Goal: Complete application form: Complete application form

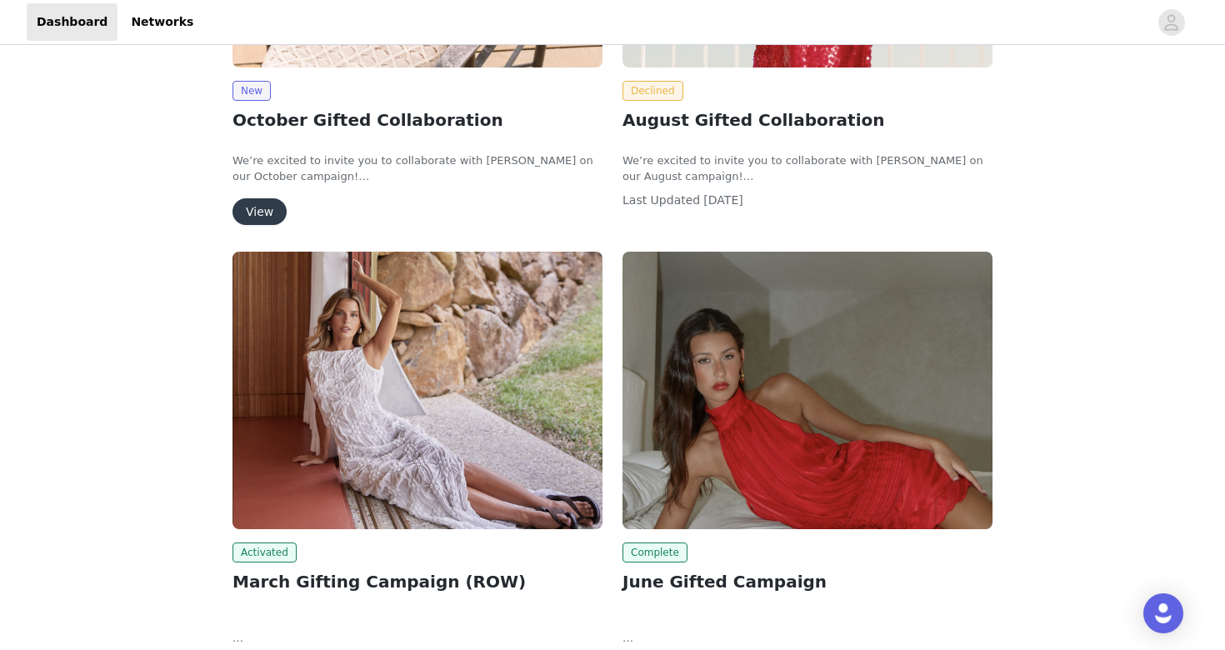
scroll to position [368, 0]
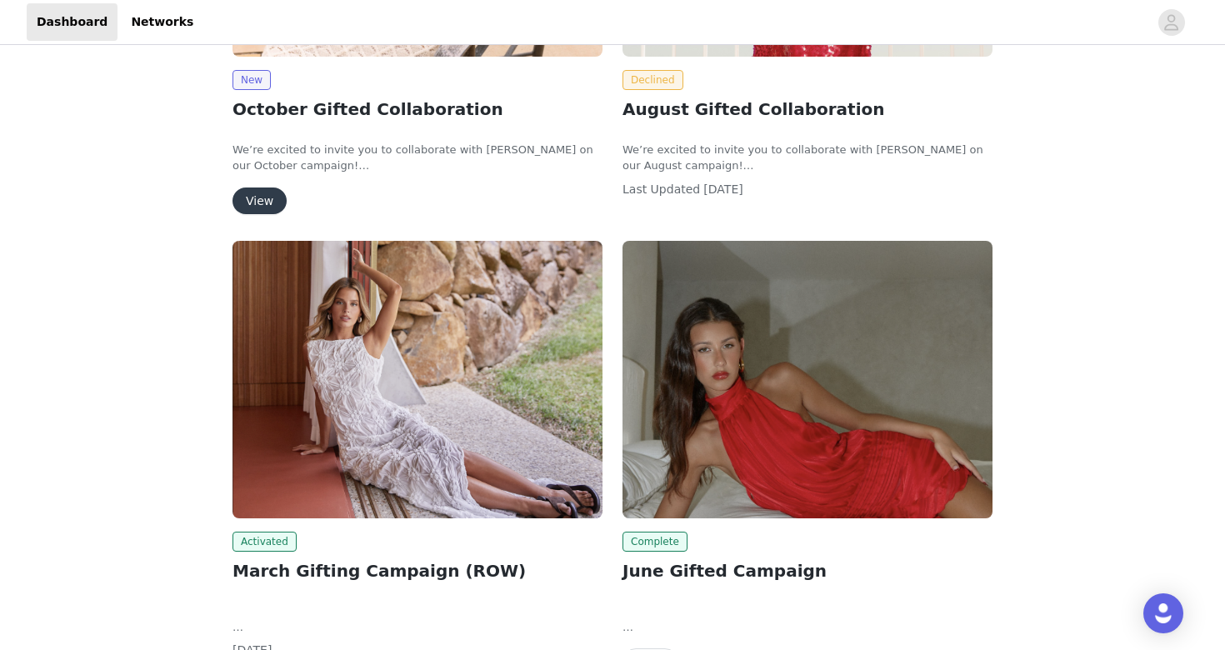
click at [257, 195] on button "View" at bounding box center [259, 200] width 54 height 27
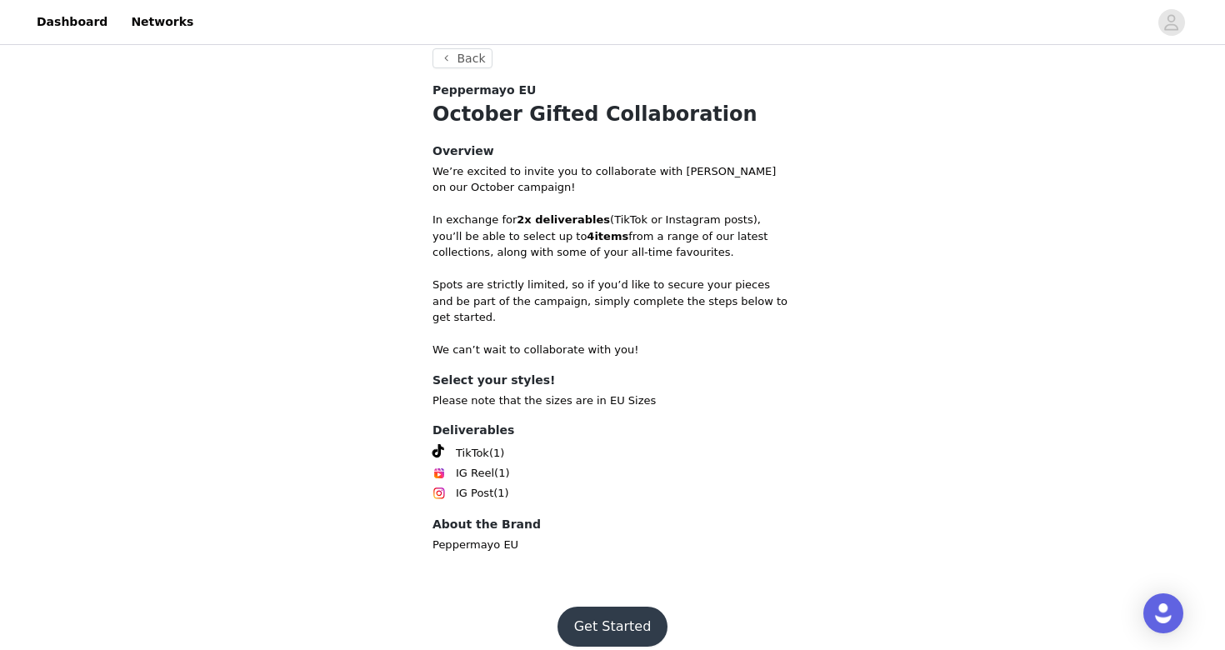
scroll to position [442, 0]
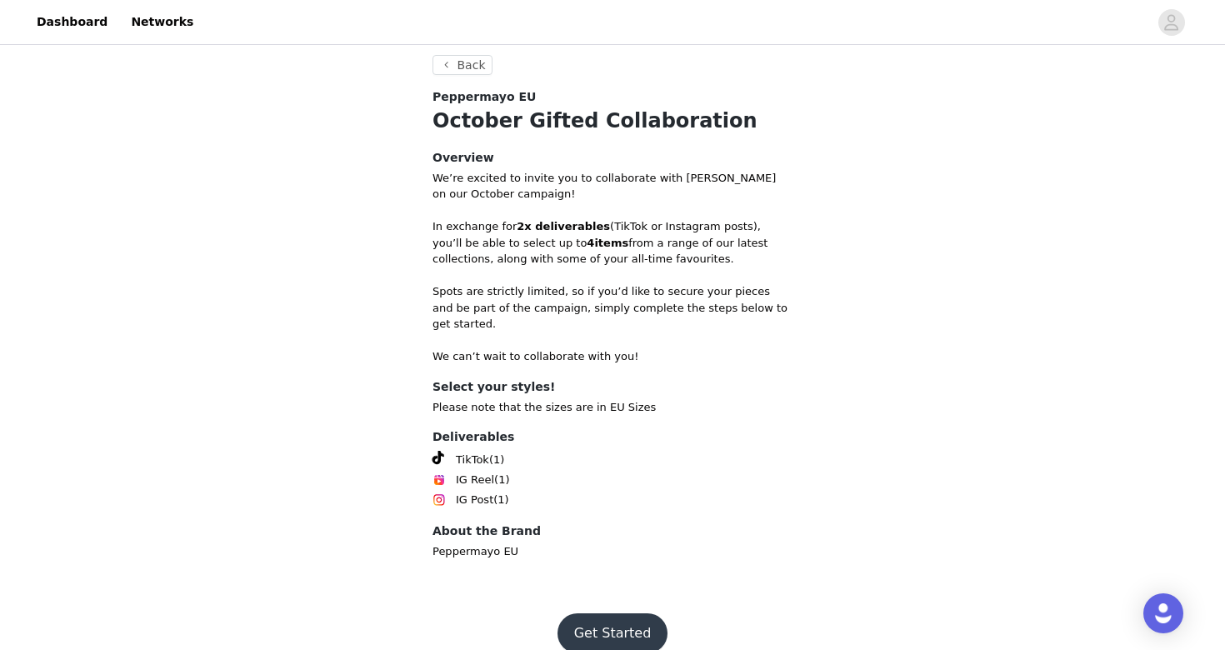
click at [602, 613] on button "Get Started" at bounding box center [612, 633] width 111 height 40
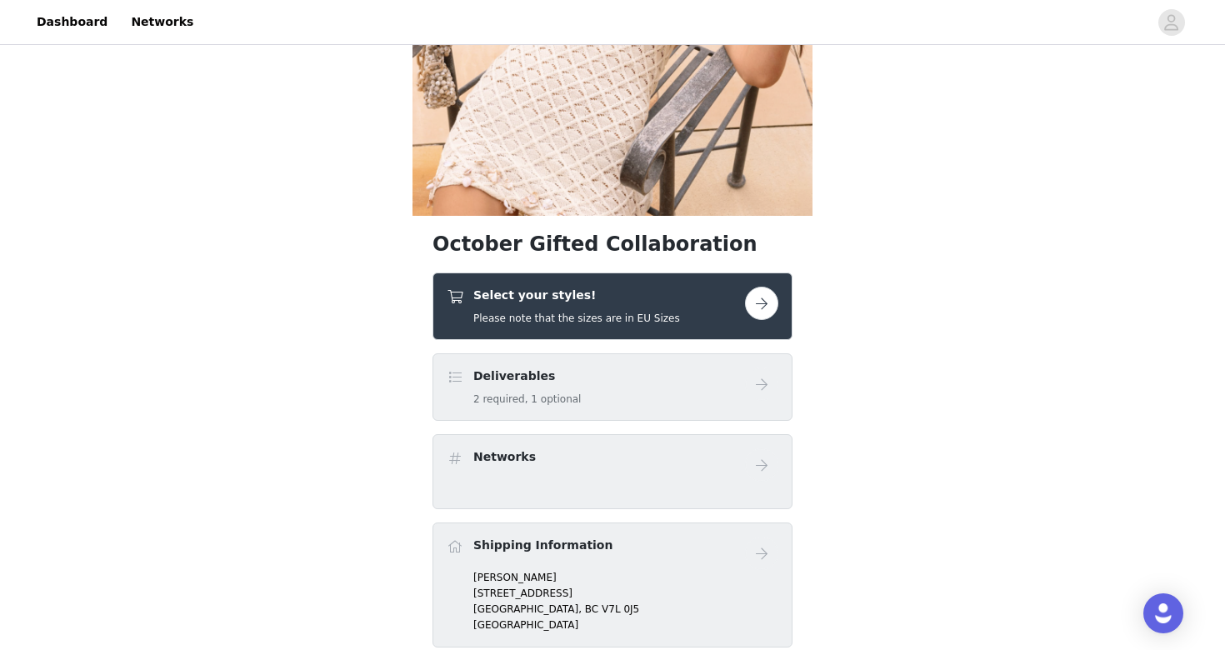
scroll to position [270, 0]
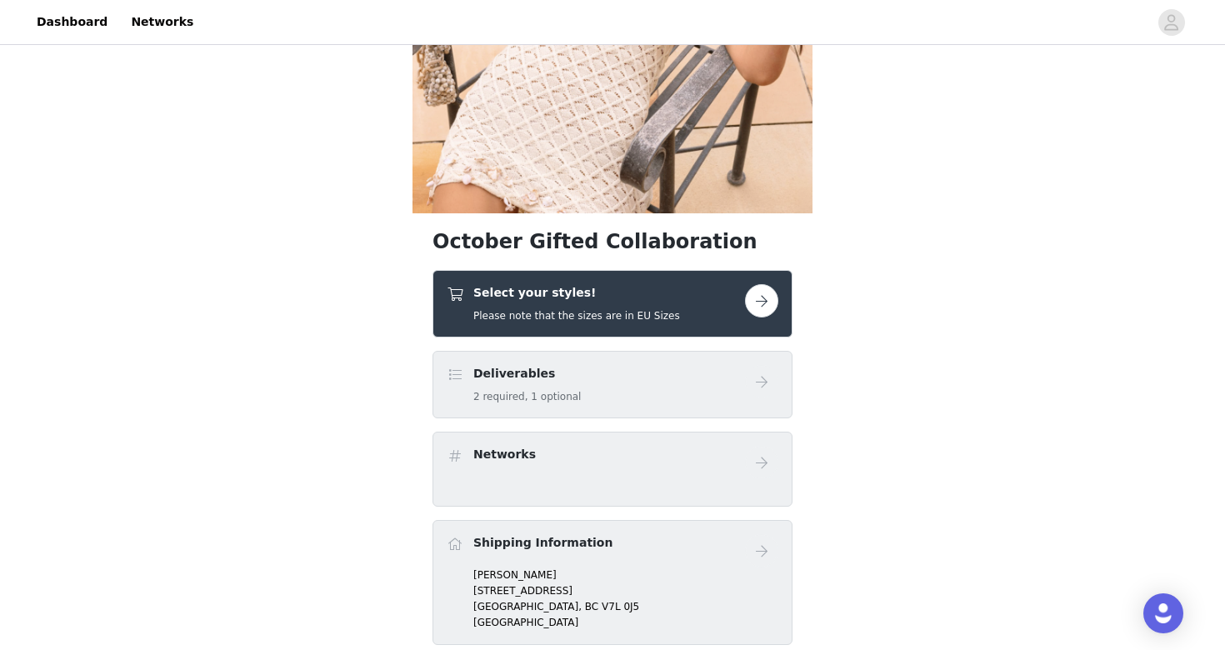
click at [762, 301] on button "button" at bounding box center [761, 300] width 33 height 33
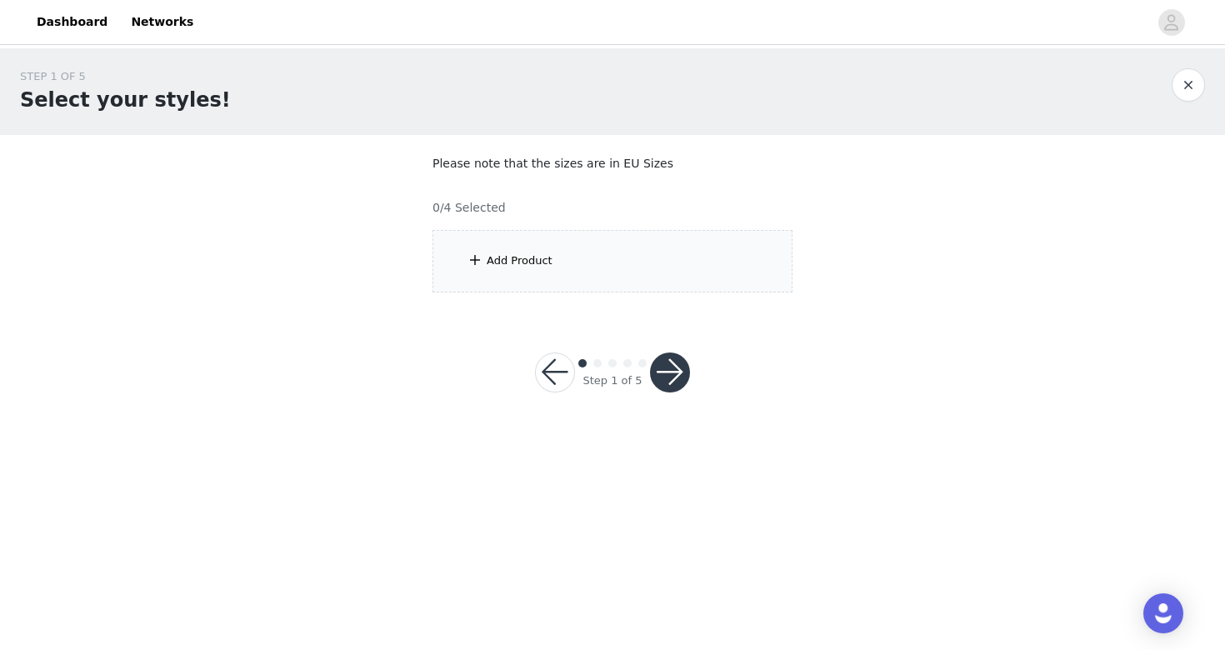
click at [552, 366] on button "button" at bounding box center [555, 372] width 40 height 40
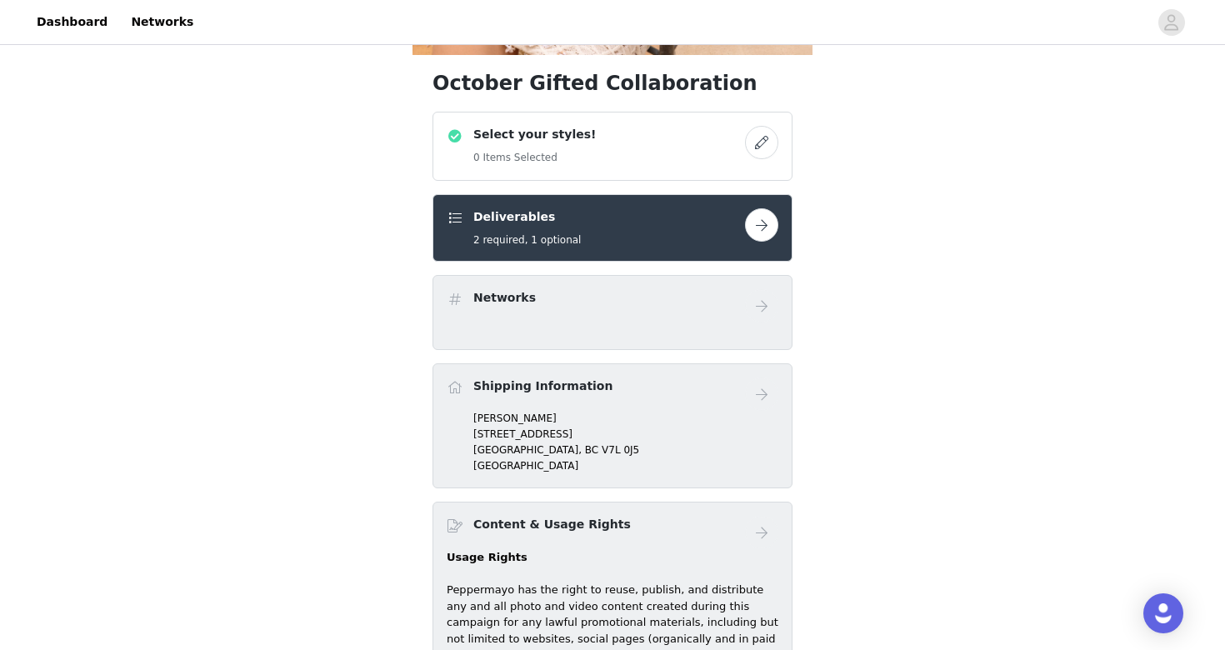
scroll to position [431, 0]
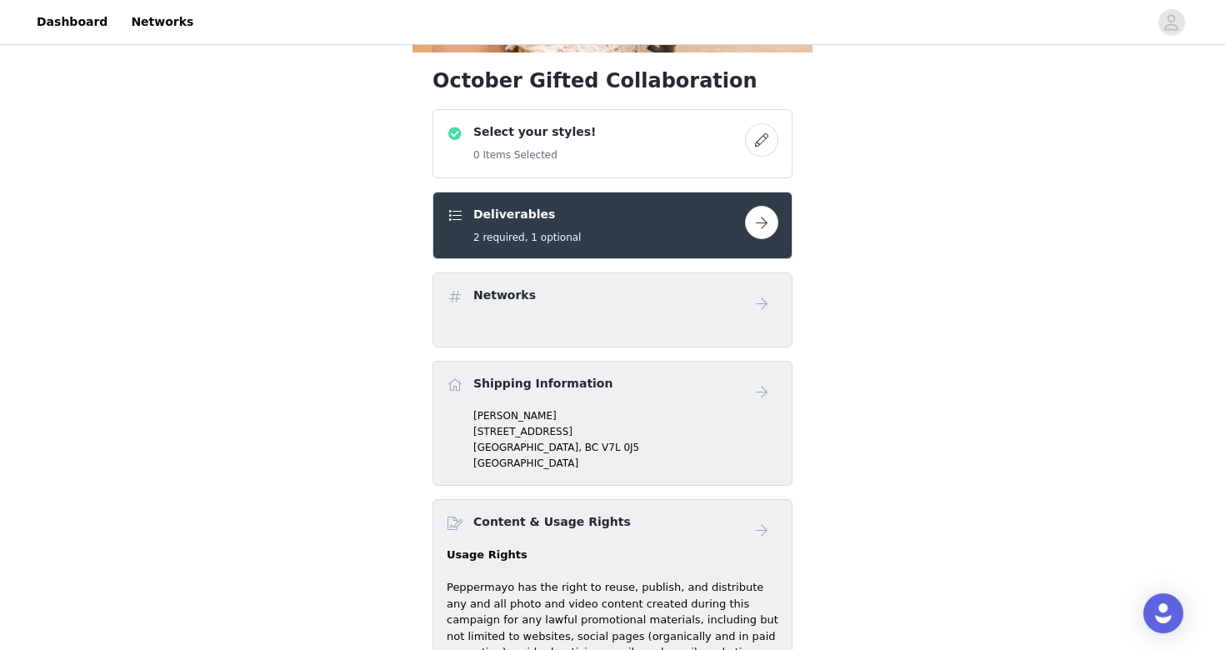
click at [766, 137] on button "button" at bounding box center [761, 139] width 33 height 33
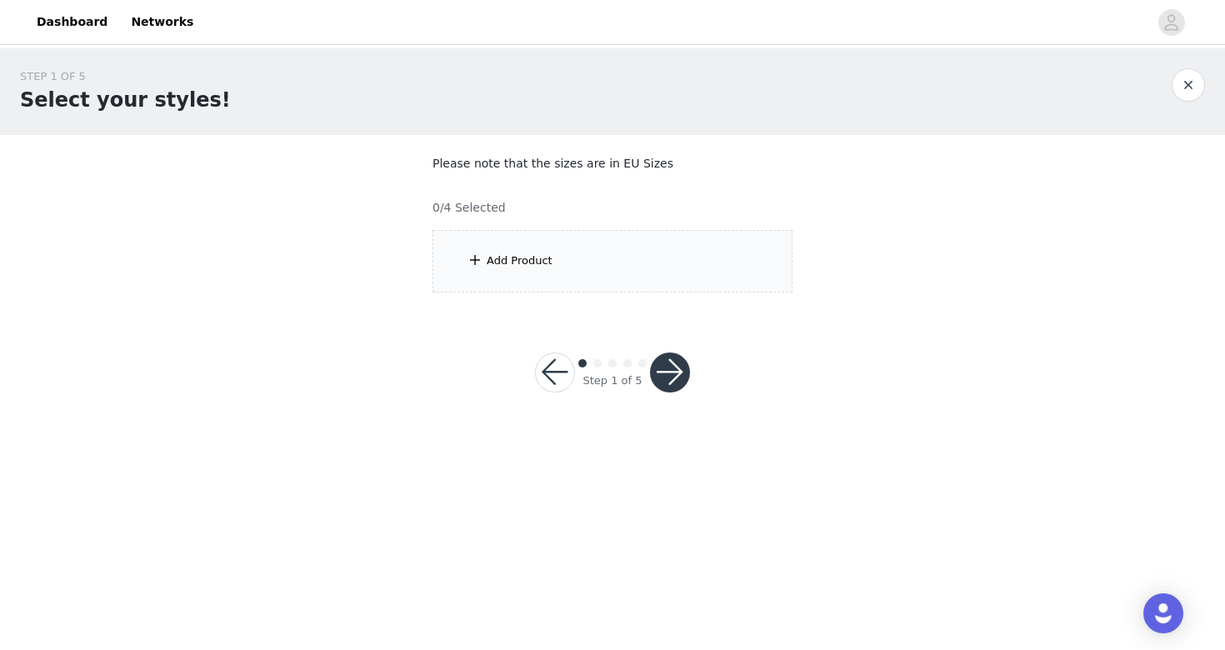
click at [669, 287] on div "Add Product" at bounding box center [612, 261] width 360 height 62
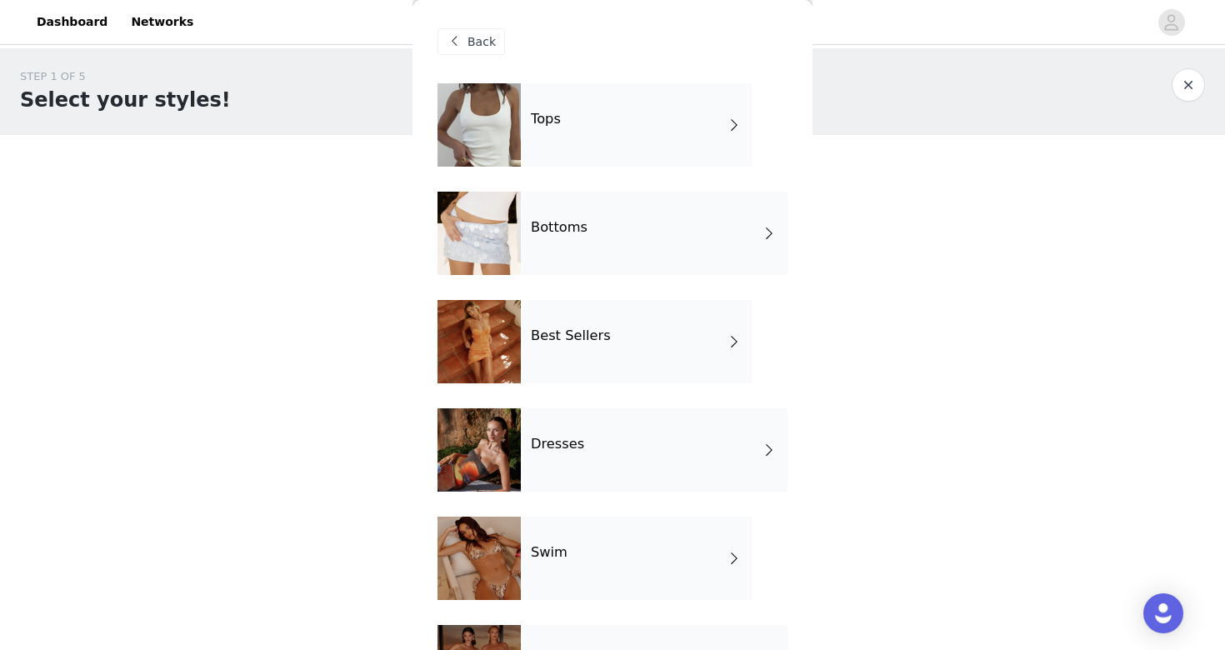
click at [697, 252] on div "Bottoms" at bounding box center [654, 233] width 267 height 83
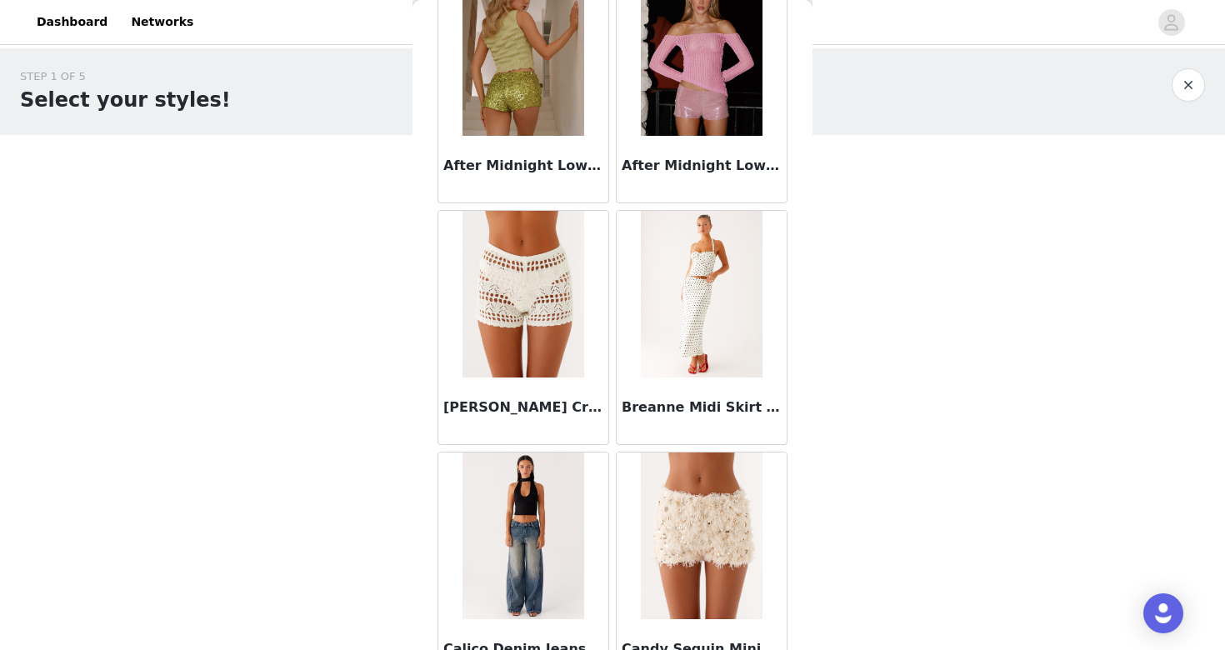
scroll to position [127, 0]
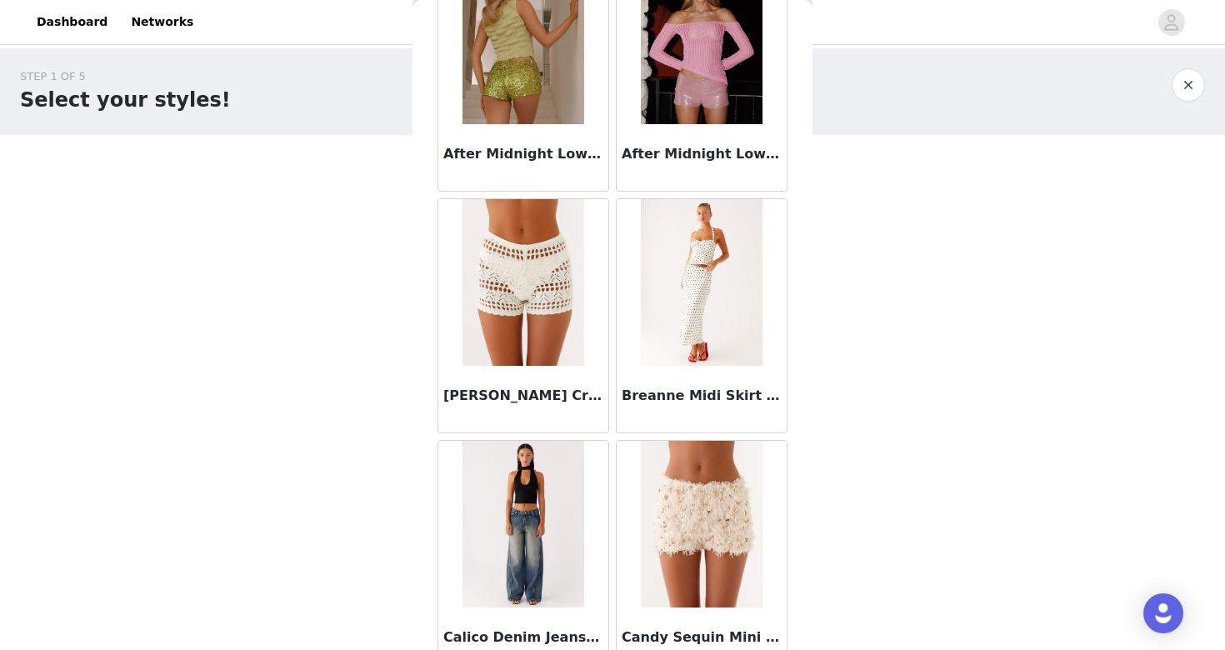
click at [669, 540] on img at bounding box center [701, 524] width 121 height 167
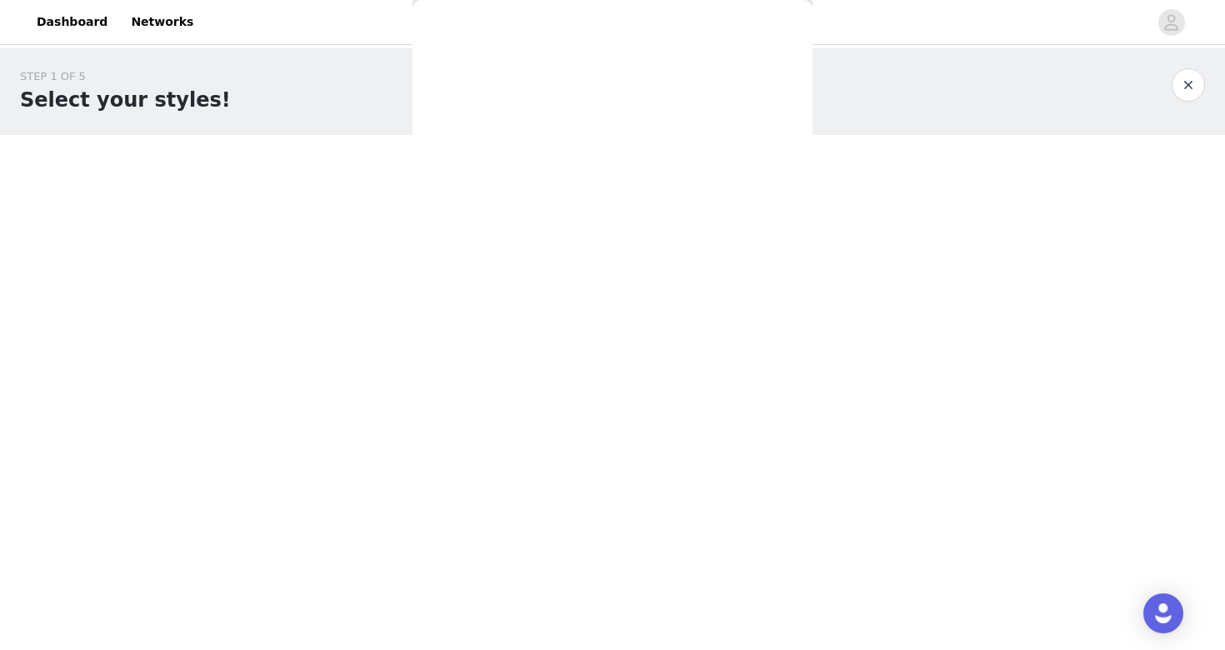
scroll to position [0, 0]
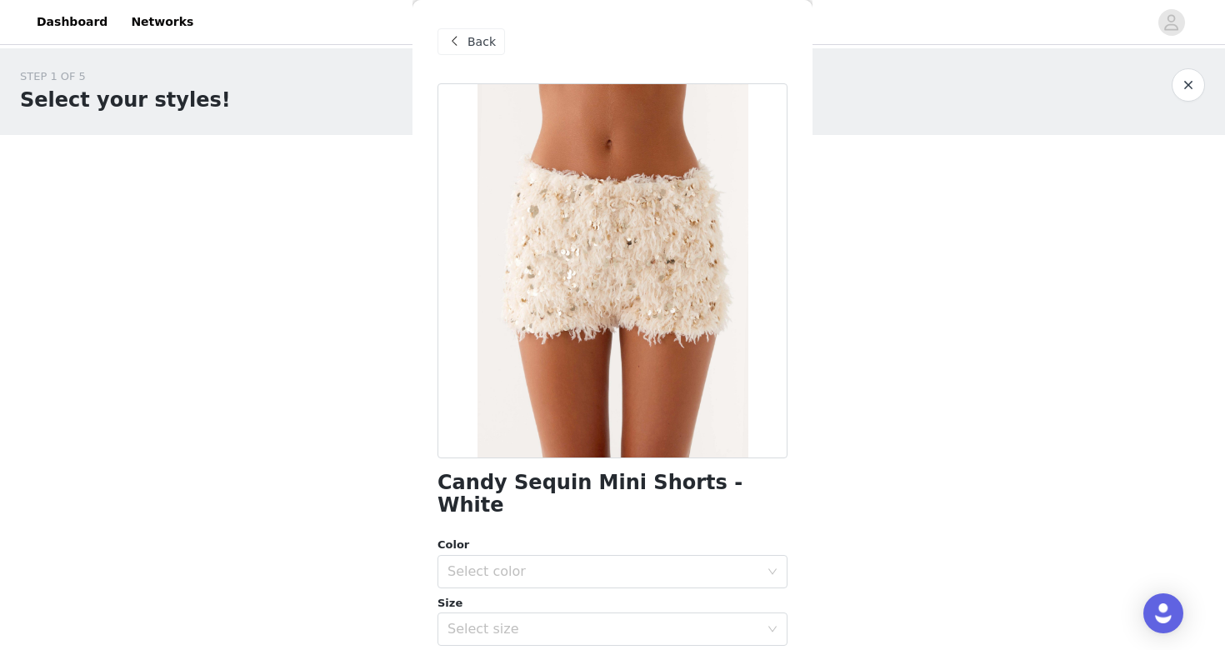
click at [455, 41] on span at bounding box center [454, 42] width 20 height 20
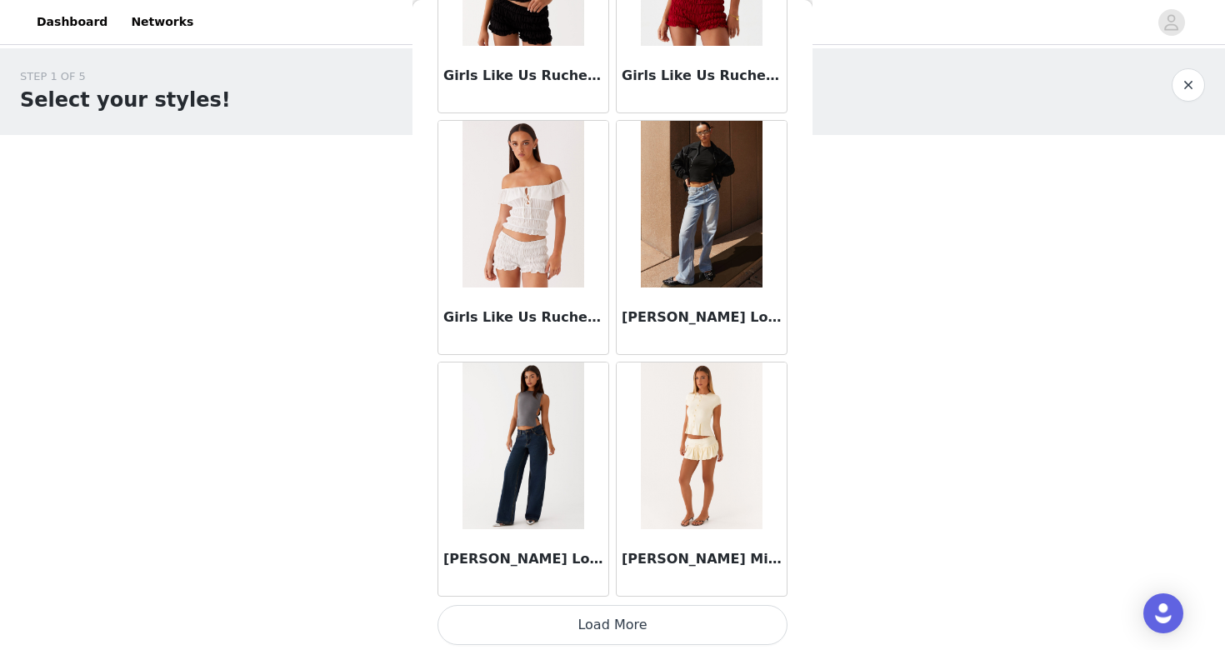
scroll to position [1900, 0]
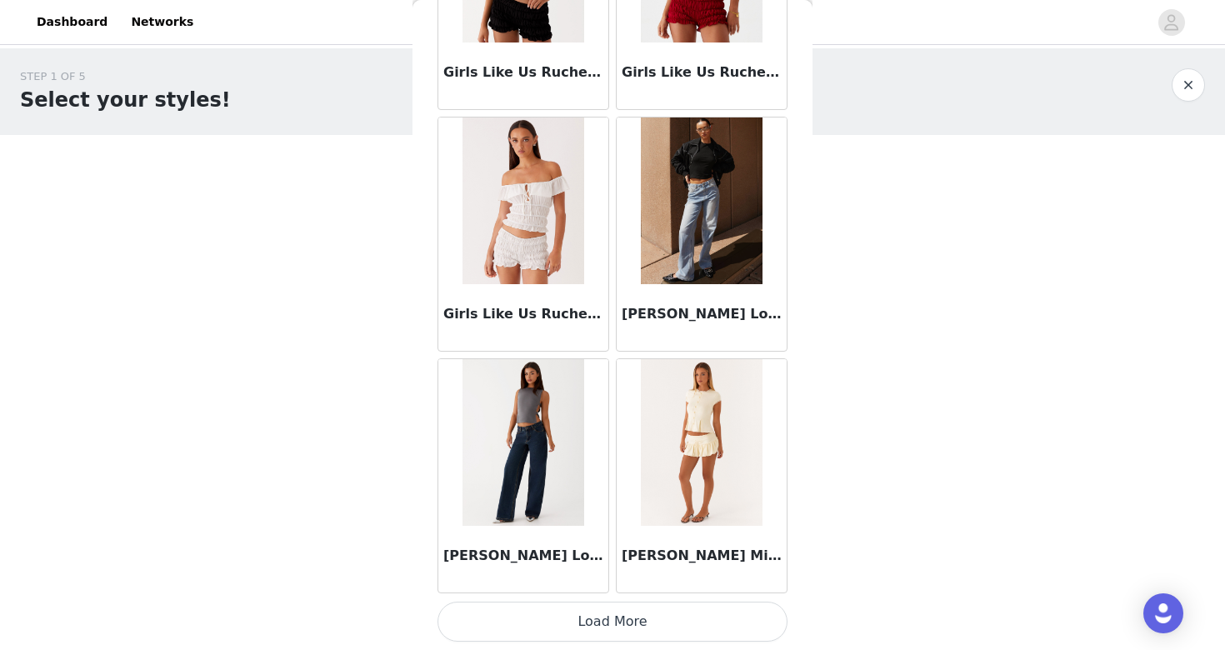
click at [588, 631] on button "Load More" at bounding box center [612, 622] width 350 height 40
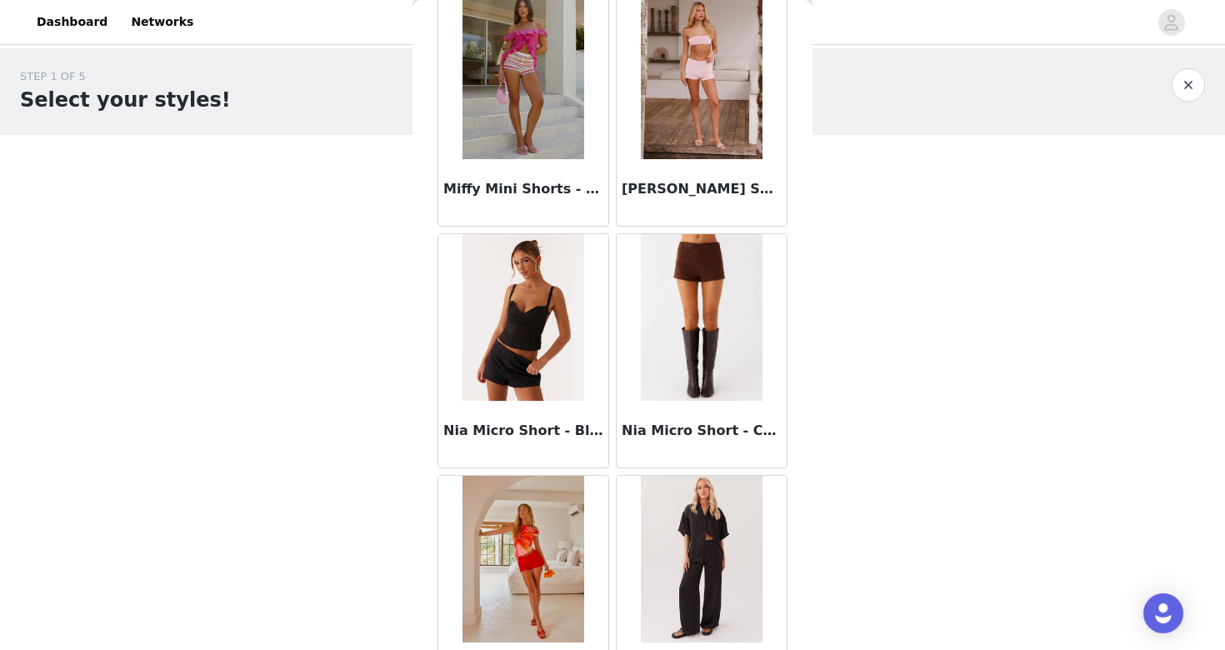
scroll to position [3473, 0]
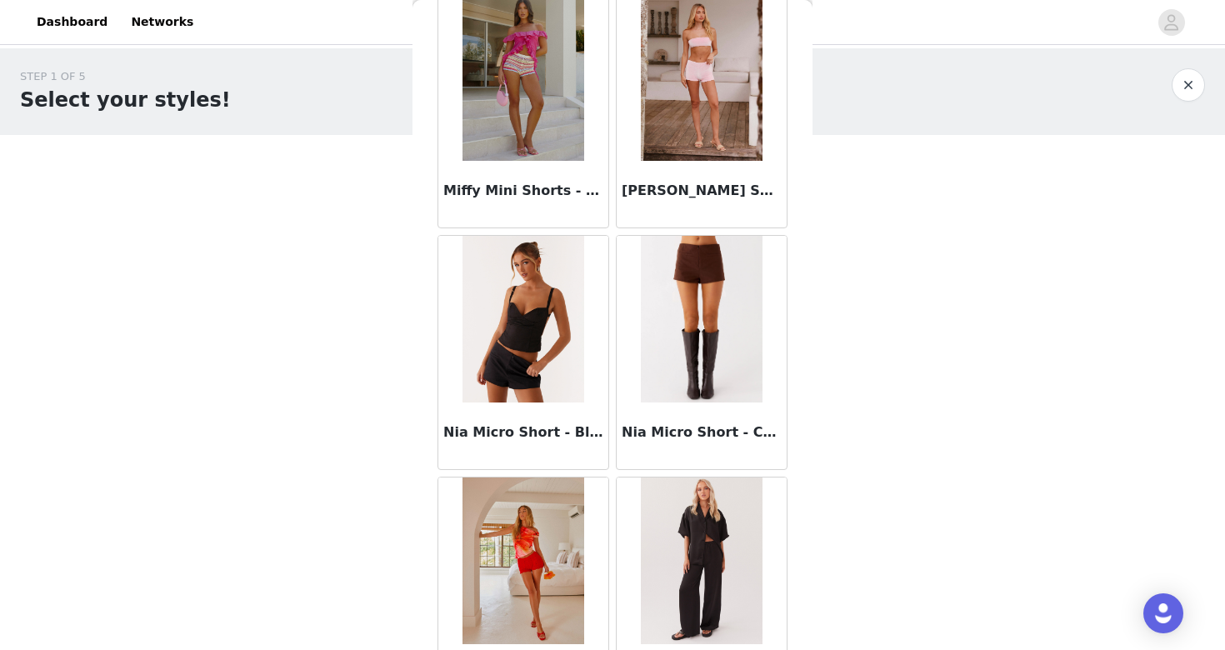
click at [693, 358] on img at bounding box center [701, 319] width 121 height 167
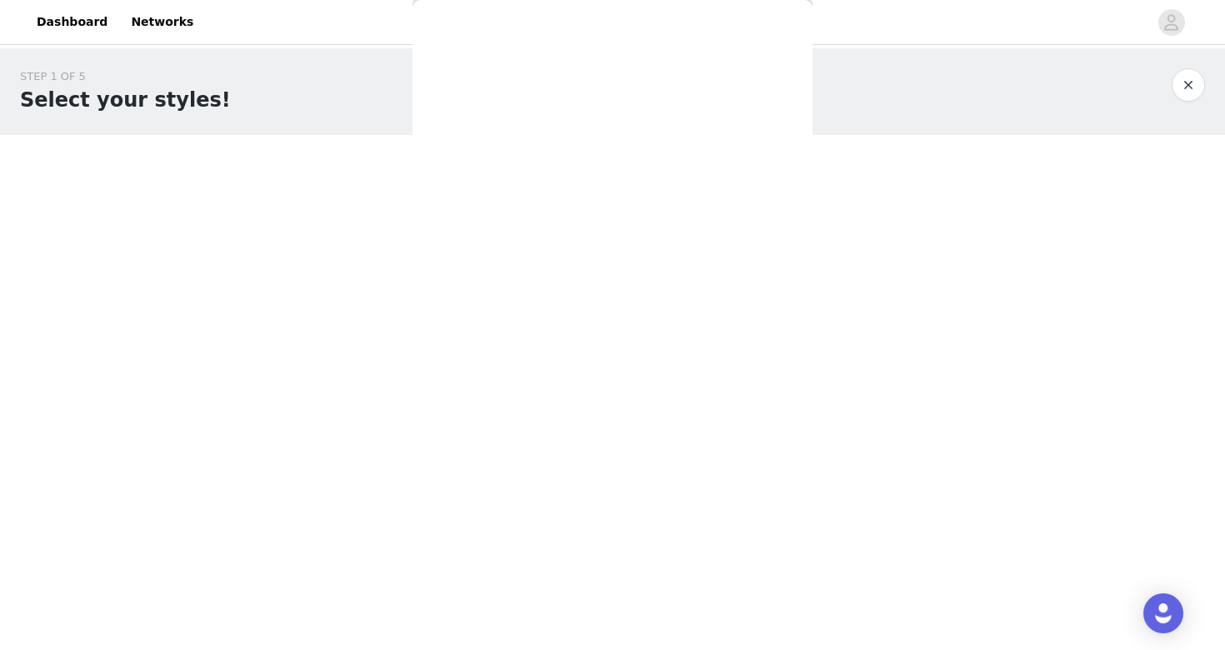
scroll to position [0, 0]
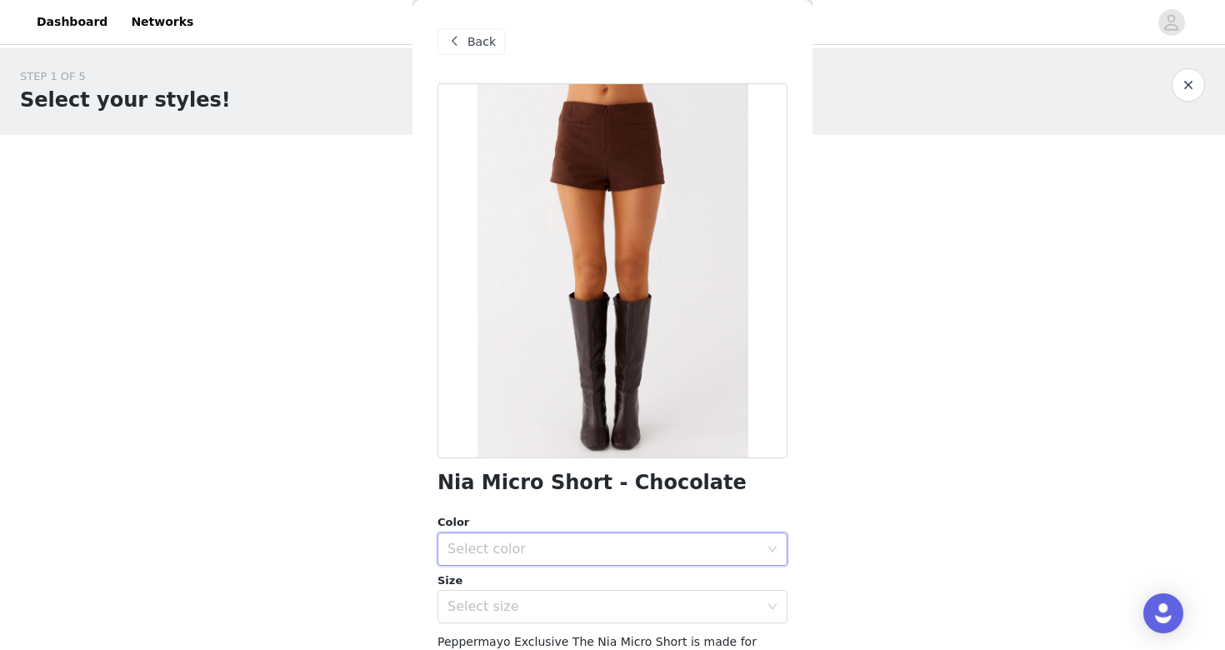
click at [660, 538] on div "Select color" at bounding box center [606, 549] width 319 height 32
click at [644, 576] on li "Chocolate" at bounding box center [612, 585] width 350 height 27
click at [707, 600] on div "Select size" at bounding box center [603, 606] width 312 height 17
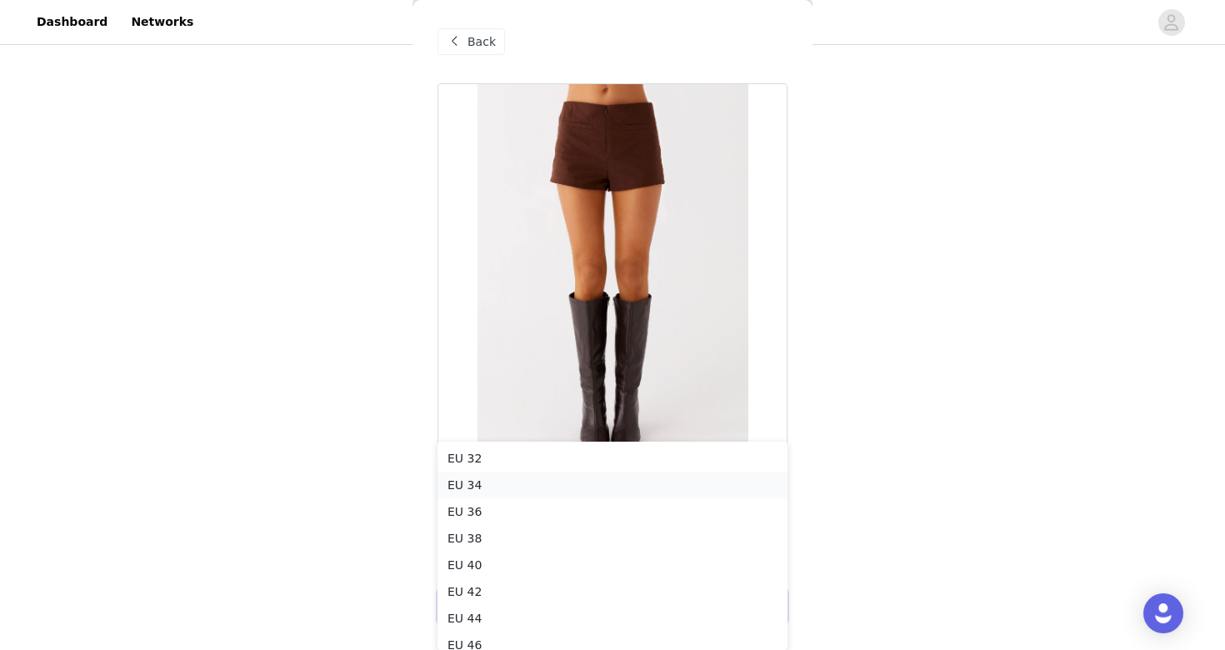
click at [547, 486] on li "EU 34" at bounding box center [612, 485] width 350 height 27
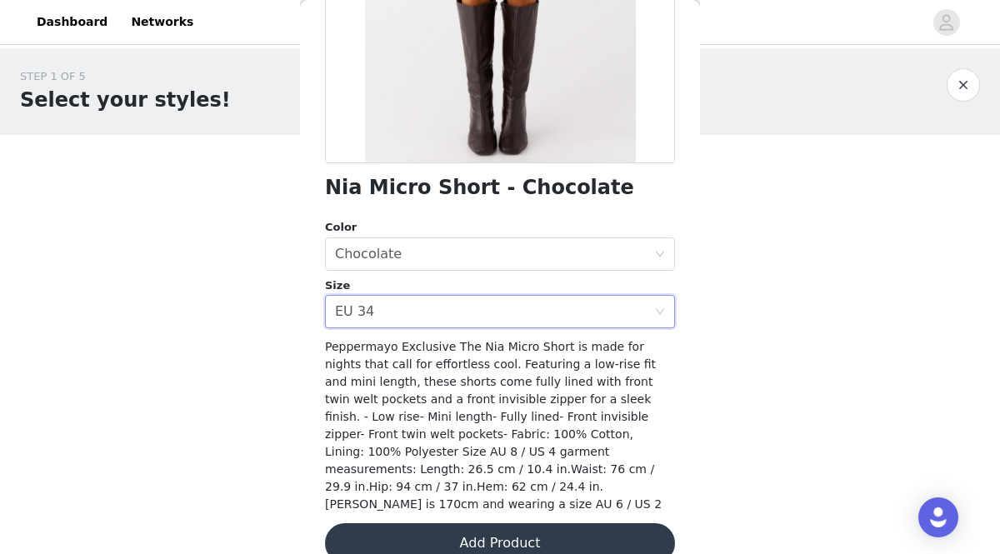
scroll to position [307, 0]
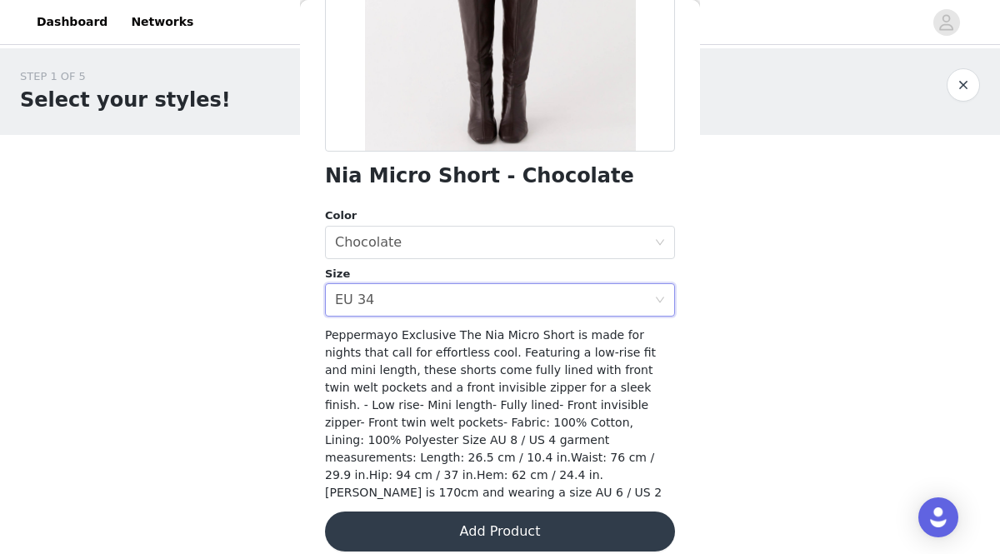
click at [527, 514] on button "Add Product" at bounding box center [500, 532] width 350 height 40
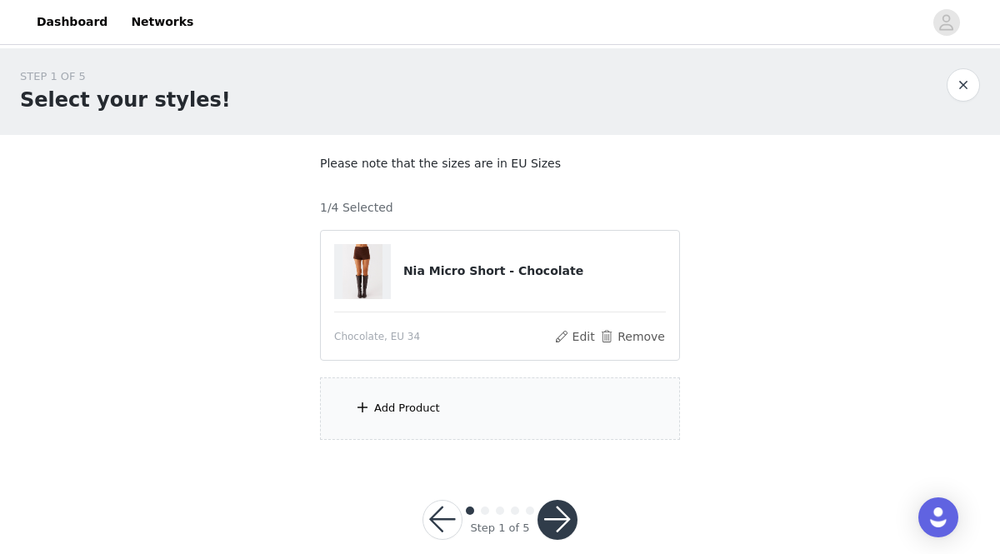
click at [350, 400] on div "Add Product" at bounding box center [500, 408] width 360 height 62
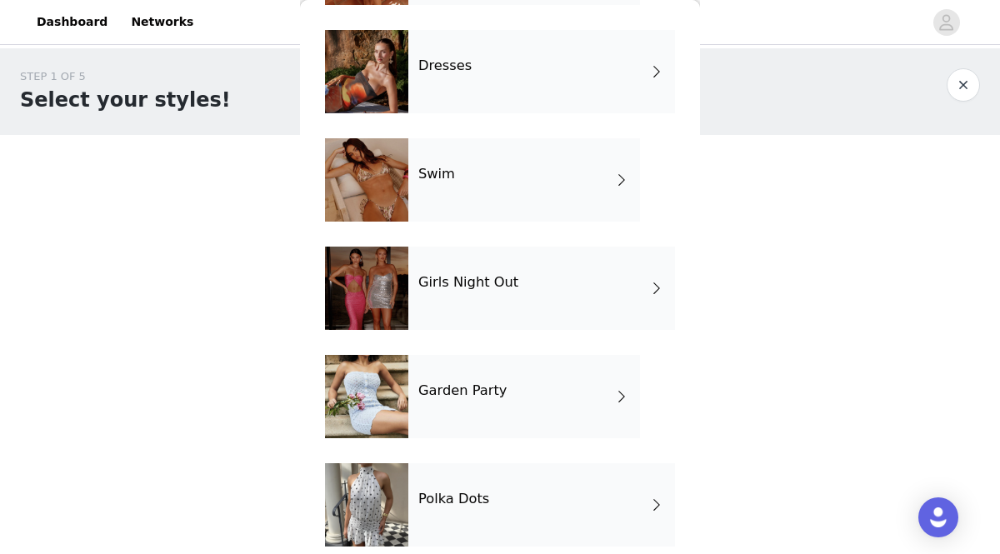
scroll to position [396, 0]
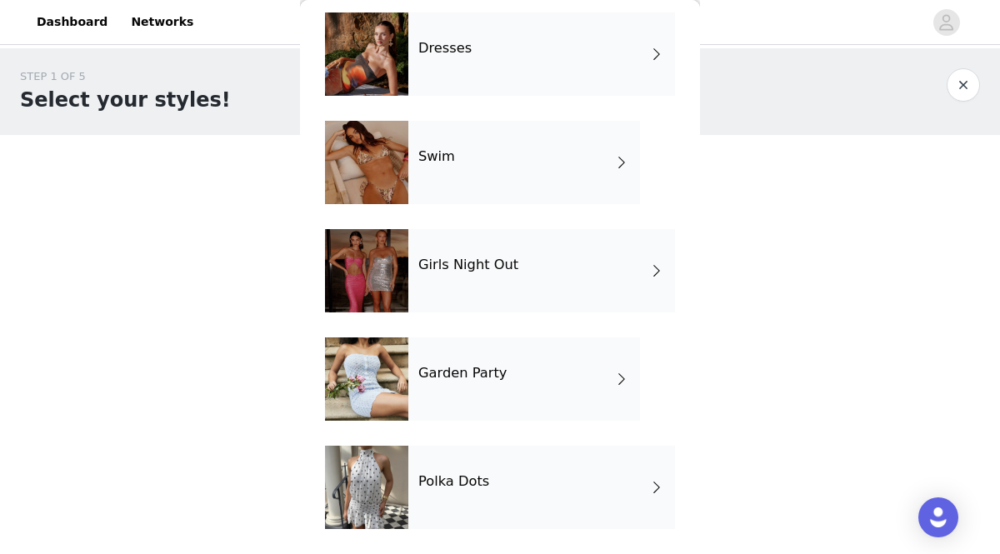
click at [390, 511] on div at bounding box center [366, 487] width 83 height 83
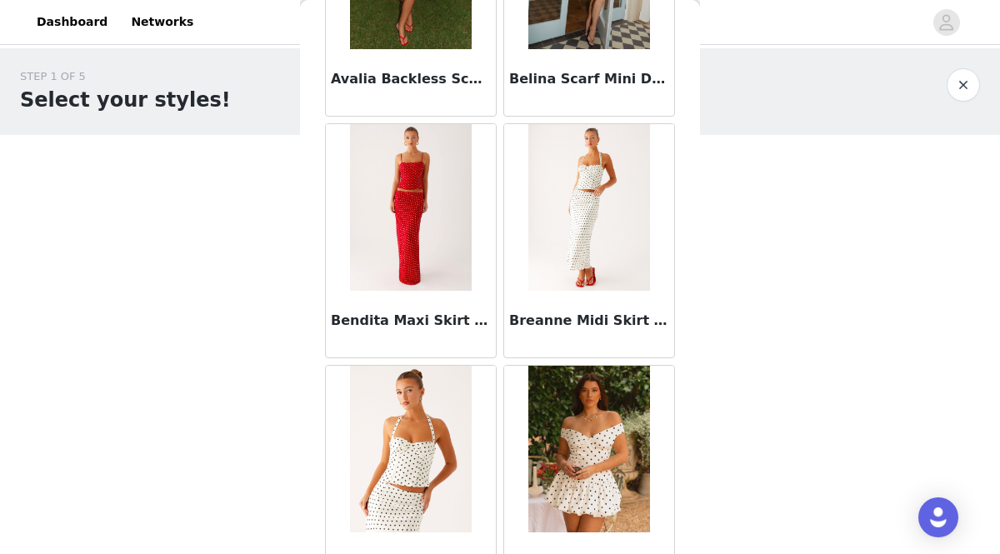
scroll to position [0, 0]
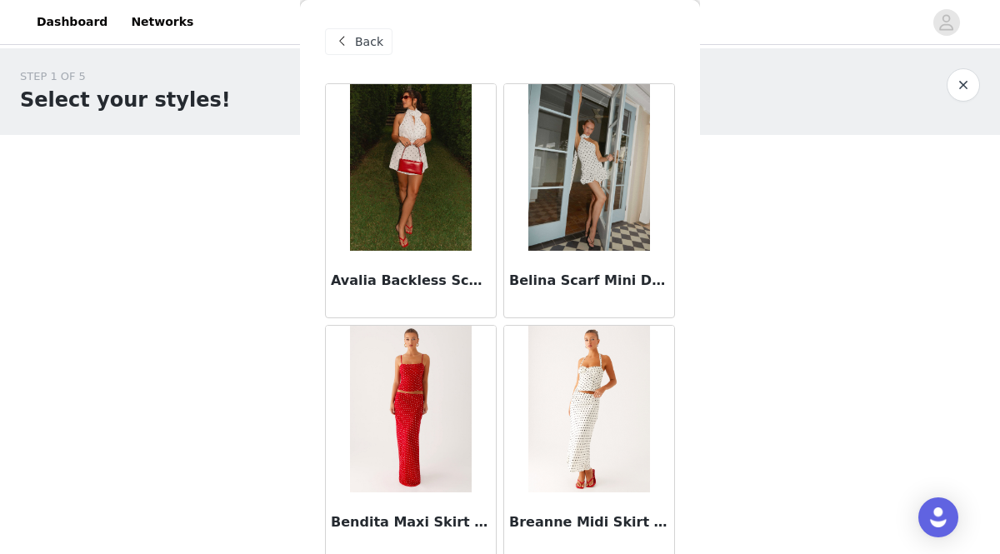
click at [346, 35] on span at bounding box center [342, 42] width 20 height 20
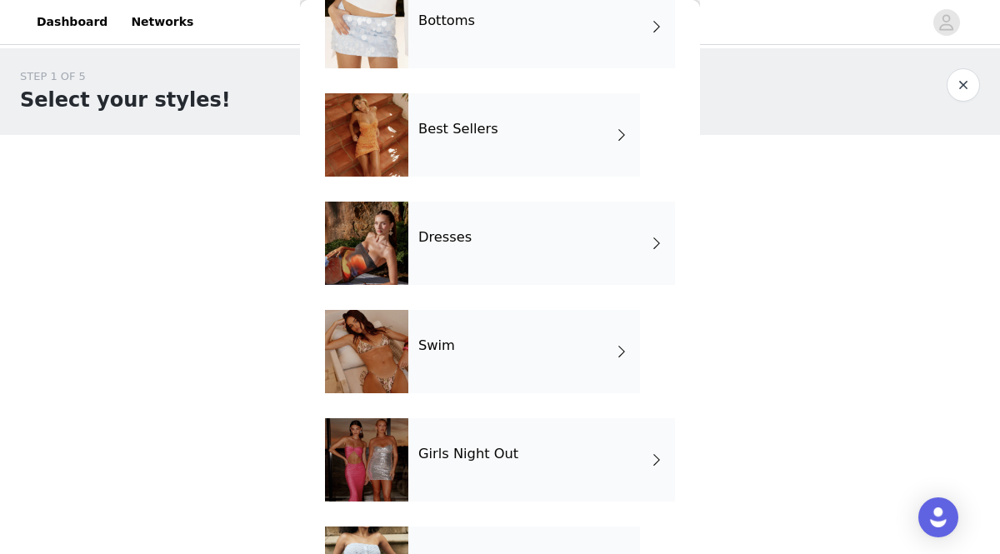
scroll to position [212, 0]
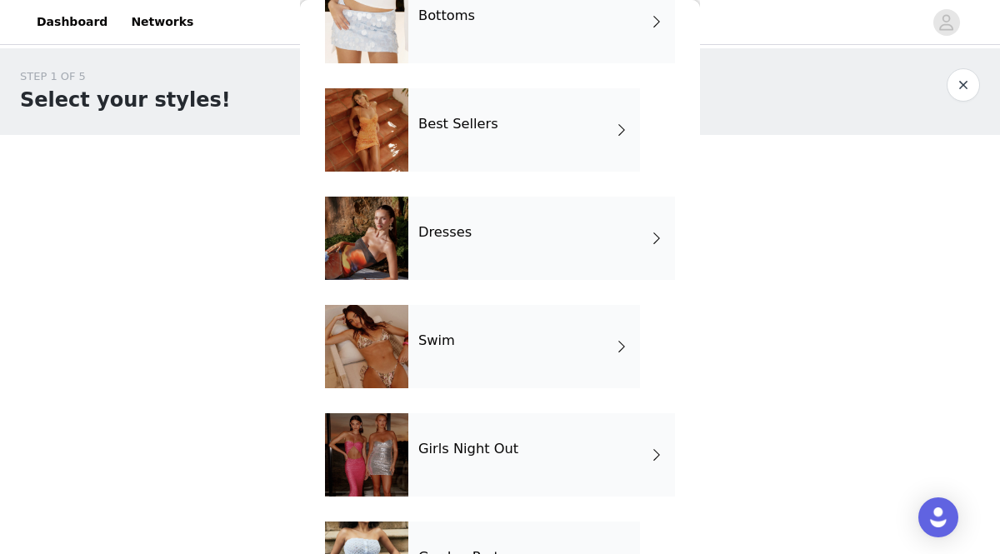
click at [380, 252] on div at bounding box center [366, 238] width 83 height 83
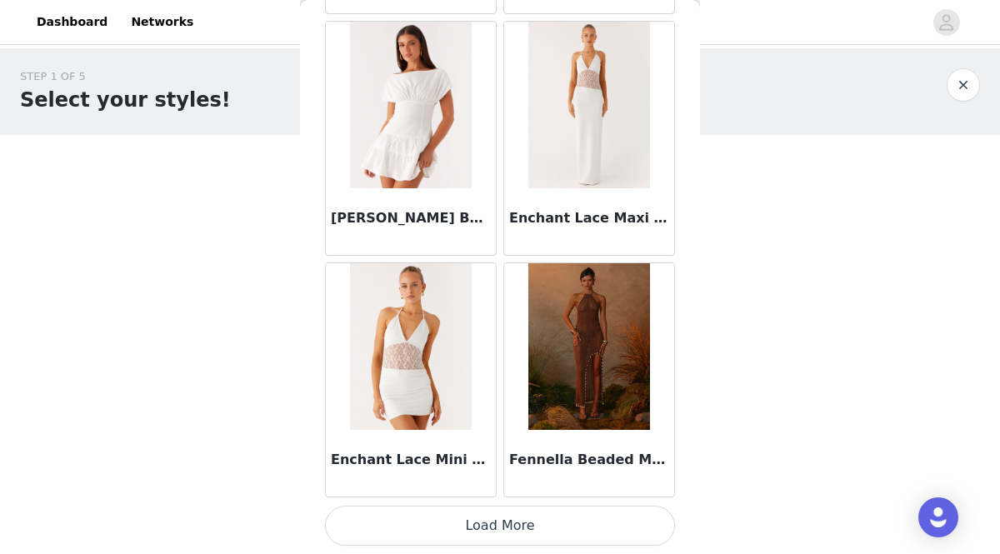
scroll to position [25, 0]
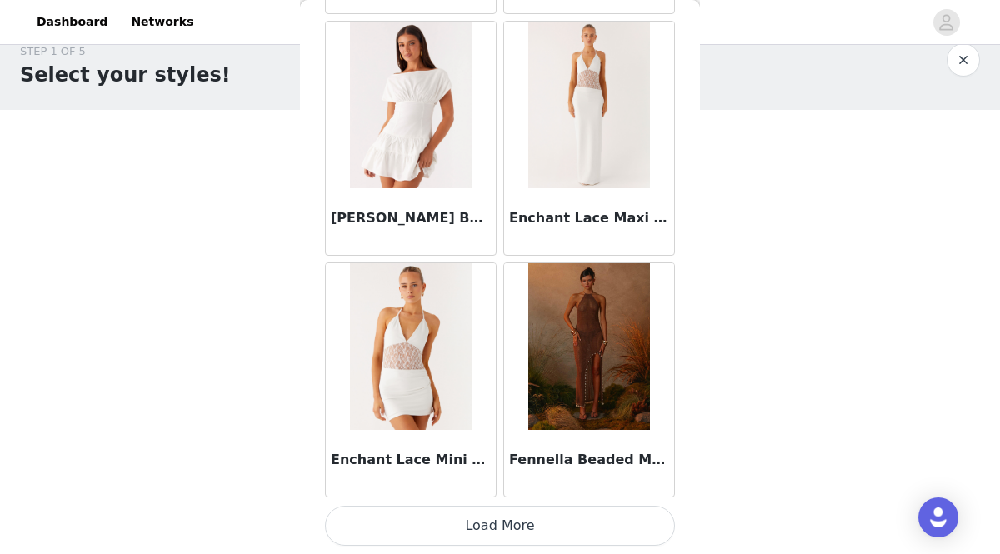
click at [427, 529] on button "Load More" at bounding box center [500, 526] width 350 height 40
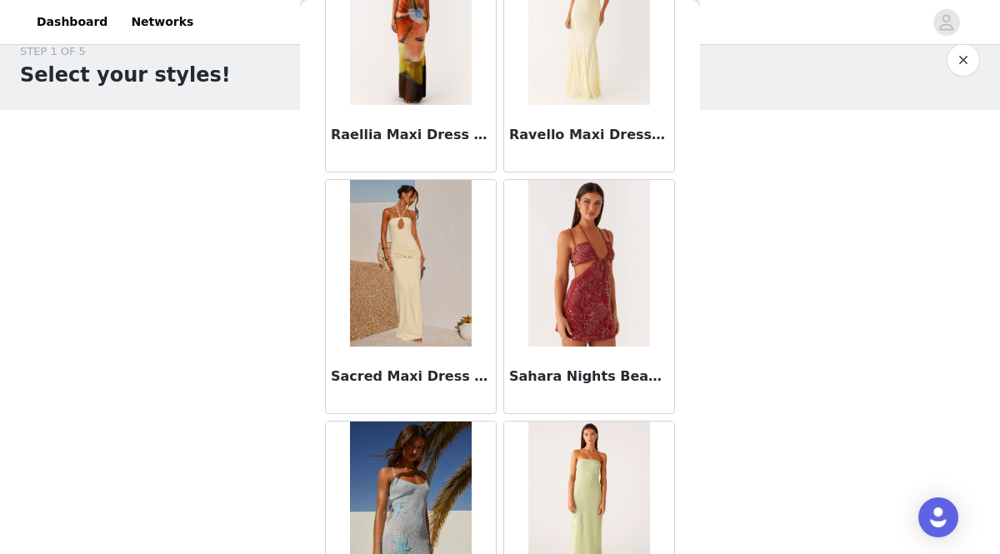
scroll to position [4412, 0]
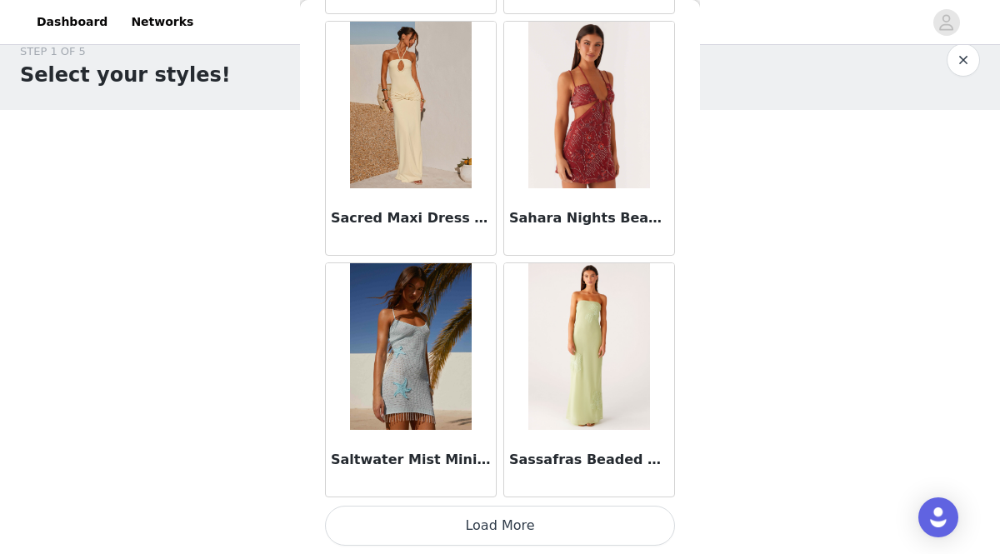
click at [460, 527] on button "Load More" at bounding box center [500, 526] width 350 height 40
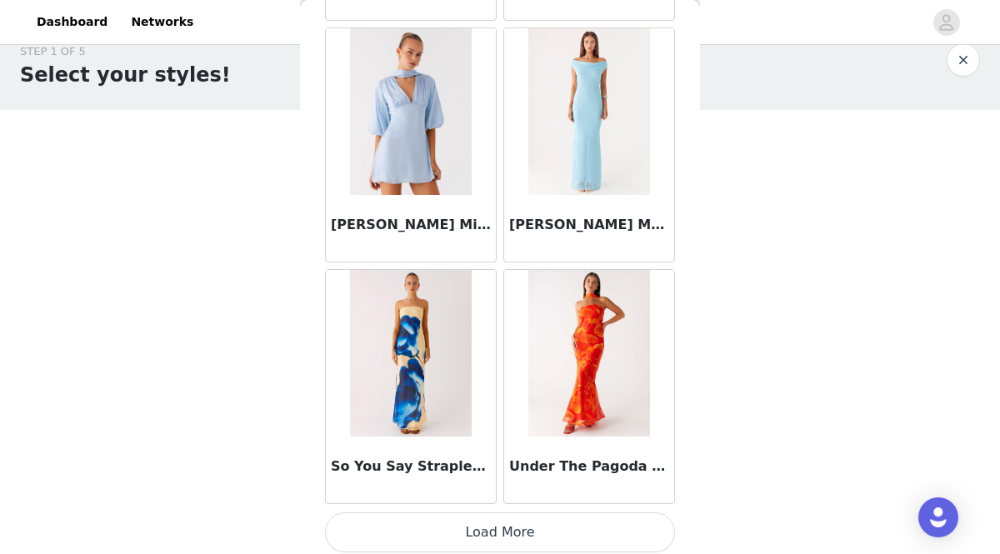
scroll to position [6829, 0]
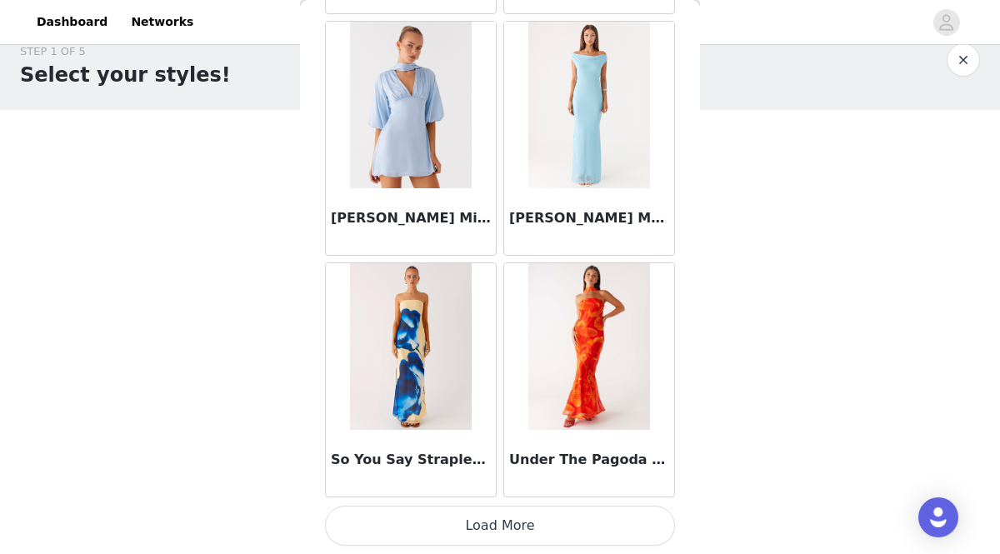
click at [418, 526] on button "Load More" at bounding box center [500, 526] width 350 height 40
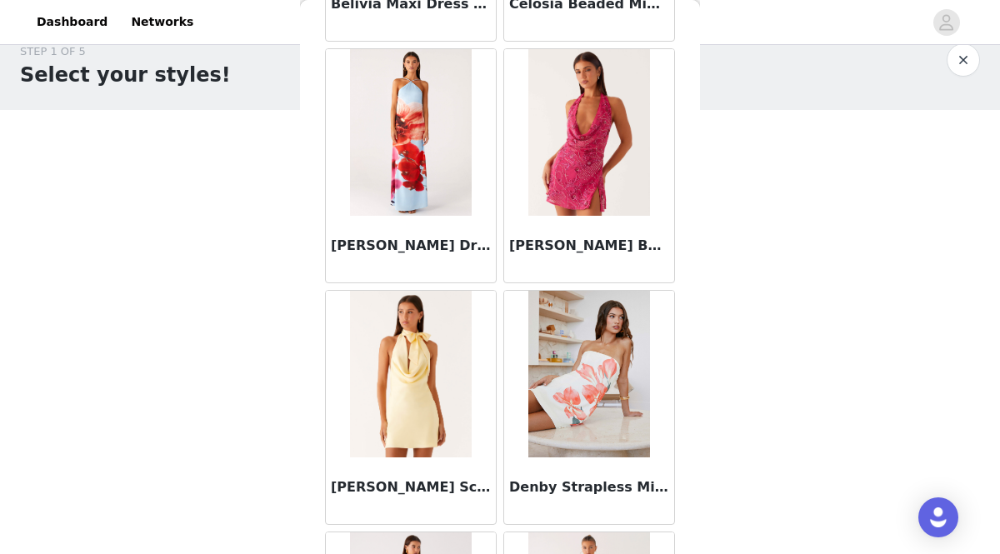
scroll to position [0, 0]
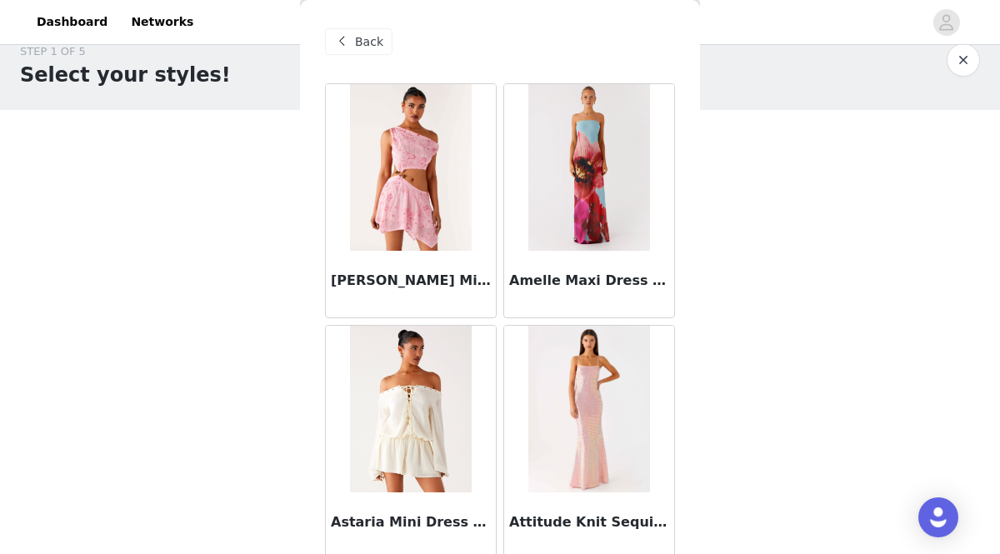
click at [357, 42] on span "Back" at bounding box center [369, 41] width 28 height 17
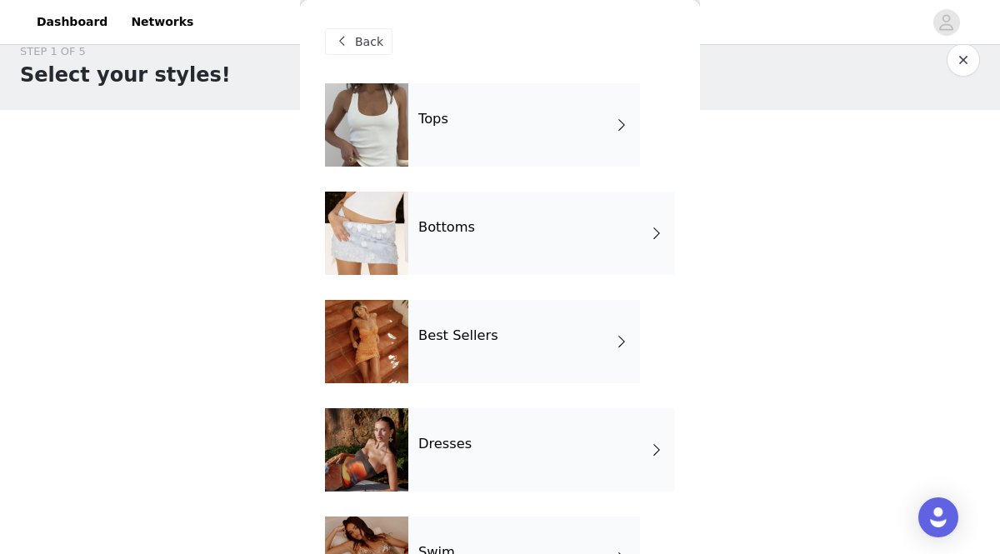
click at [375, 126] on div at bounding box center [366, 124] width 83 height 83
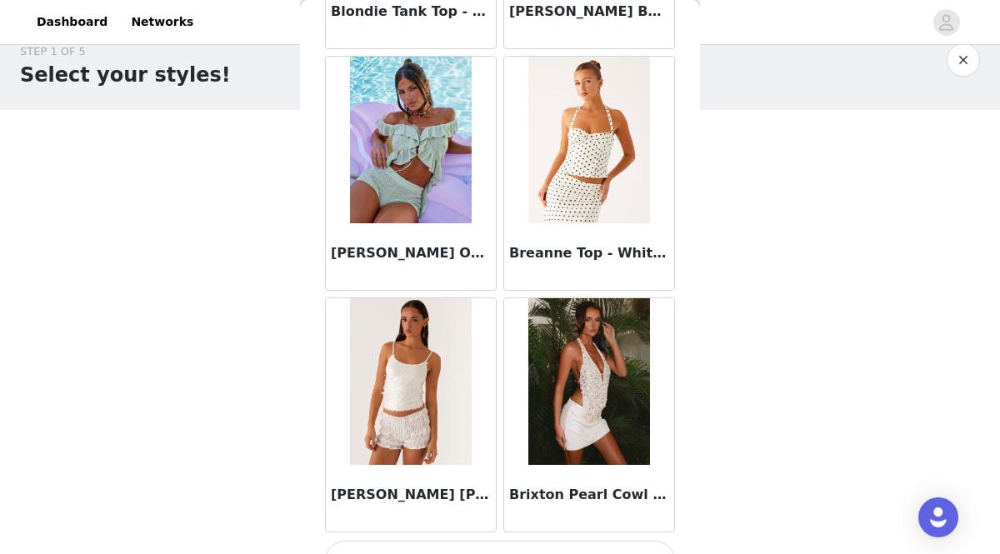
scroll to position [1996, 0]
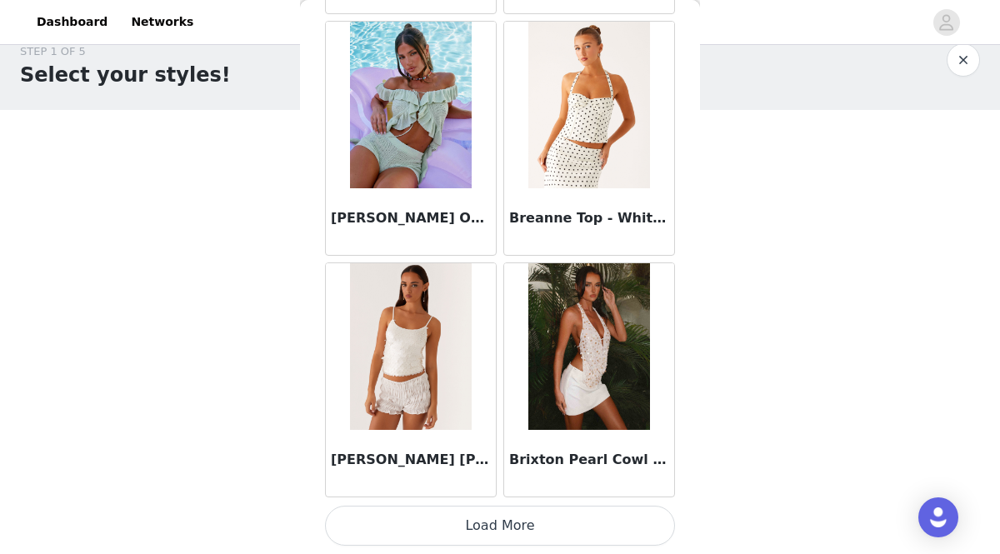
click at [525, 525] on button "Load More" at bounding box center [500, 526] width 350 height 40
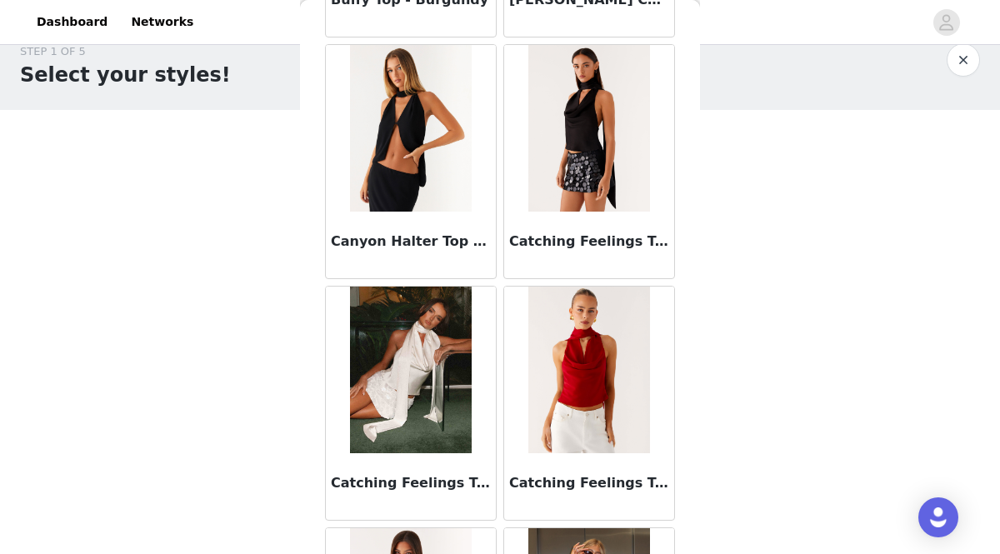
scroll to position [2711, 0]
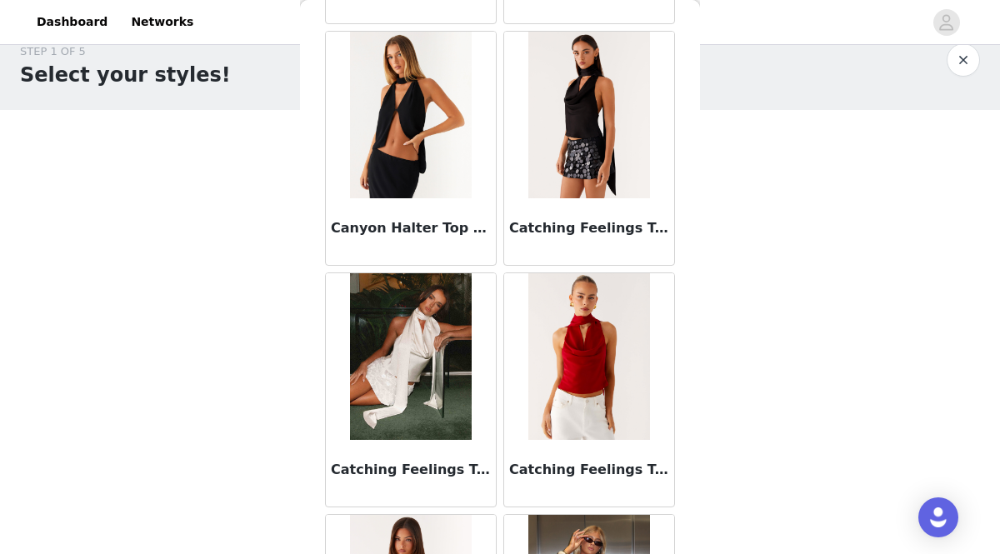
click at [433, 350] on img at bounding box center [410, 356] width 121 height 167
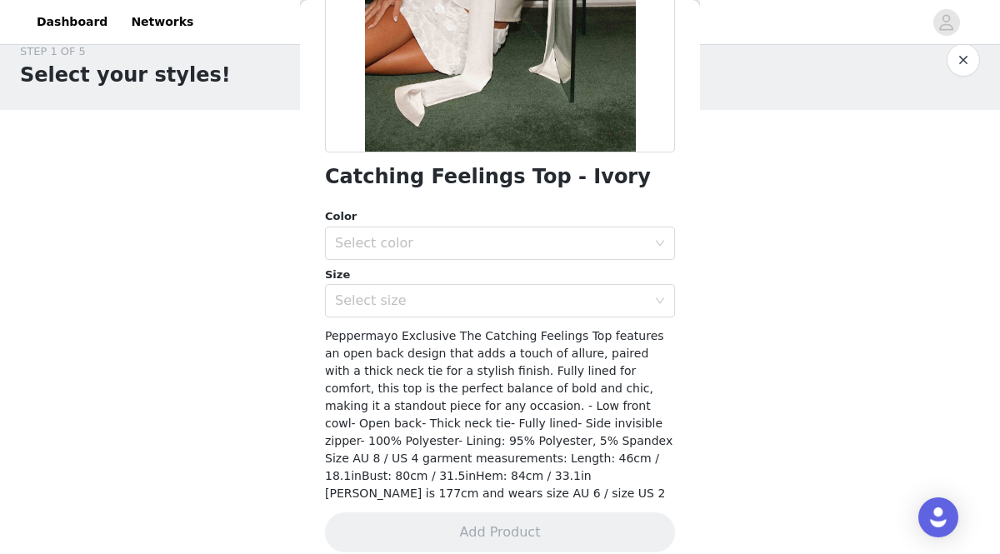
scroll to position [307, 0]
click at [576, 244] on div "Select color" at bounding box center [491, 242] width 312 height 17
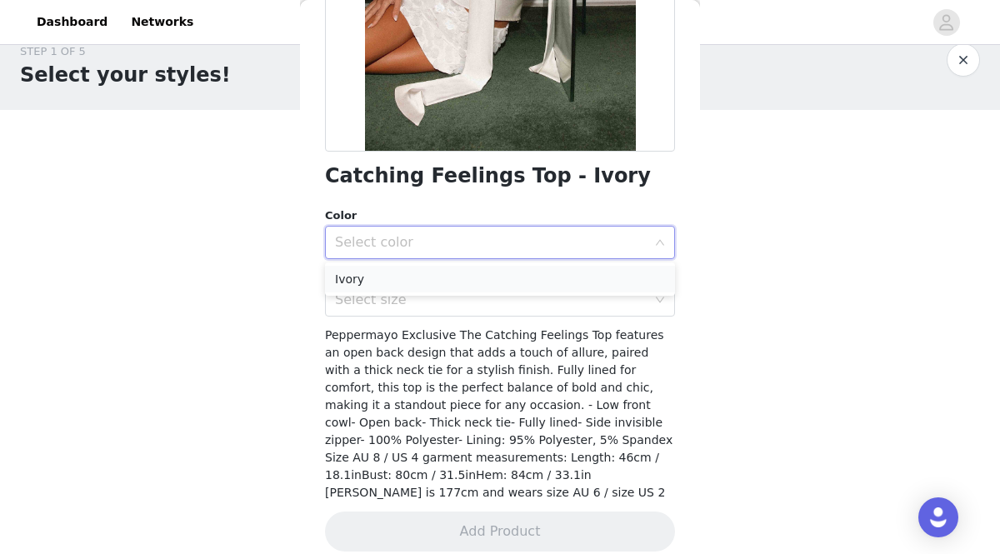
click at [566, 280] on li "Ivory" at bounding box center [500, 279] width 350 height 27
click at [567, 295] on div "Select size" at bounding box center [491, 300] width 312 height 17
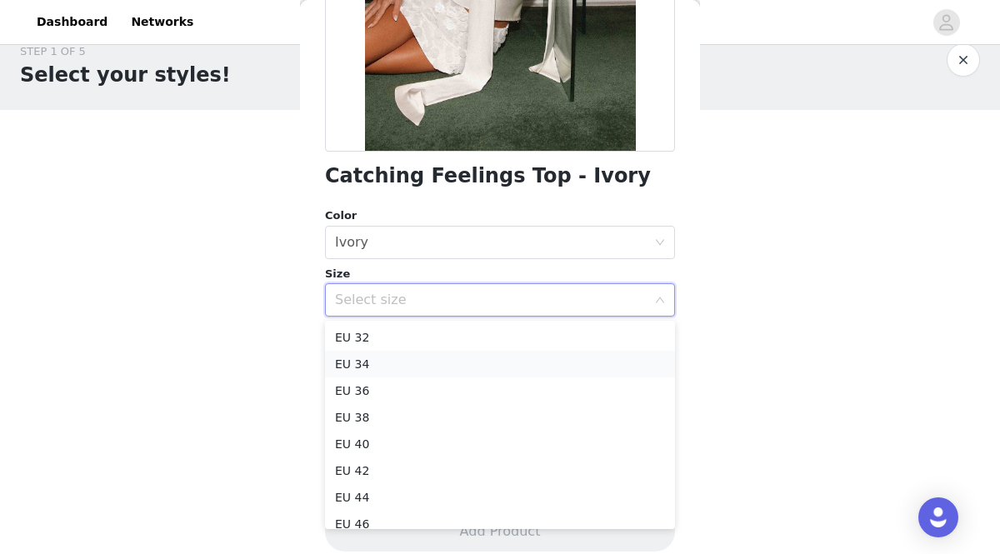
click at [537, 358] on li "EU 34" at bounding box center [500, 364] width 350 height 27
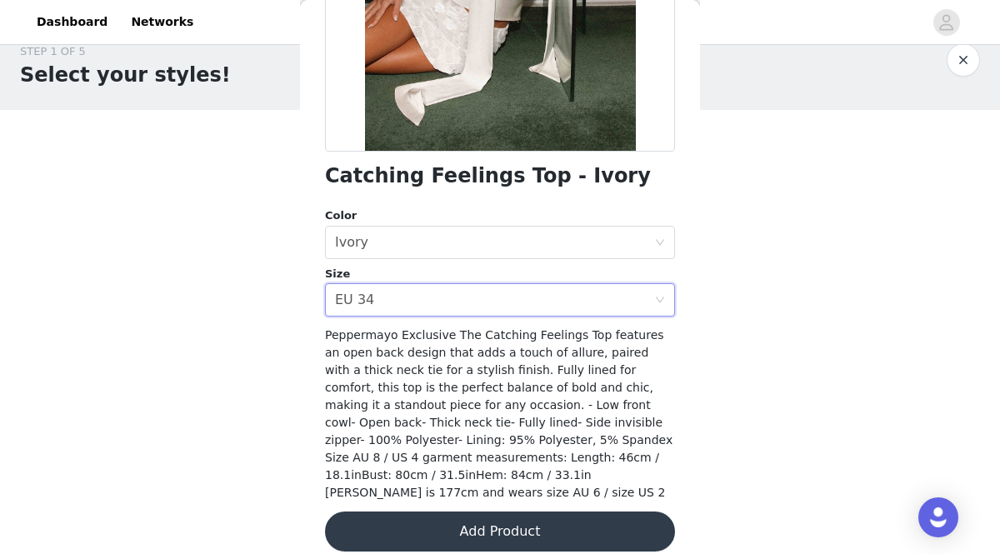
click at [540, 512] on button "Add Product" at bounding box center [500, 532] width 350 height 40
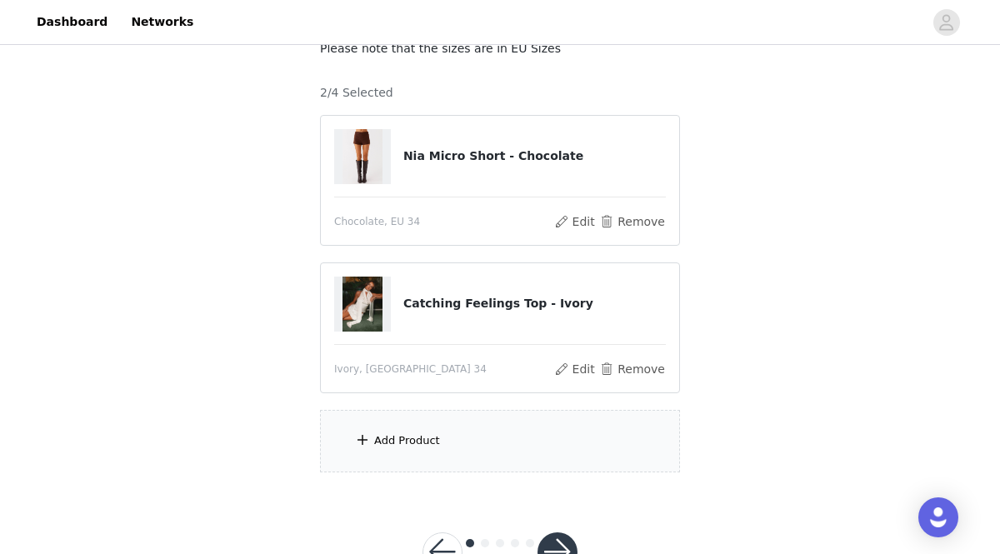
scroll to position [172, 0]
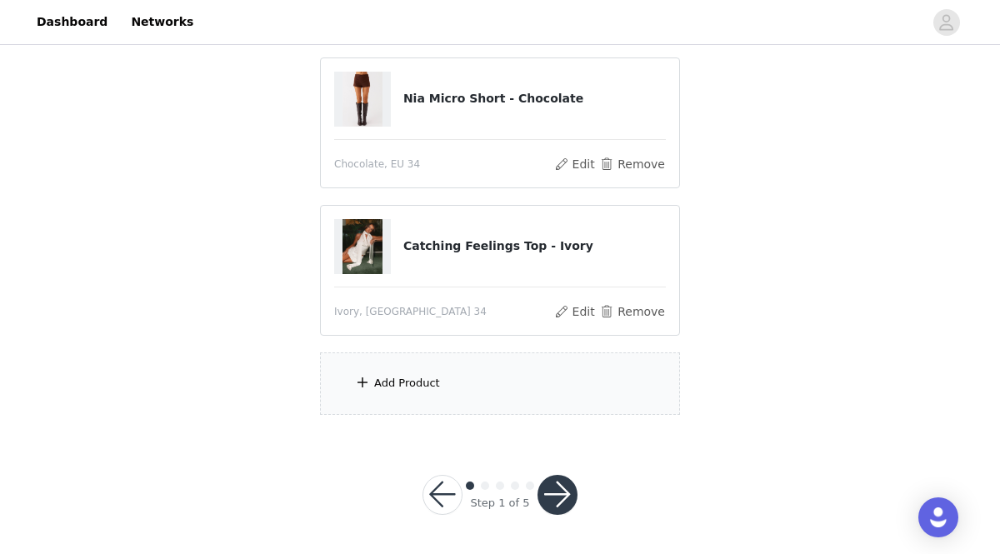
click at [361, 384] on span at bounding box center [362, 382] width 17 height 20
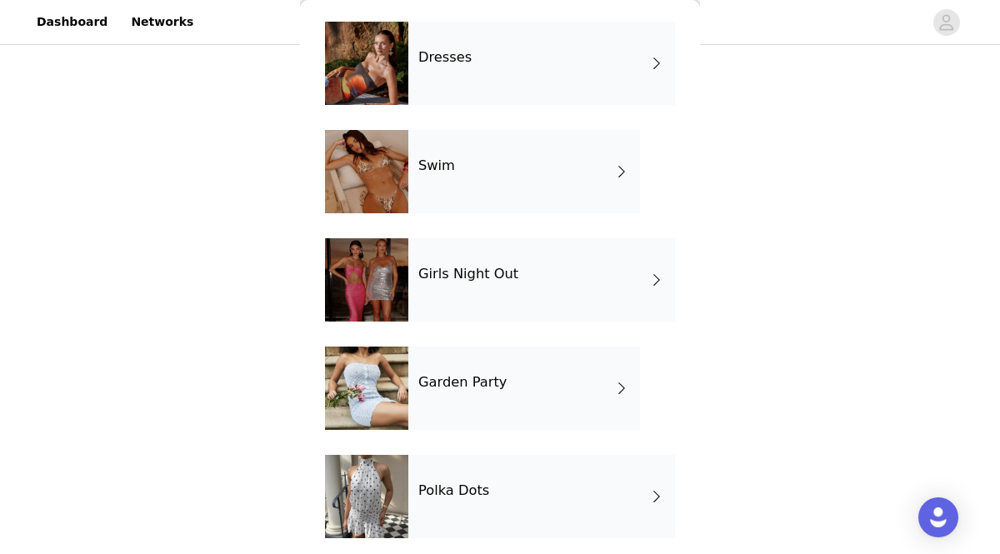
scroll to position [396, 0]
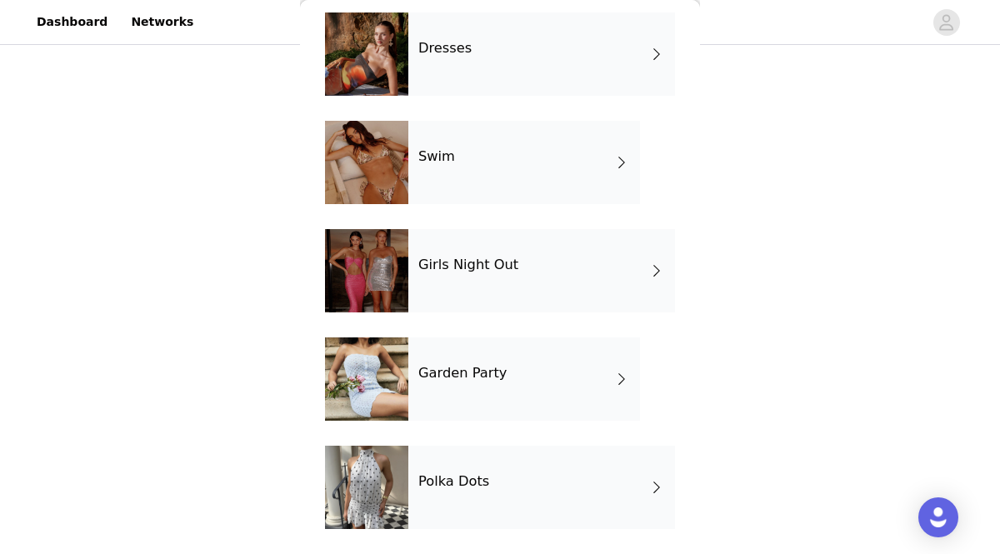
click at [382, 387] on div at bounding box center [366, 378] width 83 height 83
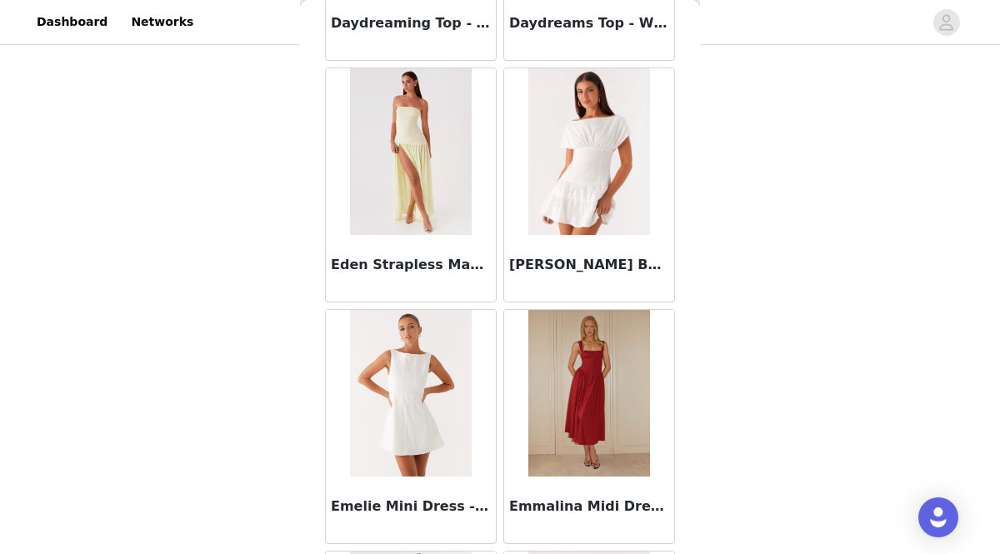
scroll to position [1996, 0]
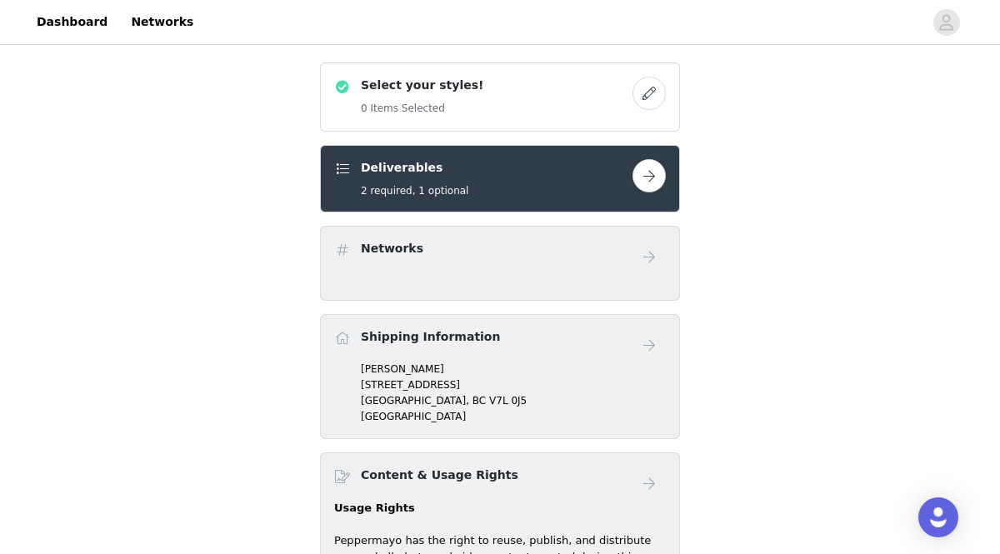
scroll to position [465, 0]
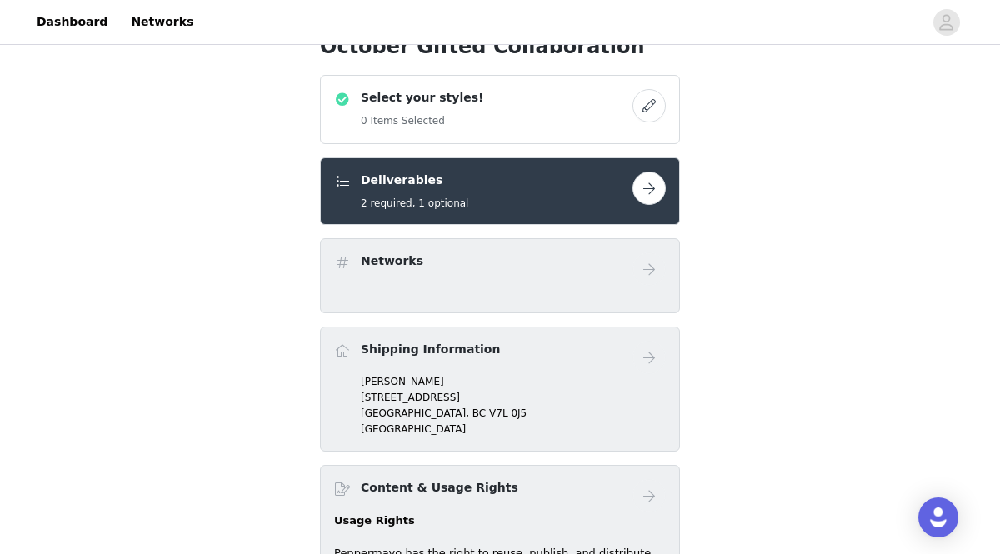
click at [642, 102] on button "button" at bounding box center [648, 105] width 33 height 33
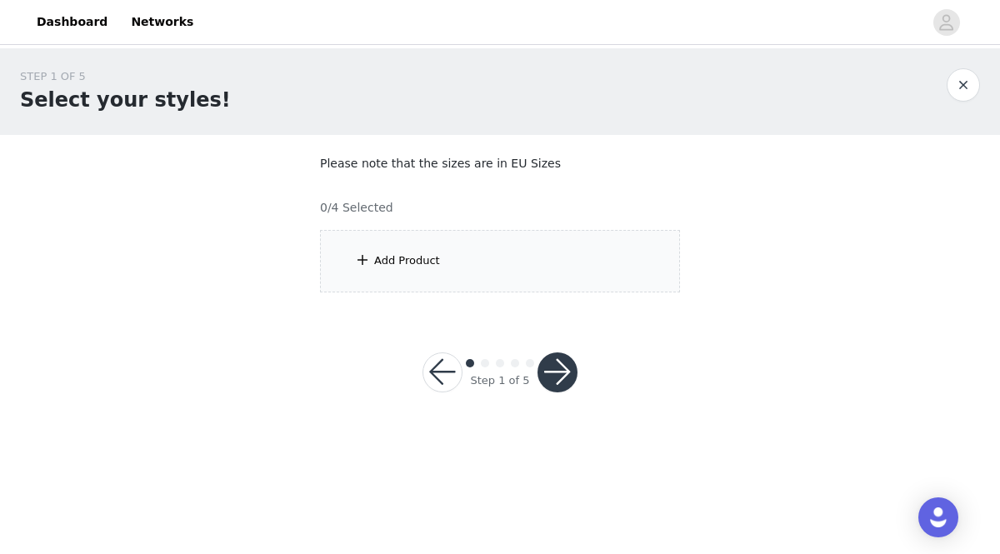
click at [385, 268] on div "Add Product" at bounding box center [500, 261] width 360 height 62
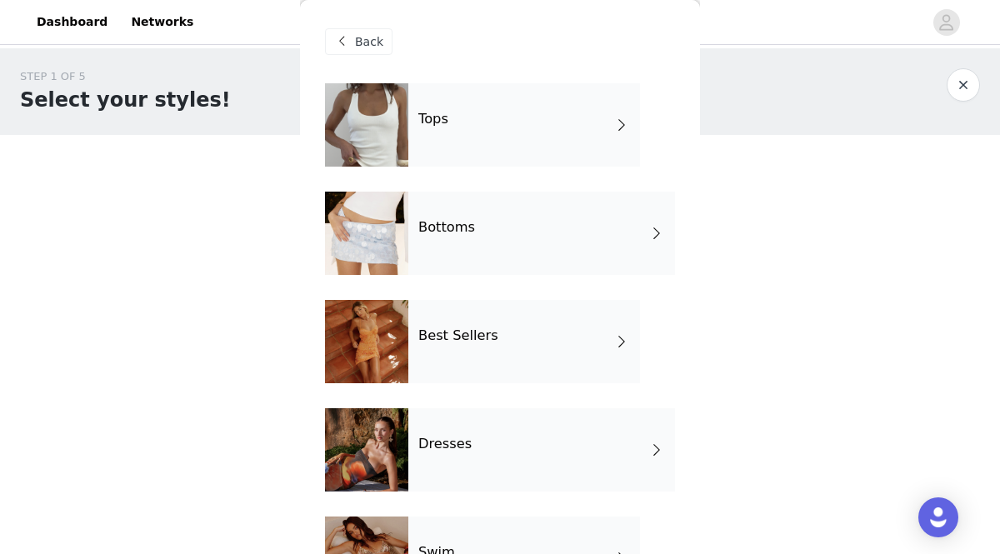
click at [518, 128] on div "Tops" at bounding box center [524, 124] width 232 height 83
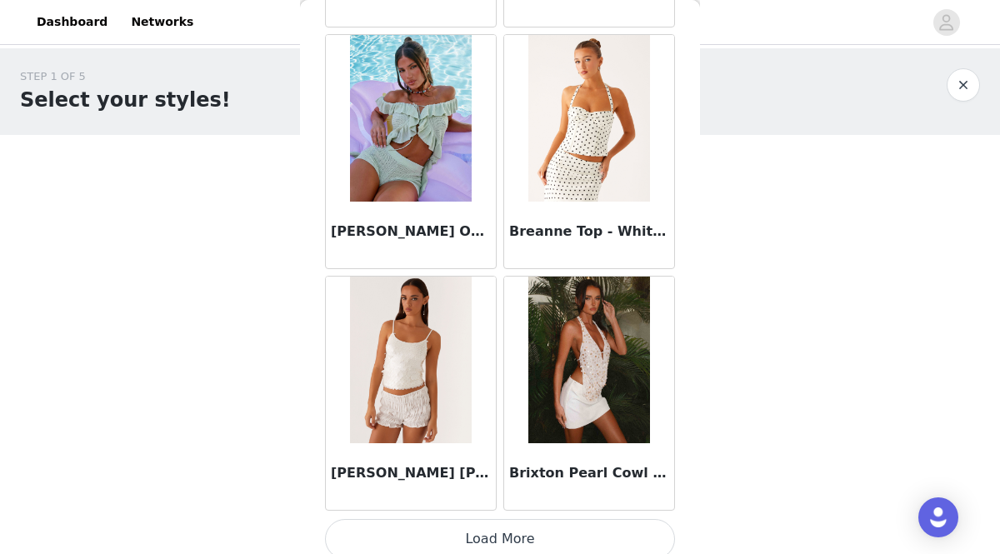
scroll to position [1996, 0]
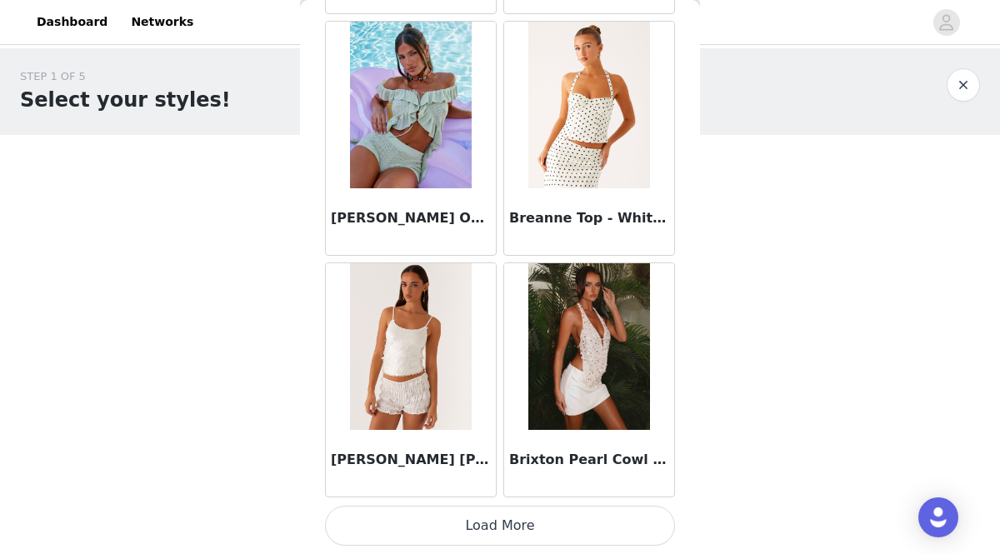
click at [514, 534] on button "Load More" at bounding box center [500, 526] width 350 height 40
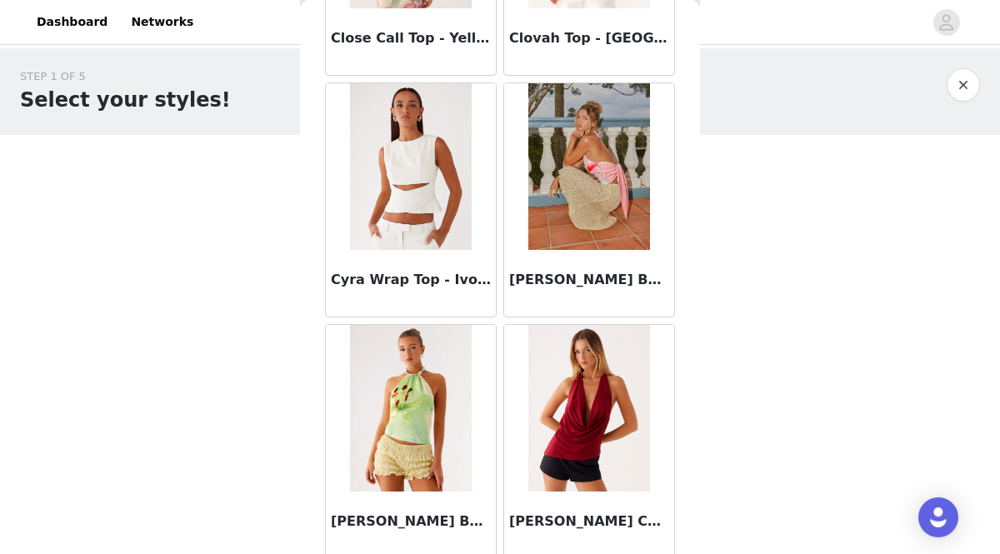
scroll to position [4412, 0]
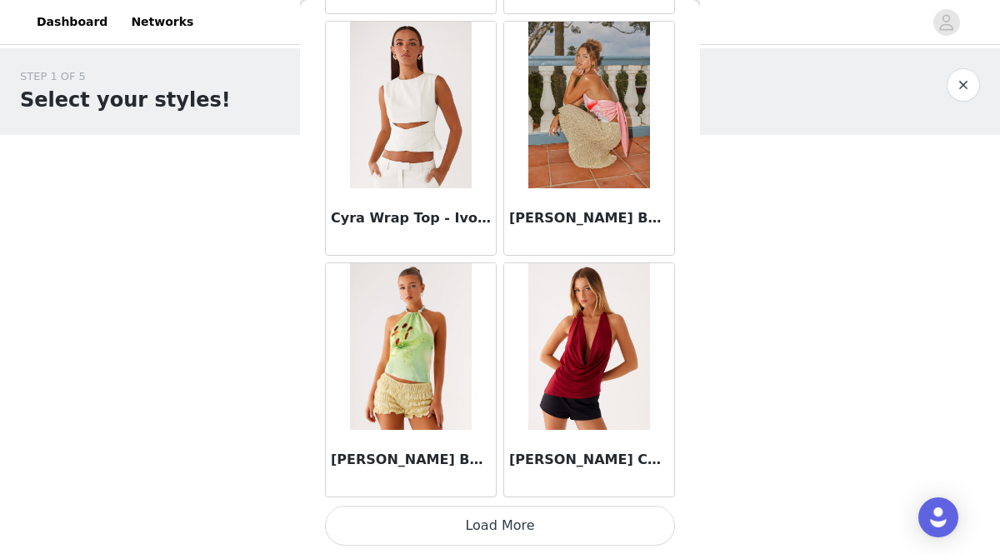
click at [471, 529] on button "Load More" at bounding box center [500, 526] width 350 height 40
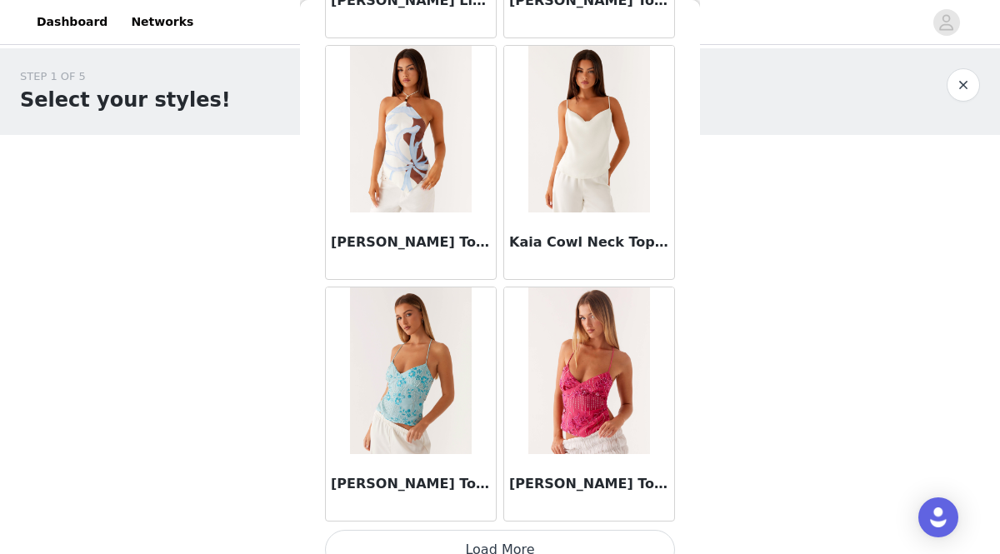
scroll to position [6829, 0]
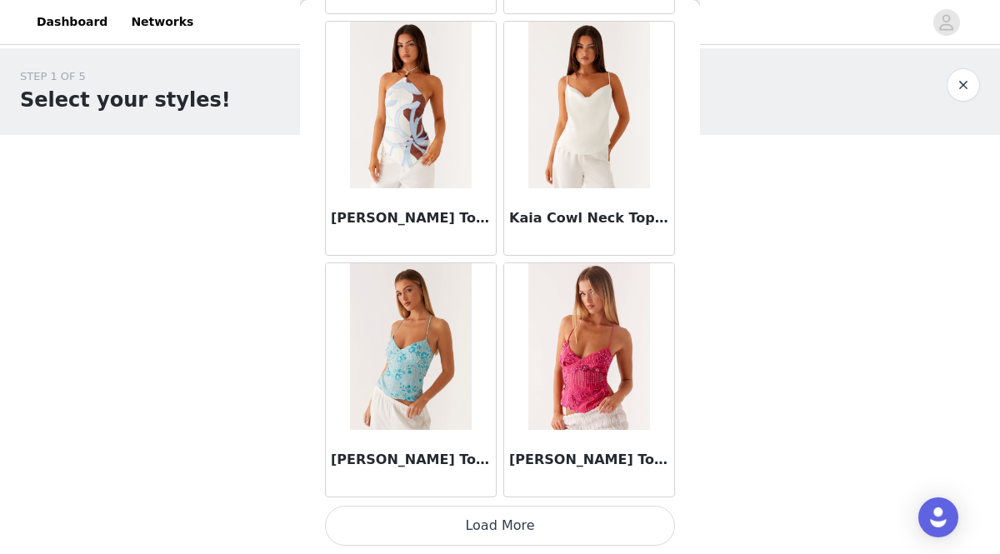
click at [474, 530] on button "Load More" at bounding box center [500, 526] width 350 height 40
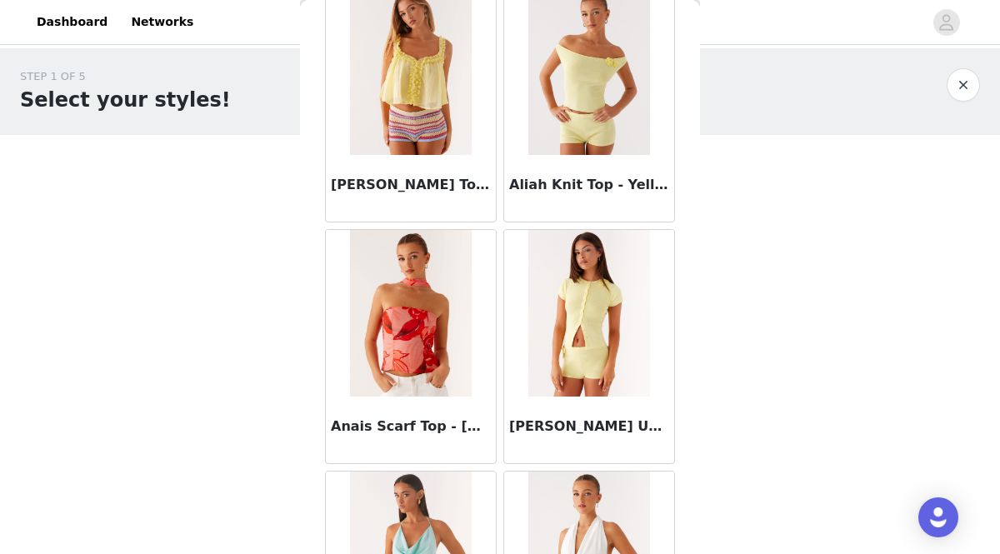
scroll to position [0, 0]
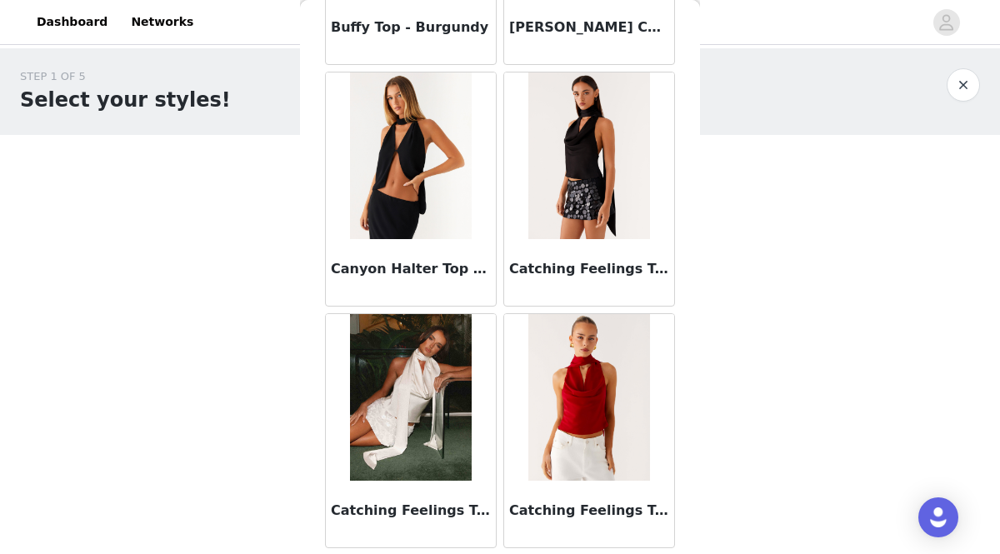
click at [417, 407] on img at bounding box center [410, 397] width 121 height 167
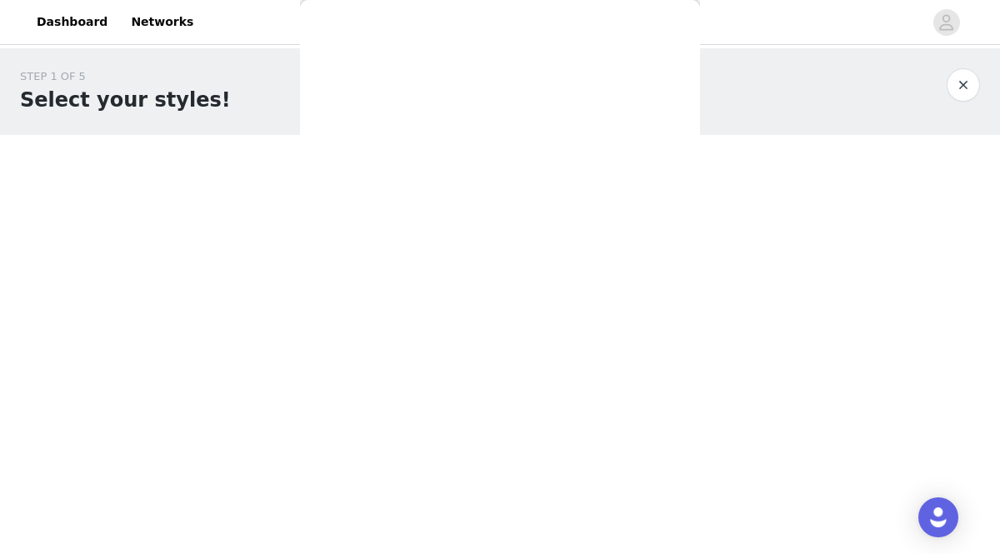
scroll to position [307, 0]
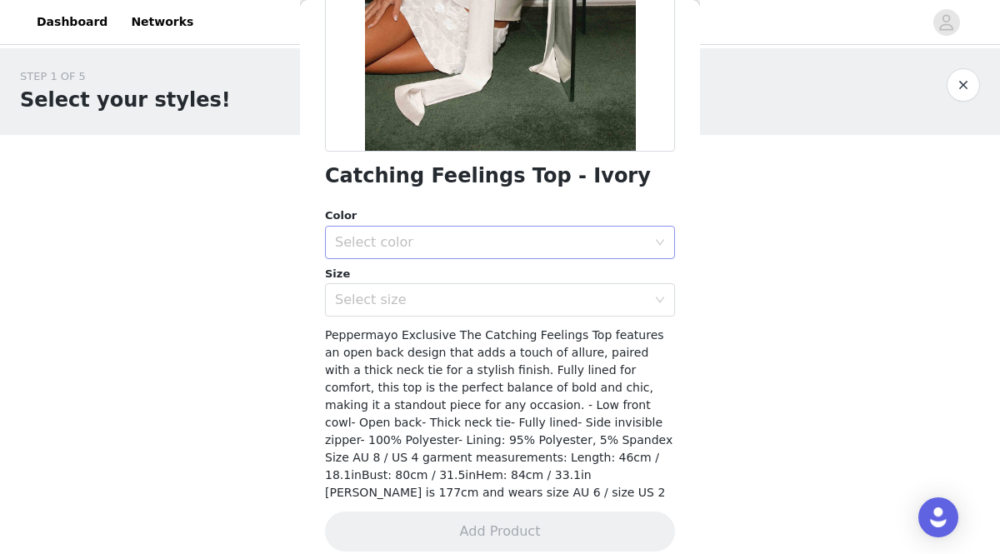
click at [462, 237] on div "Select color" at bounding box center [491, 242] width 312 height 17
click at [453, 287] on li "Ivory" at bounding box center [500, 279] width 350 height 27
click at [453, 311] on div "Select size" at bounding box center [494, 300] width 319 height 32
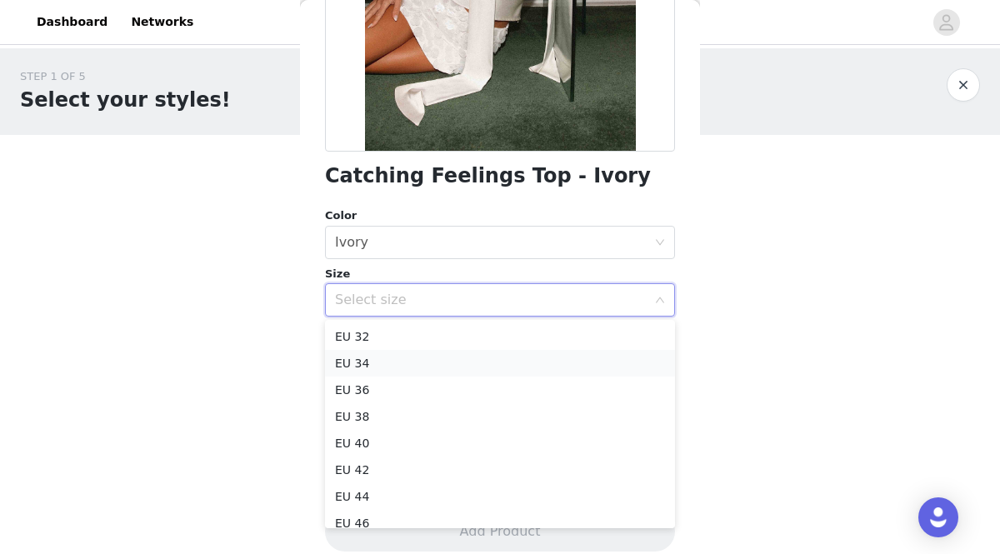
click at [442, 368] on li "EU 34" at bounding box center [500, 363] width 350 height 27
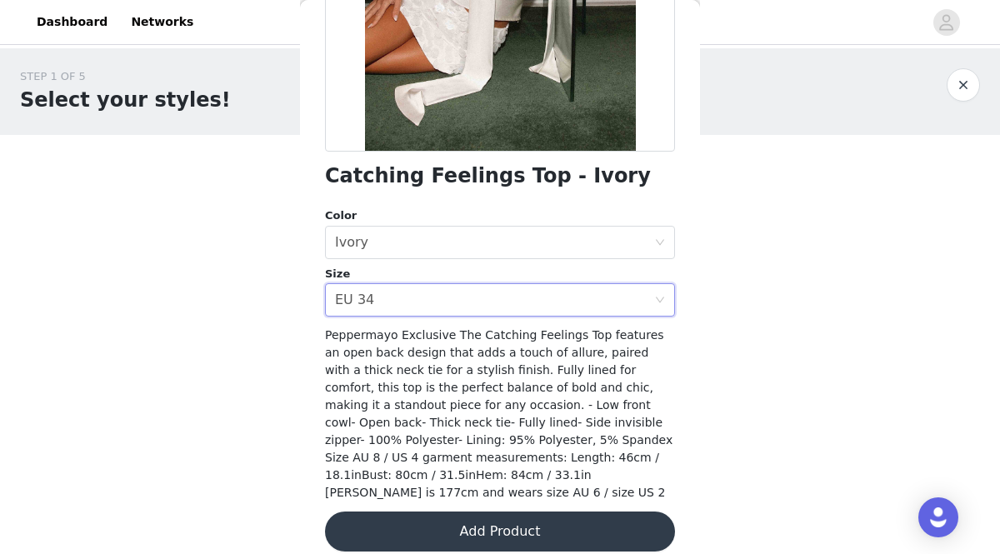
click at [557, 523] on button "Add Product" at bounding box center [500, 532] width 350 height 40
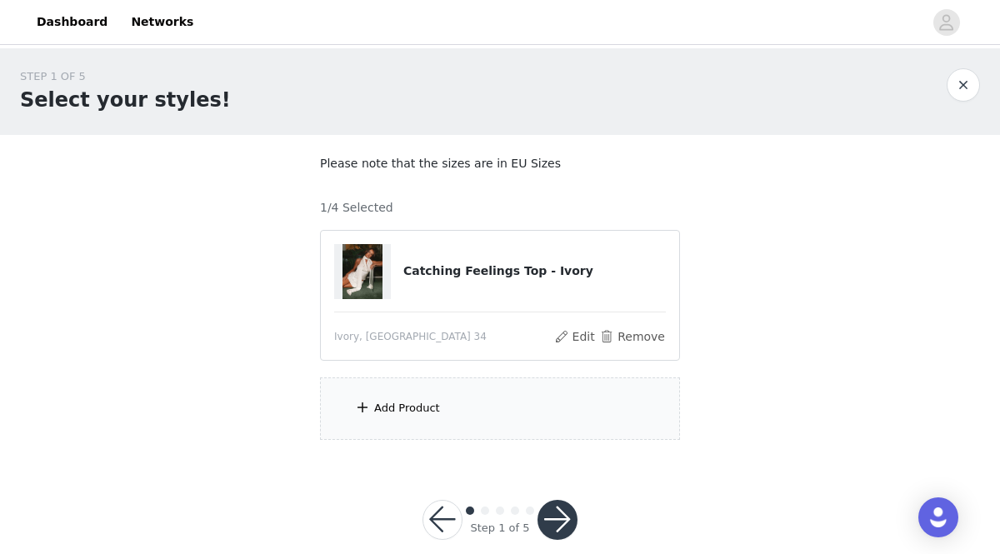
click at [362, 402] on span at bounding box center [362, 407] width 17 height 20
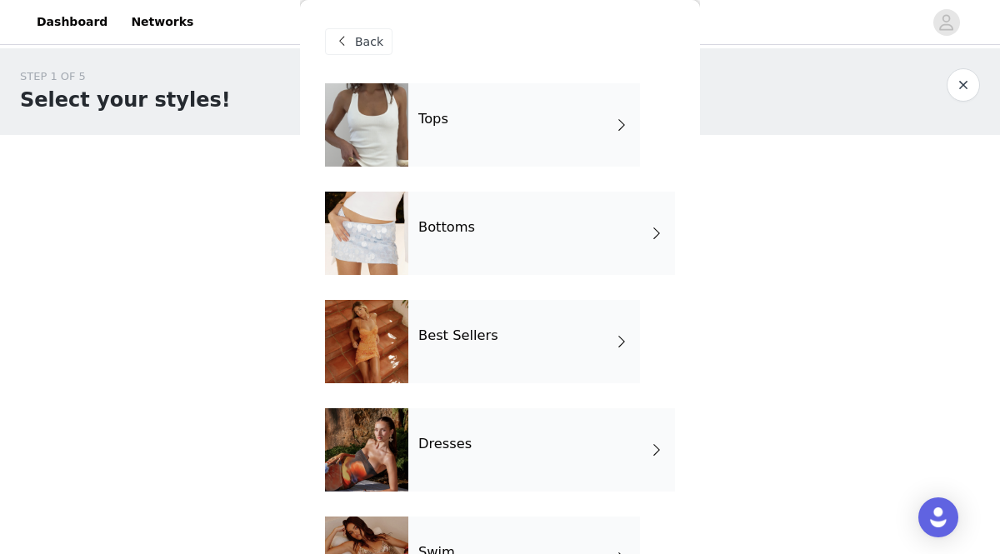
click at [452, 257] on div "Bottoms" at bounding box center [541, 233] width 267 height 83
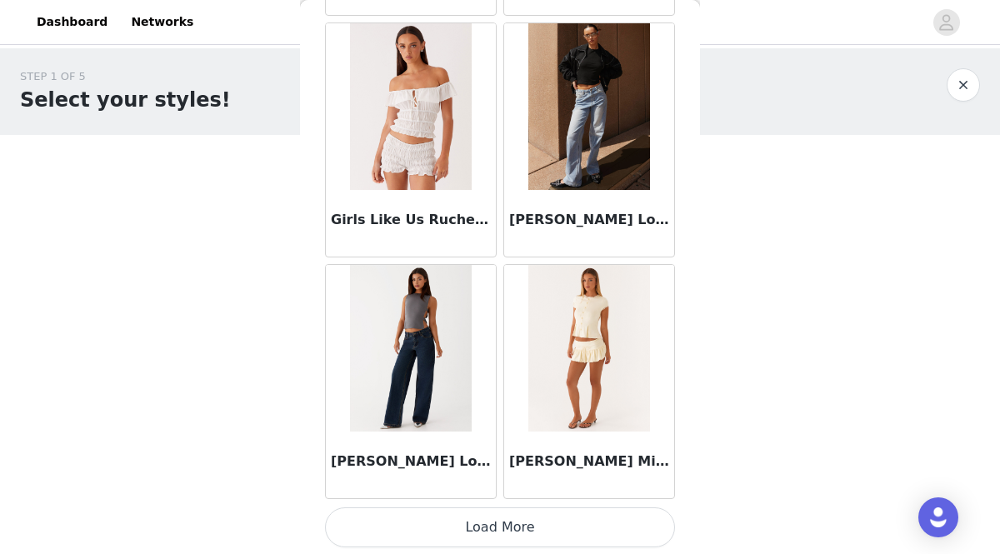
scroll to position [1996, 0]
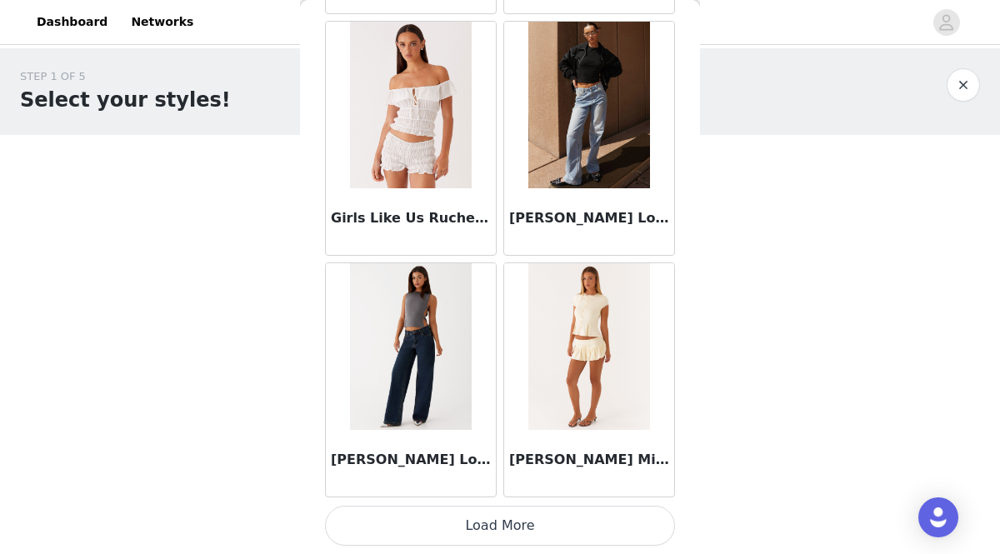
click at [478, 522] on button "Load More" at bounding box center [500, 526] width 350 height 40
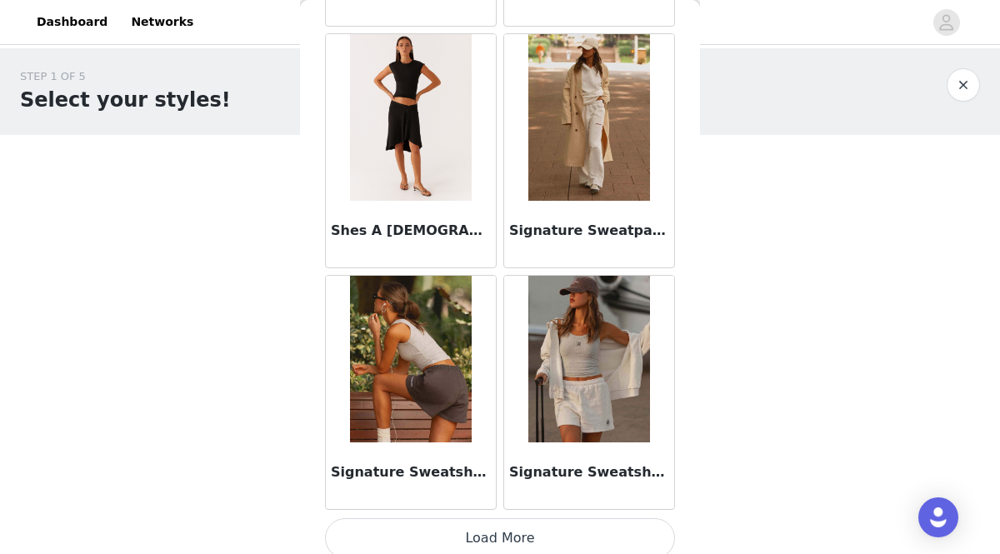
scroll to position [4412, 0]
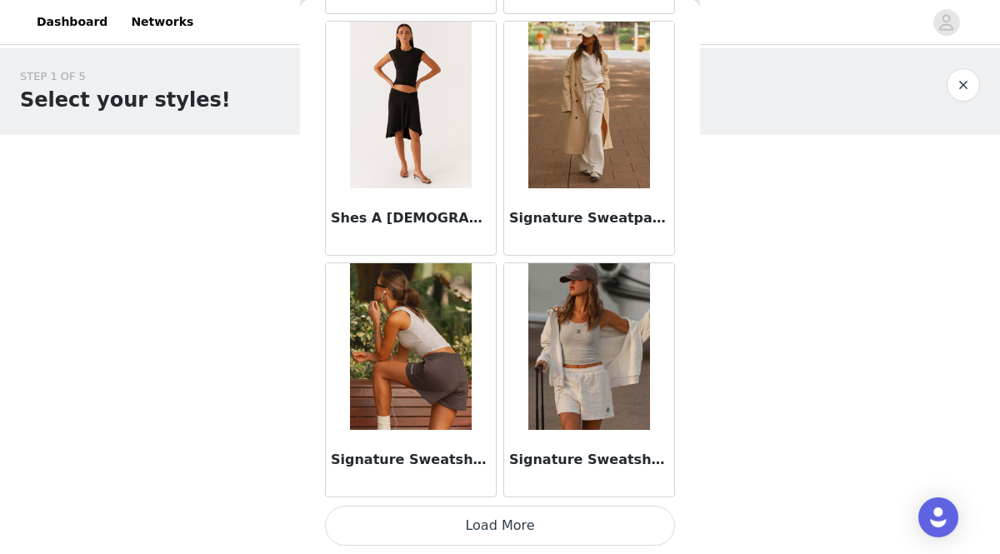
click at [481, 520] on button "Load More" at bounding box center [500, 526] width 350 height 40
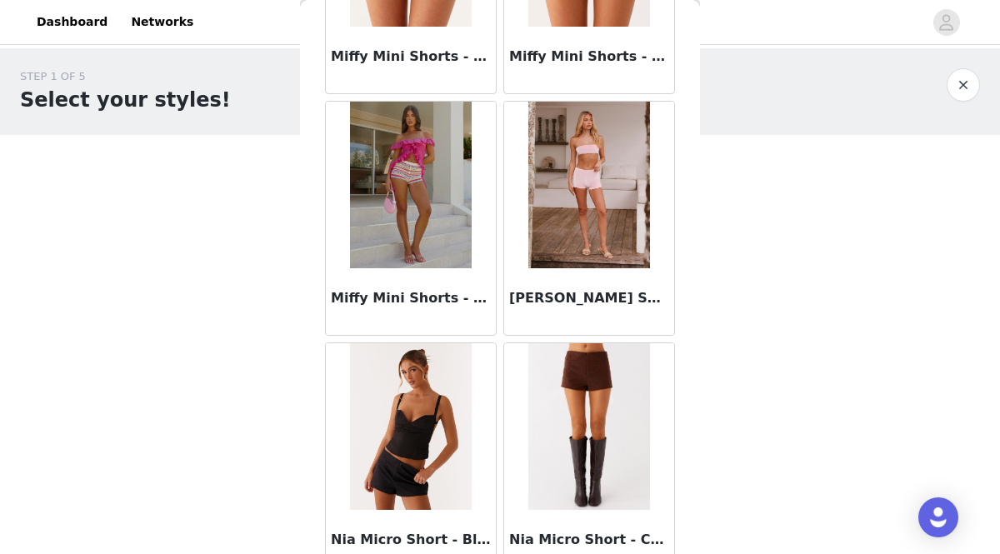
scroll to position [3344, 0]
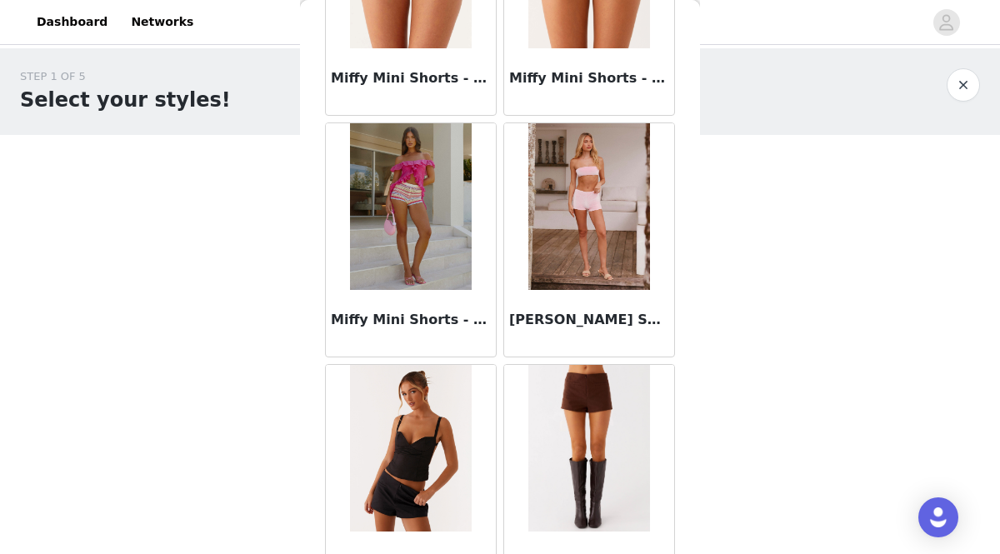
click at [578, 404] on img at bounding box center [588, 448] width 121 height 167
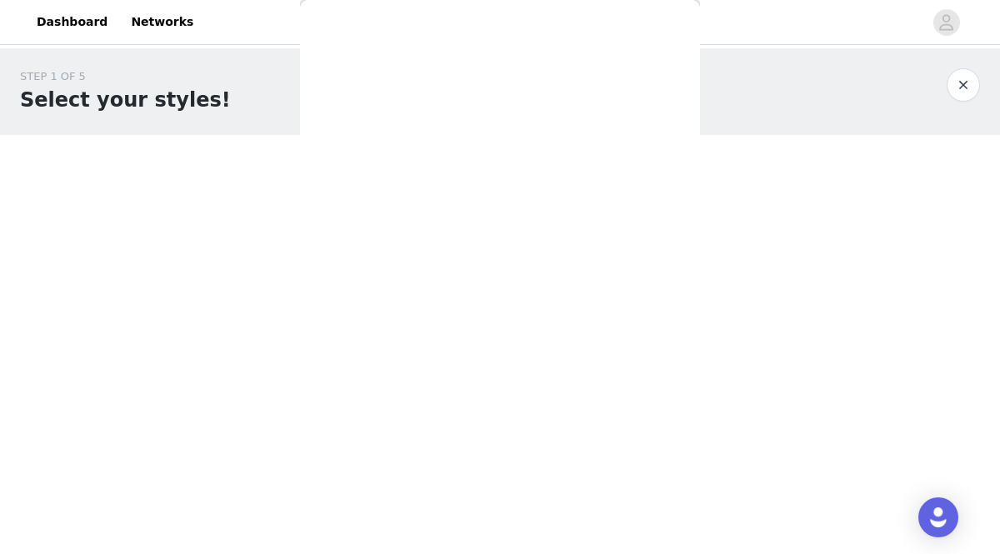
scroll to position [307, 0]
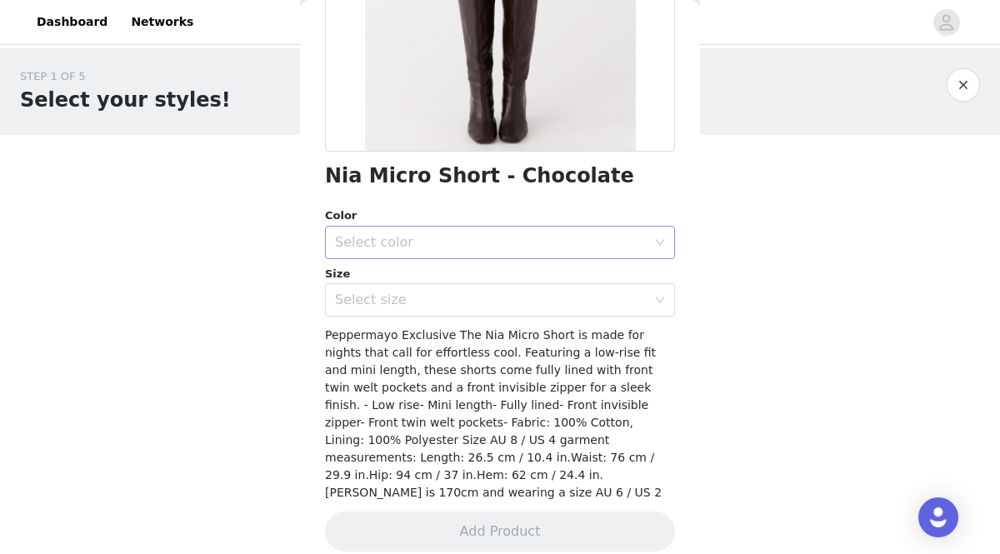
click at [377, 250] on div "Select color" at bounding box center [491, 242] width 312 height 17
click at [377, 283] on li "Chocolate" at bounding box center [500, 279] width 350 height 27
click at [380, 296] on div "Select size" at bounding box center [491, 300] width 312 height 17
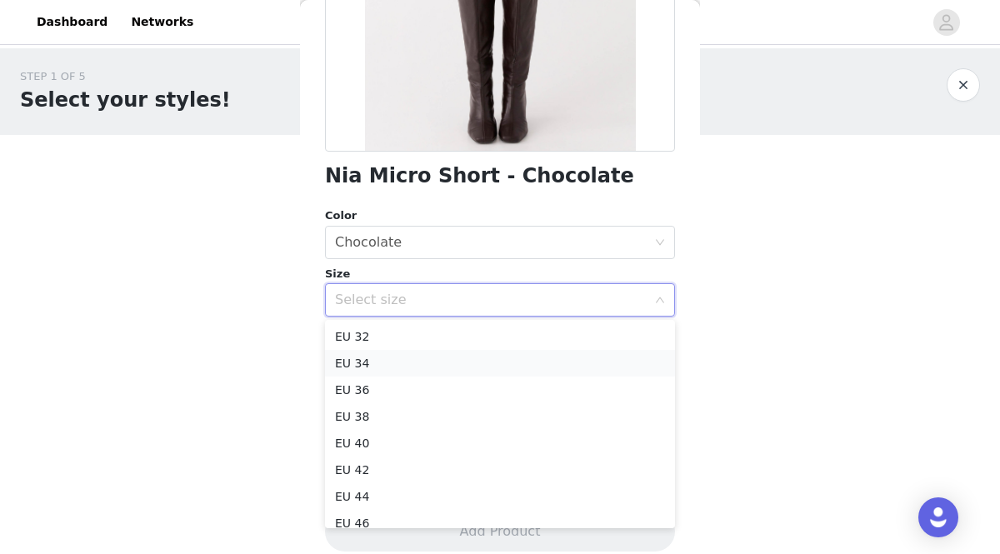
click at [377, 360] on li "EU 34" at bounding box center [500, 363] width 350 height 27
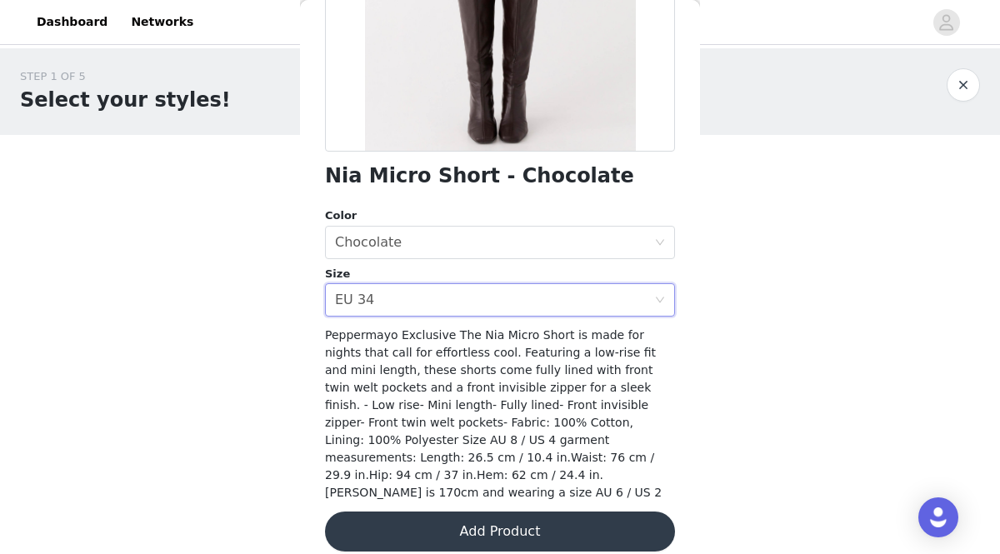
click at [492, 521] on button "Add Product" at bounding box center [500, 532] width 350 height 40
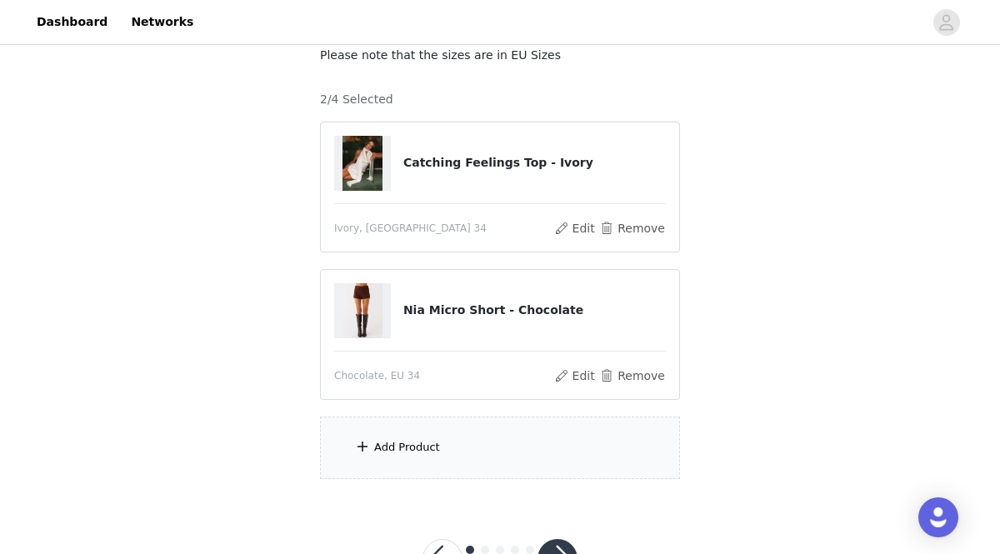
scroll to position [122, 0]
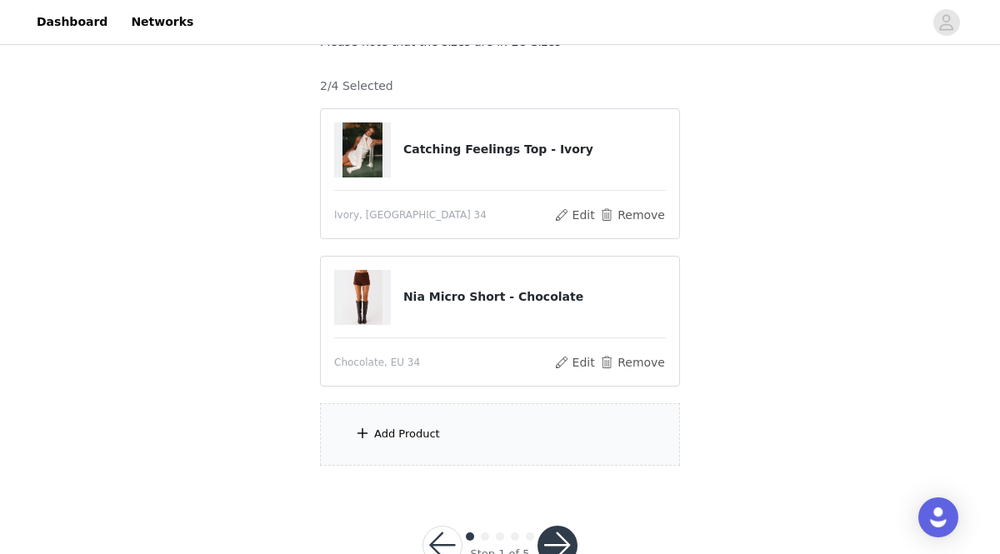
click at [366, 432] on span at bounding box center [362, 433] width 17 height 20
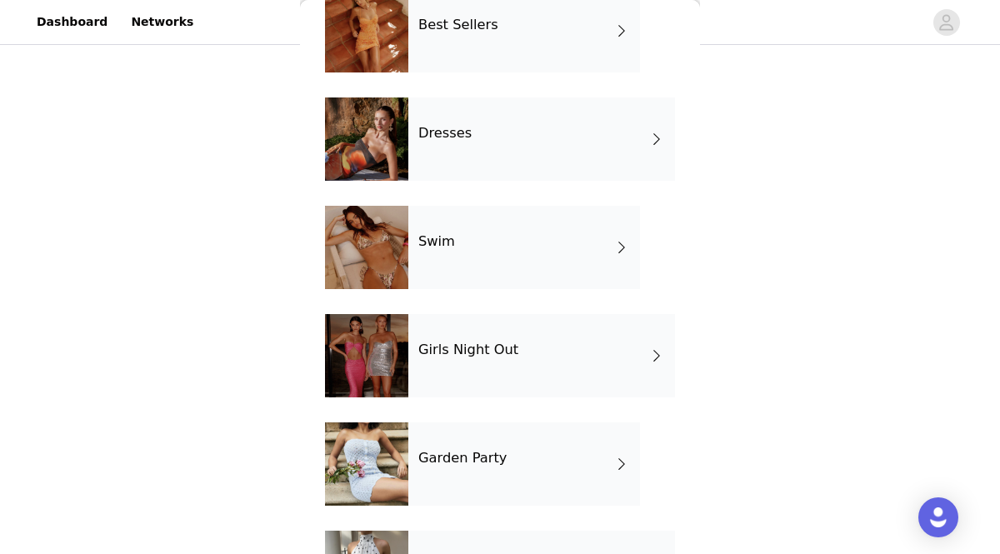
scroll to position [312, 0]
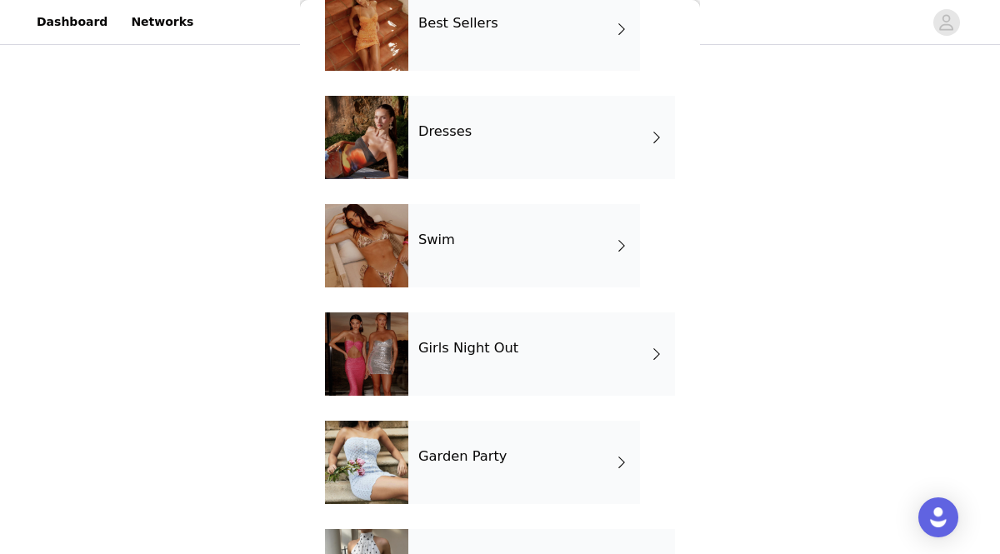
click at [486, 347] on h4 "Girls Night Out" at bounding box center [468, 348] width 100 height 15
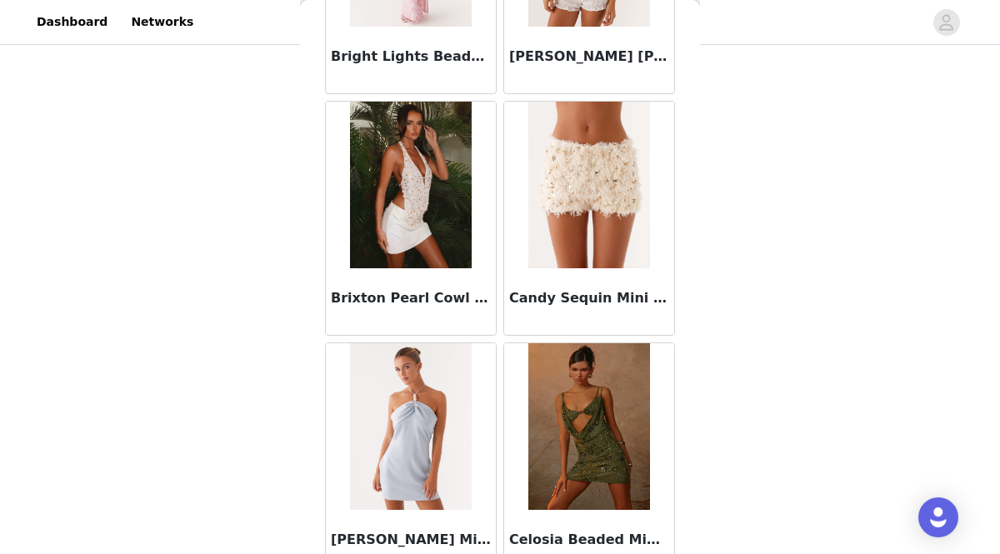
scroll to position [1996, 0]
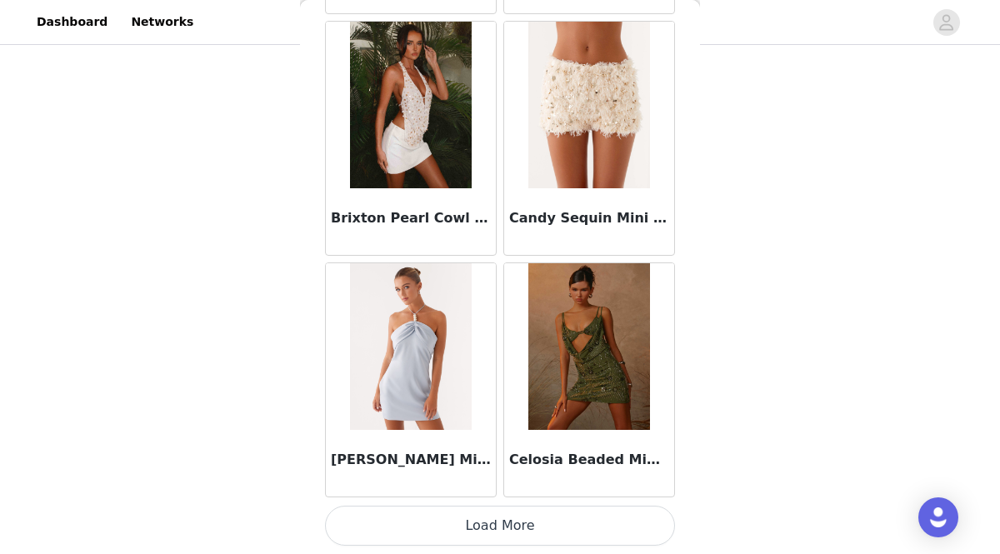
click at [497, 514] on button "Load More" at bounding box center [500, 526] width 350 height 40
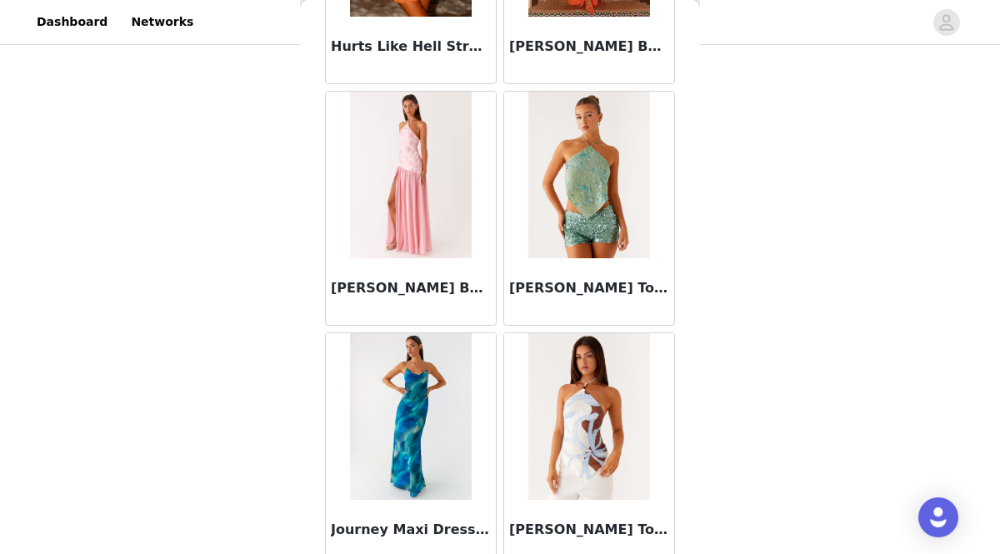
scroll to position [4412, 0]
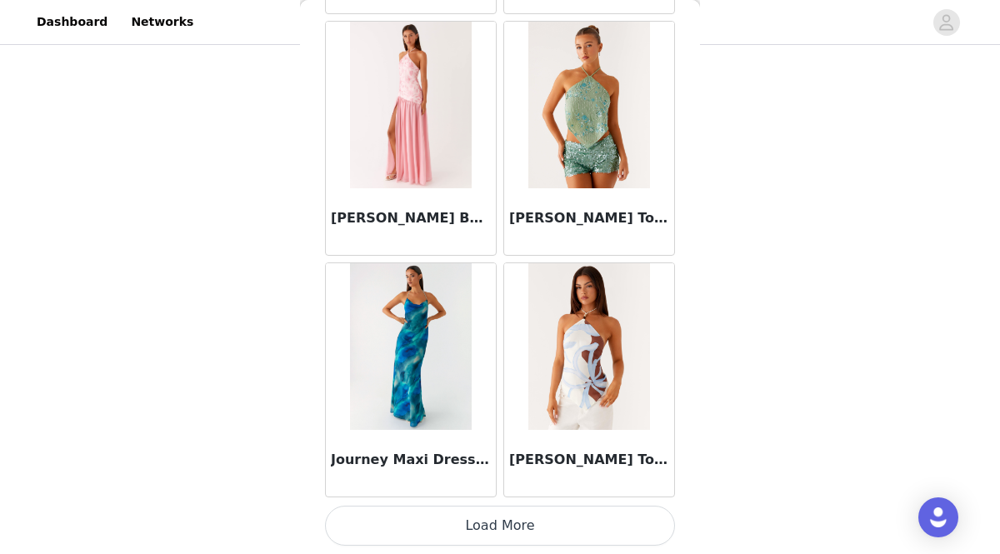
click at [470, 525] on button "Load More" at bounding box center [500, 526] width 350 height 40
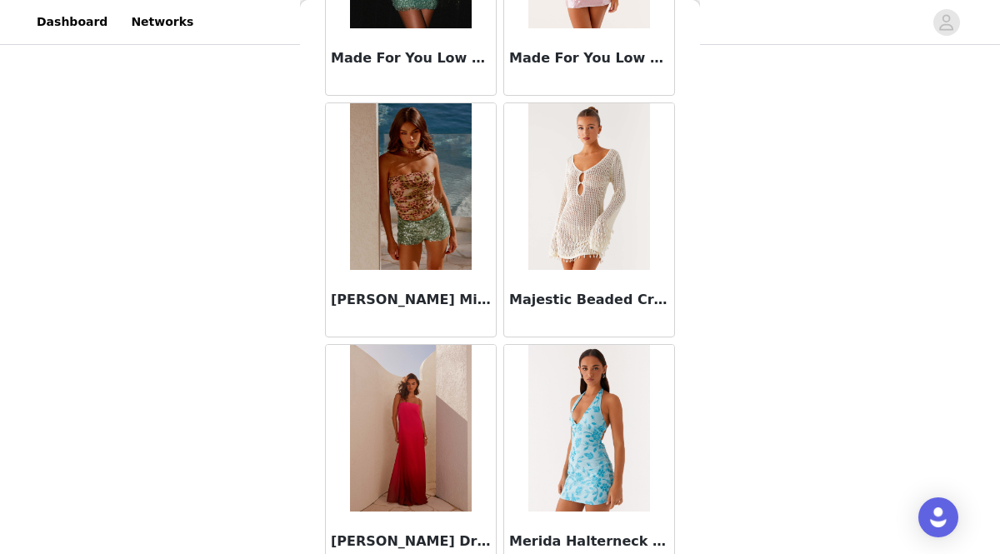
scroll to position [6829, 0]
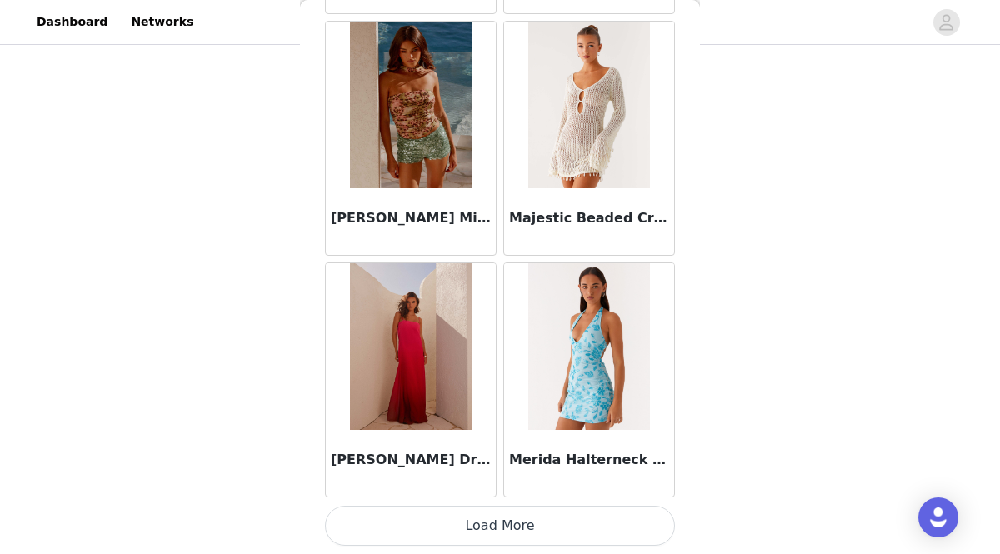
click at [485, 522] on button "Load More" at bounding box center [500, 526] width 350 height 40
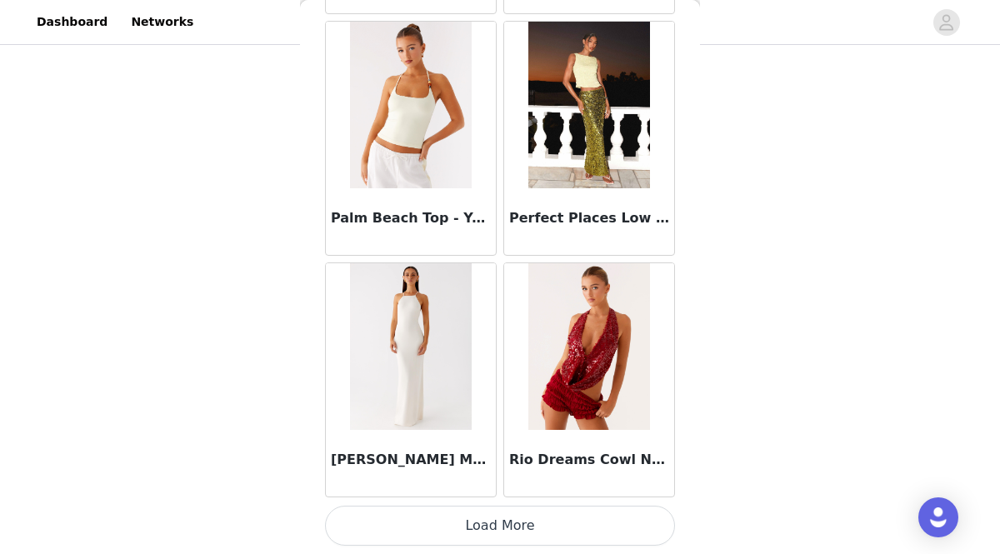
scroll to position [171, 0]
click at [502, 517] on button "Load More" at bounding box center [500, 526] width 350 height 40
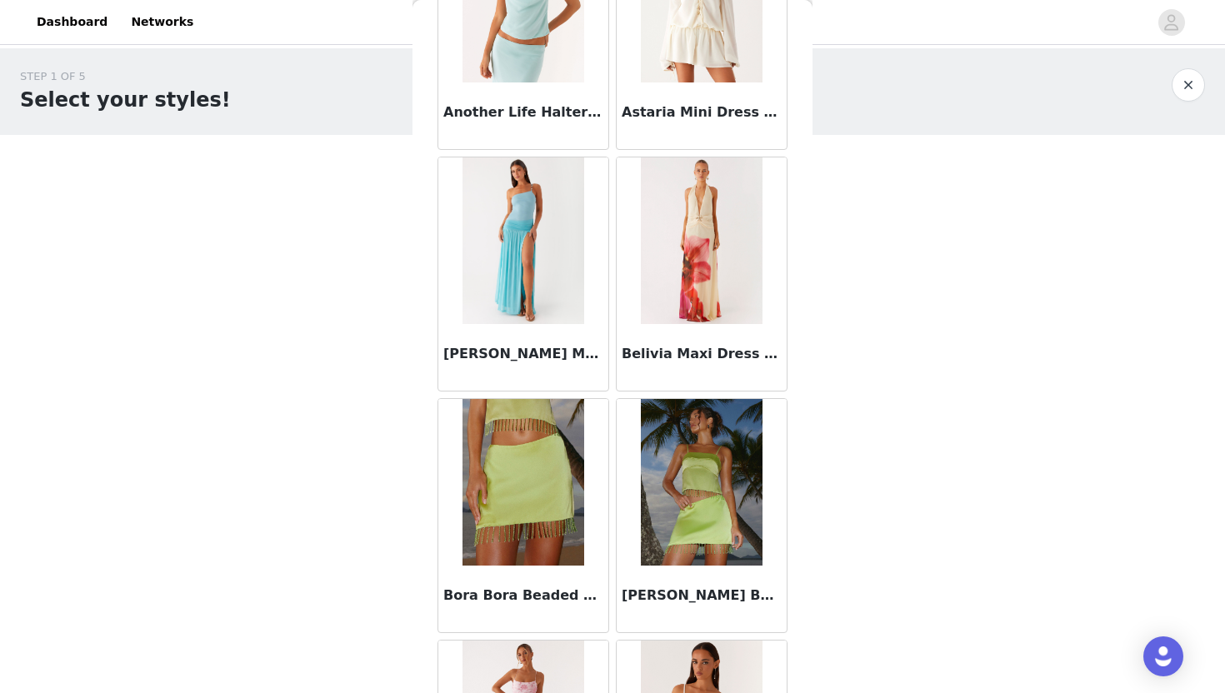
scroll to position [0, 0]
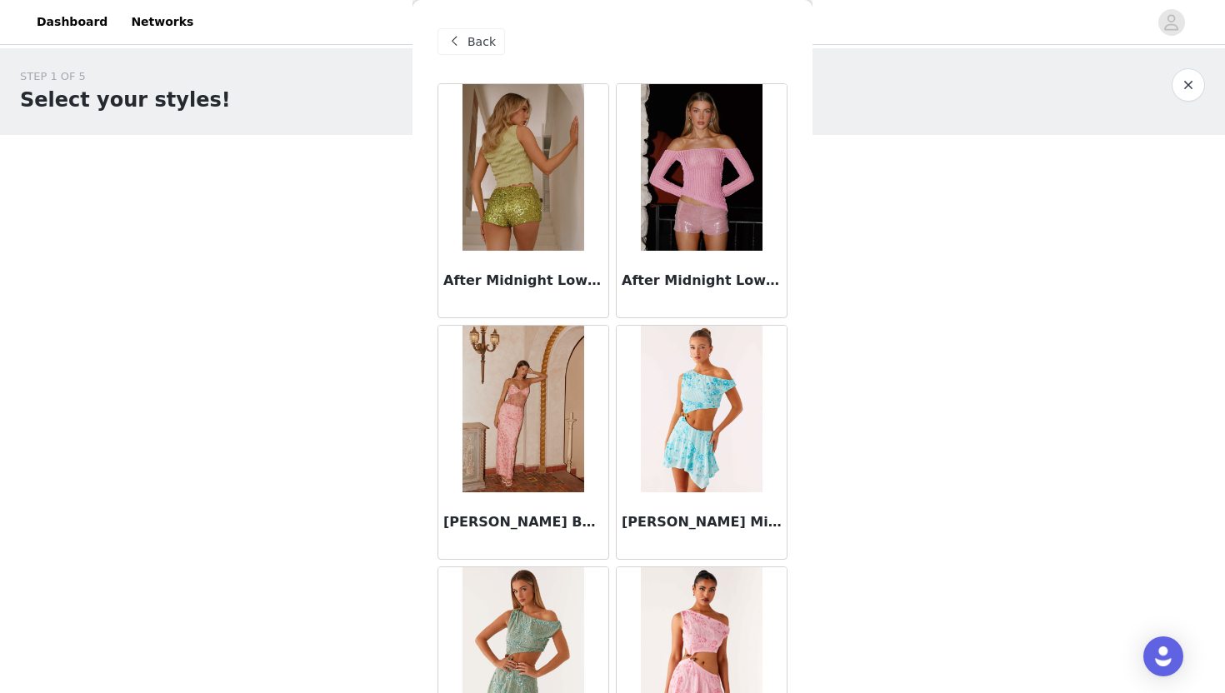
click at [474, 46] on span "Back" at bounding box center [481, 41] width 28 height 17
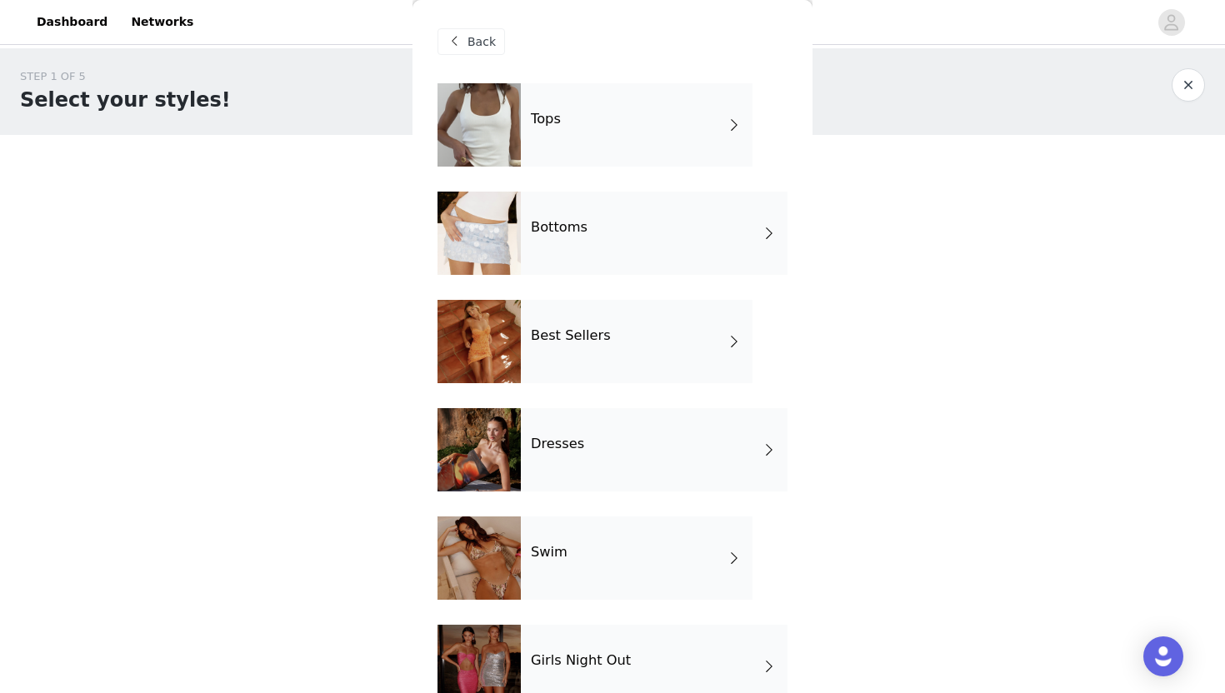
click at [497, 346] on div at bounding box center [478, 341] width 83 height 83
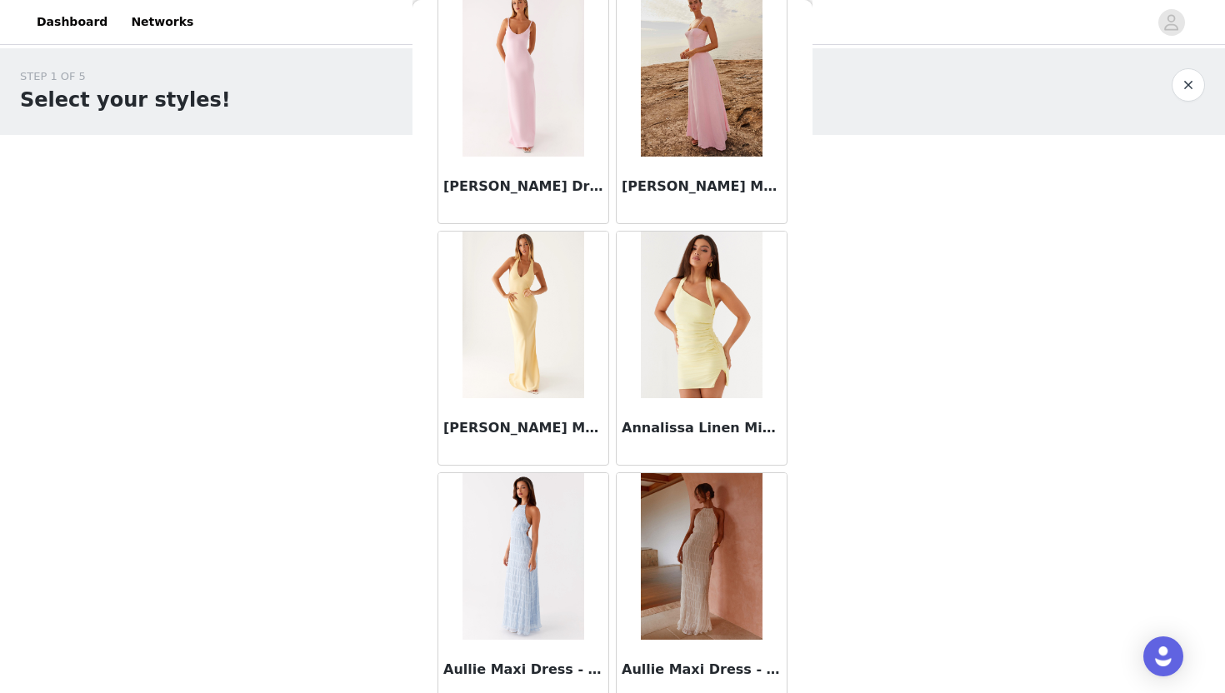
scroll to position [1857, 0]
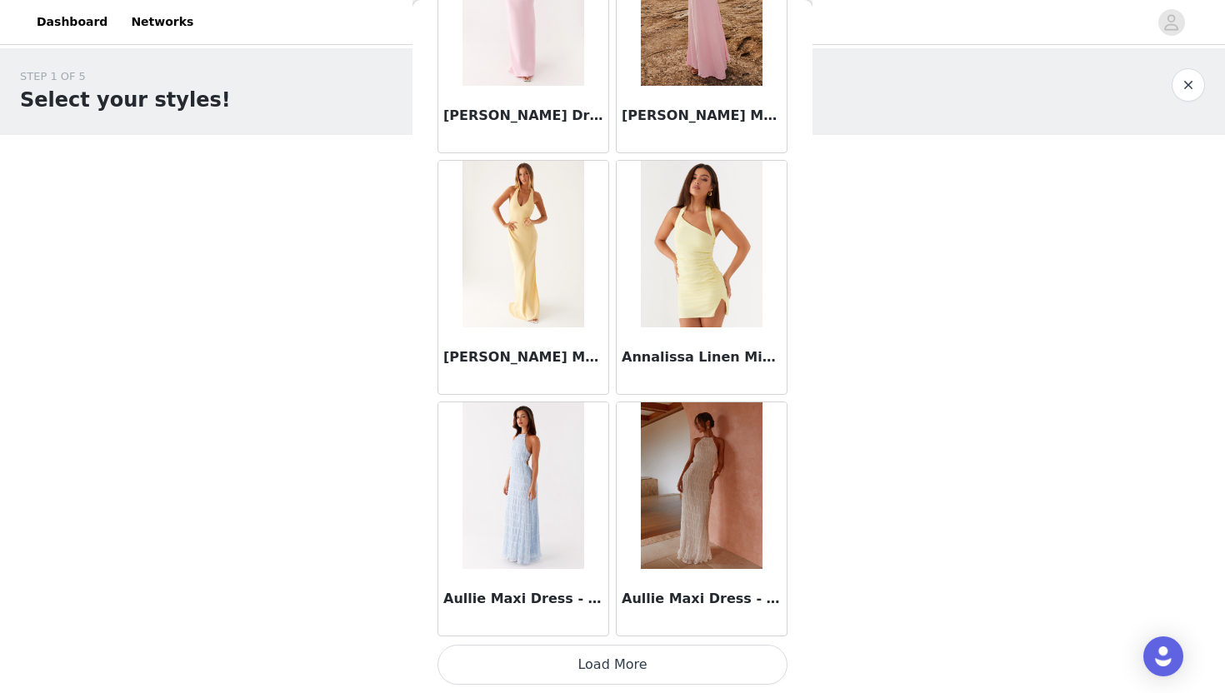
click at [622, 649] on button "Load More" at bounding box center [612, 665] width 350 height 40
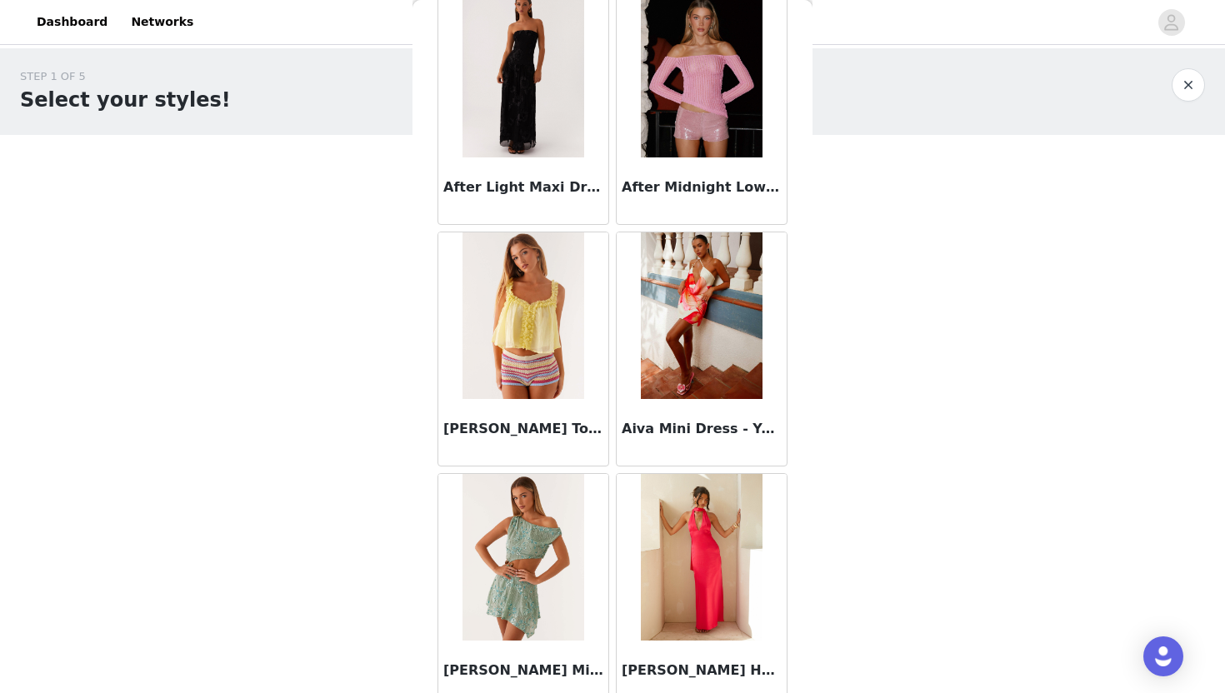
scroll to position [0, 0]
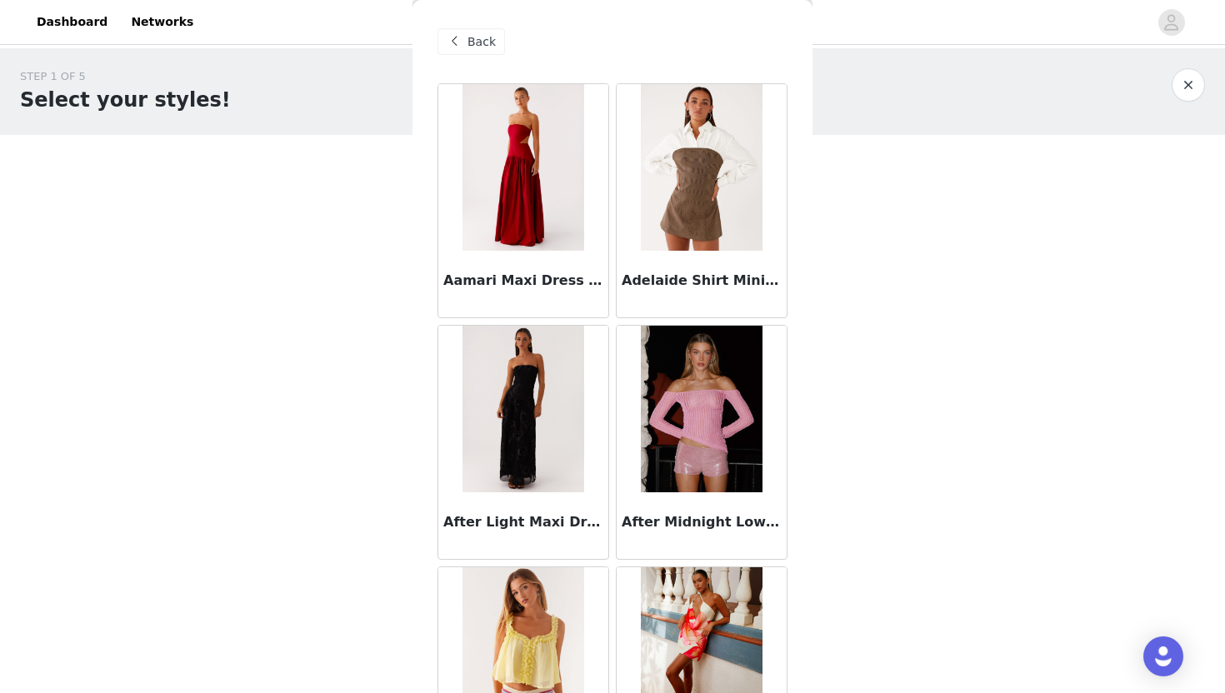
click at [471, 41] on span "Back" at bounding box center [481, 41] width 28 height 17
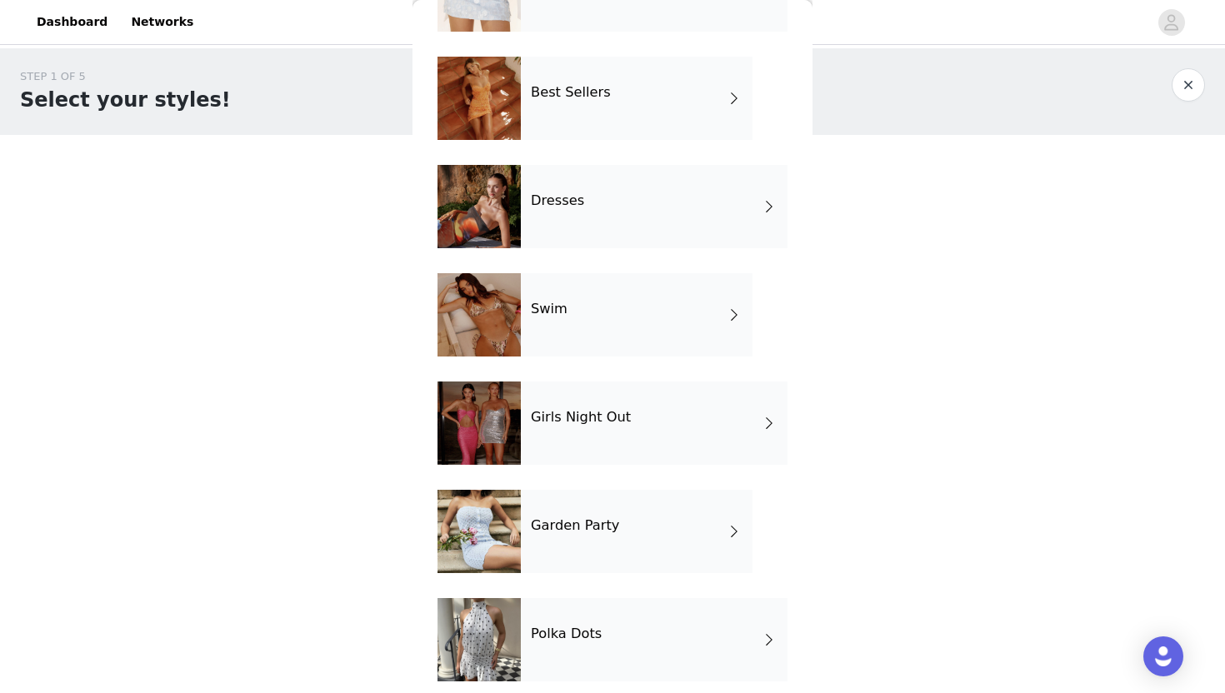
scroll to position [257, 0]
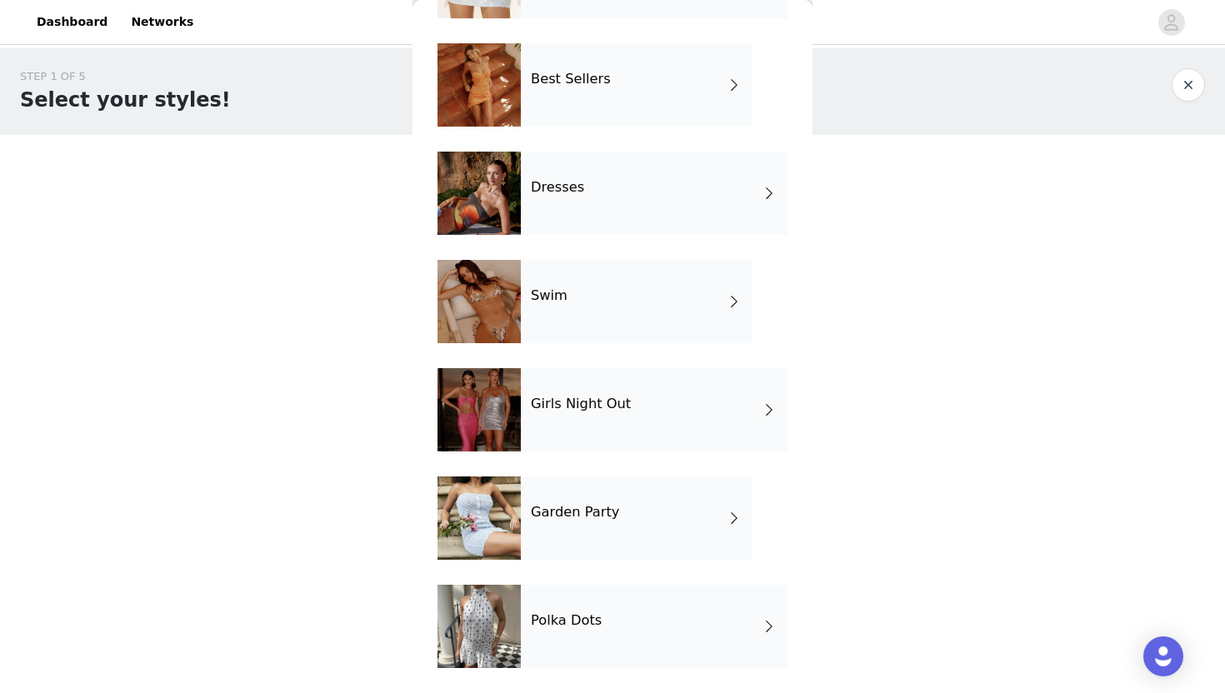
click at [487, 633] on div at bounding box center [478, 626] width 83 height 83
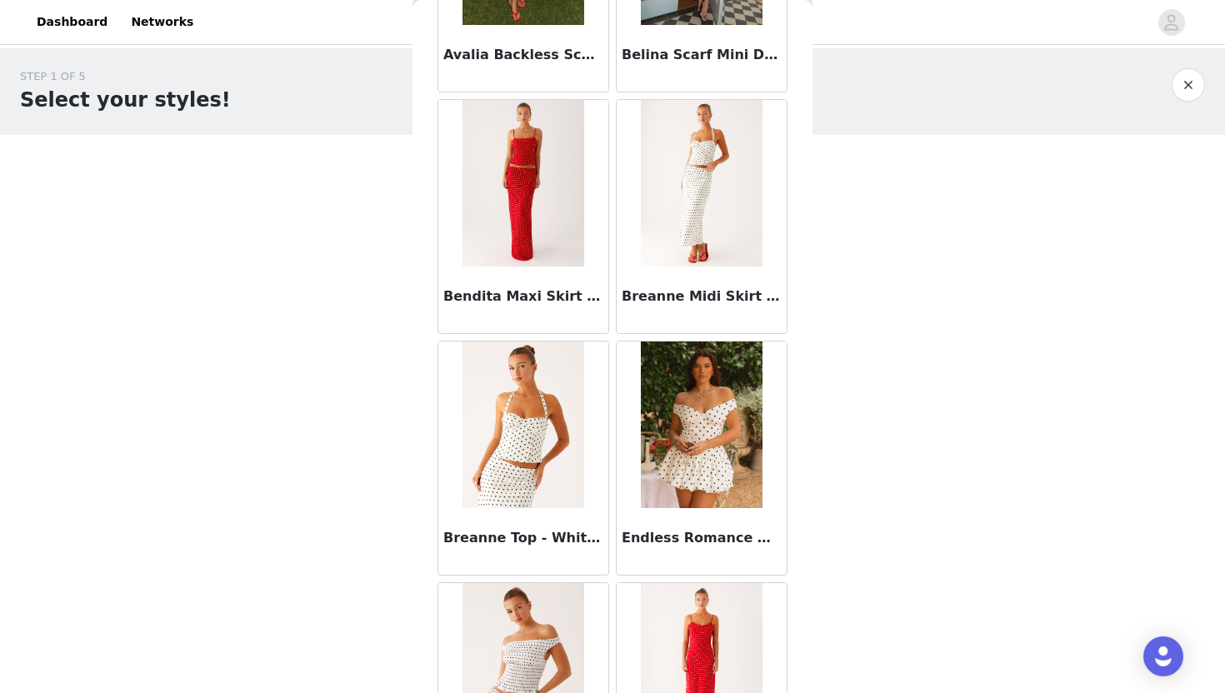
scroll to position [0, 0]
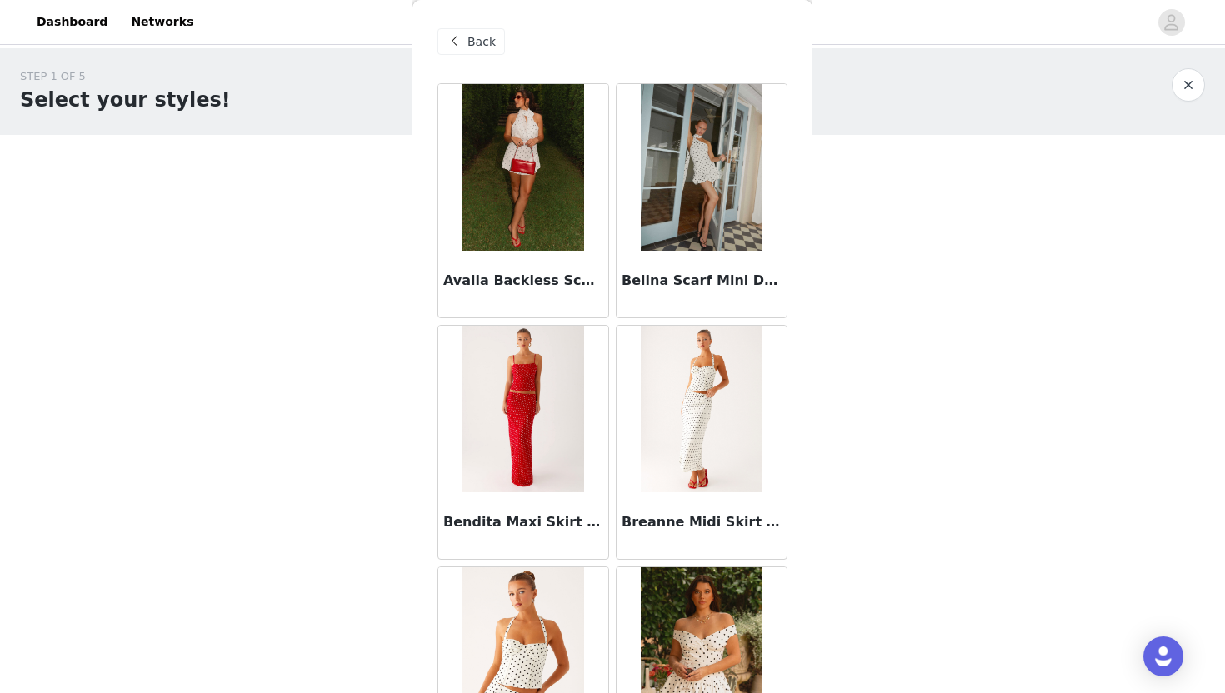
click at [473, 43] on span "Back" at bounding box center [481, 41] width 28 height 17
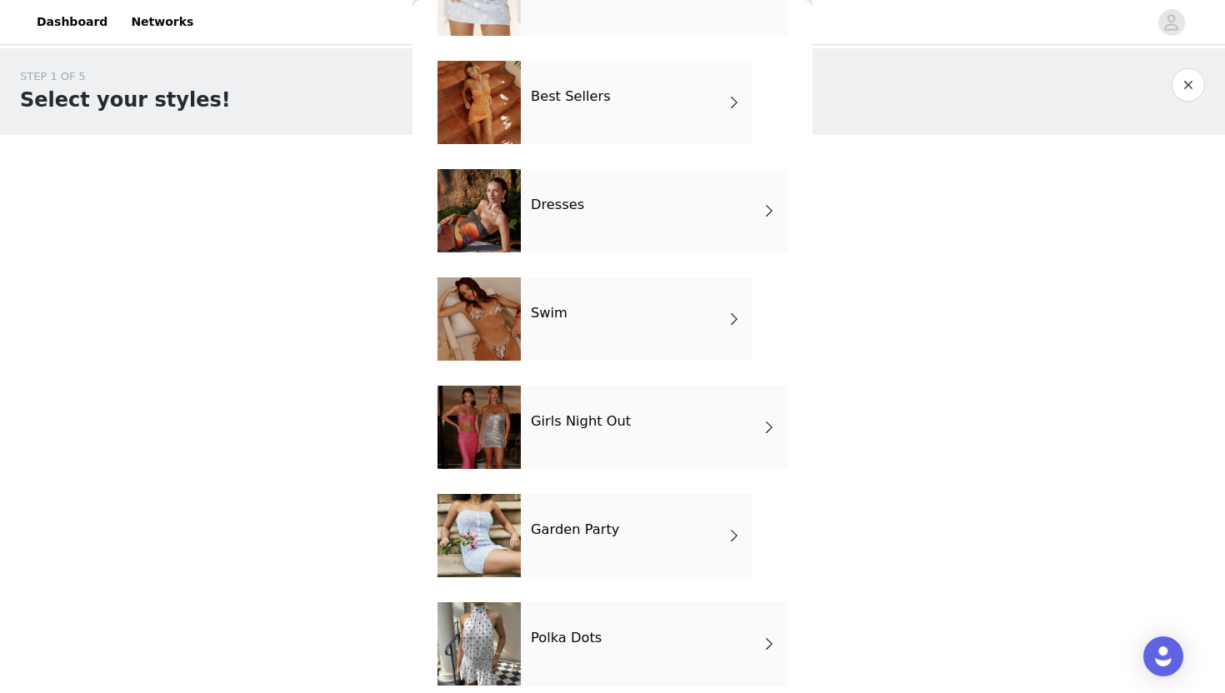
scroll to position [257, 0]
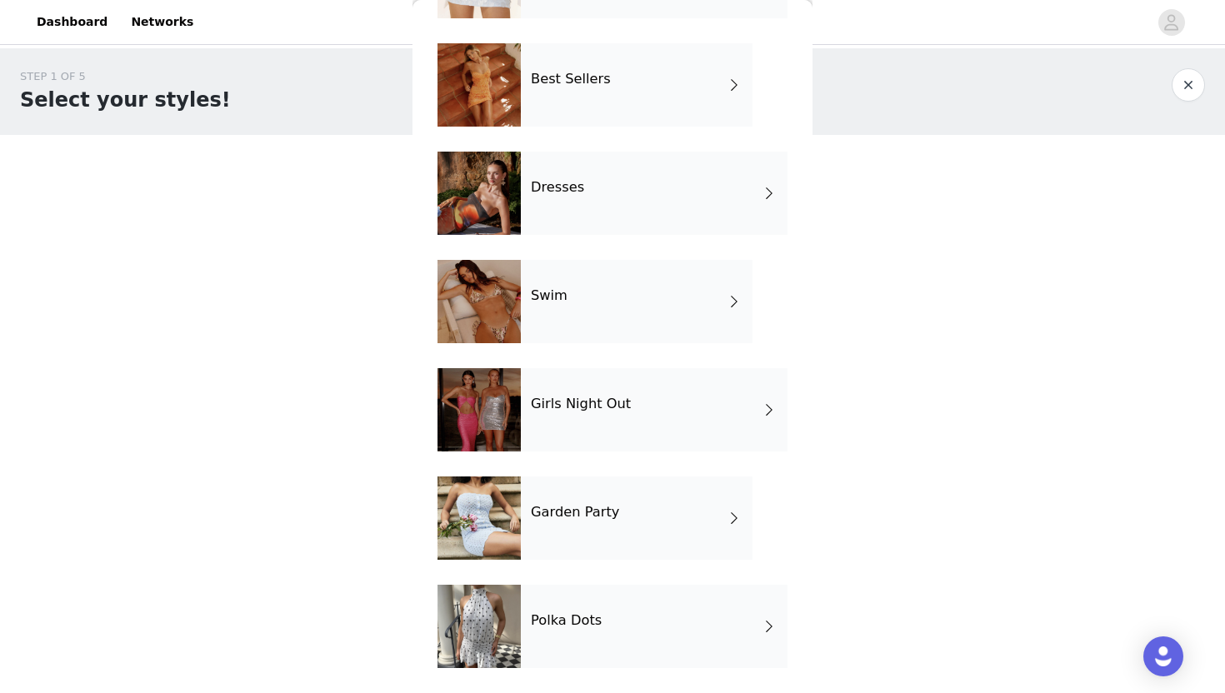
click at [472, 187] on div at bounding box center [478, 193] width 83 height 83
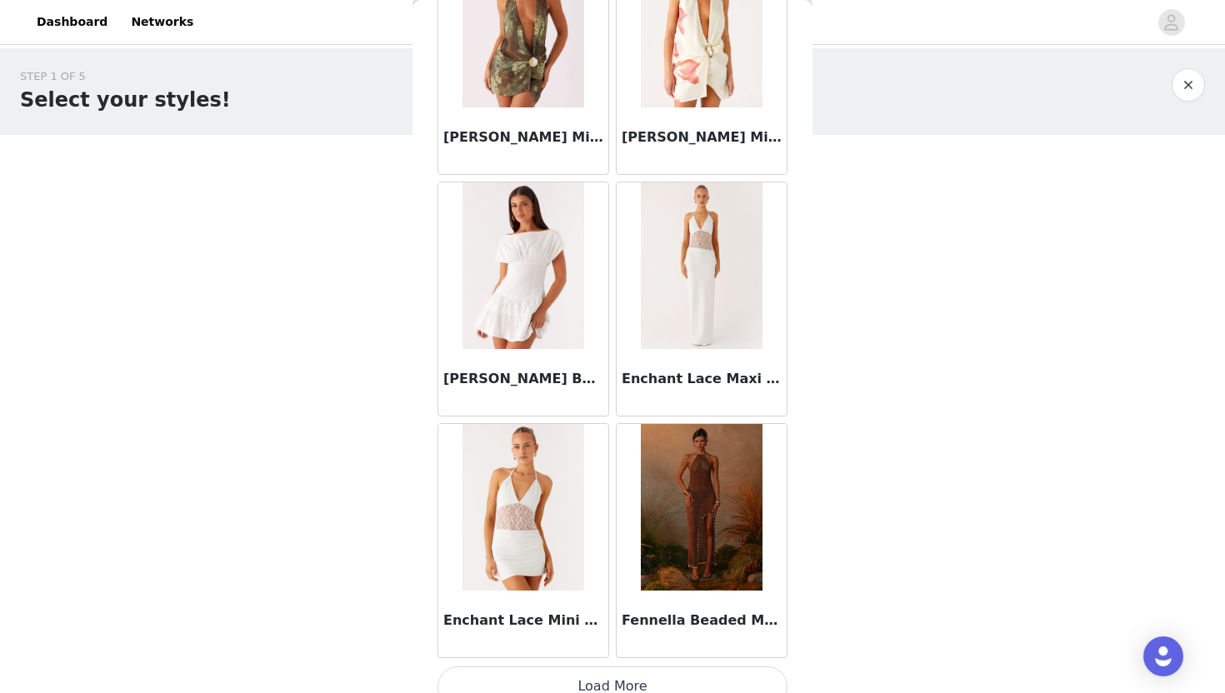
scroll to position [1857, 0]
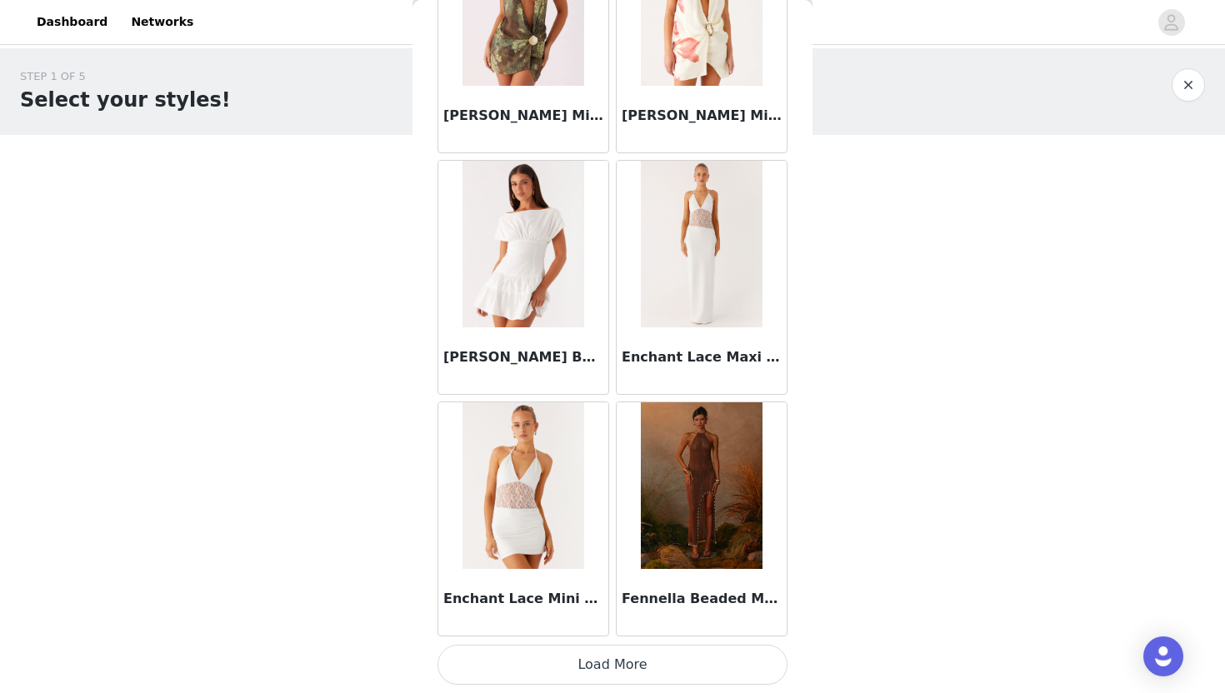
click at [656, 649] on button "Load More" at bounding box center [612, 665] width 350 height 40
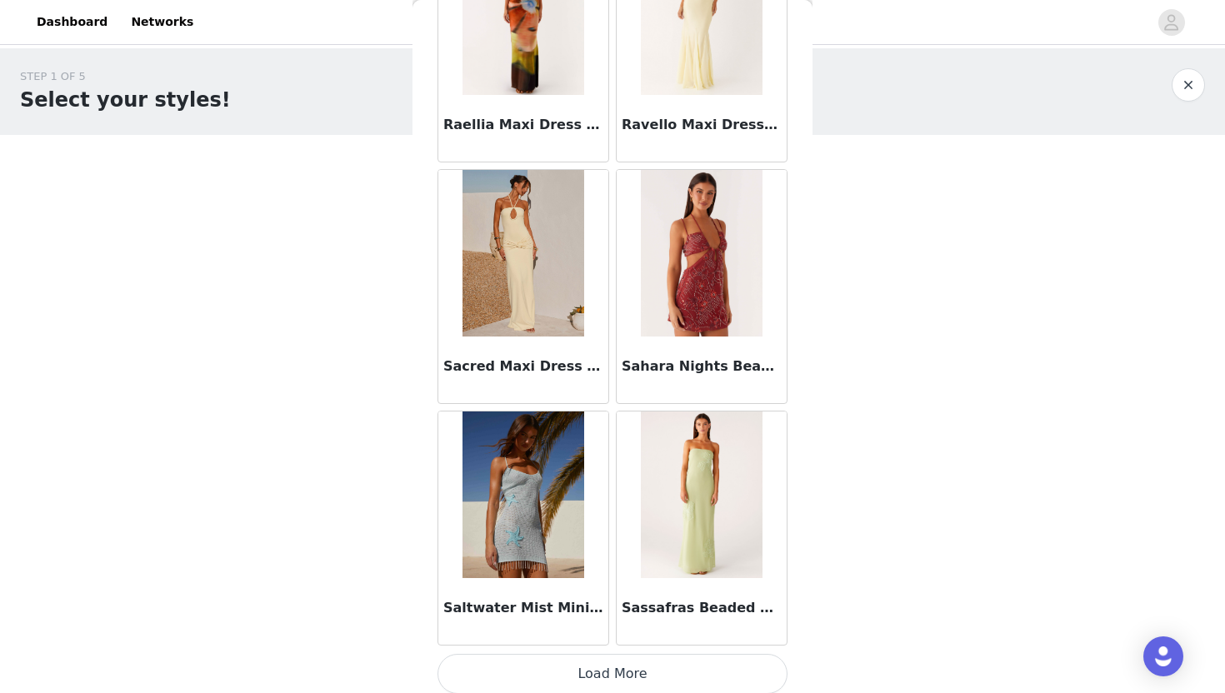
scroll to position [4273, 0]
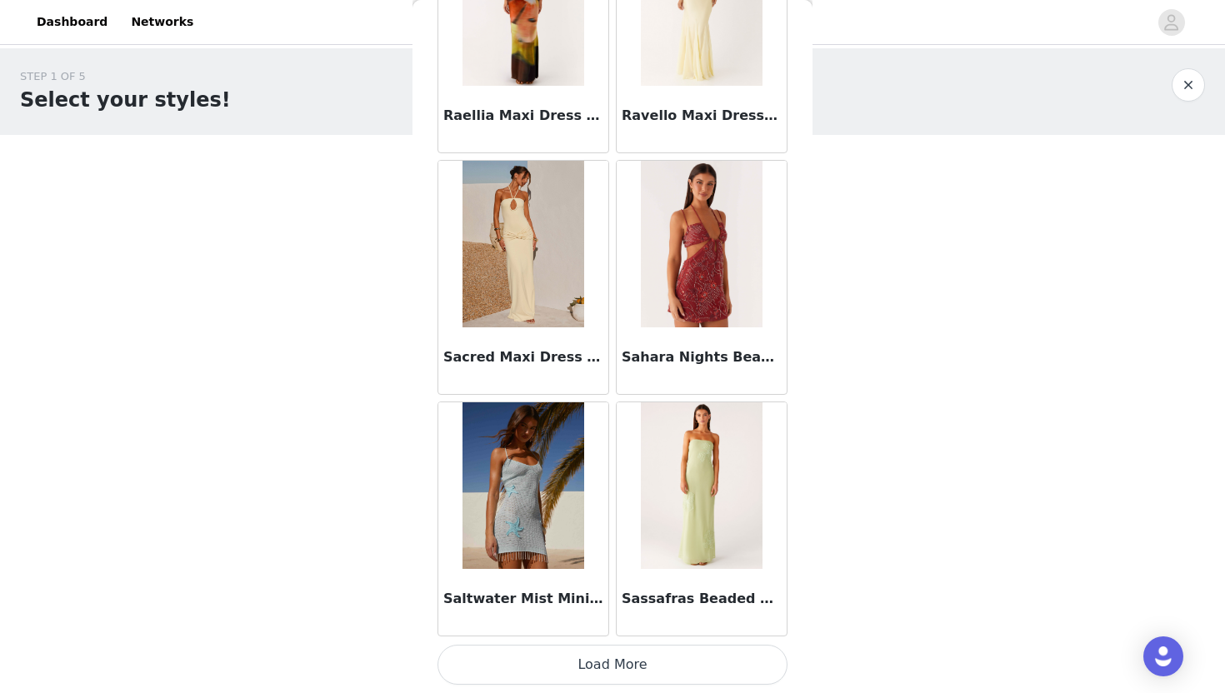
click at [691, 649] on button "Load More" at bounding box center [612, 665] width 350 height 40
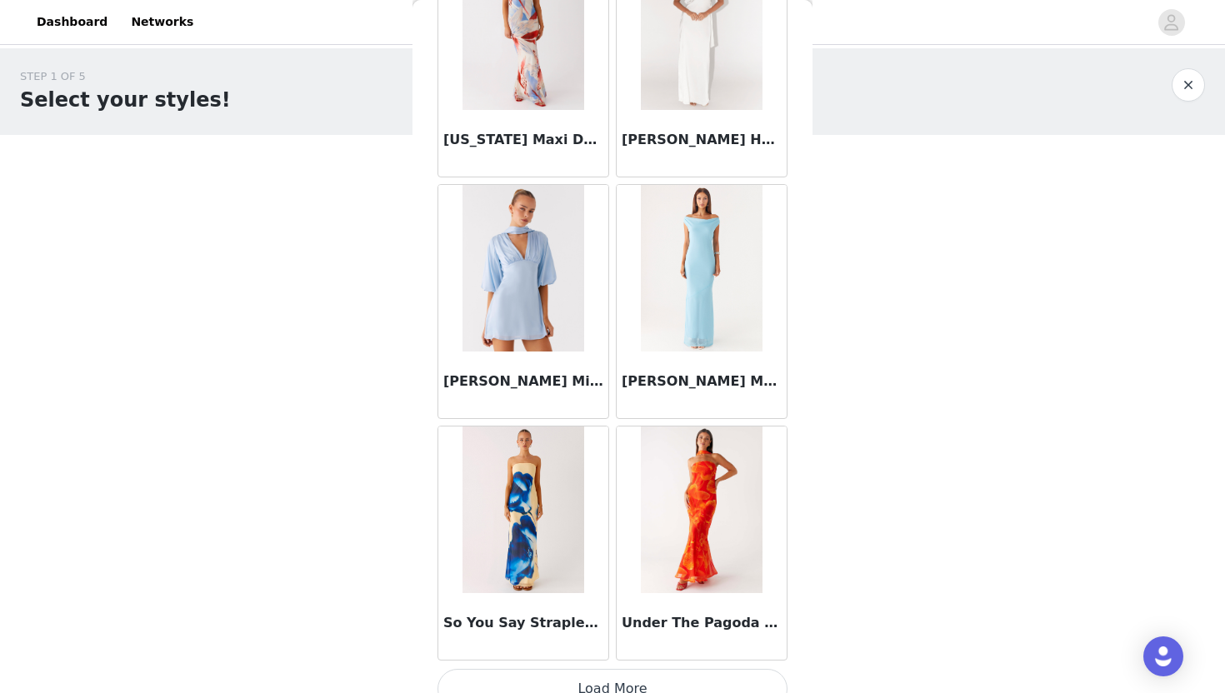
scroll to position [6689, 0]
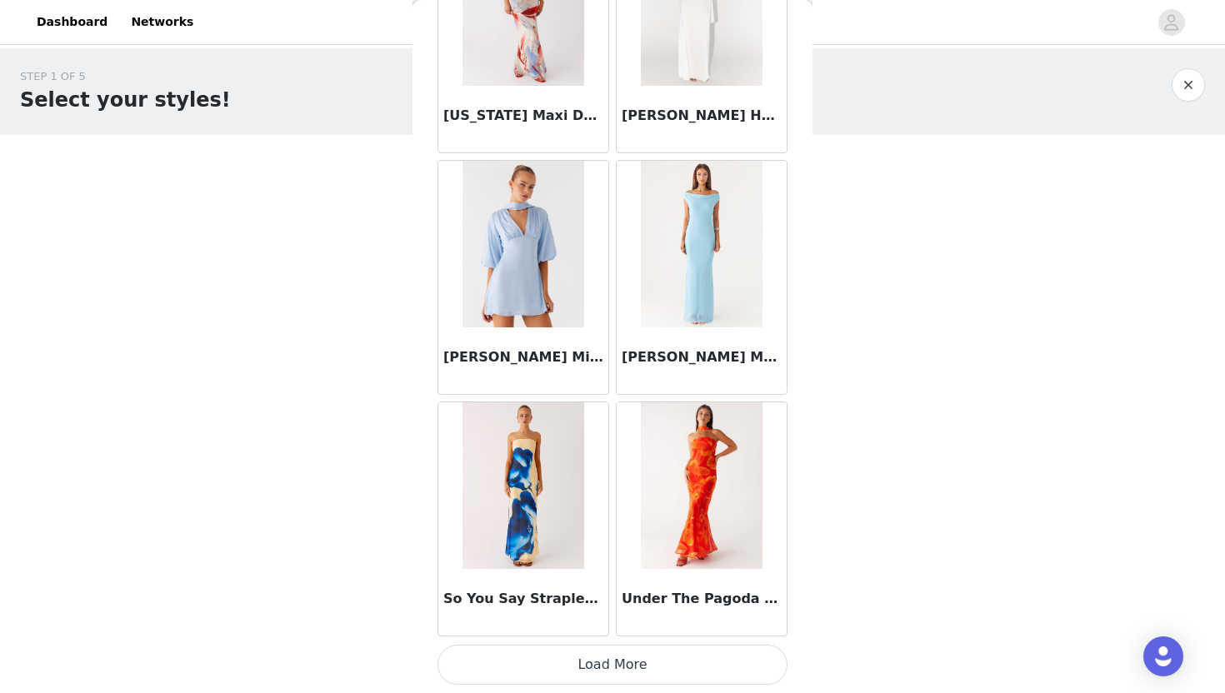
click at [607, 649] on button "Load More" at bounding box center [612, 665] width 350 height 40
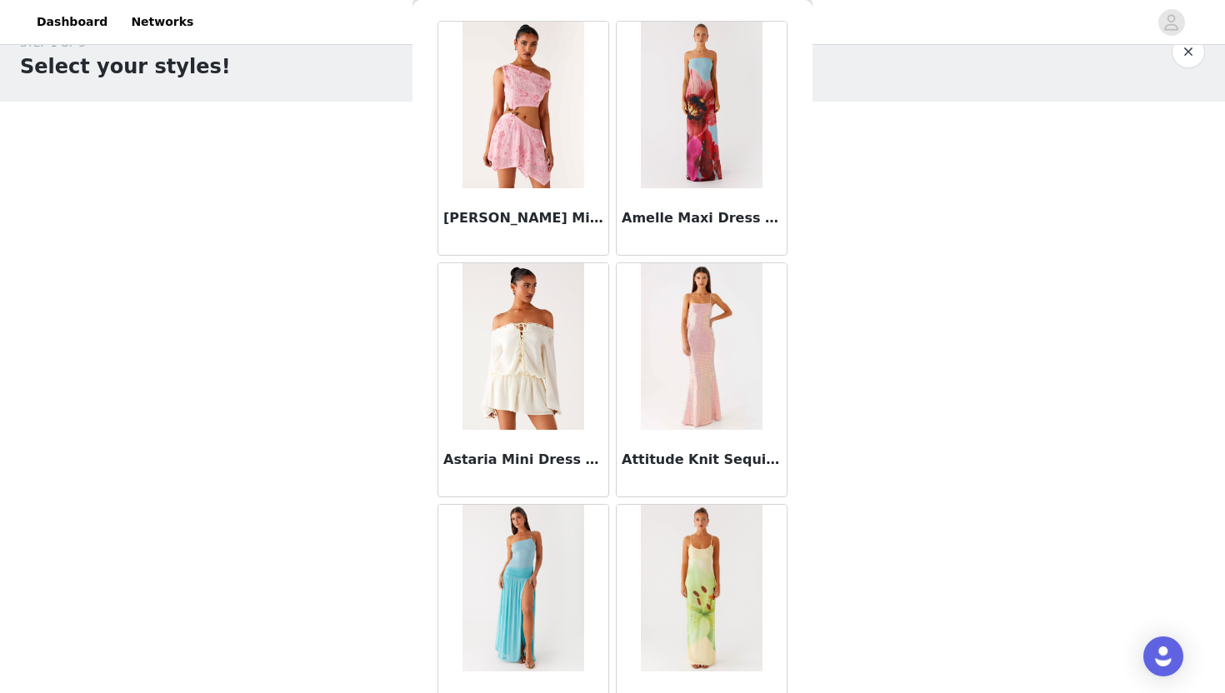
scroll to position [0, 0]
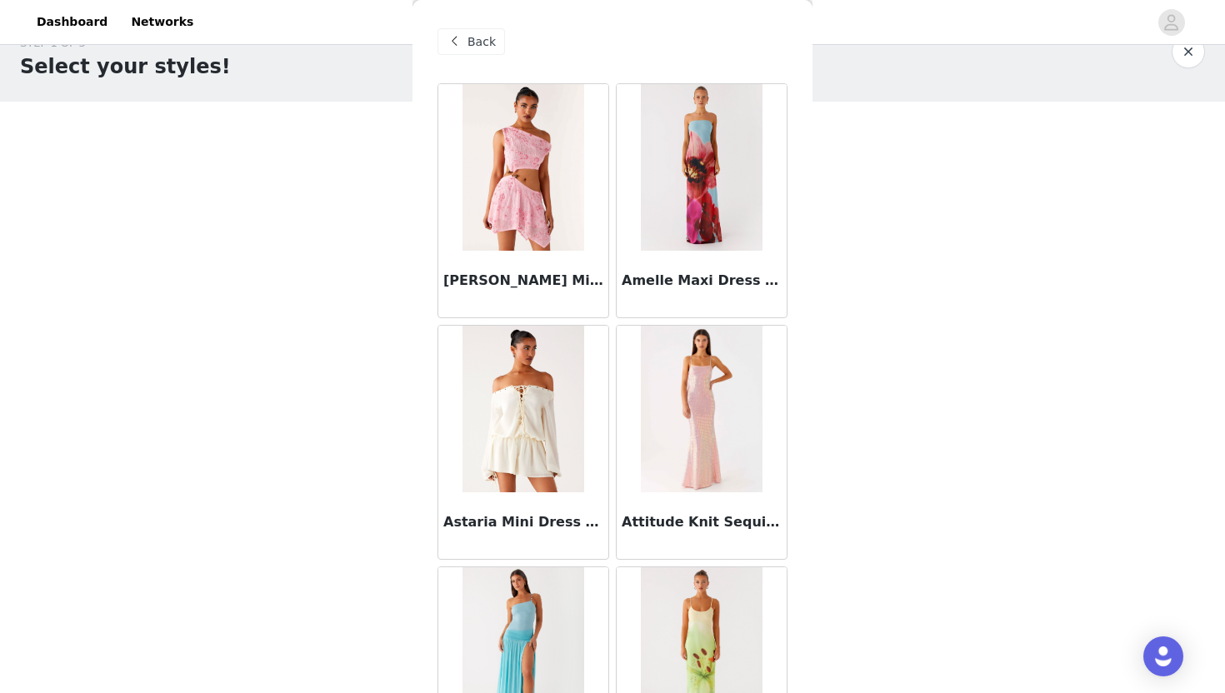
click at [458, 38] on span at bounding box center [454, 42] width 20 height 20
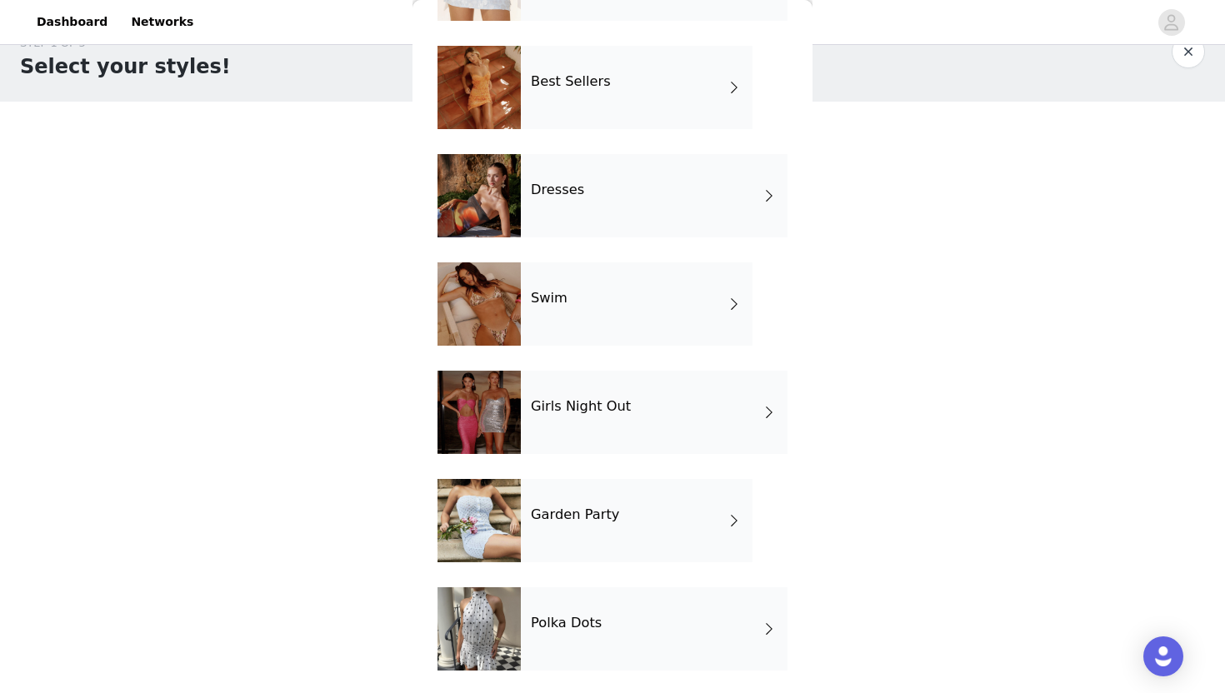
scroll to position [257, 0]
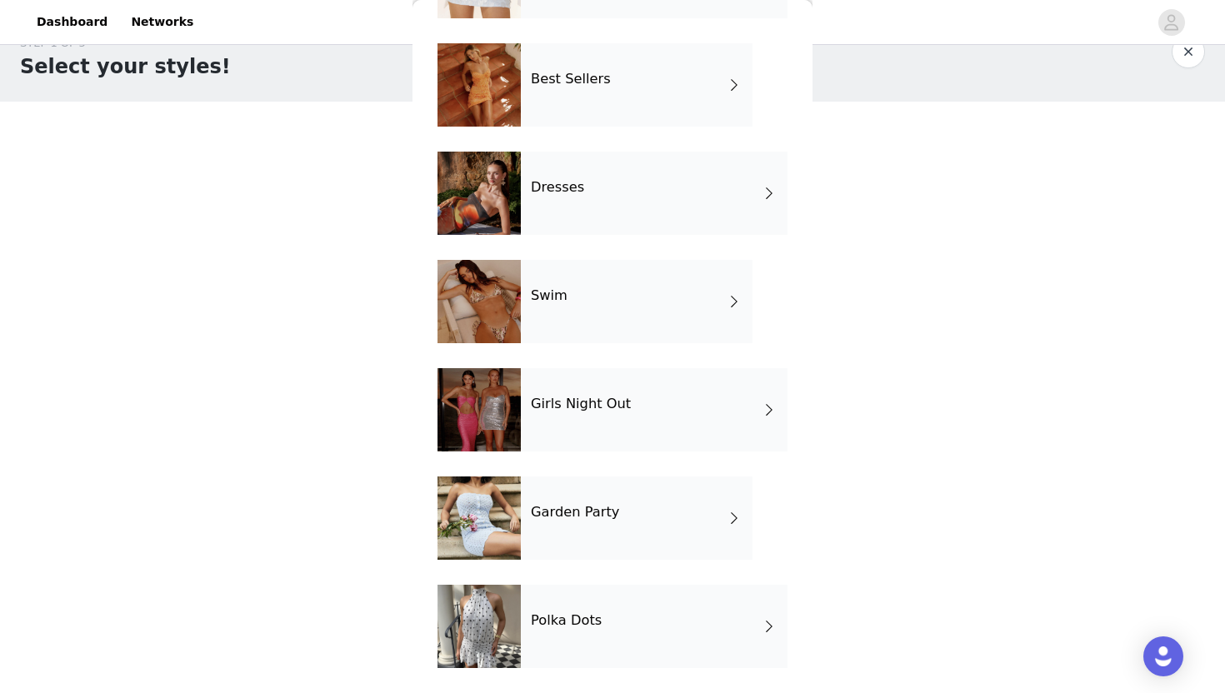
click at [486, 524] on div at bounding box center [478, 518] width 83 height 83
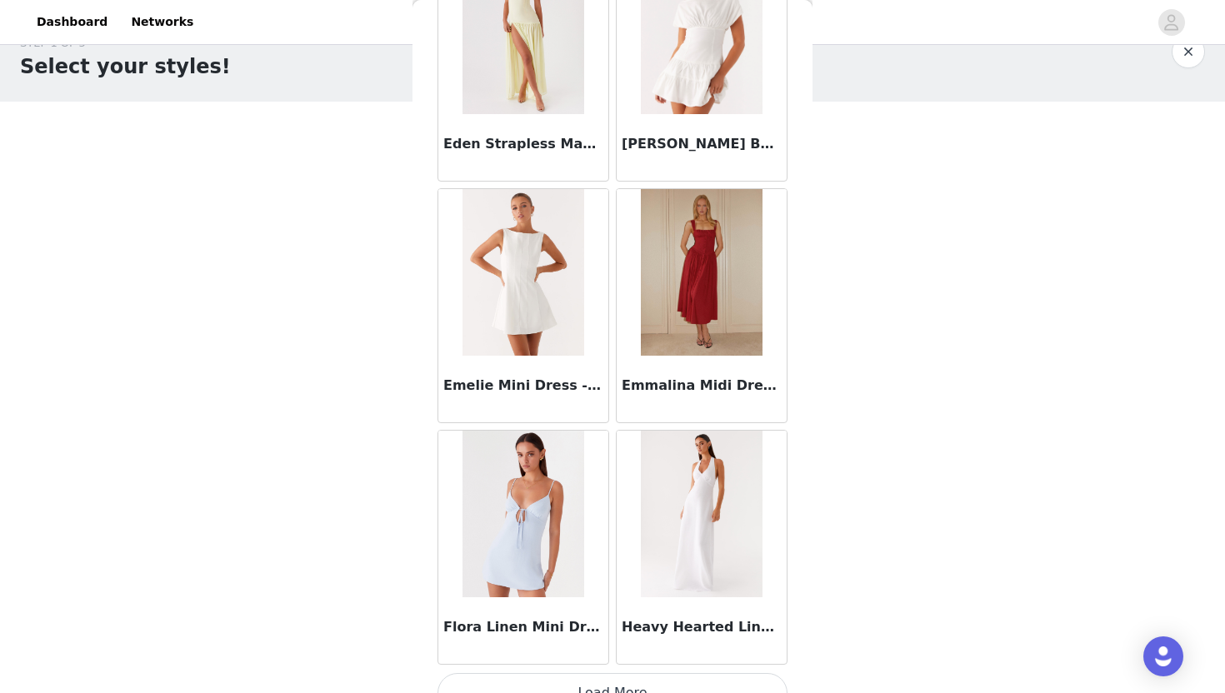
scroll to position [1857, 0]
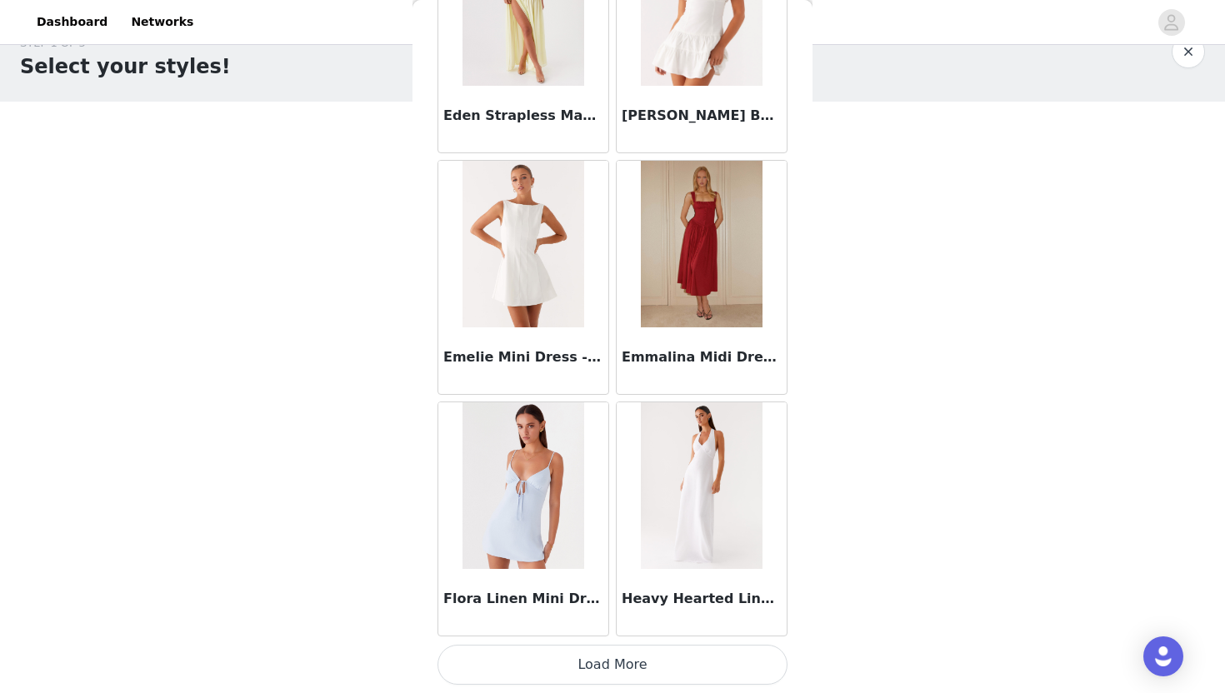
click at [613, 649] on button "Load More" at bounding box center [612, 665] width 350 height 40
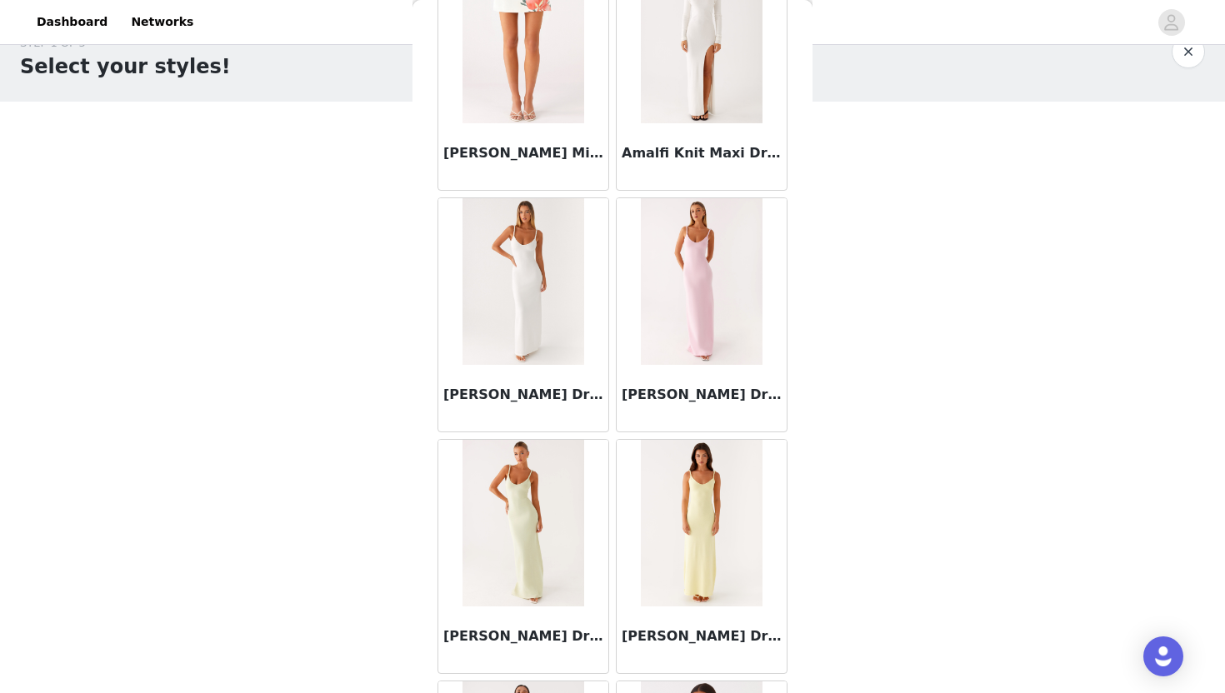
scroll to position [0, 0]
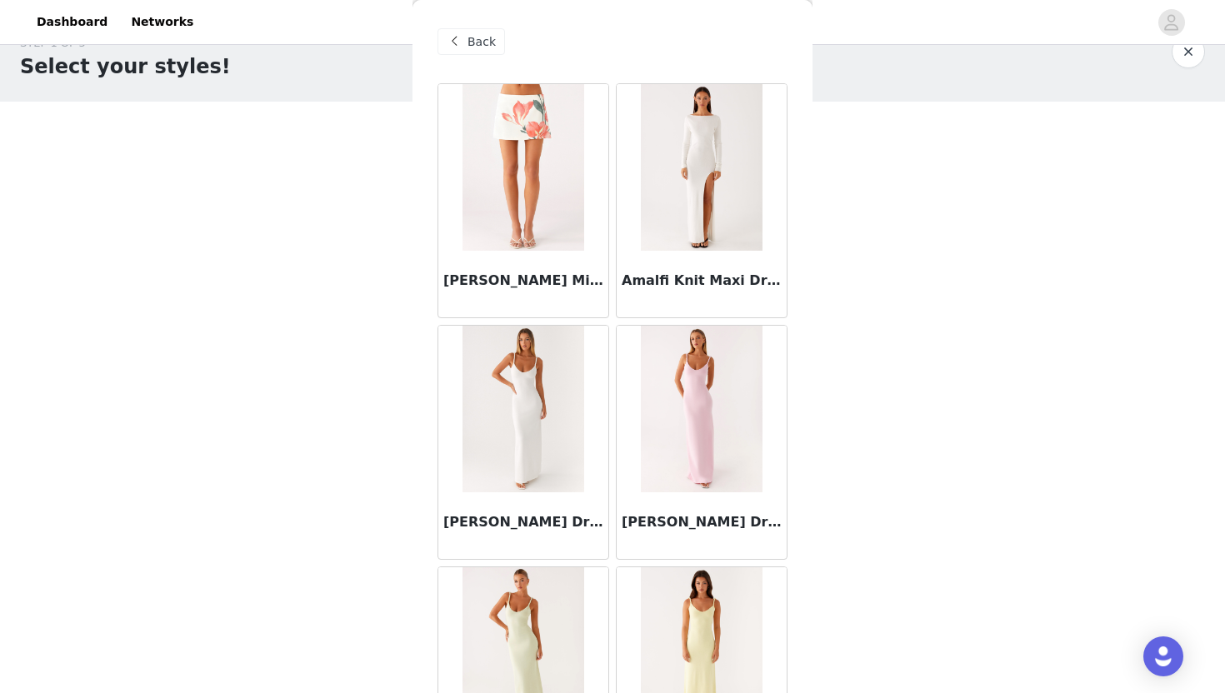
click at [471, 42] on span "Back" at bounding box center [481, 41] width 28 height 17
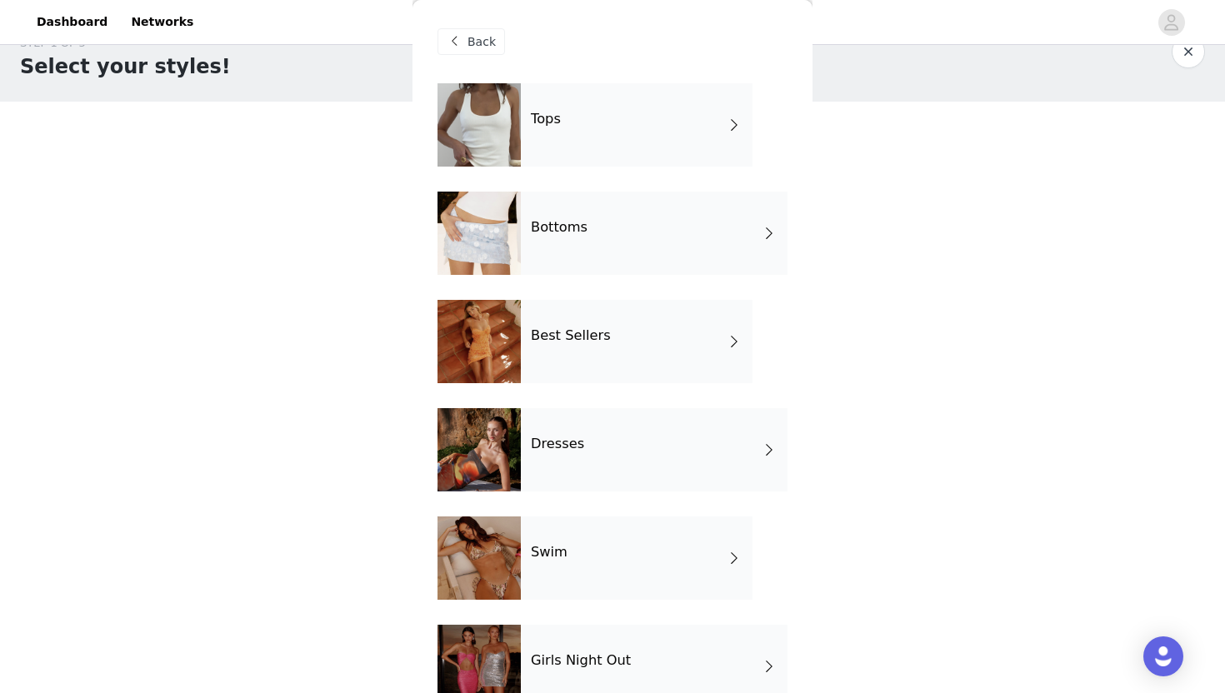
click at [489, 106] on div at bounding box center [478, 124] width 83 height 83
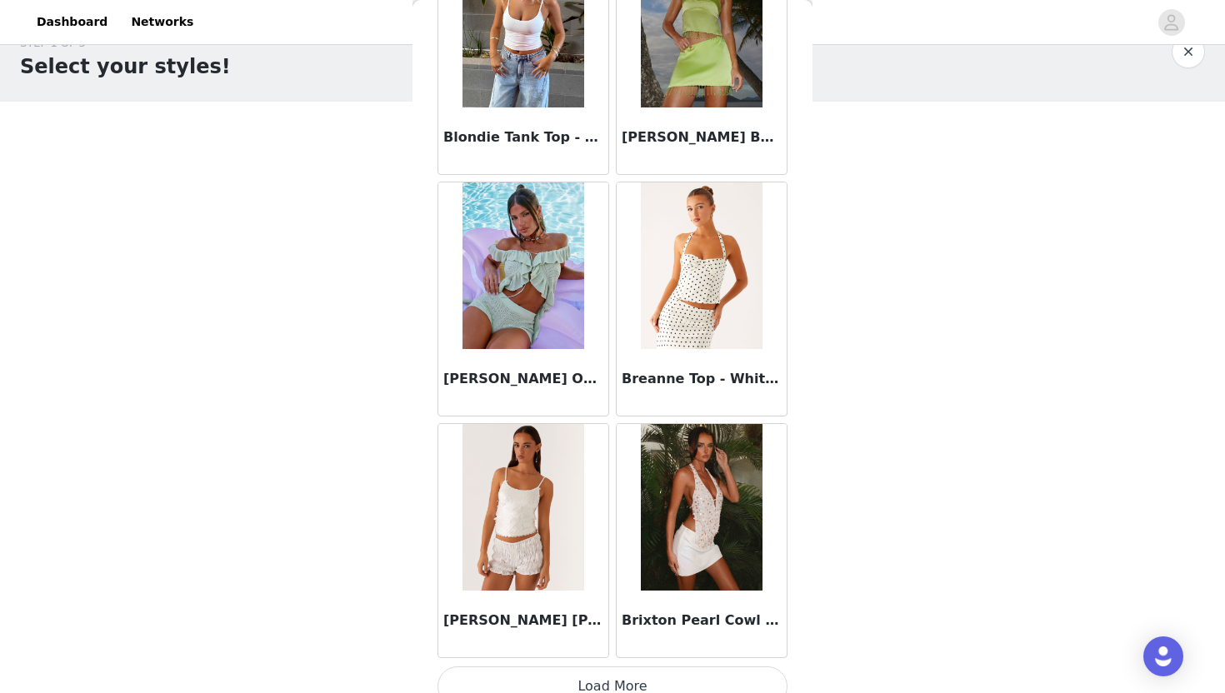
scroll to position [1857, 0]
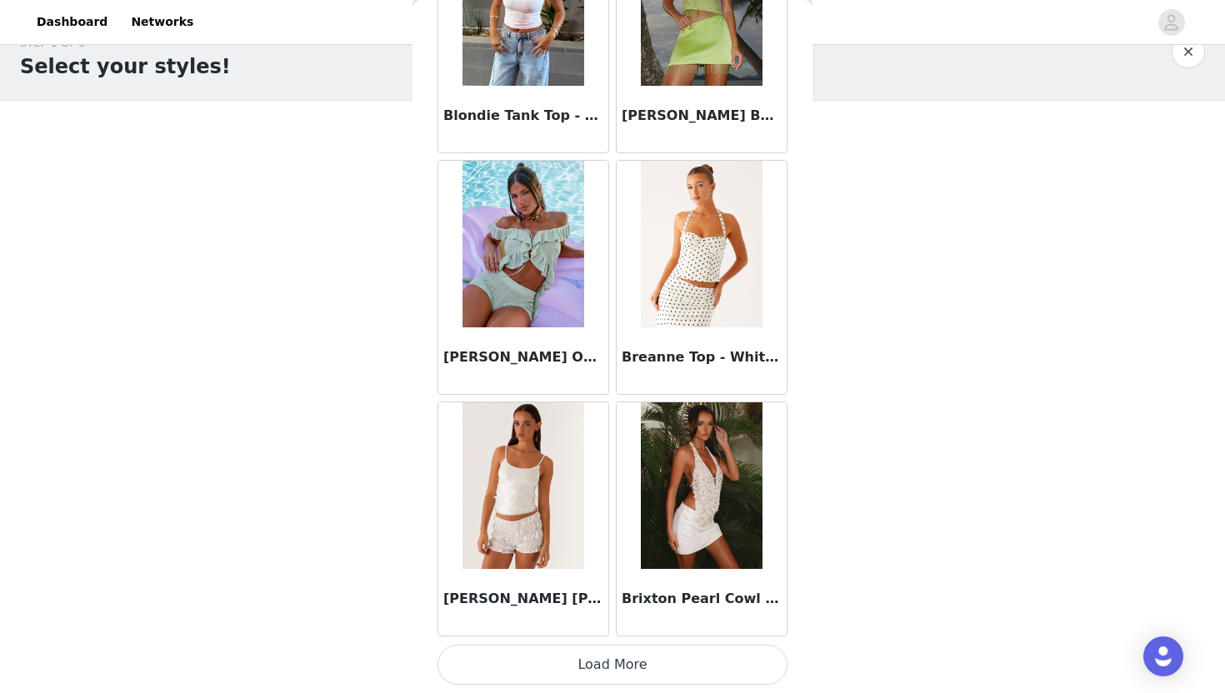
click at [615, 649] on button "Load More" at bounding box center [612, 665] width 350 height 40
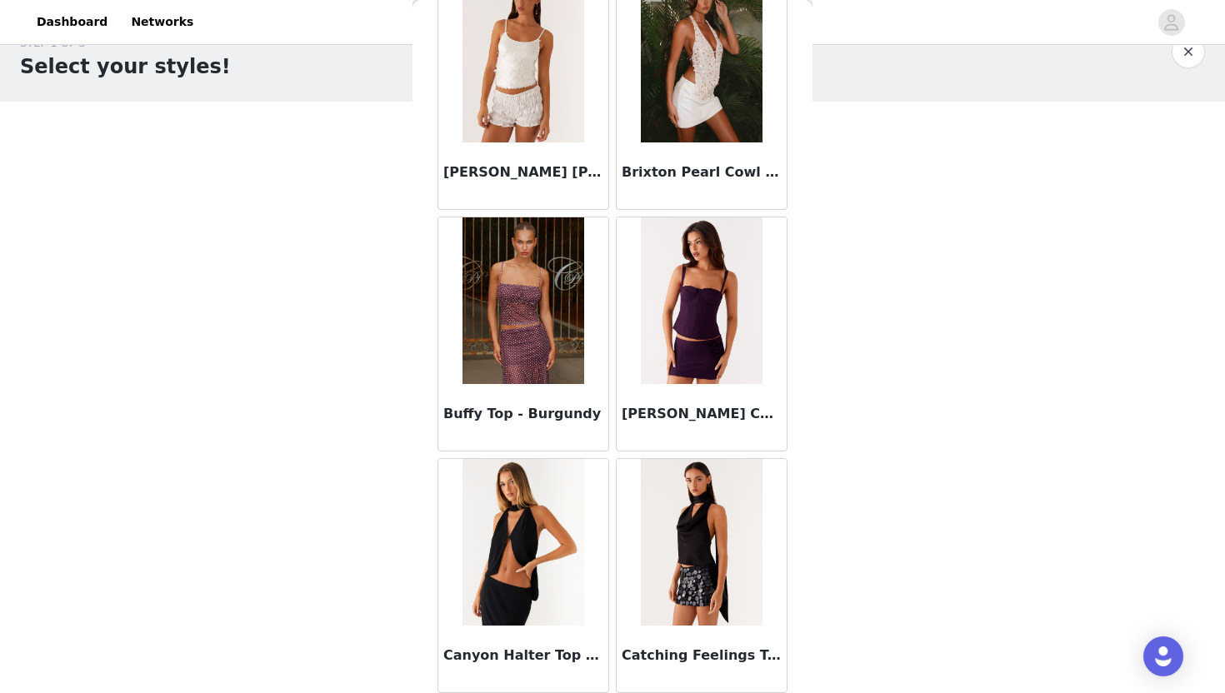
scroll to position [2288, 0]
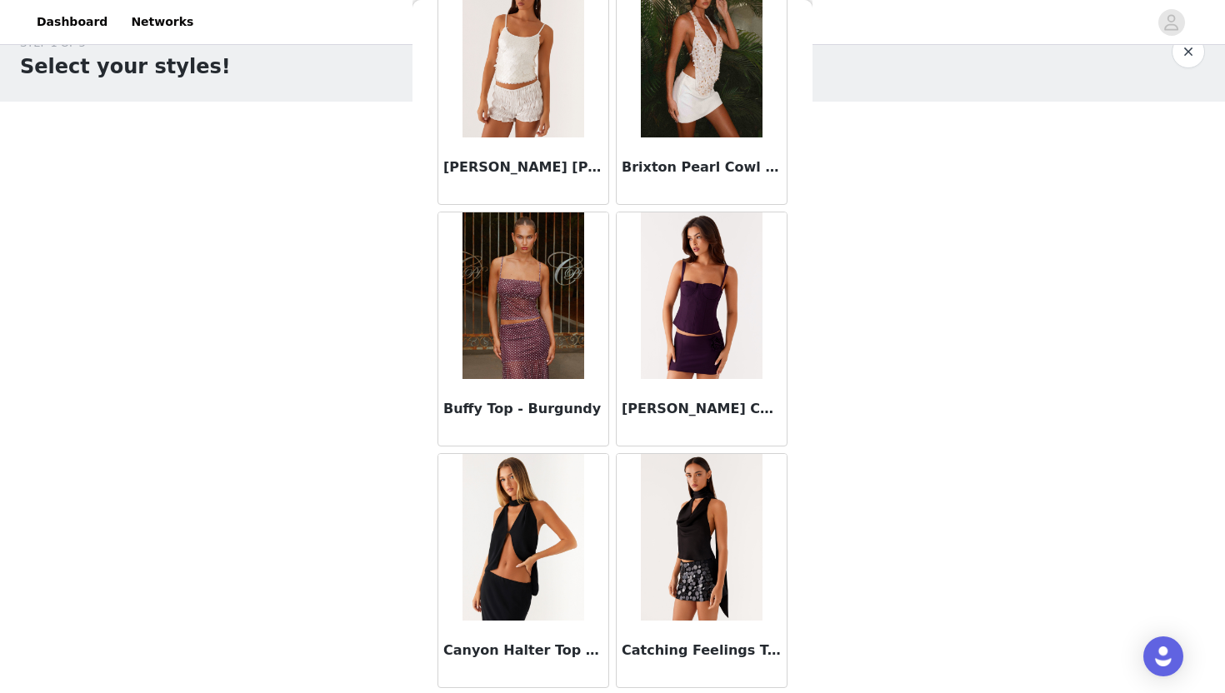
click at [524, 286] on img at bounding box center [522, 295] width 121 height 167
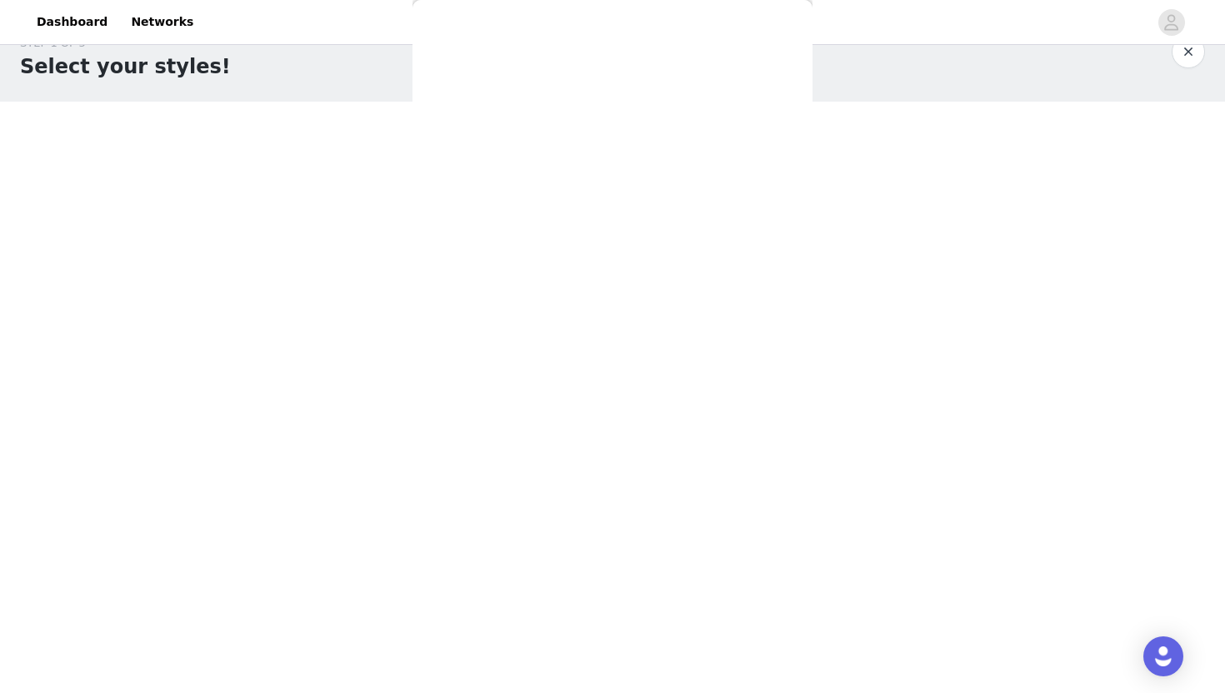
scroll to position [0, 0]
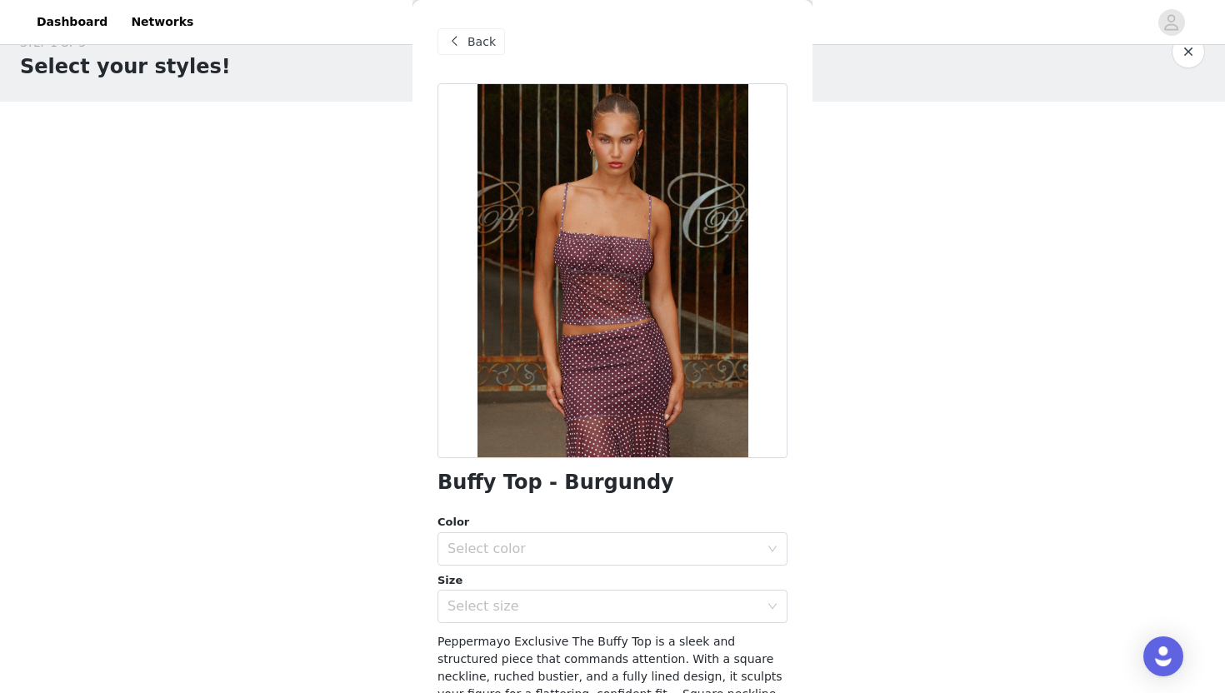
click at [457, 42] on span at bounding box center [454, 42] width 20 height 20
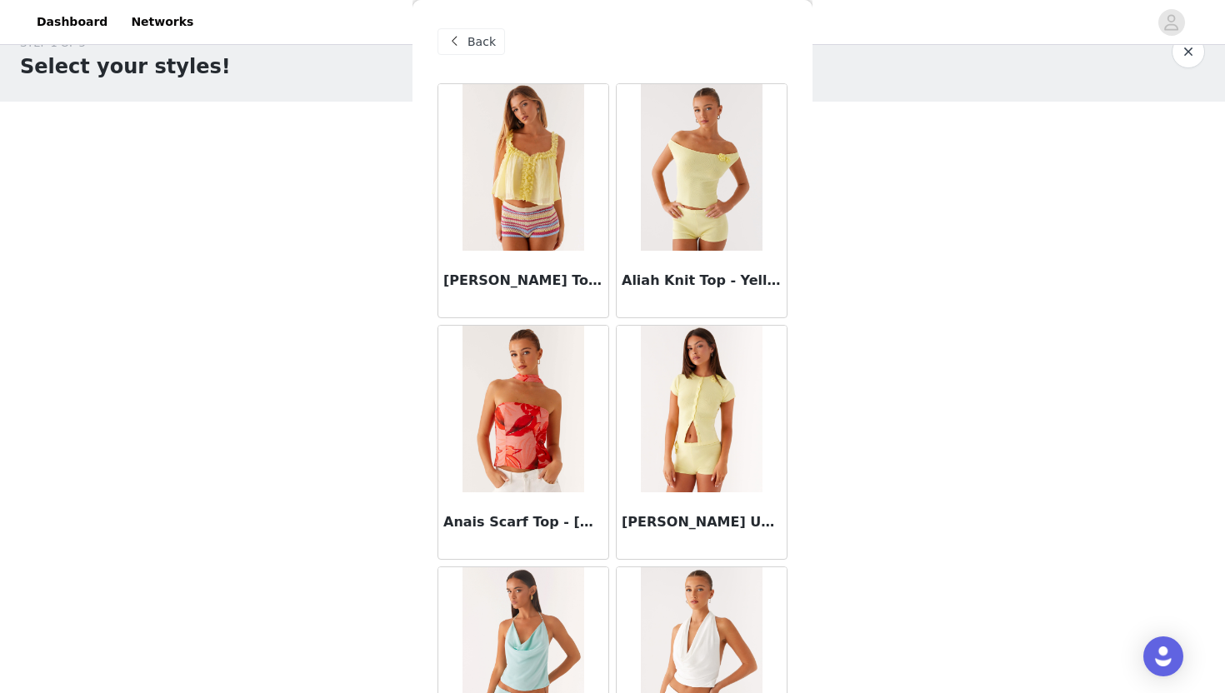
click at [473, 41] on span "Back" at bounding box center [481, 41] width 28 height 17
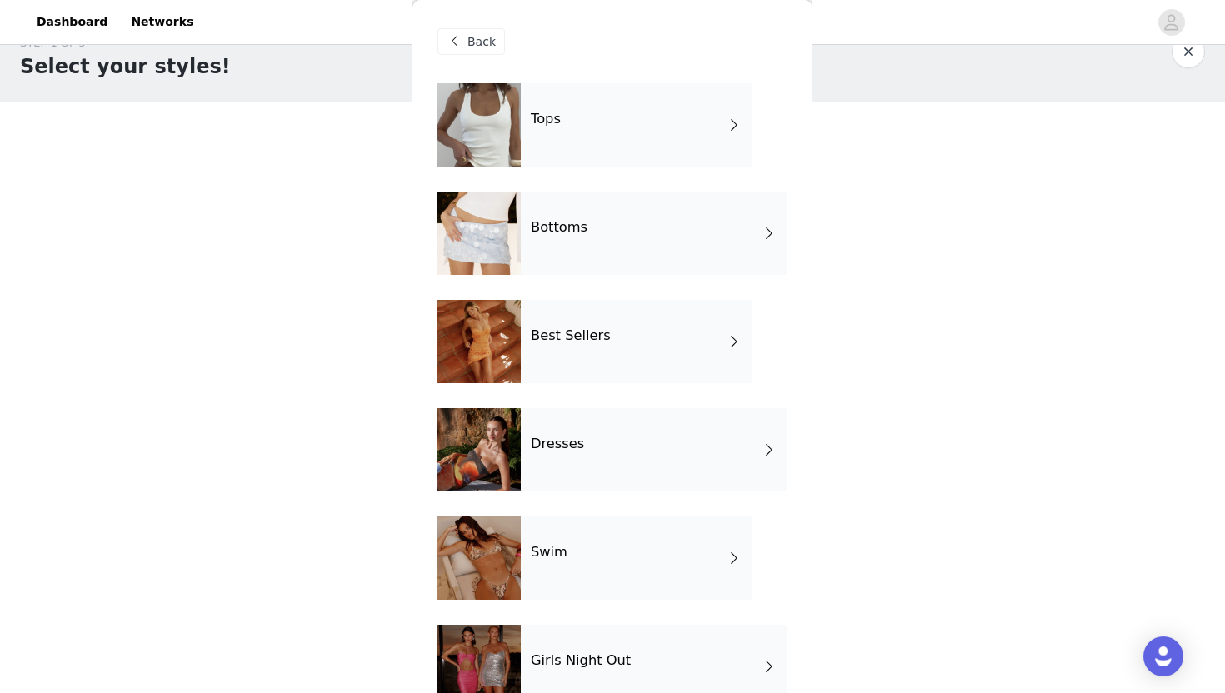
click at [732, 235] on div "Bottoms" at bounding box center [654, 233] width 267 height 83
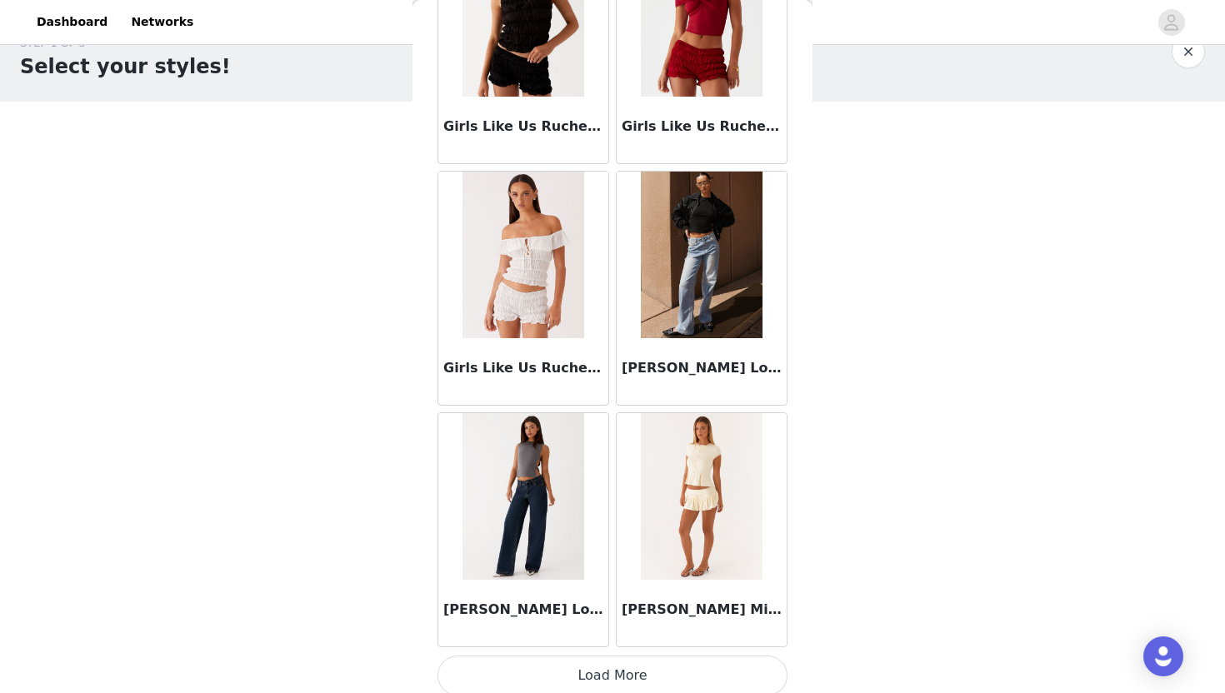
scroll to position [1857, 0]
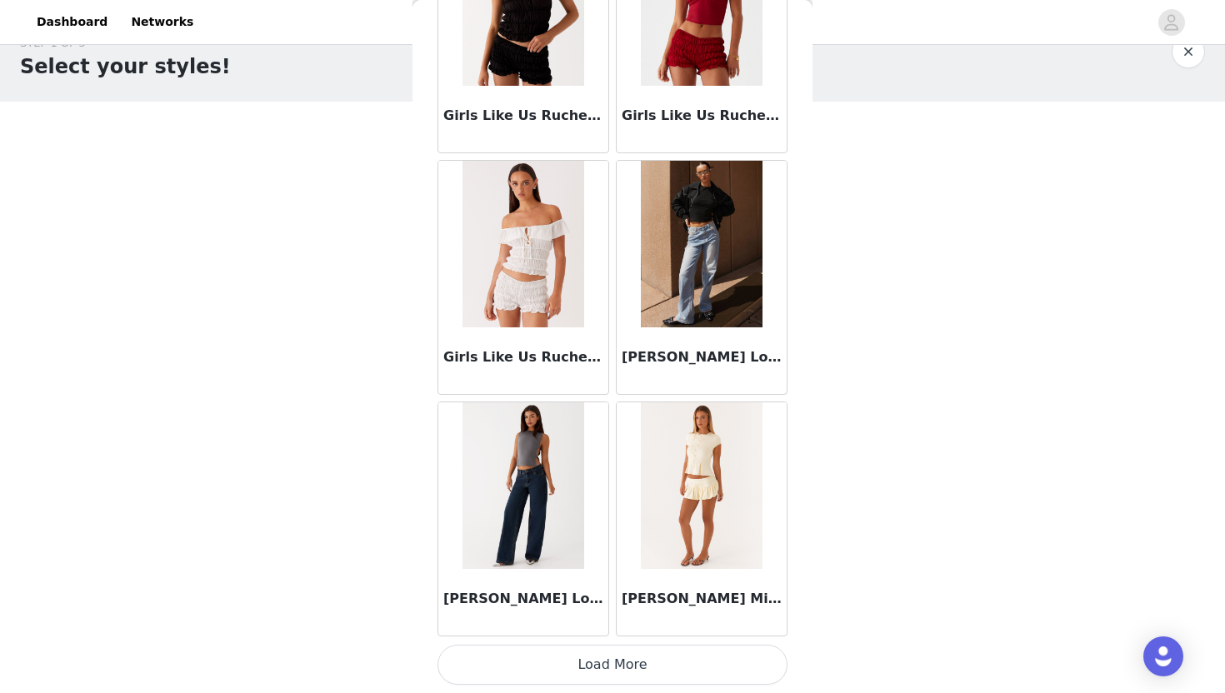
click at [617, 649] on button "Load More" at bounding box center [612, 665] width 350 height 40
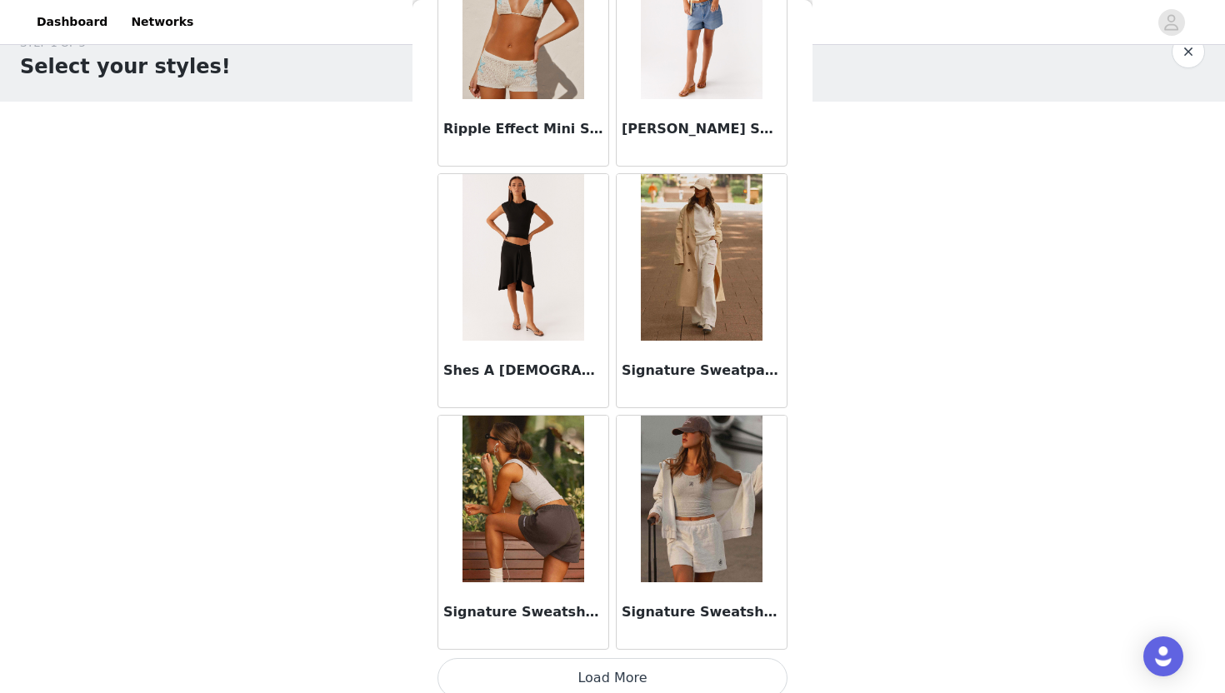
scroll to position [4273, 0]
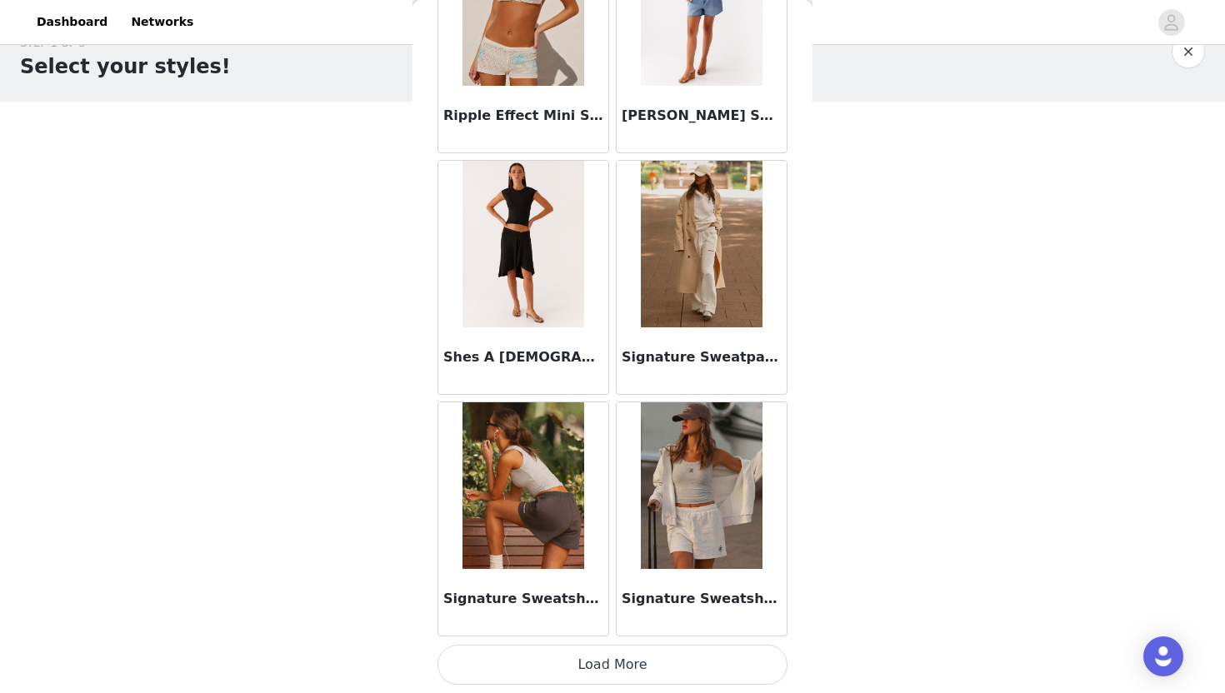
click at [610, 649] on button "Load More" at bounding box center [612, 665] width 350 height 40
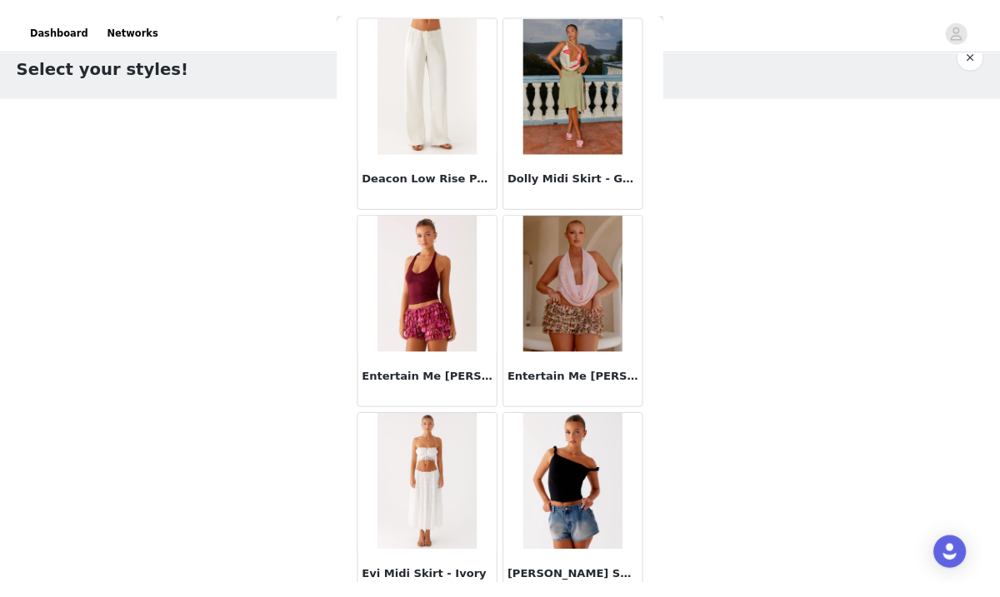
scroll to position [0, 0]
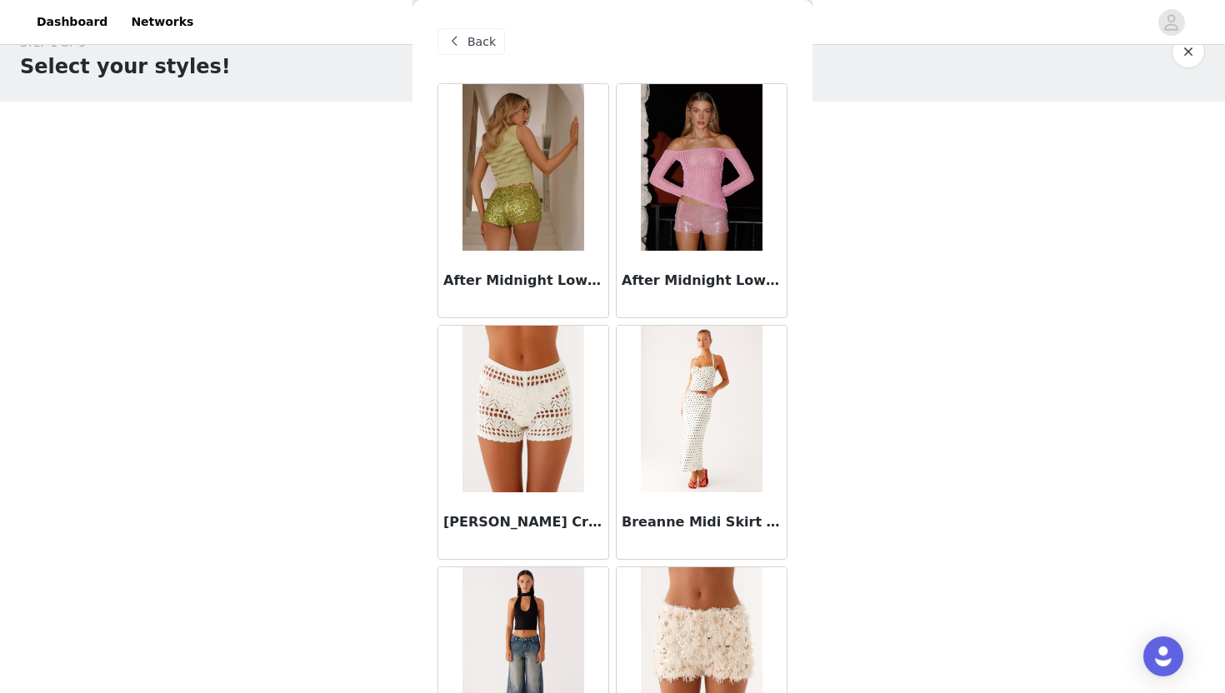
click at [707, 632] on img at bounding box center [701, 650] width 121 height 167
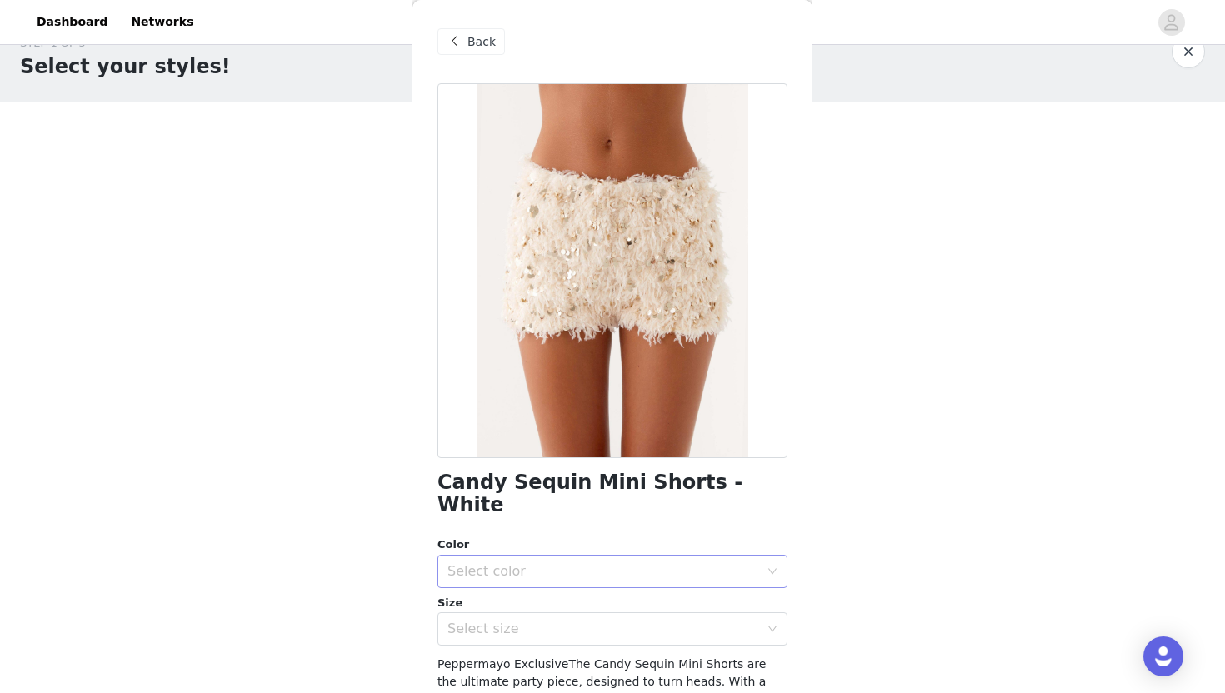
click at [671, 563] on div "Select color" at bounding box center [603, 571] width 312 height 17
click at [674, 574] on li "White" at bounding box center [612, 585] width 350 height 27
click at [679, 621] on div "Select size" at bounding box center [603, 629] width 312 height 17
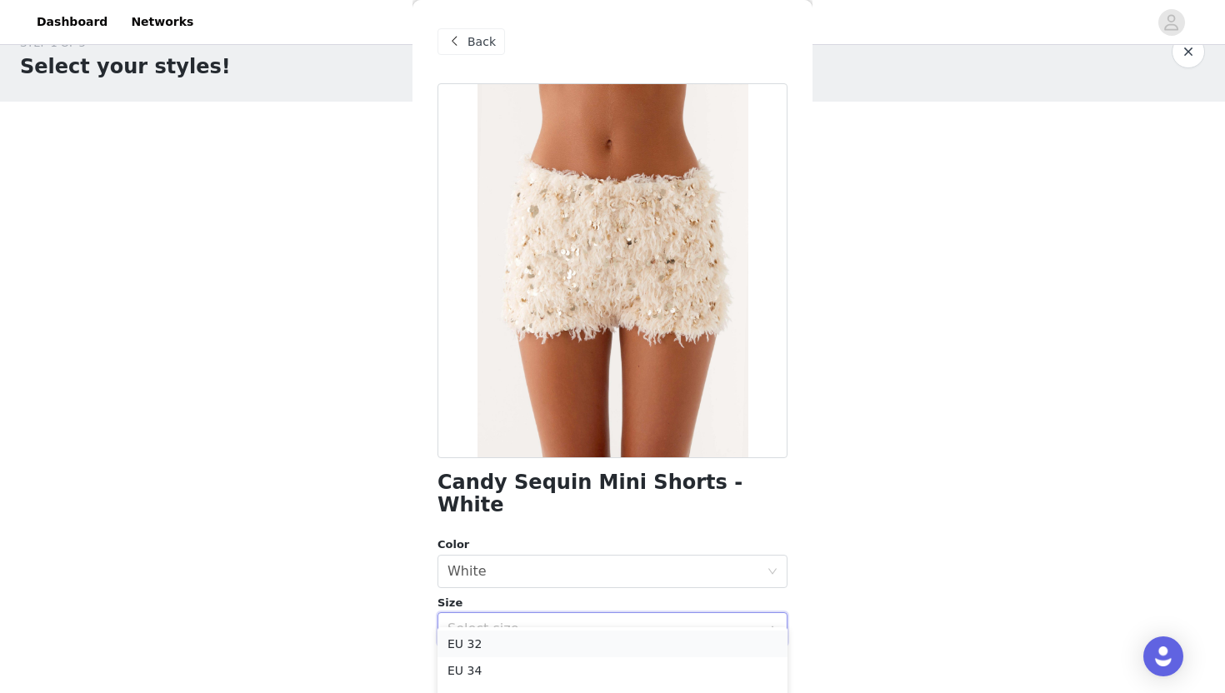
click at [667, 649] on li "EU 32" at bounding box center [612, 644] width 350 height 27
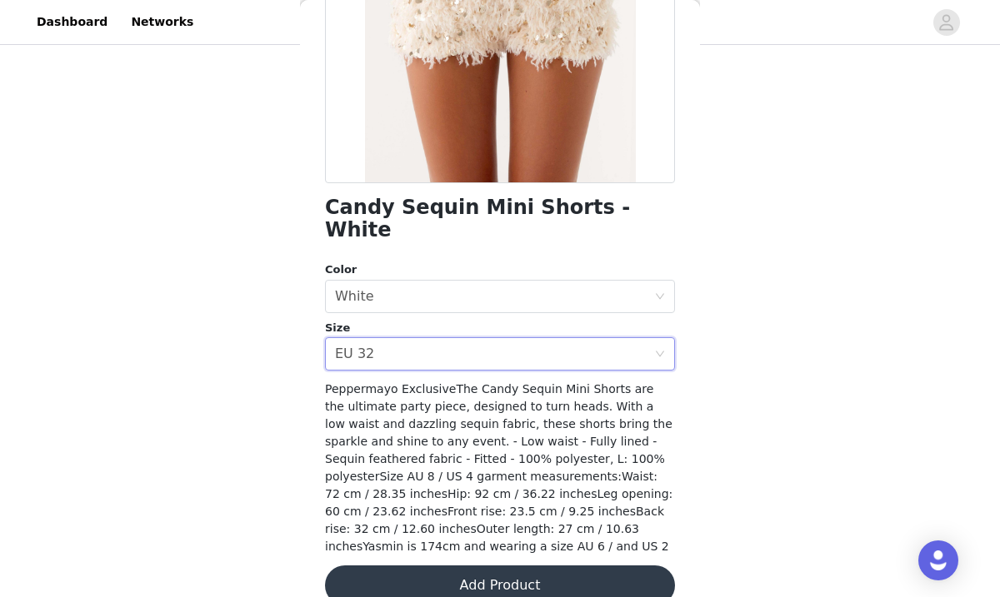
scroll to position [281, 0]
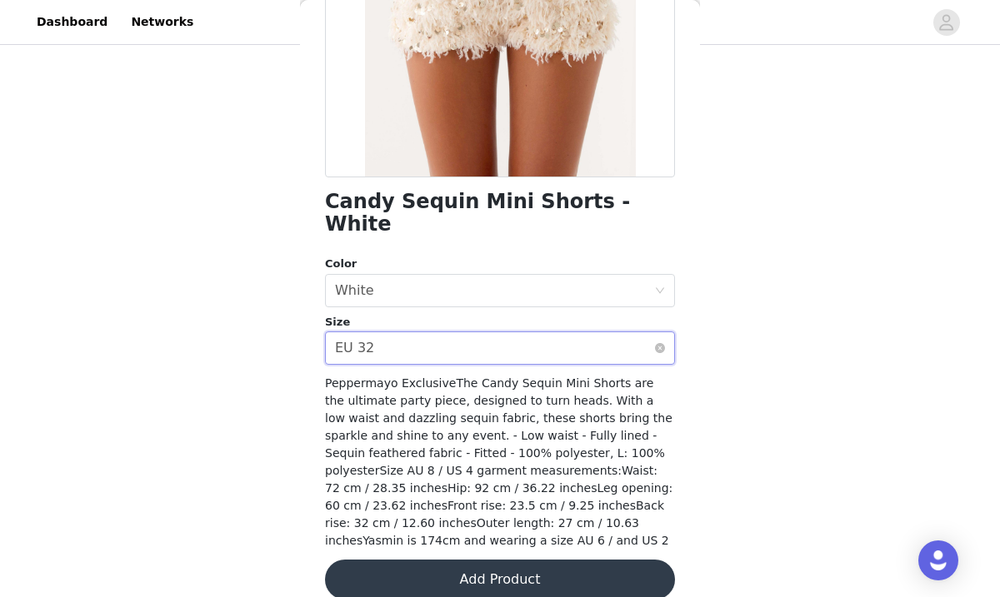
click at [617, 332] on div "Select size EU 32" at bounding box center [494, 348] width 319 height 32
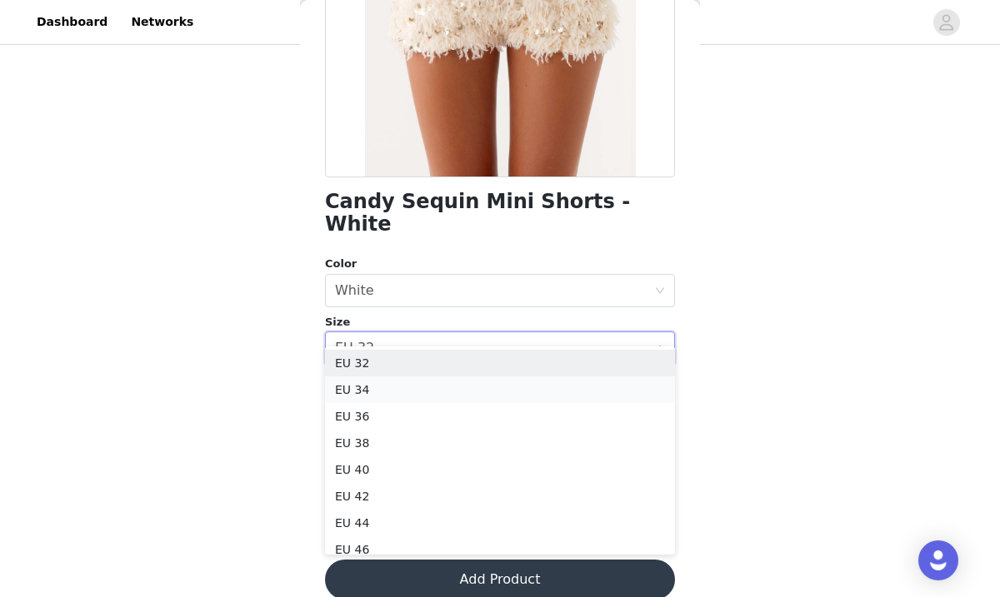
click at [552, 391] on li "EU 34" at bounding box center [500, 390] width 350 height 27
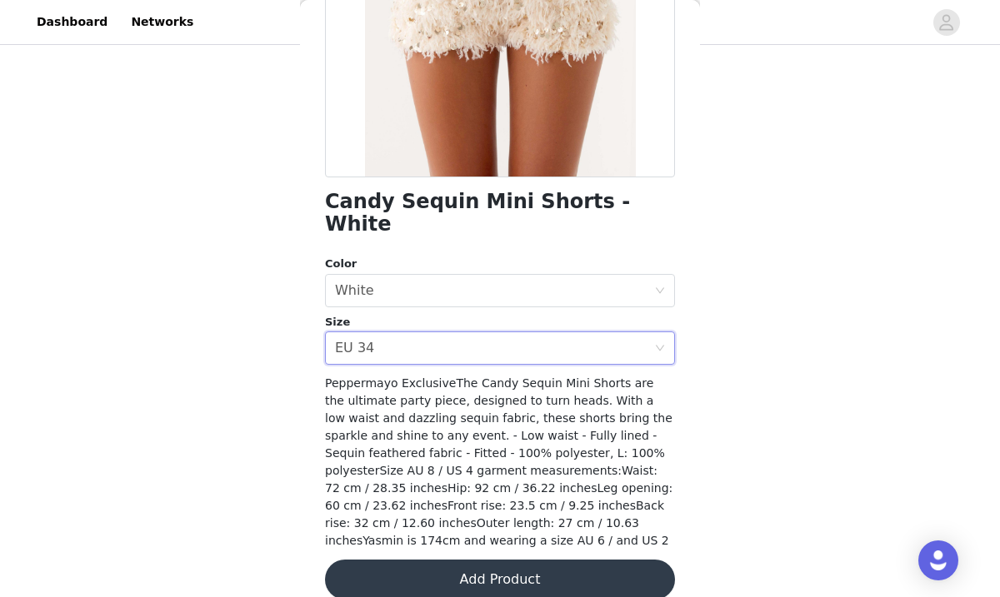
click at [506, 560] on button "Add Product" at bounding box center [500, 580] width 350 height 40
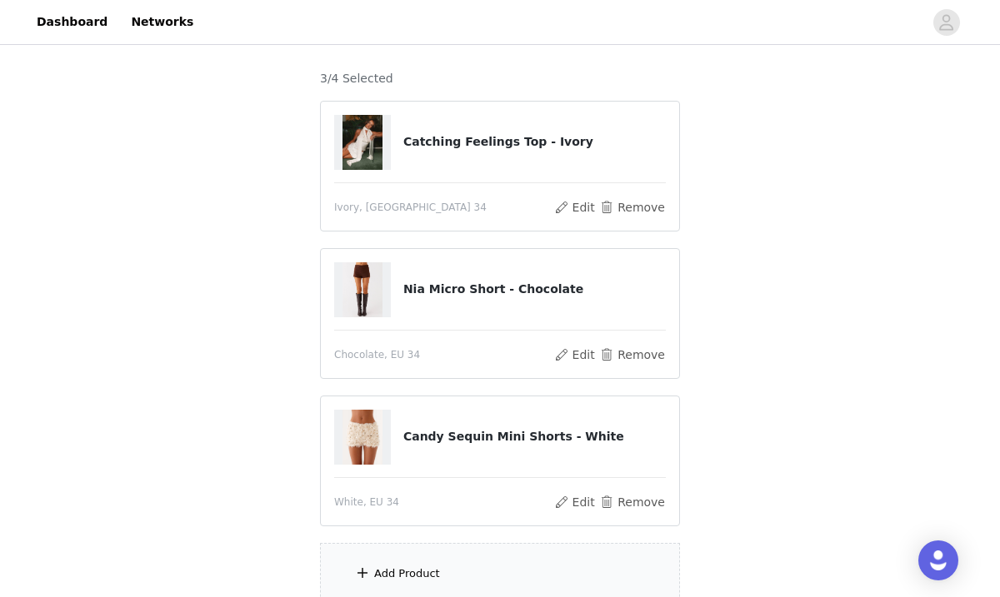
click at [367, 568] on span at bounding box center [362, 573] width 17 height 20
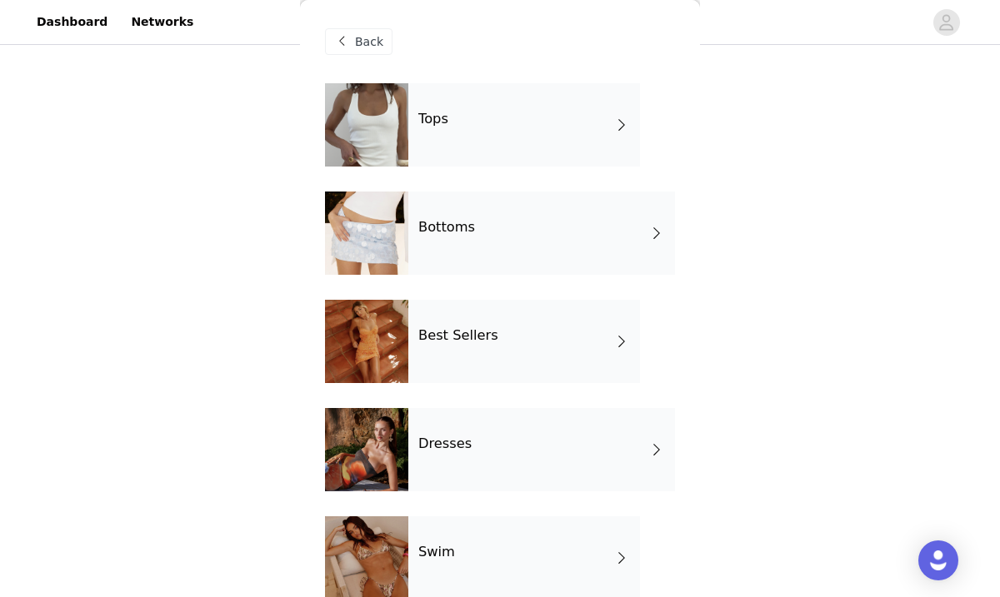
click at [393, 134] on div at bounding box center [366, 124] width 83 height 83
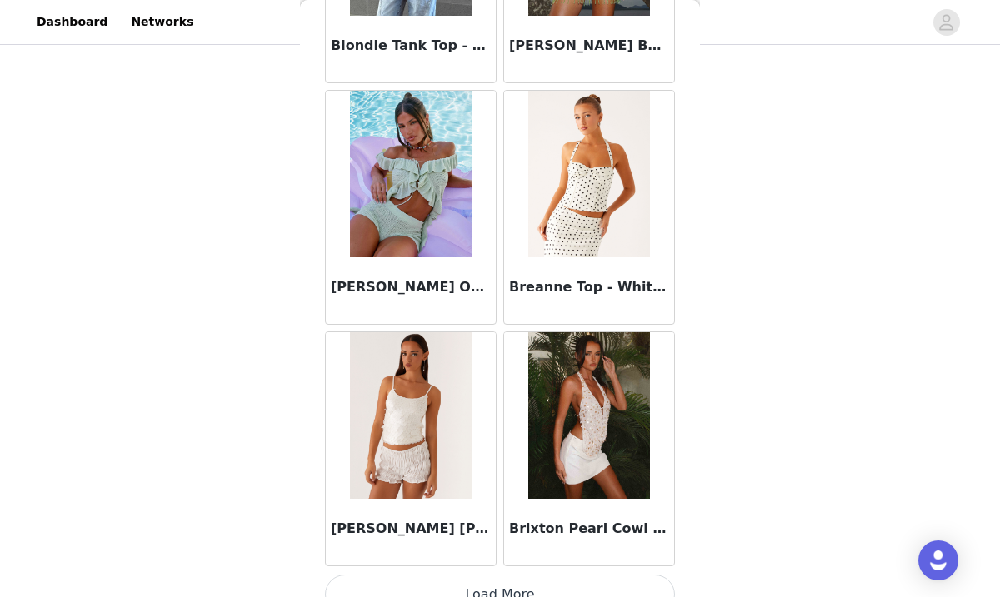
scroll to position [1952, 0]
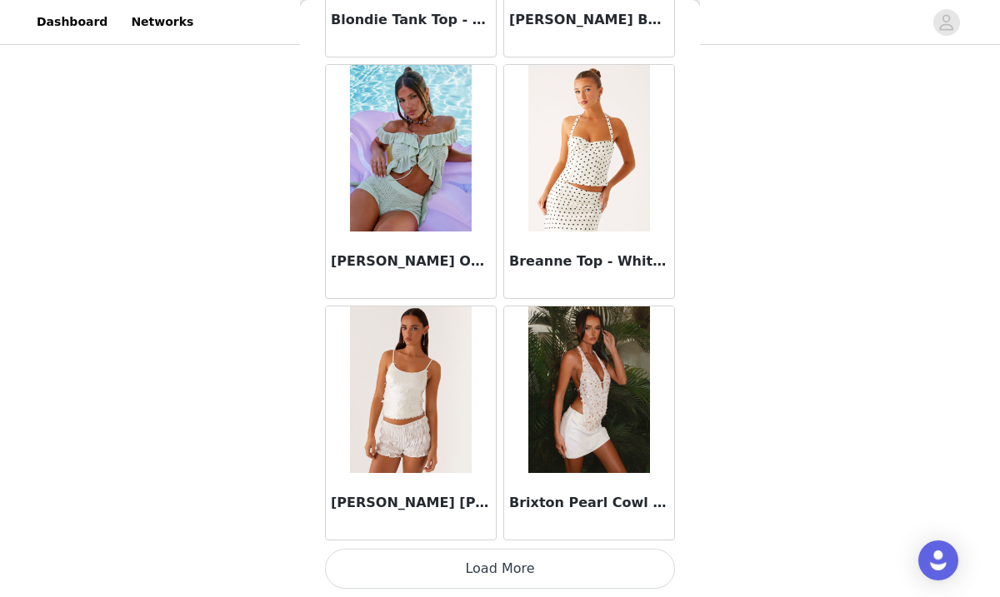
click at [460, 575] on button "Load More" at bounding box center [500, 569] width 350 height 40
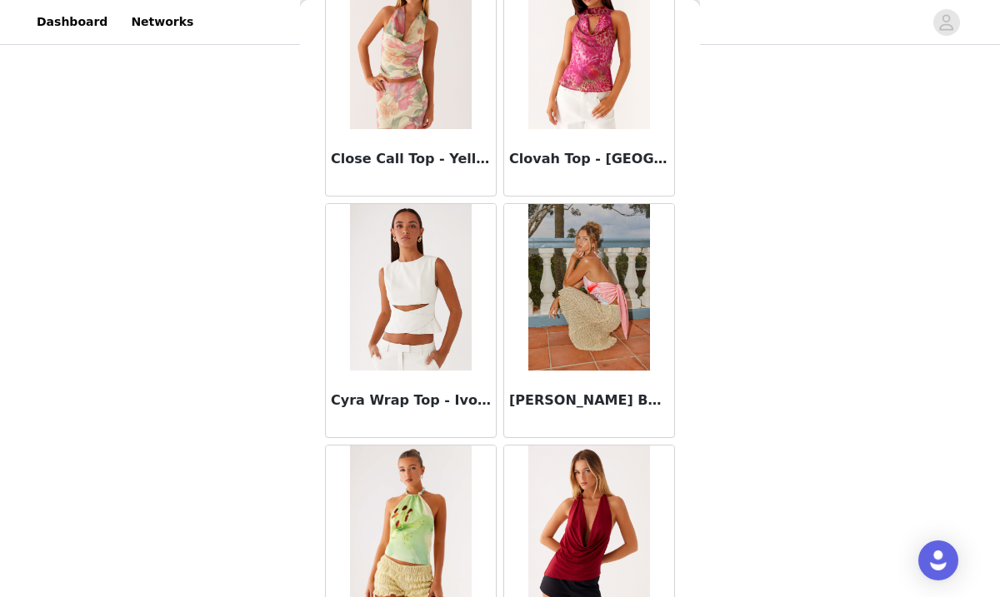
scroll to position [4369, 0]
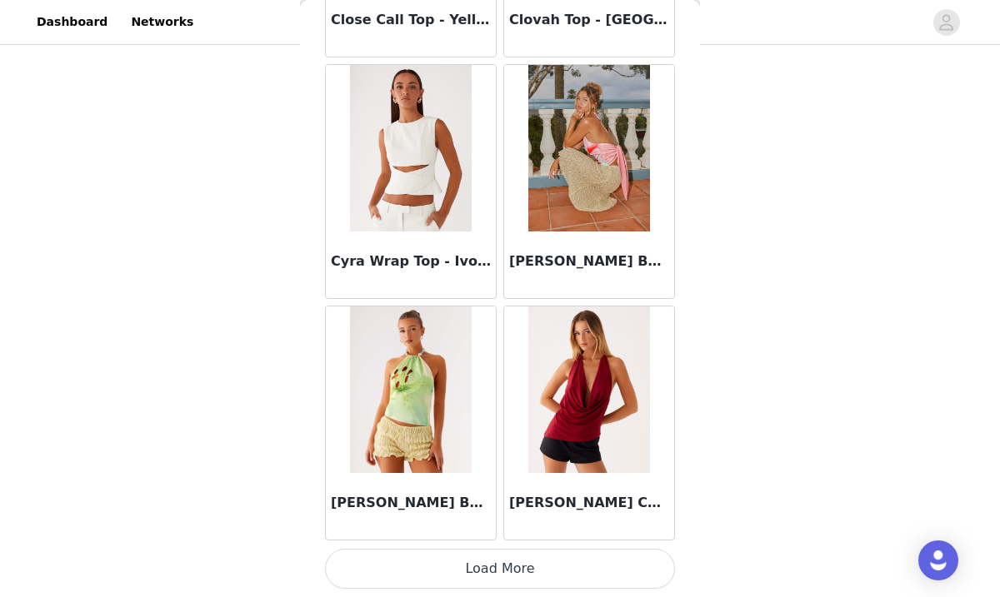
click at [506, 567] on button "Load More" at bounding box center [500, 569] width 350 height 40
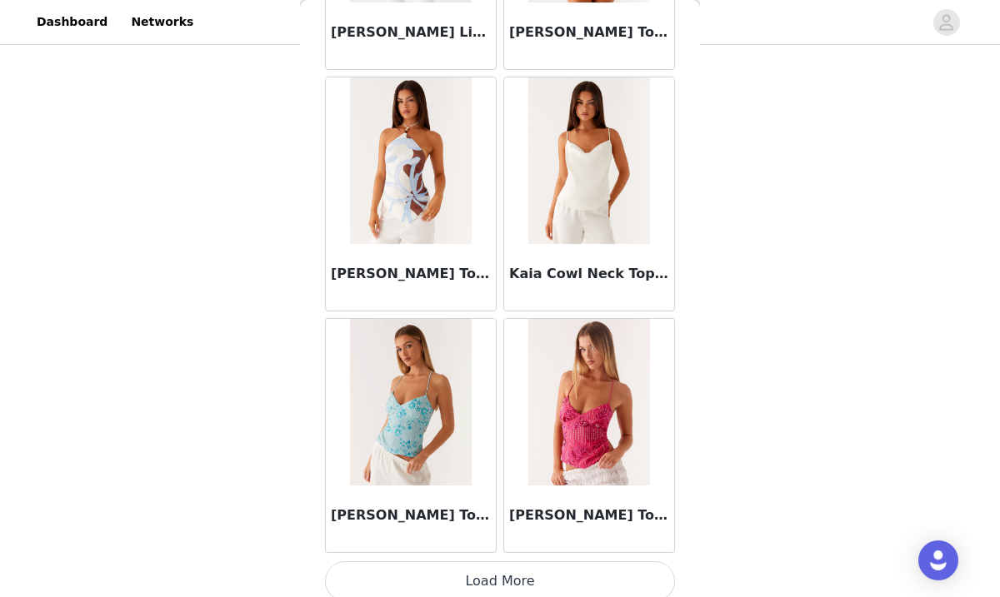
scroll to position [6785, 0]
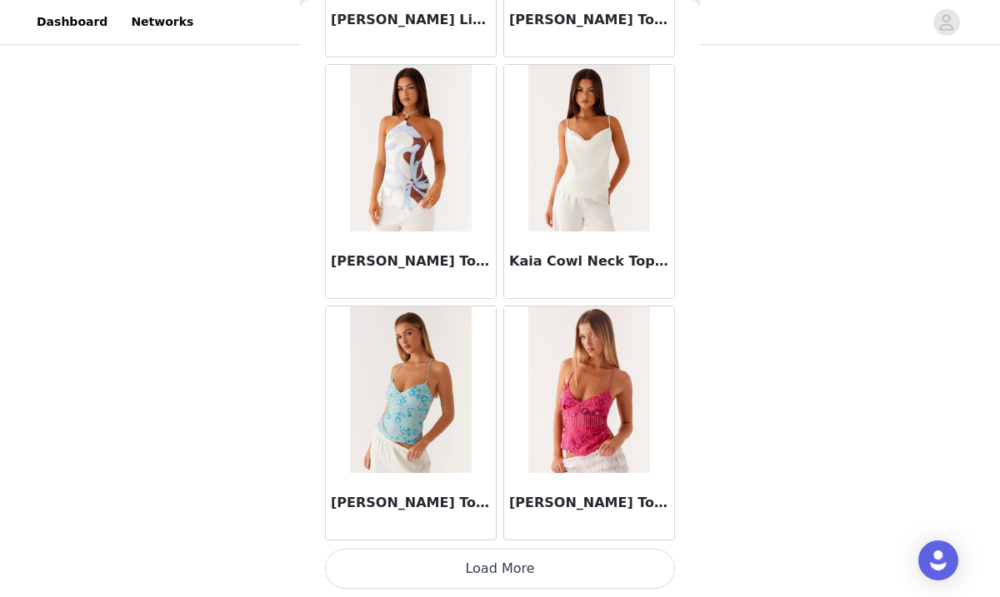
click at [497, 577] on button "Load More" at bounding box center [500, 569] width 350 height 40
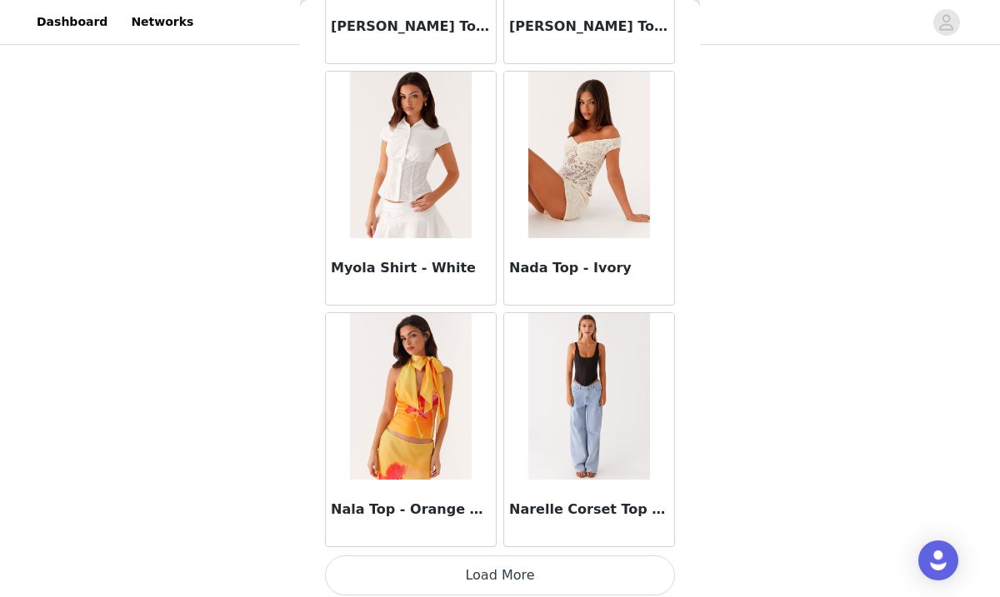
scroll to position [9197, 0]
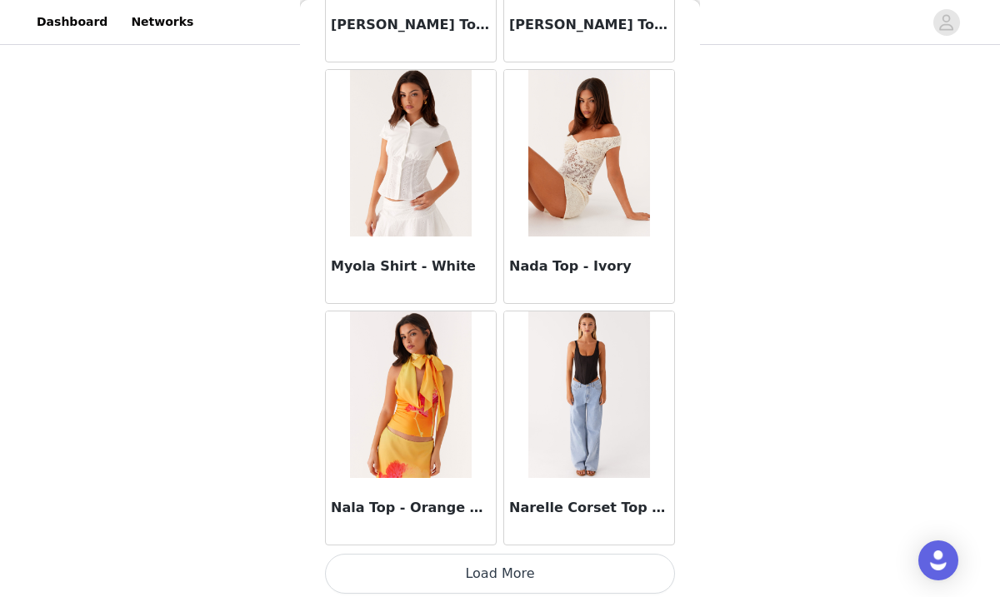
click at [499, 577] on button "Load More" at bounding box center [500, 574] width 350 height 40
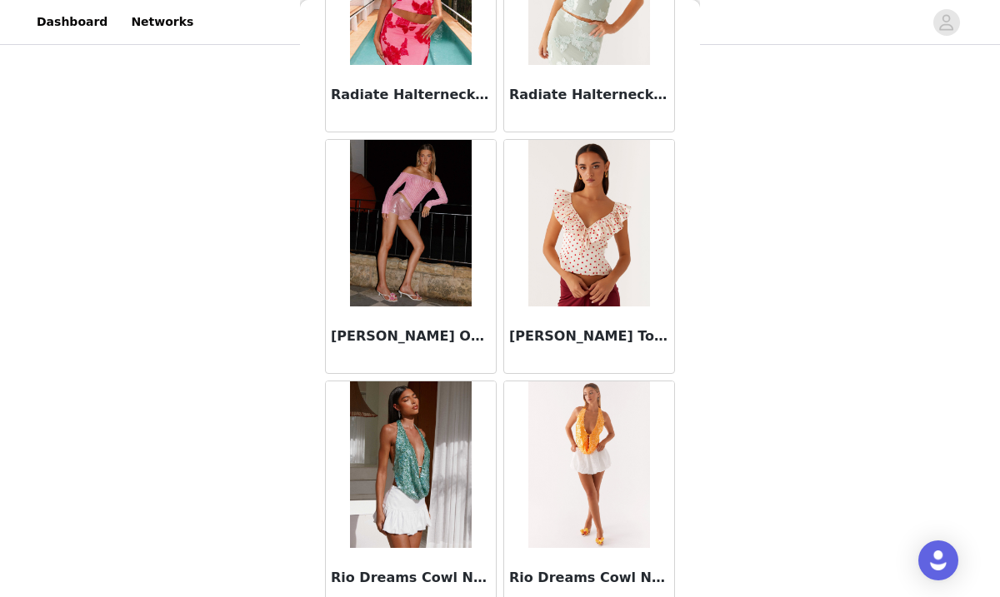
scroll to position [11618, 0]
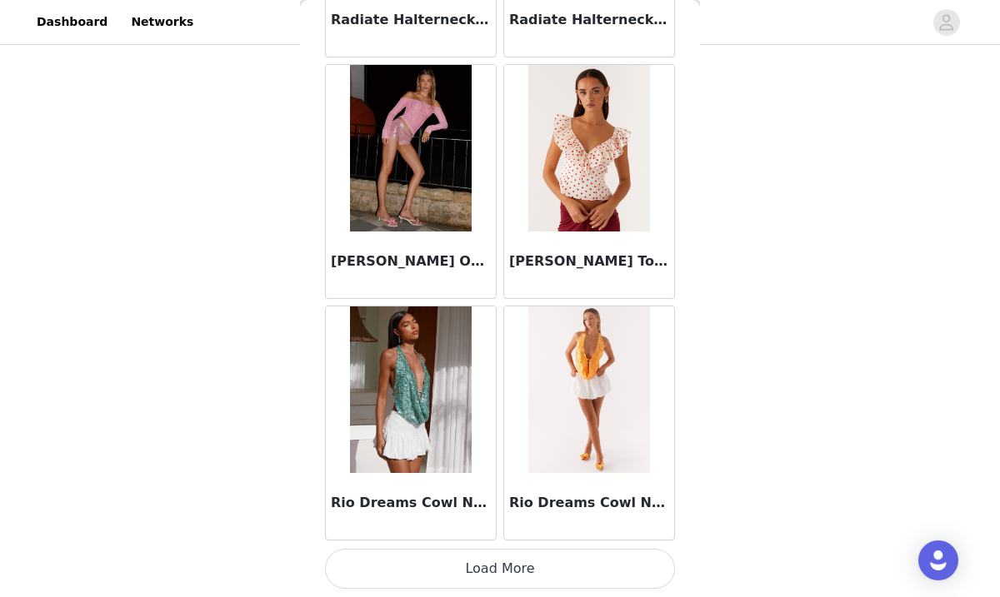
click at [494, 578] on button "Load More" at bounding box center [500, 569] width 350 height 40
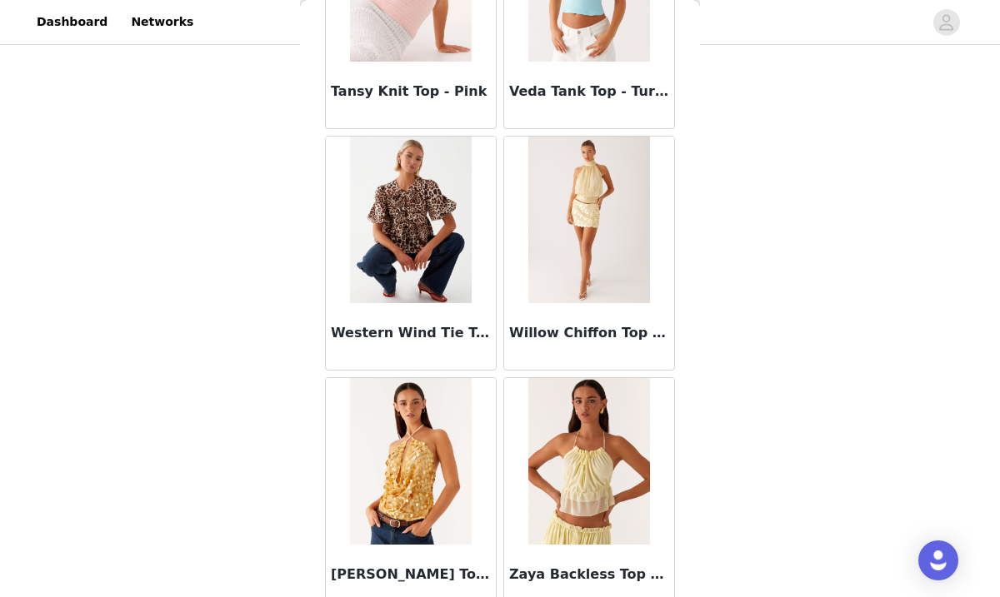
scroll to position [14035, 0]
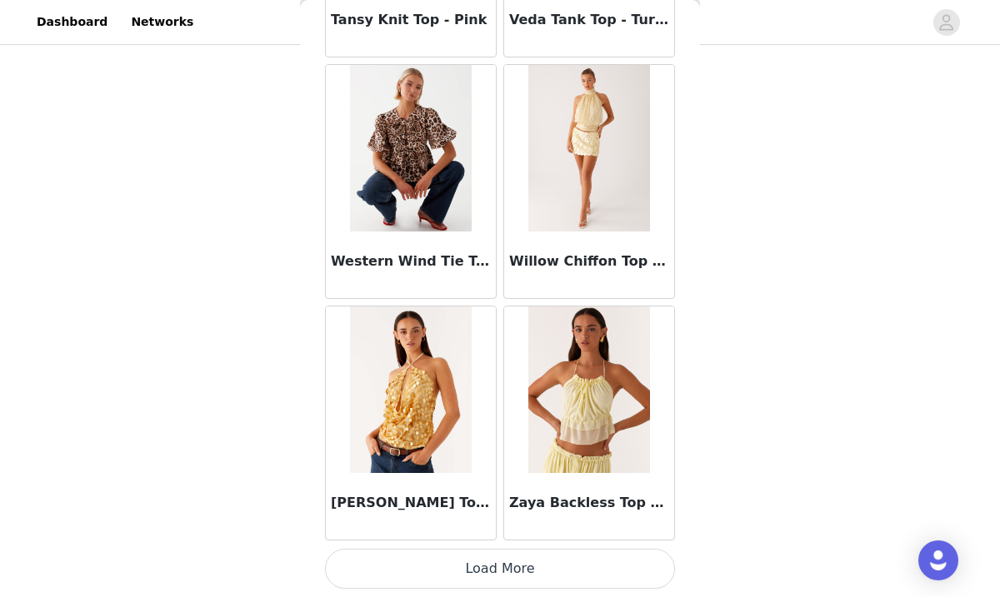
click at [508, 574] on button "Load More" at bounding box center [500, 569] width 350 height 40
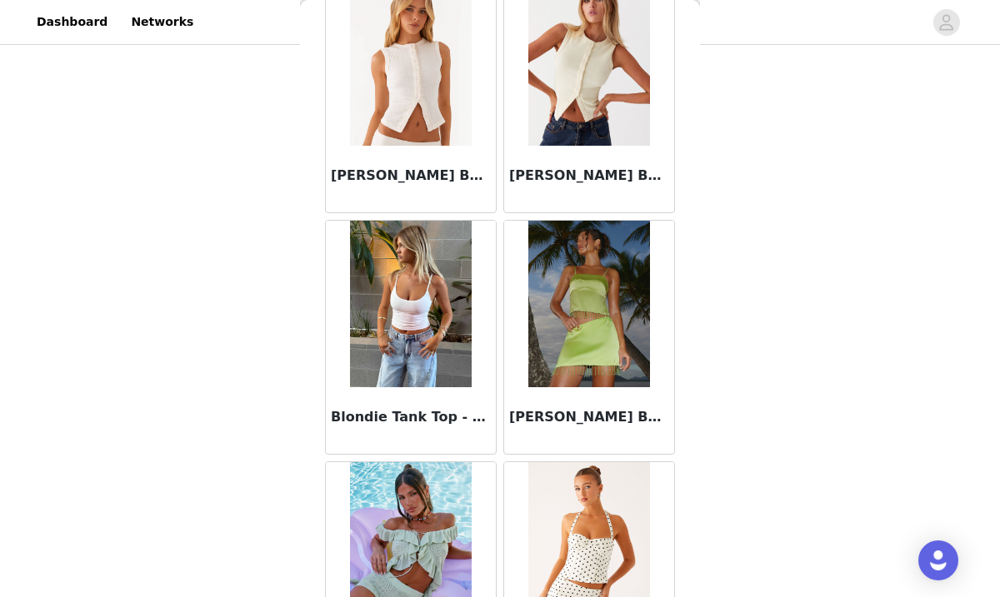
scroll to position [0, 0]
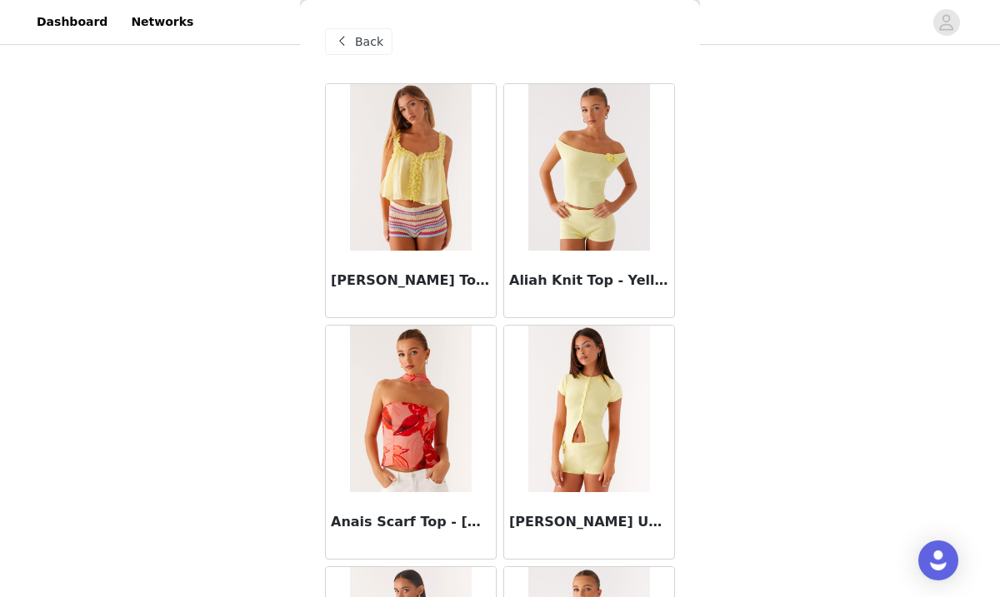
click at [367, 40] on span "Back" at bounding box center [369, 41] width 28 height 17
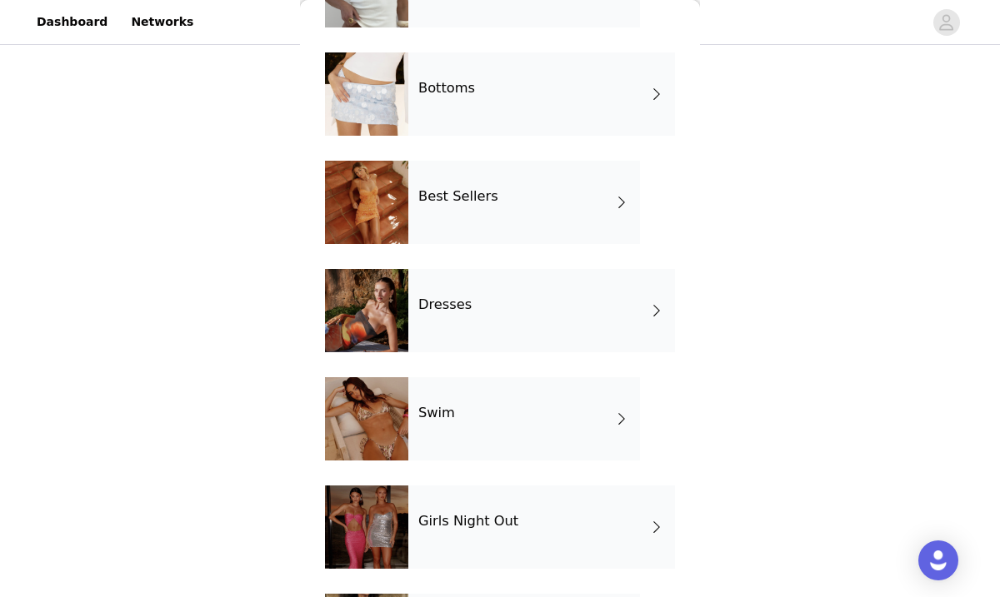
scroll to position [125, 0]
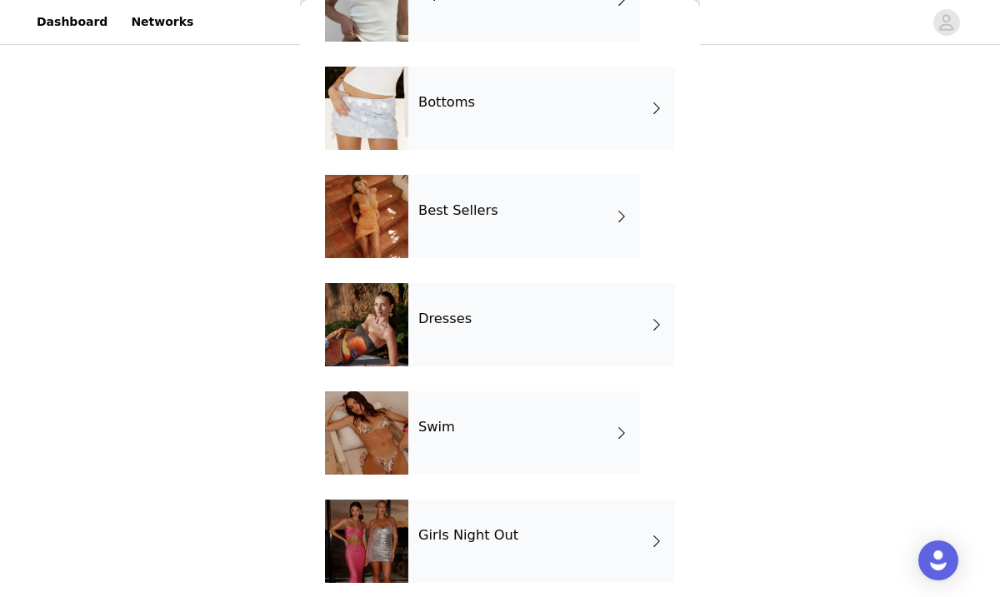
click at [374, 325] on div at bounding box center [366, 324] width 83 height 83
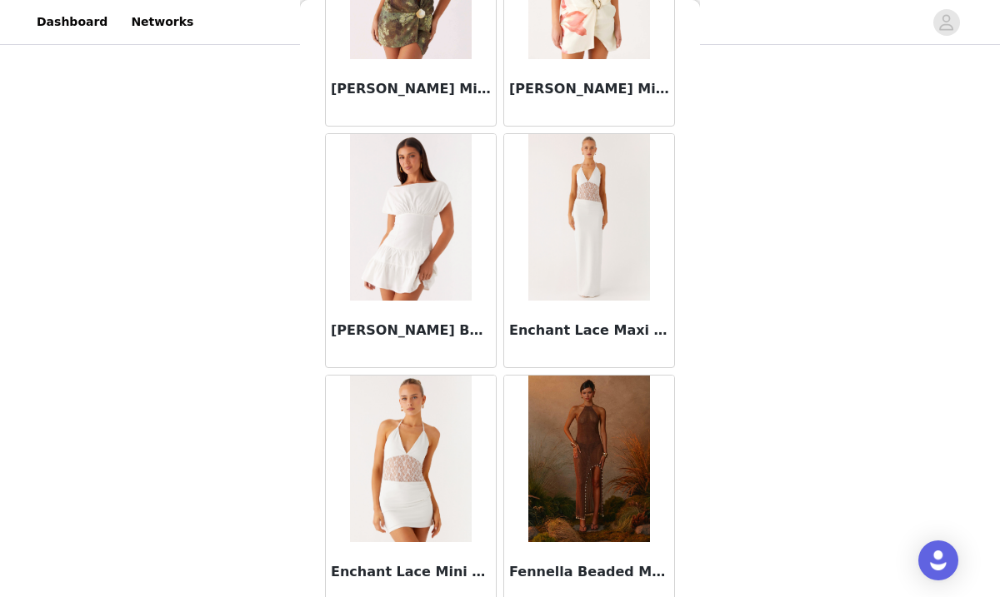
scroll to position [1952, 0]
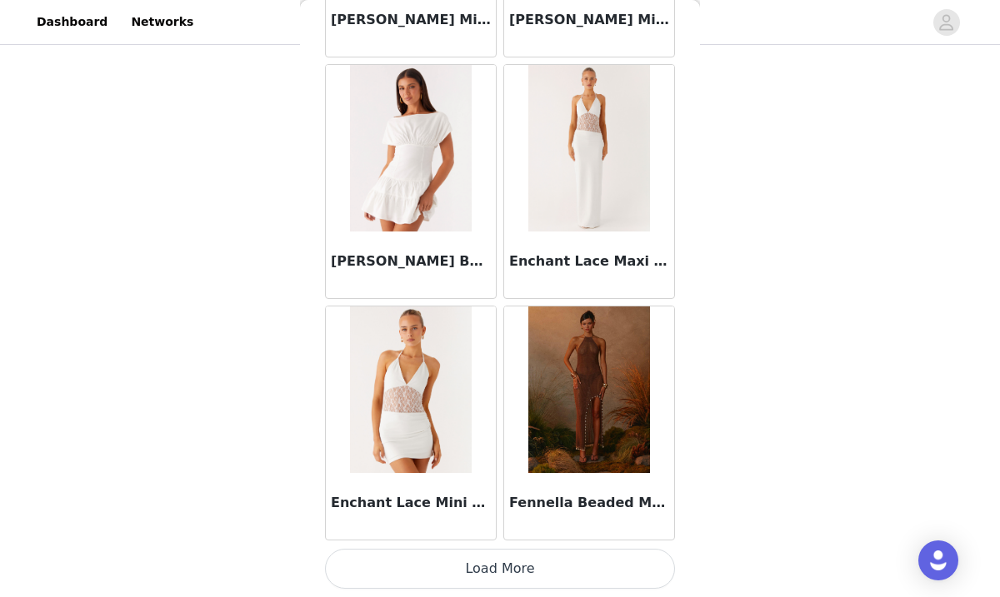
click at [442, 574] on button "Load More" at bounding box center [500, 569] width 350 height 40
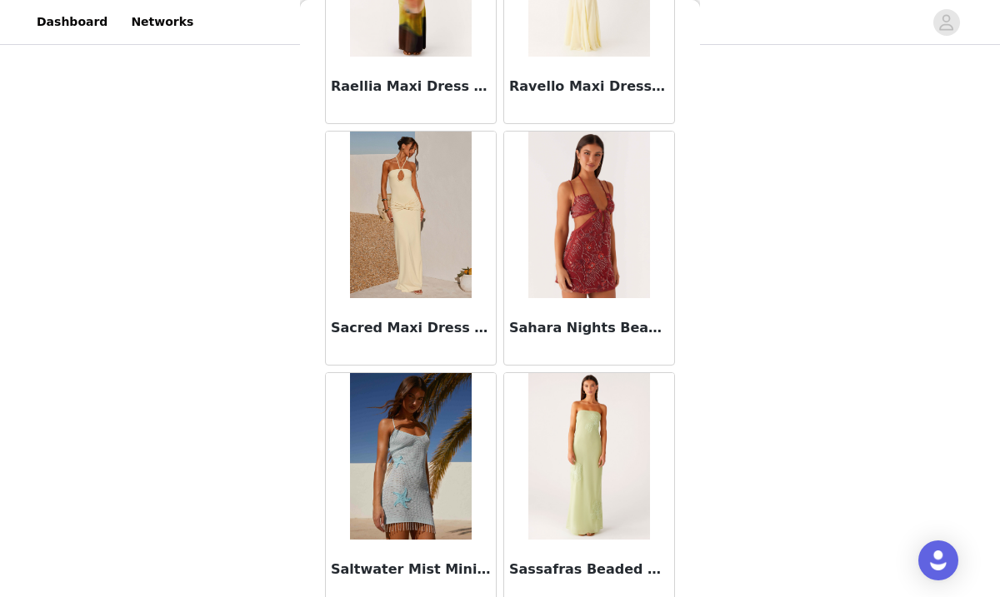
scroll to position [4369, 0]
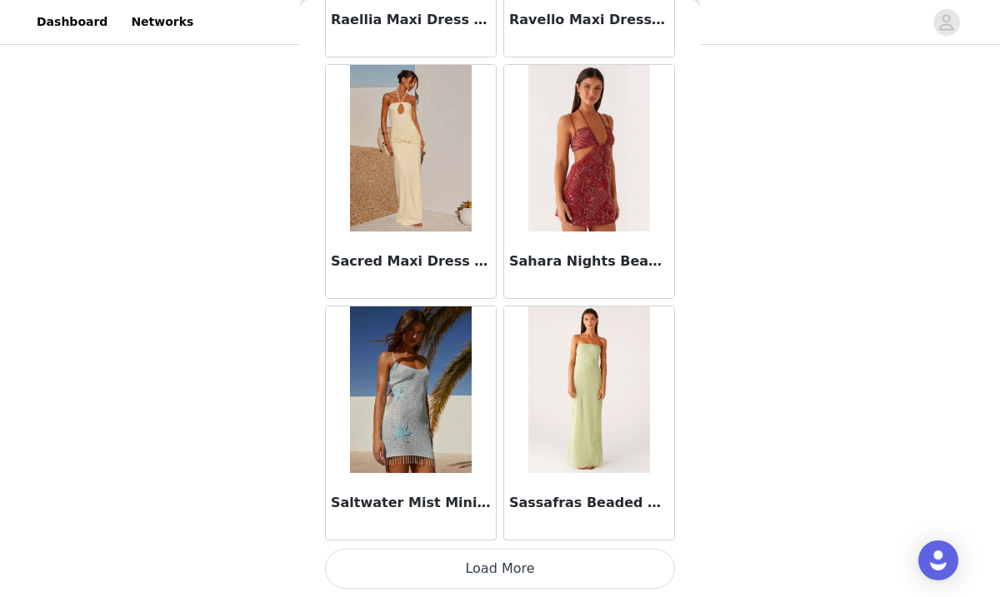
click at [500, 565] on button "Load More" at bounding box center [500, 569] width 350 height 40
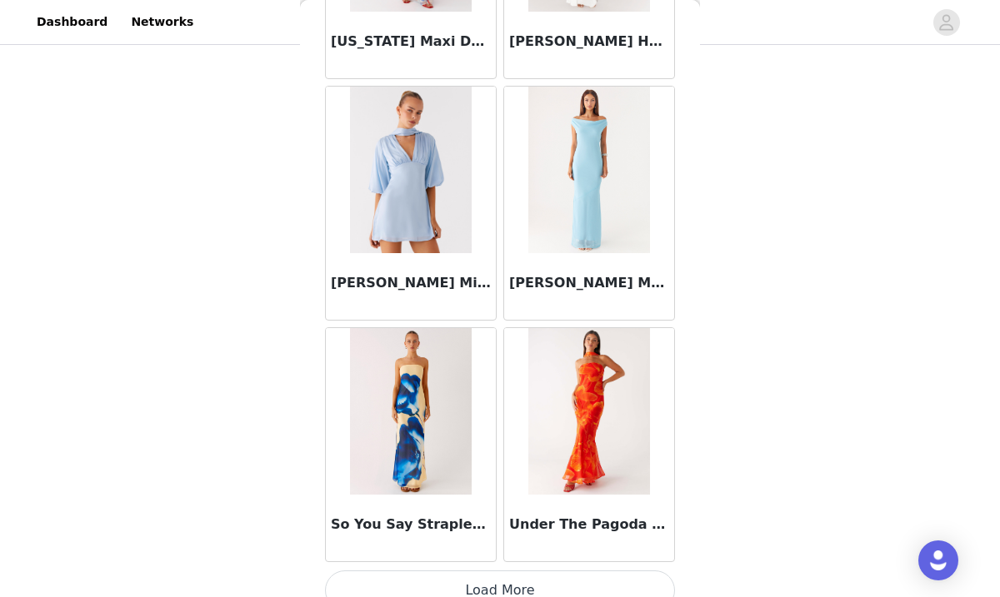
scroll to position [6785, 0]
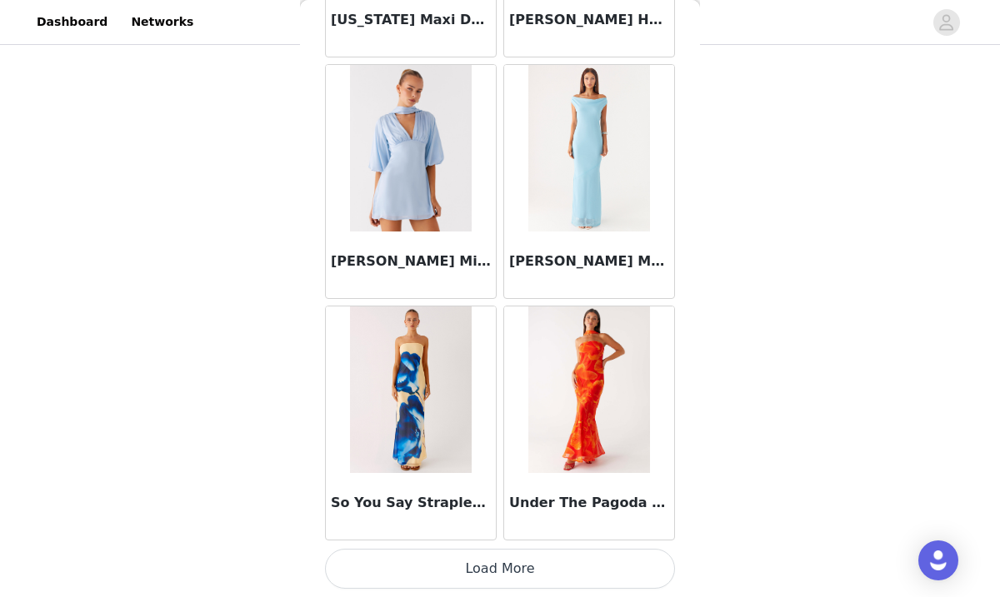
click at [499, 564] on button "Load More" at bounding box center [500, 569] width 350 height 40
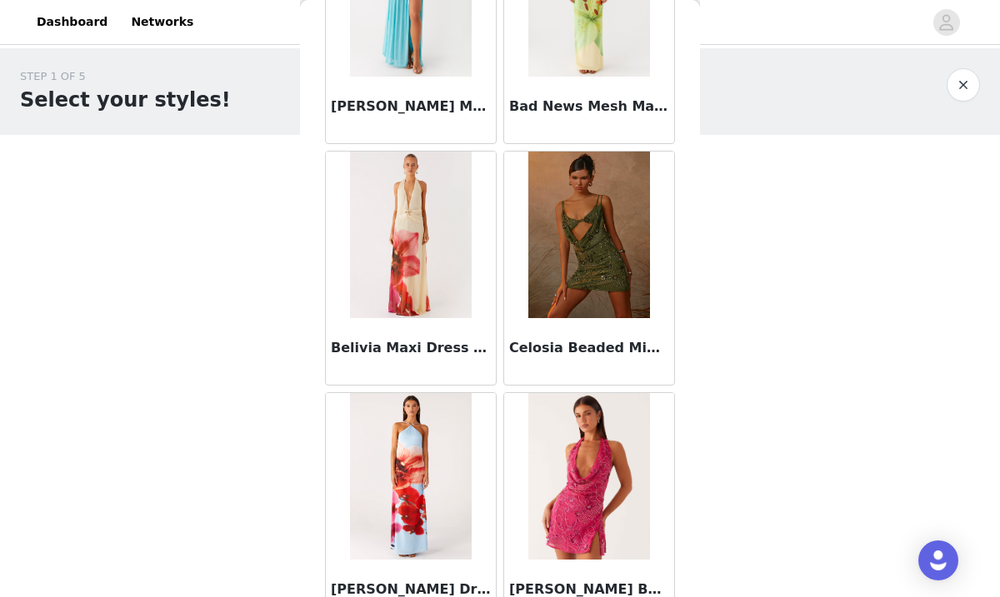
scroll to position [0, 0]
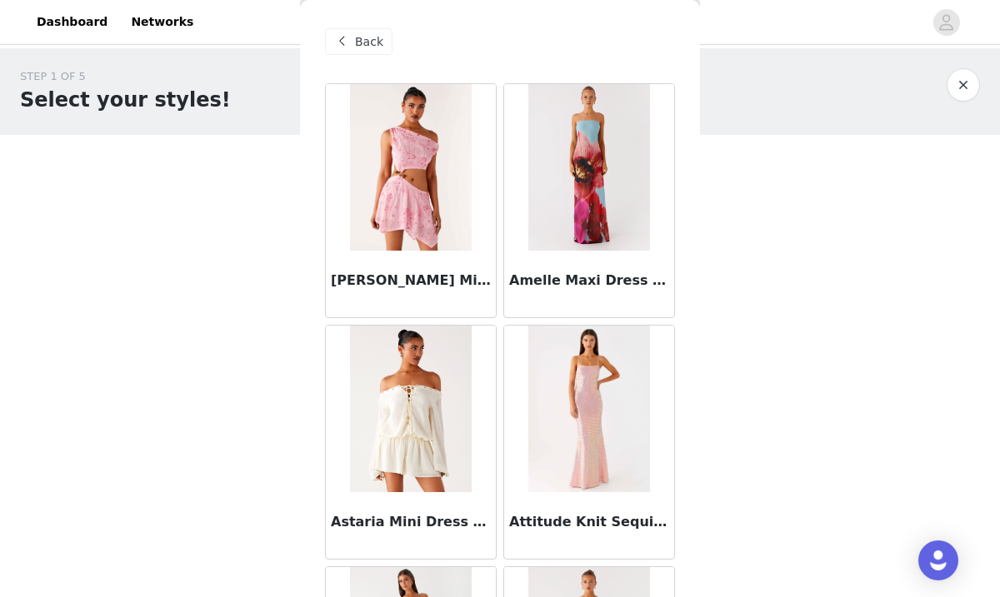
click at [355, 43] on span "Back" at bounding box center [369, 41] width 28 height 17
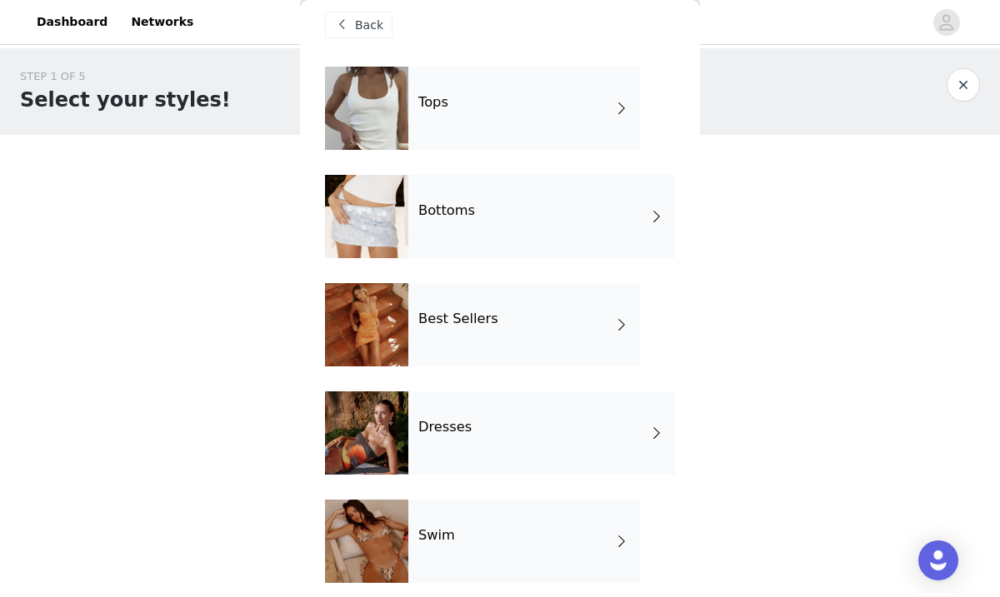
scroll to position [19, 0]
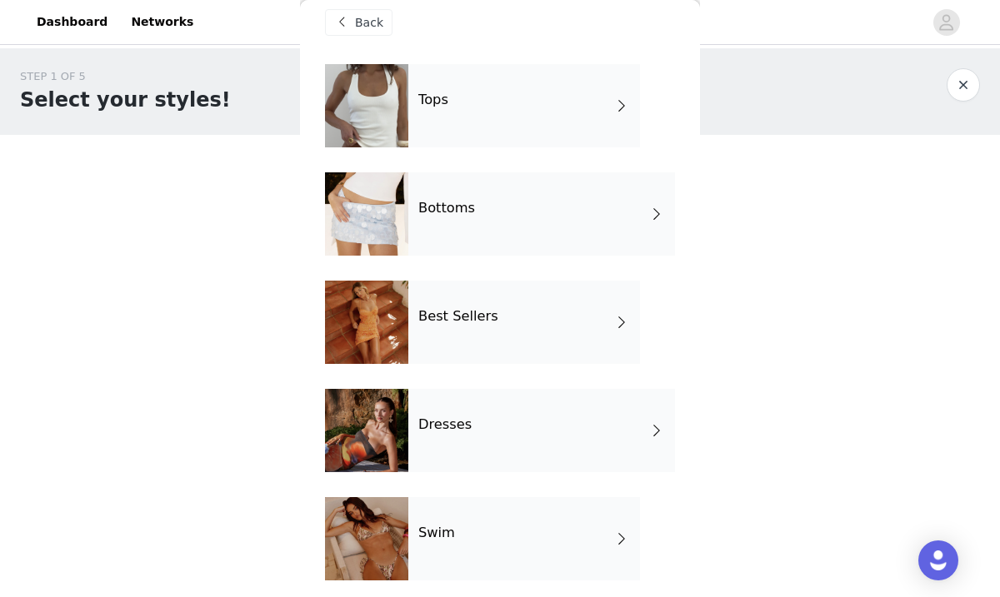
click at [372, 324] on div at bounding box center [366, 322] width 83 height 83
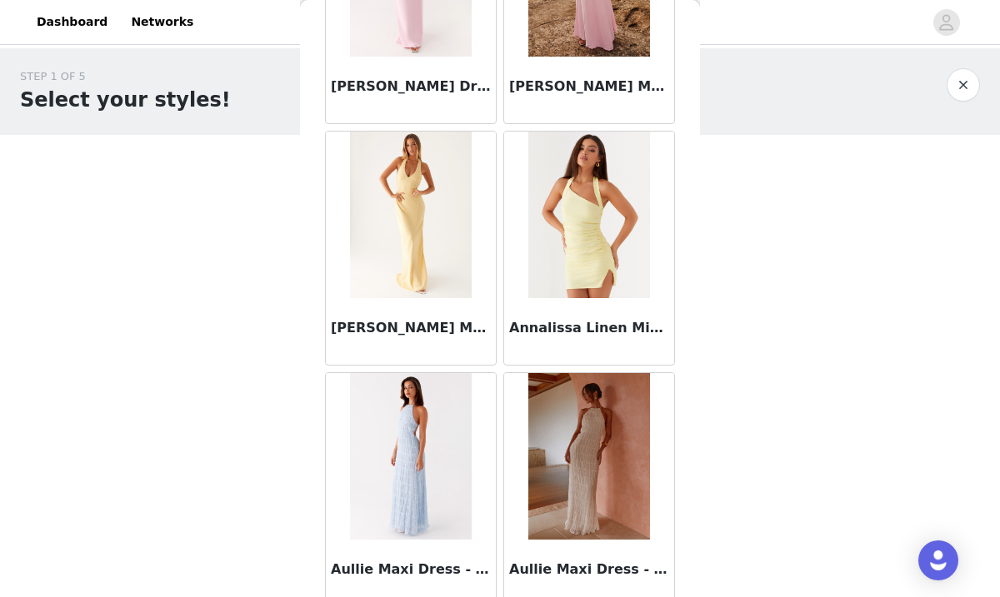
scroll to position [1952, 0]
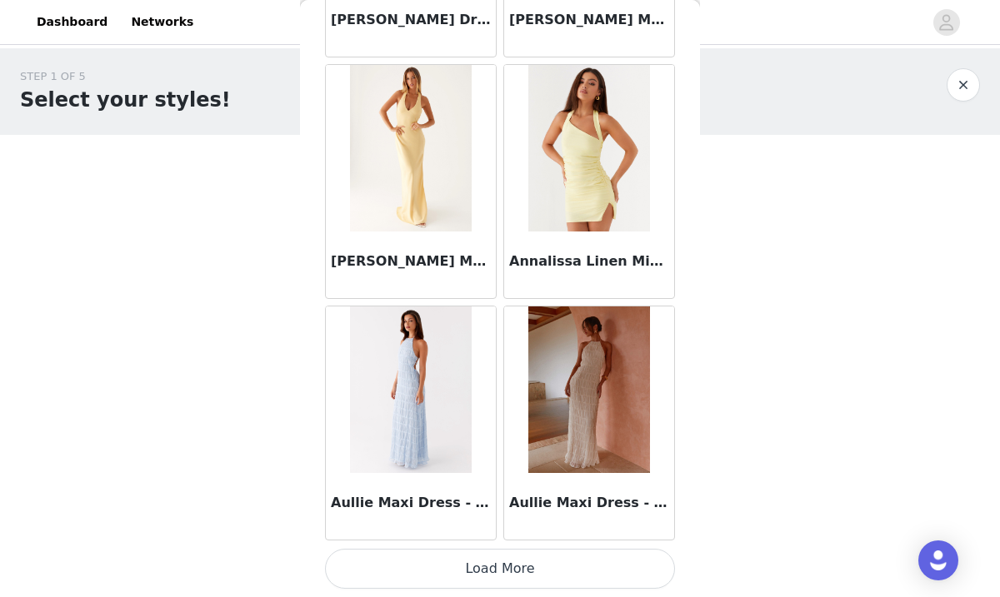
click at [482, 564] on button "Load More" at bounding box center [500, 569] width 350 height 40
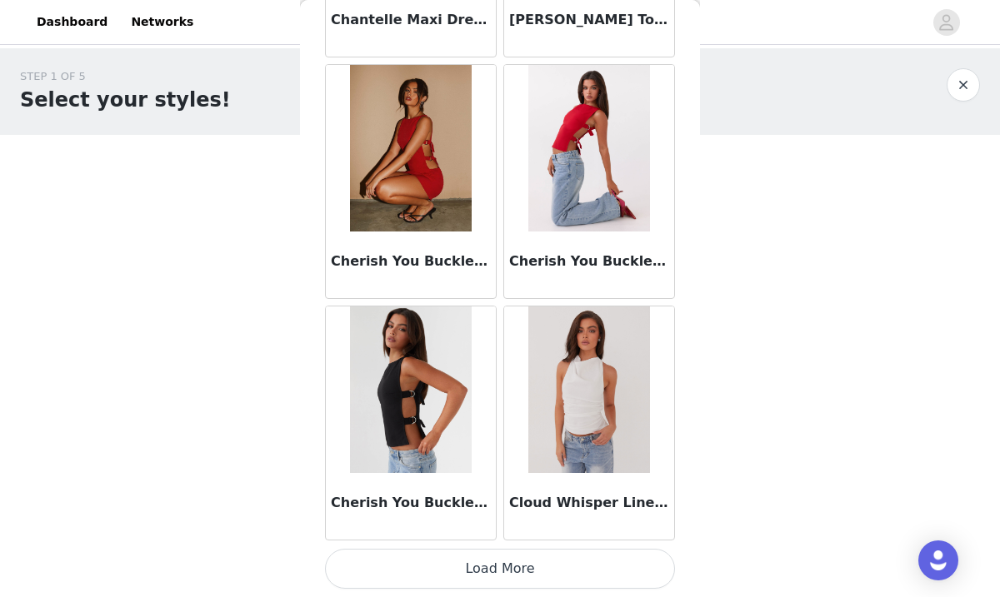
scroll to position [277, 0]
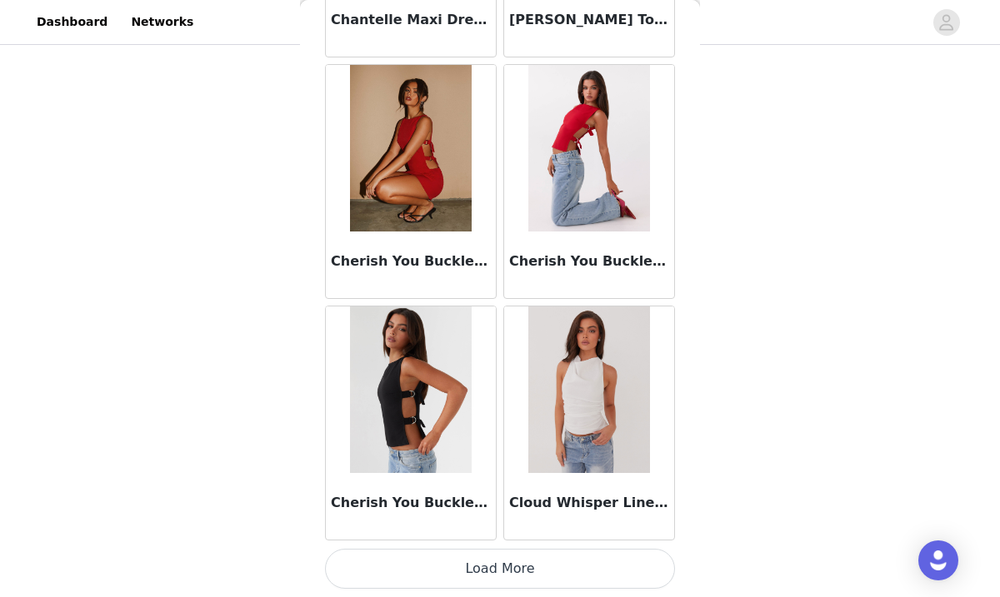
click at [504, 564] on button "Load More" at bounding box center [500, 569] width 350 height 40
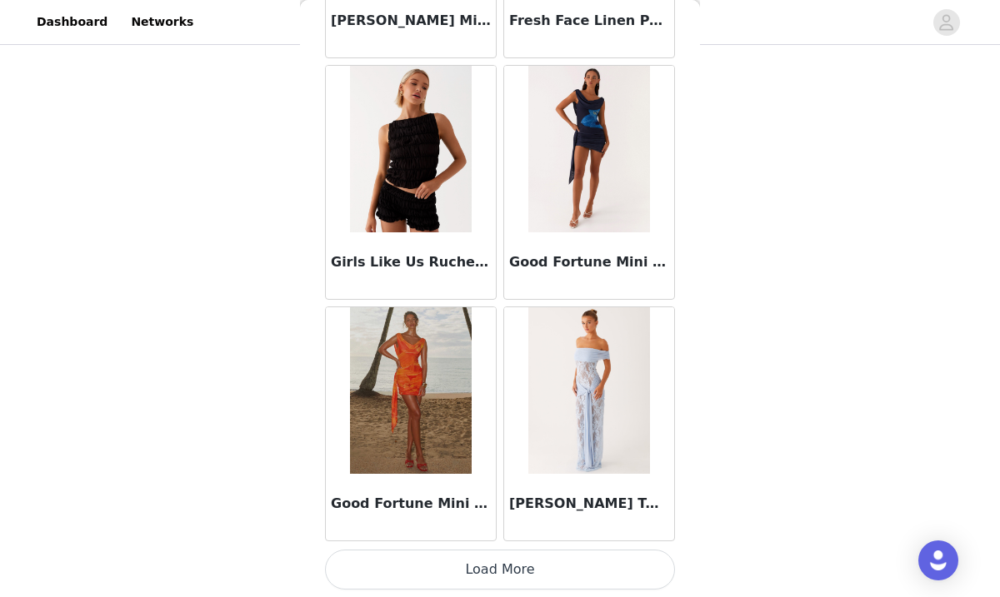
scroll to position [6785, 0]
click at [502, 568] on button "Load More" at bounding box center [500, 569] width 350 height 40
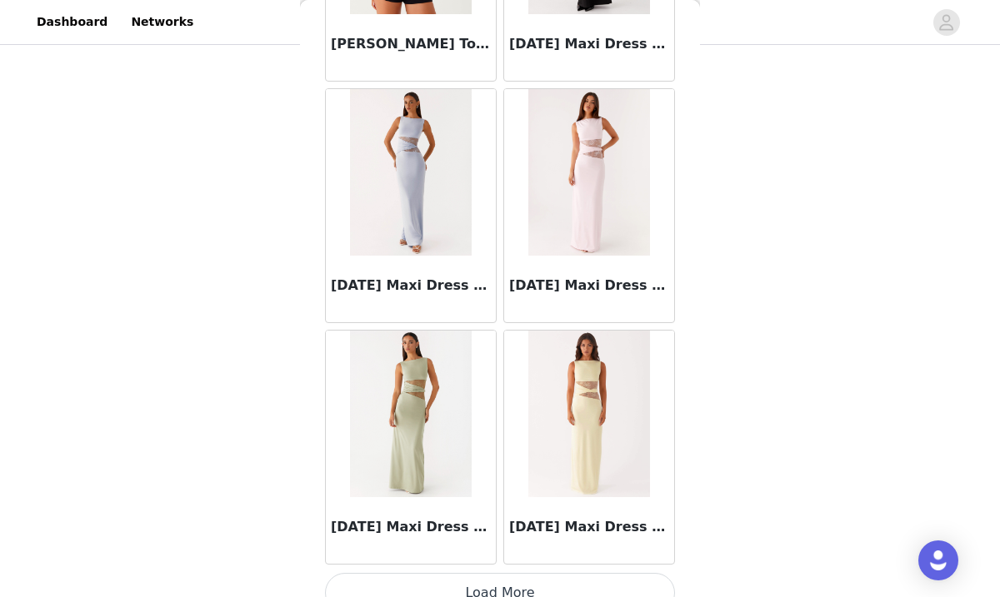
scroll to position [9202, 0]
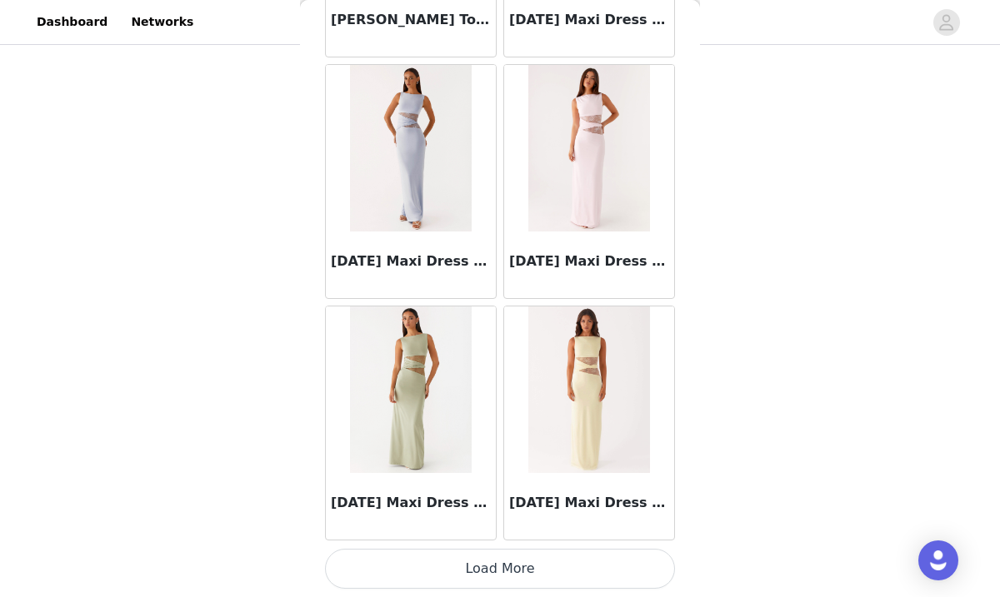
click at [499, 567] on button "Load More" at bounding box center [500, 569] width 350 height 40
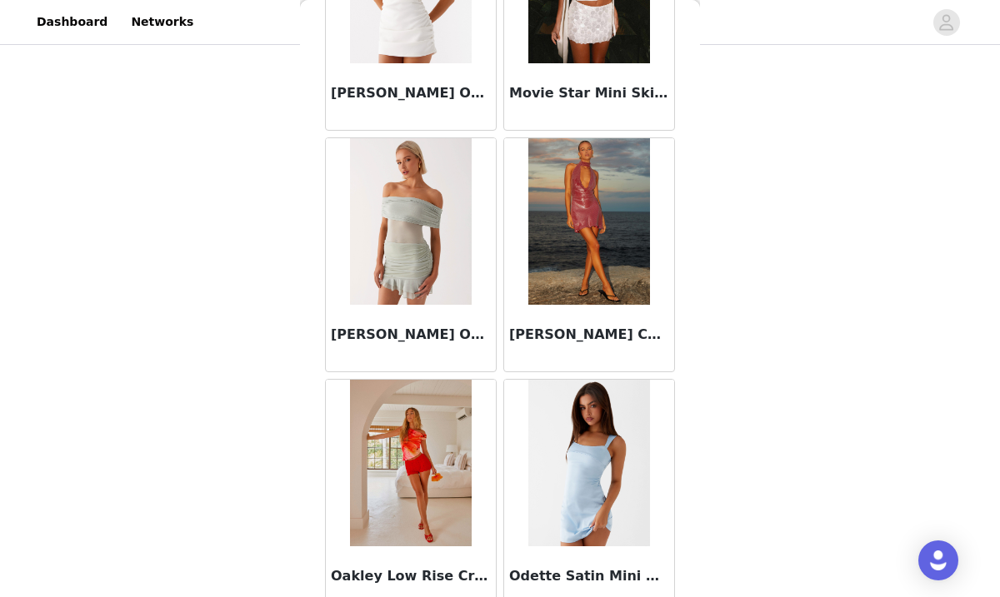
scroll to position [11618, 0]
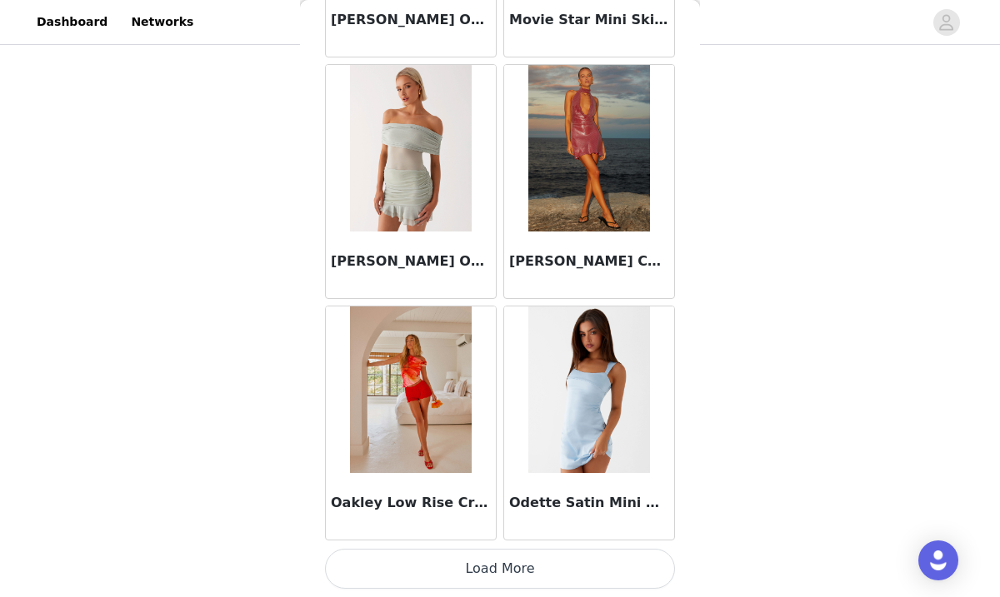
click at [504, 571] on button "Load More" at bounding box center [500, 569] width 350 height 40
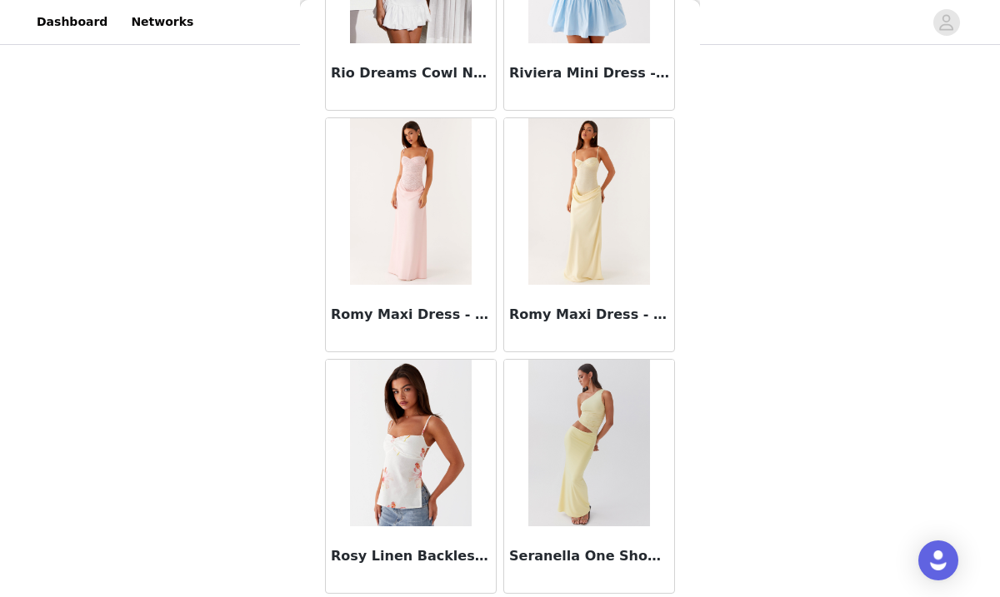
scroll to position [14035, 0]
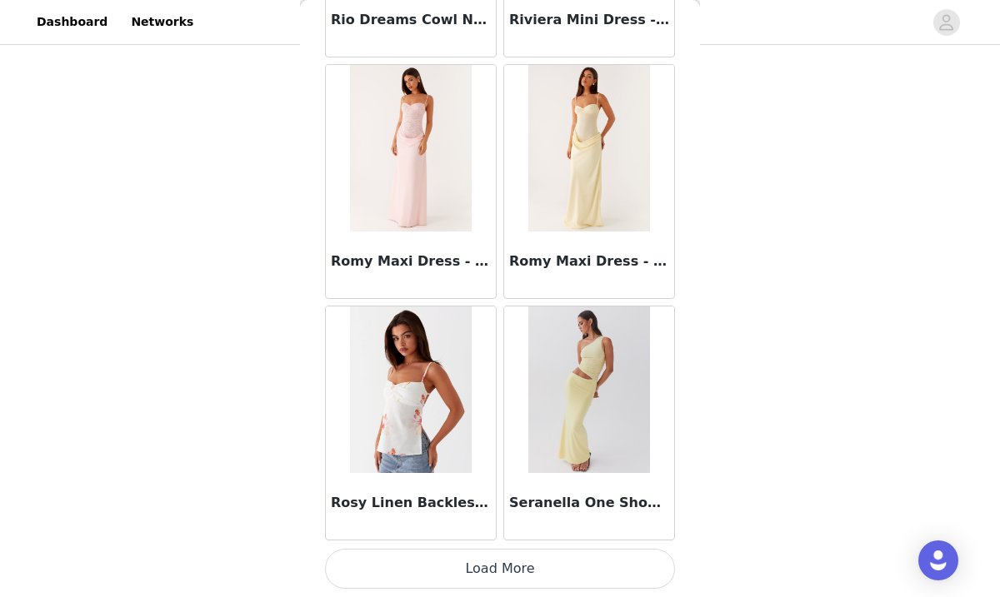
click at [509, 566] on button "Load More" at bounding box center [500, 569] width 350 height 40
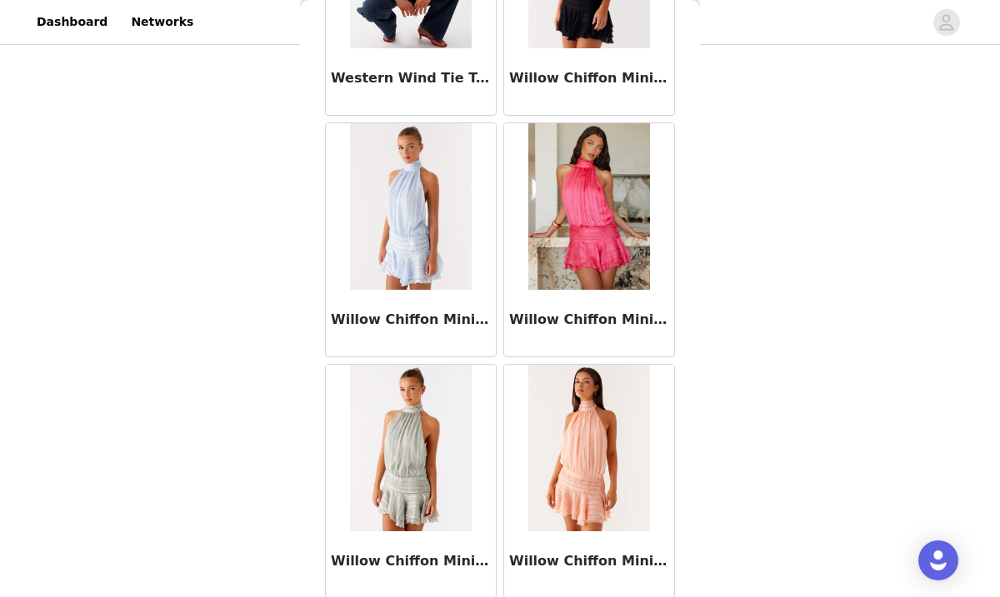
scroll to position [16451, 0]
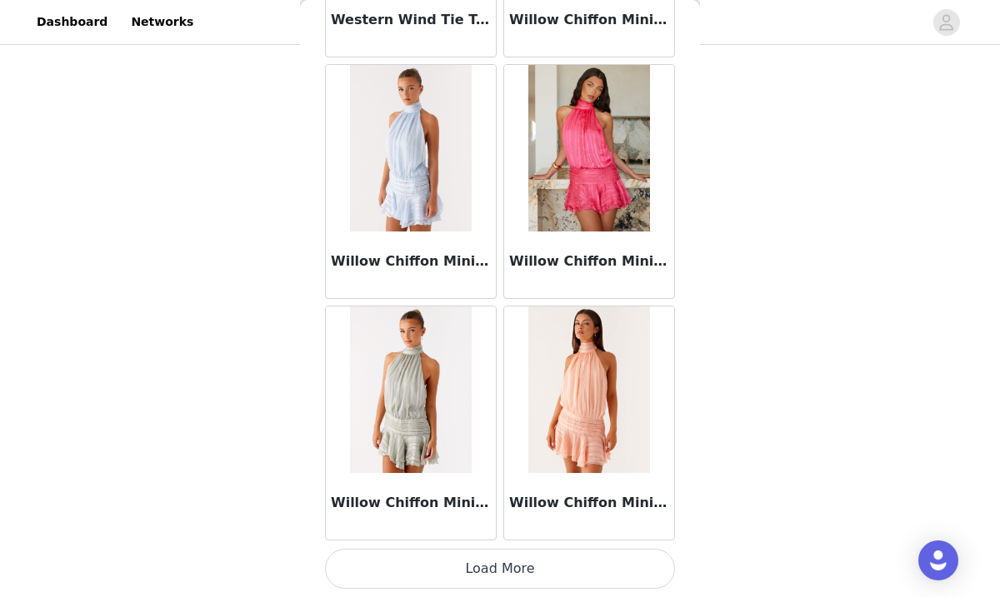
click at [490, 570] on button "Load More" at bounding box center [500, 569] width 350 height 40
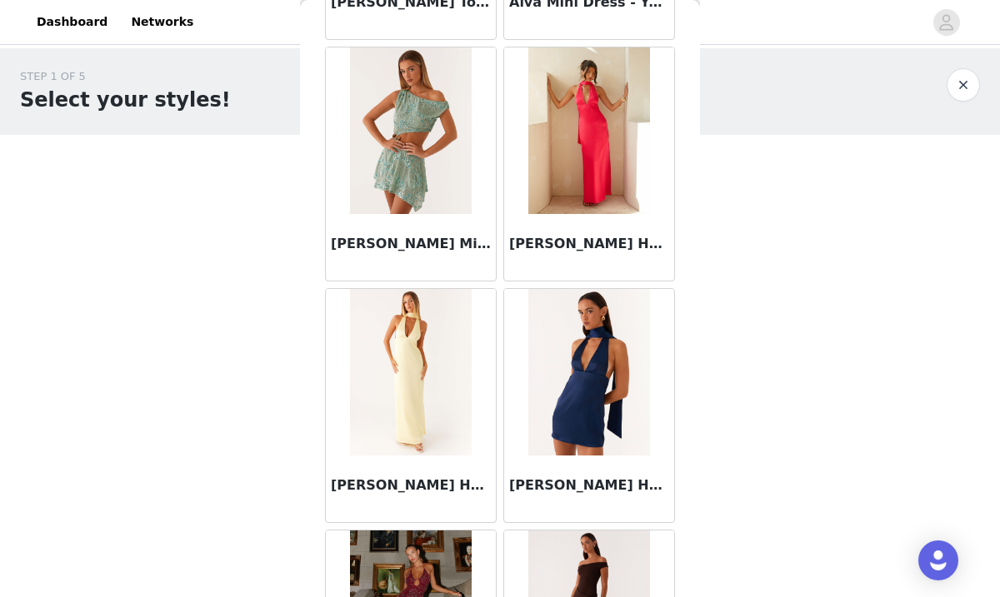
scroll to position [0, 0]
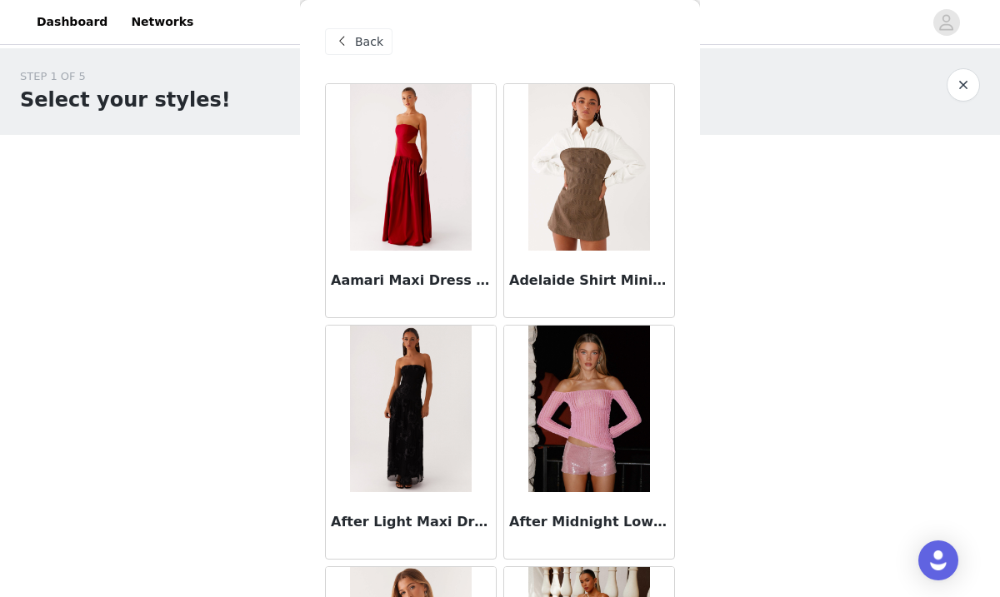
click at [352, 41] on div "Back" at bounding box center [358, 41] width 67 height 27
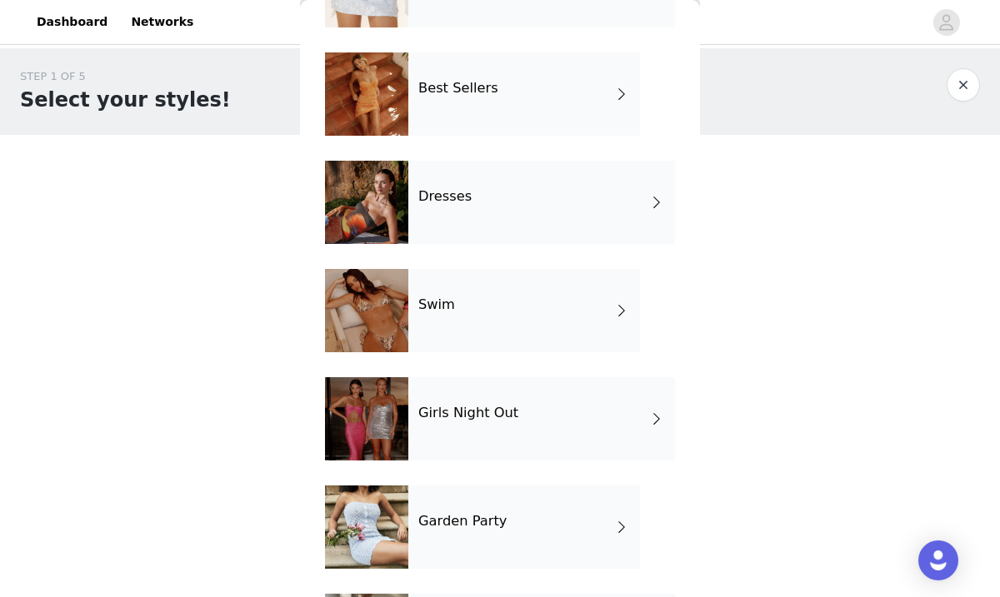
scroll to position [267, 0]
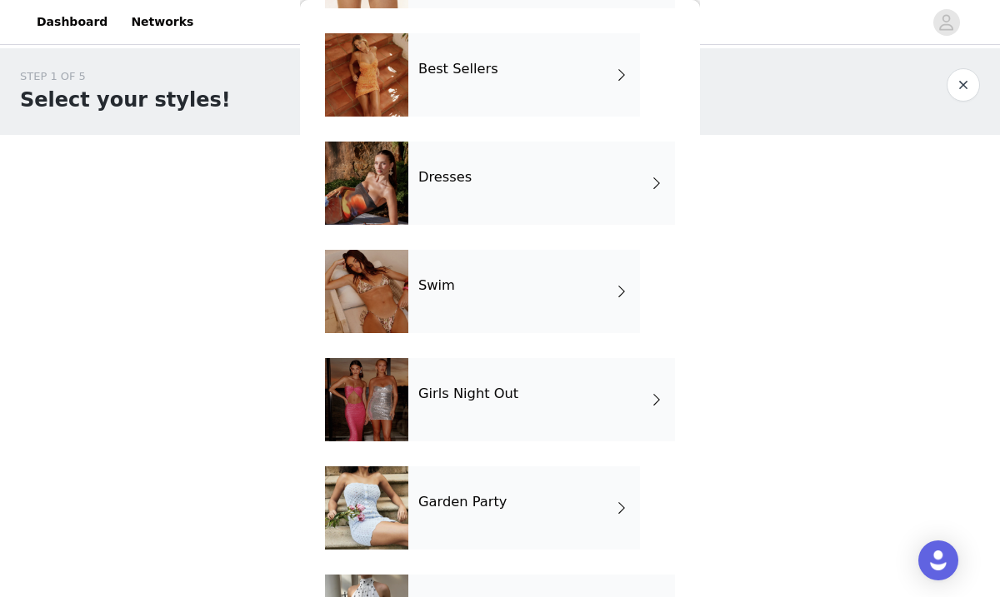
click at [423, 405] on div "Girls Night Out" at bounding box center [541, 399] width 267 height 83
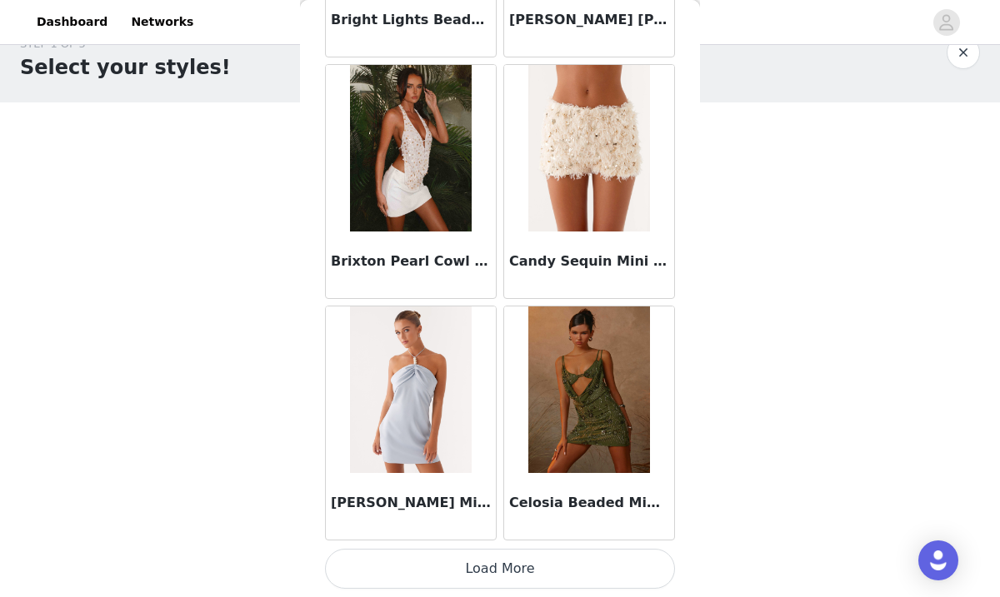
scroll to position [35, 0]
click at [507, 563] on button "Load More" at bounding box center [500, 569] width 350 height 40
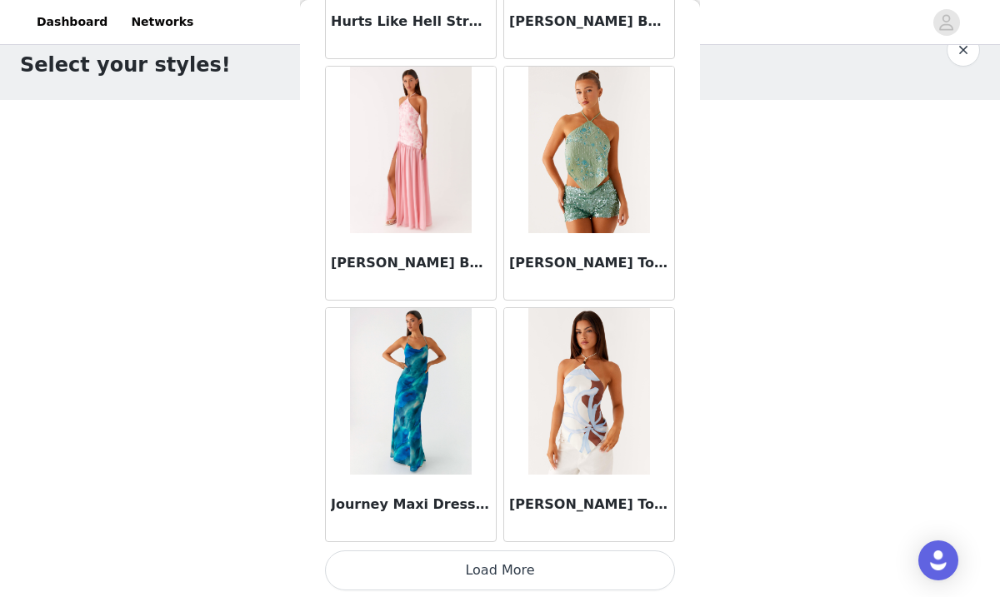
scroll to position [4369, 0]
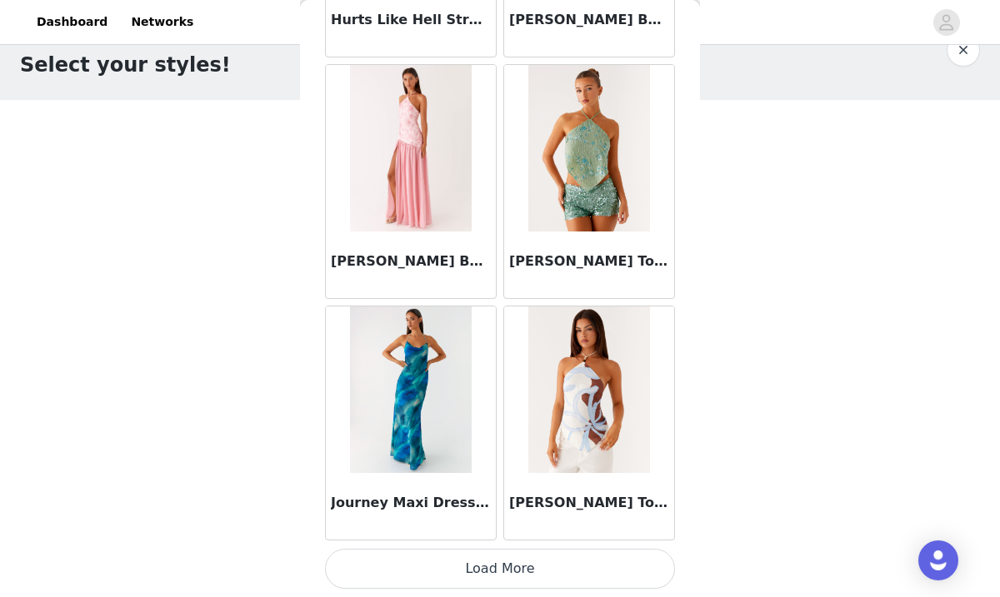
click at [499, 564] on button "Load More" at bounding box center [500, 569] width 350 height 40
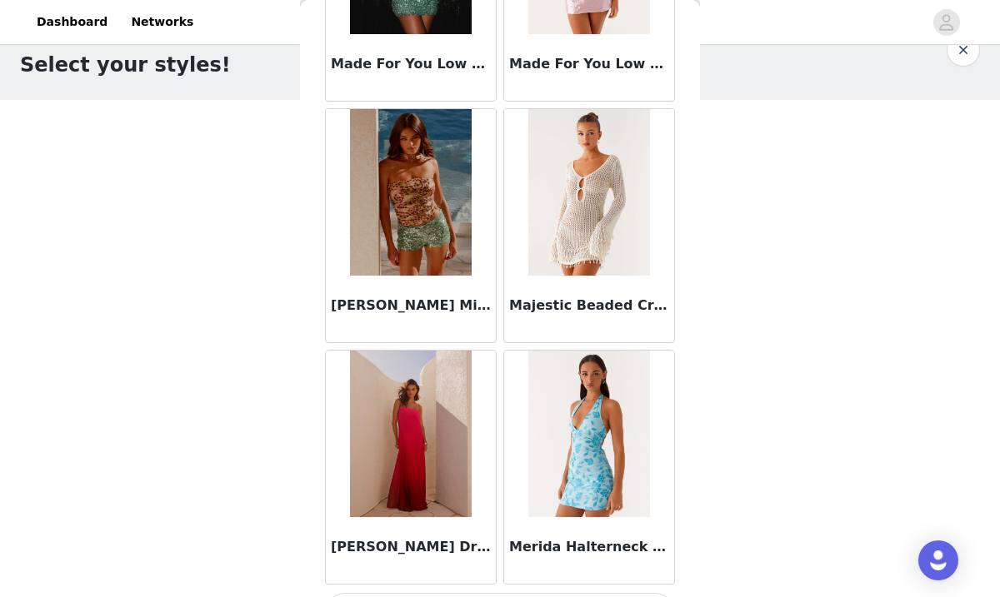
scroll to position [6785, 0]
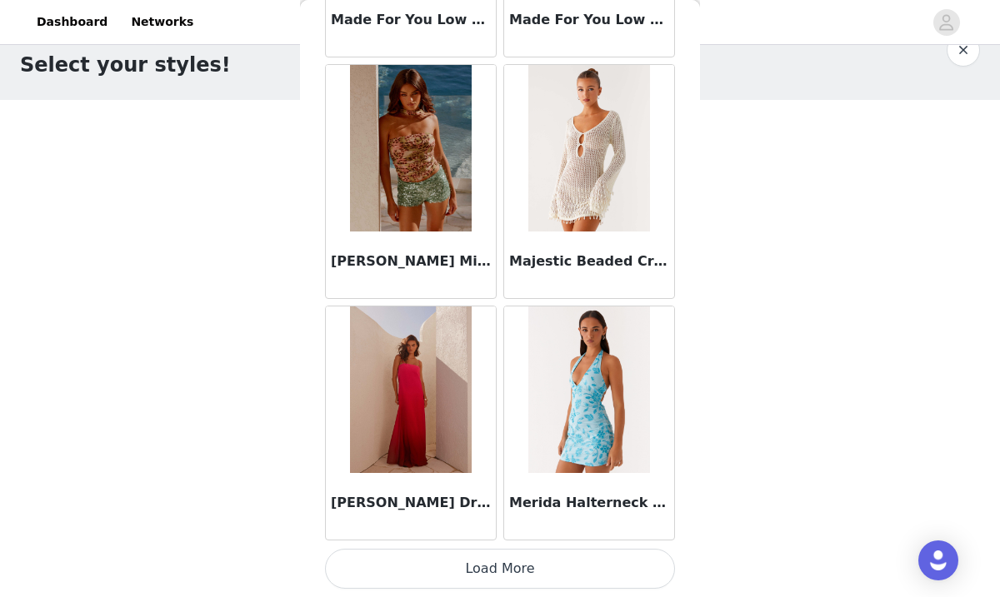
click at [499, 570] on button "Load More" at bounding box center [500, 569] width 350 height 40
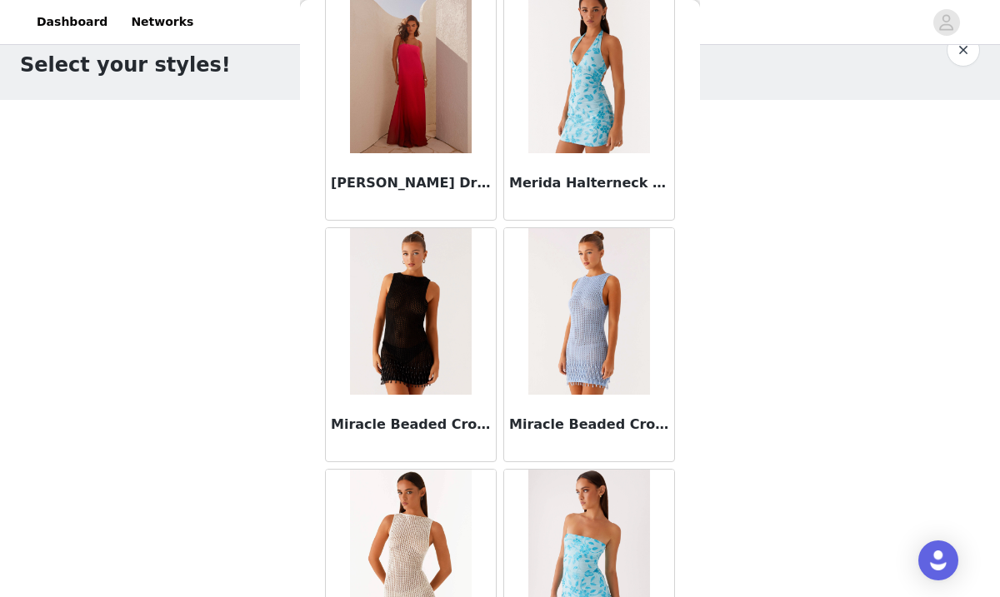
scroll to position [7117, 0]
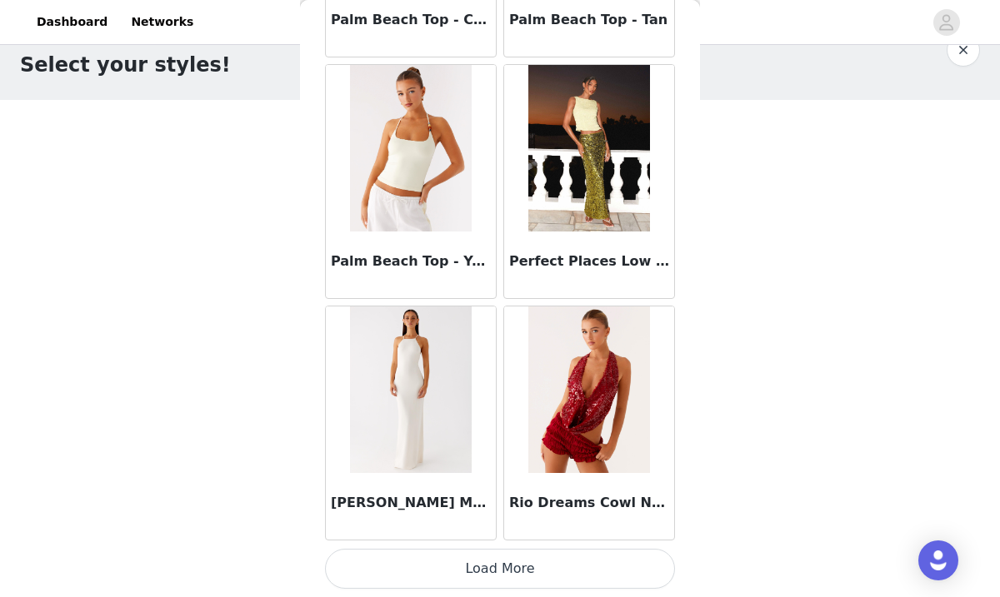
click at [498, 568] on button "Load More" at bounding box center [500, 569] width 350 height 40
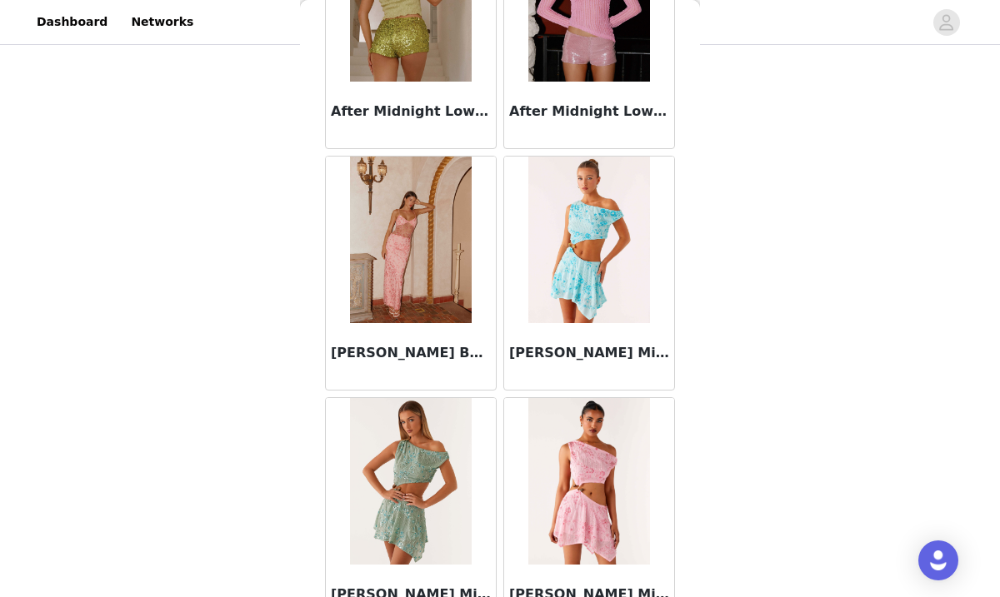
scroll to position [0, 0]
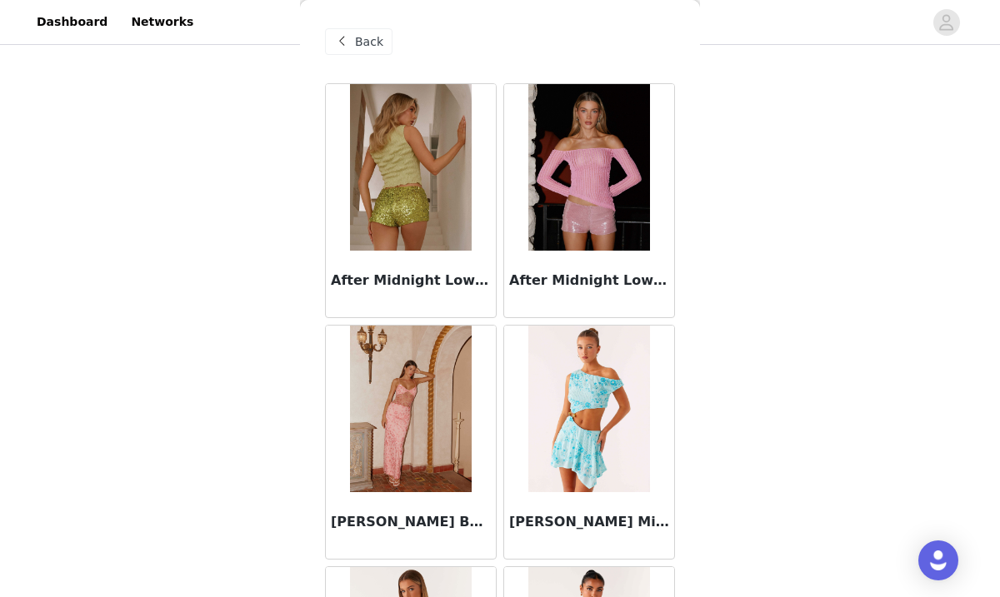
click at [357, 44] on span "Back" at bounding box center [369, 41] width 28 height 17
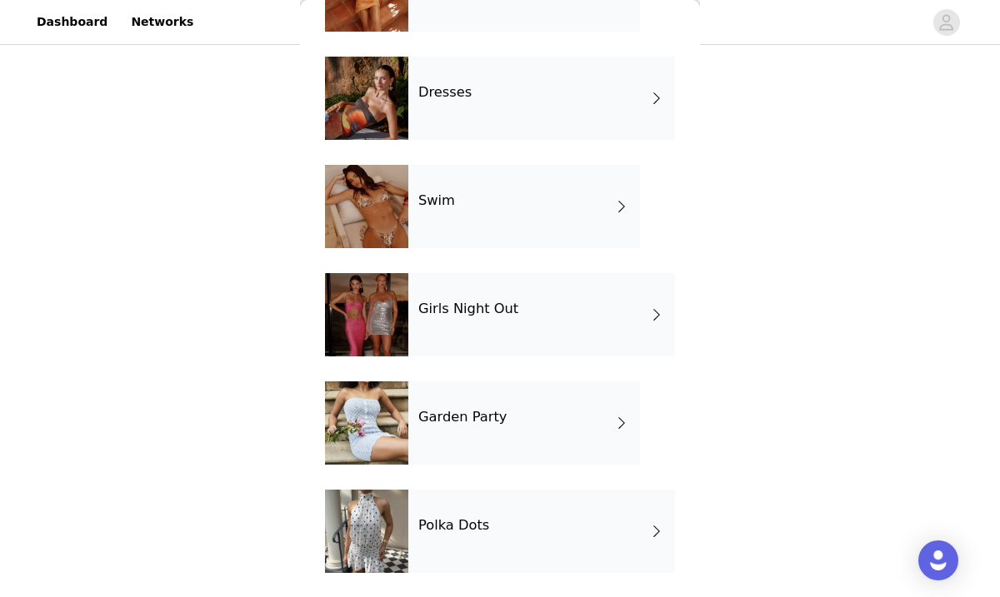
scroll to position [352, 0]
click at [377, 429] on div at bounding box center [366, 422] width 83 height 83
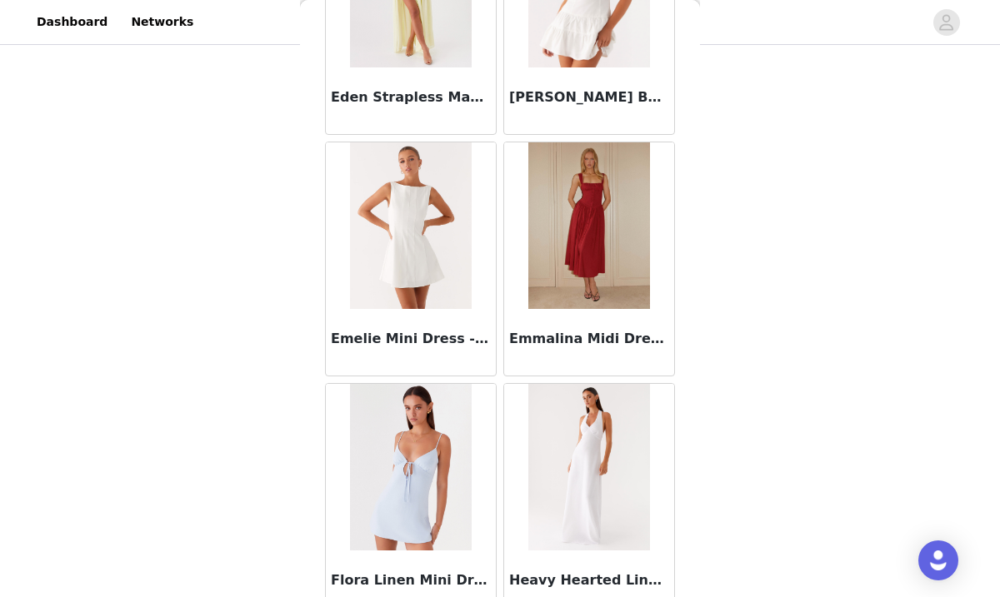
scroll to position [1952, 0]
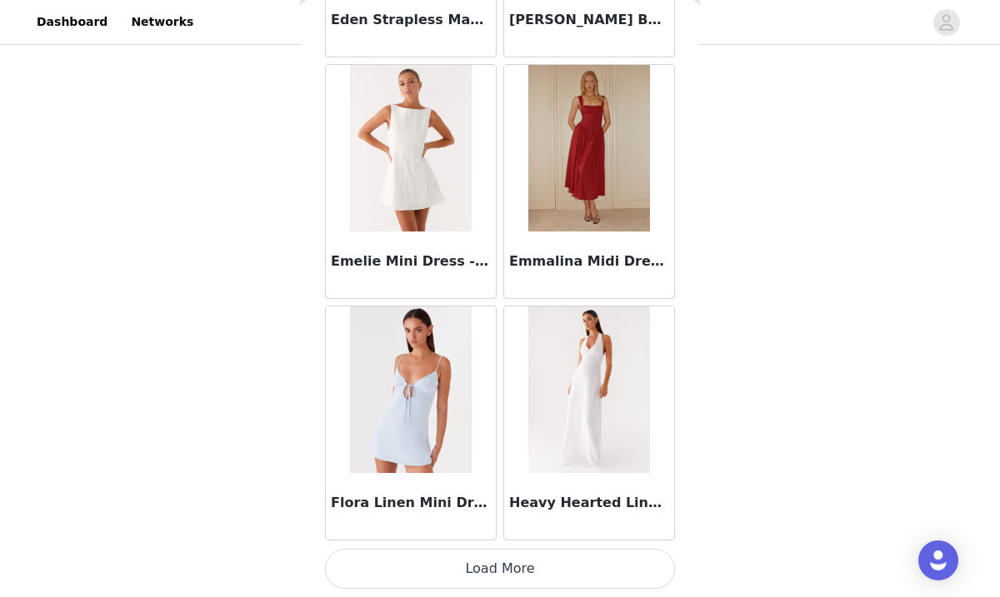
click at [526, 566] on button "Load More" at bounding box center [500, 569] width 350 height 40
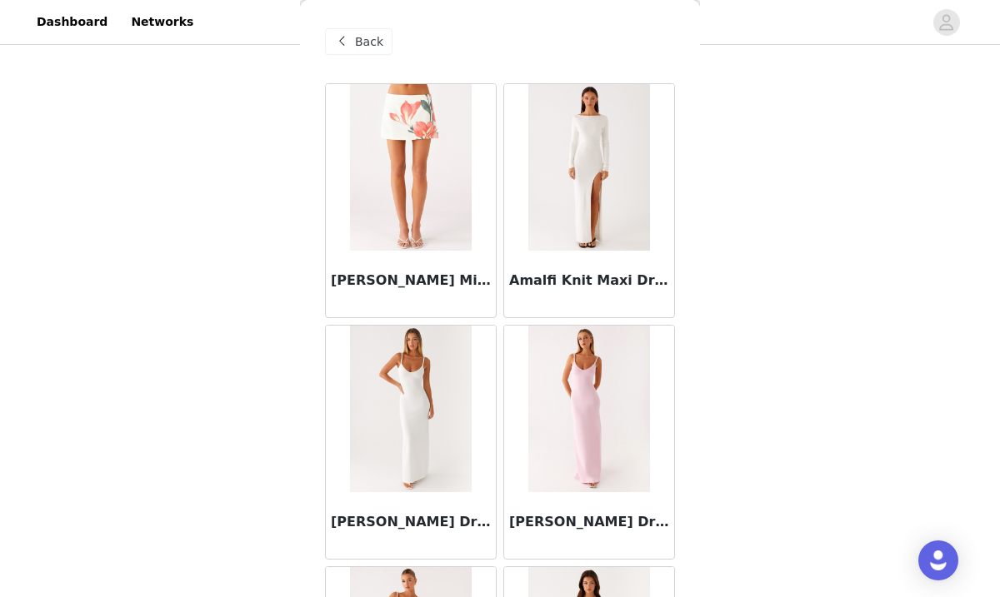
scroll to position [0, 0]
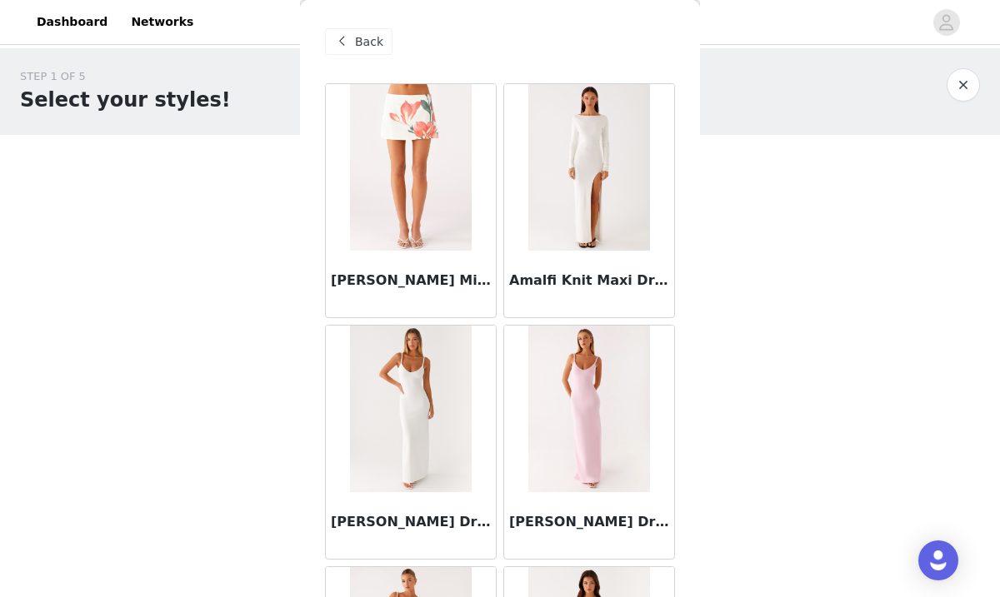
click at [343, 39] on span at bounding box center [342, 42] width 20 height 20
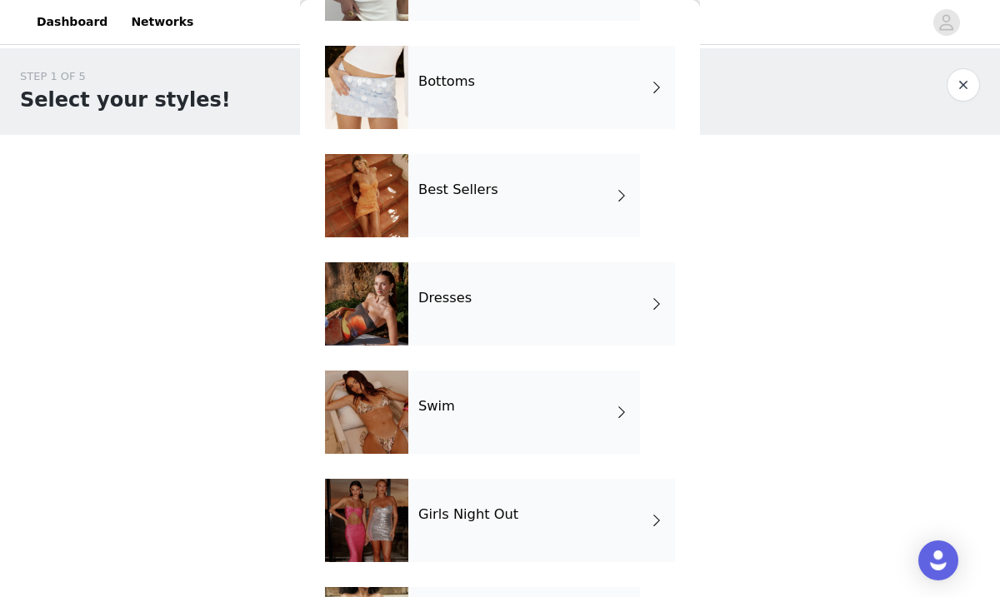
scroll to position [352, 0]
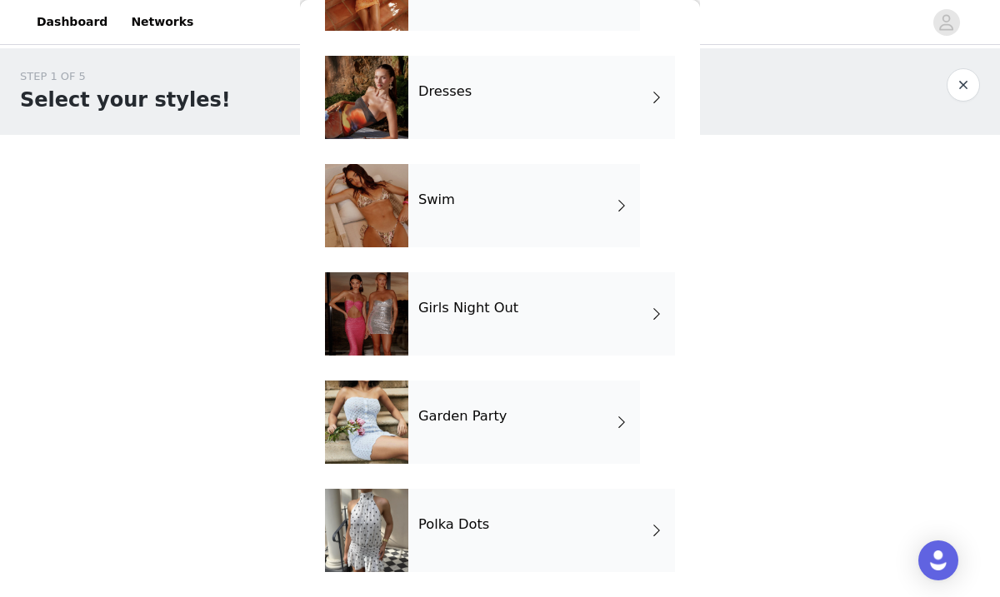
click at [379, 524] on div at bounding box center [366, 530] width 83 height 83
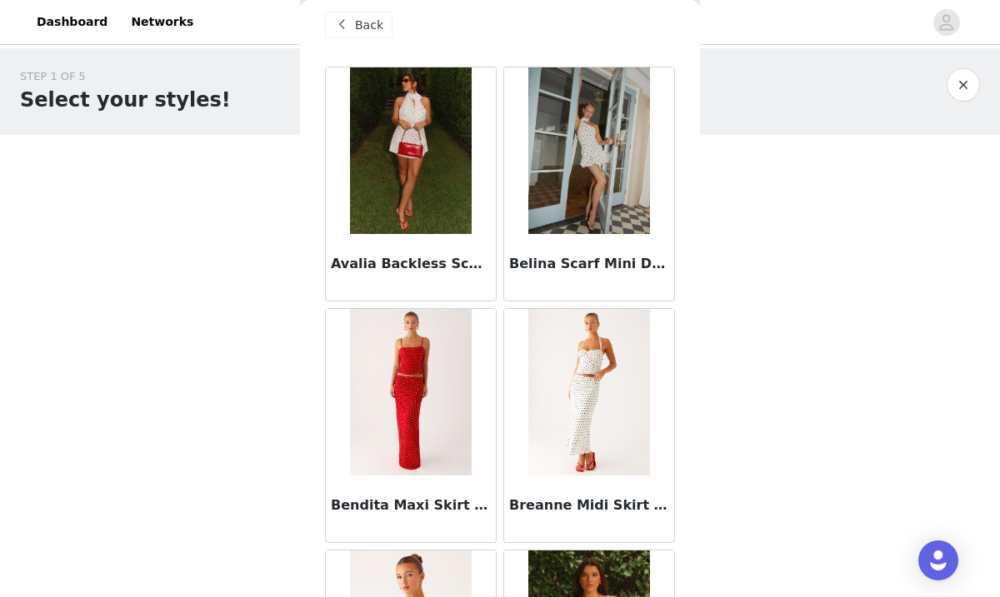
scroll to position [0, 0]
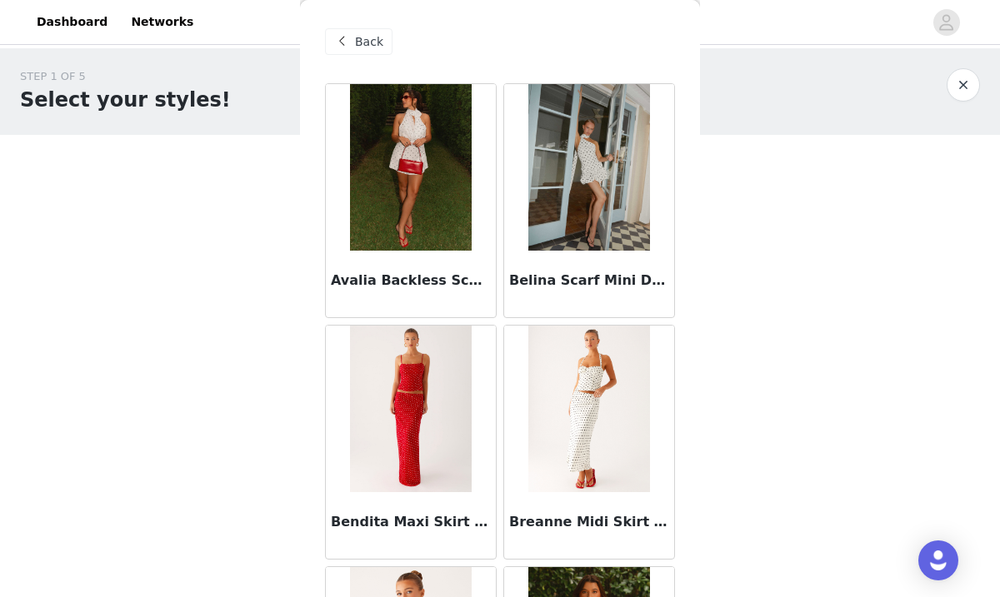
click at [348, 36] on span at bounding box center [342, 42] width 20 height 20
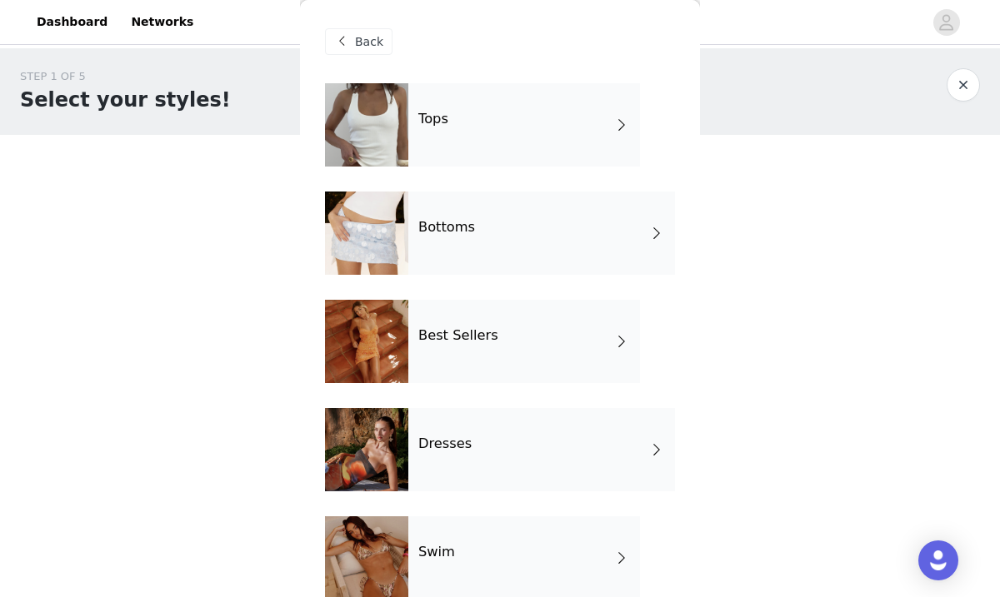
click at [351, 241] on div at bounding box center [366, 233] width 83 height 83
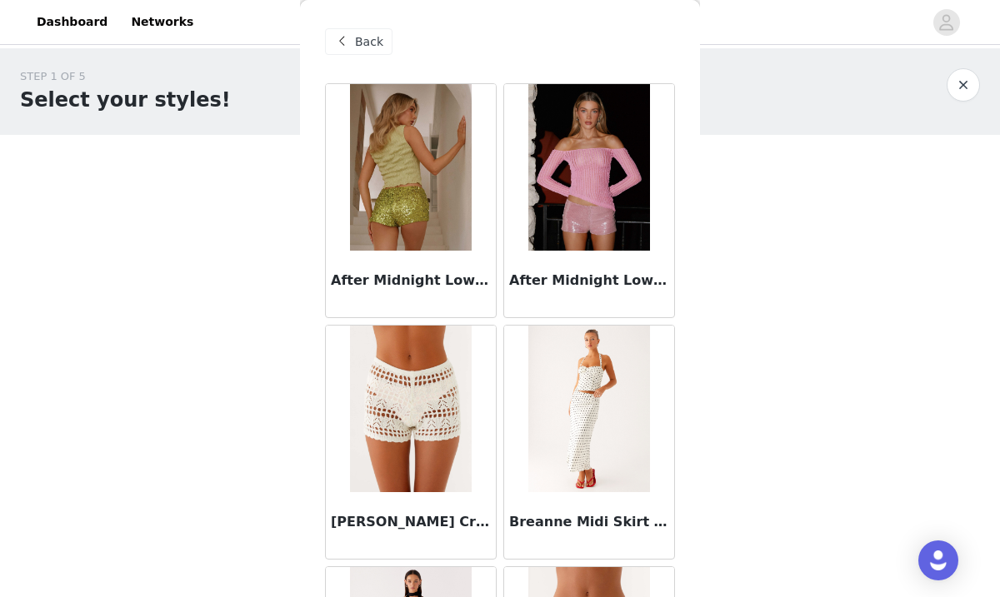
click at [351, 41] on span at bounding box center [342, 42] width 20 height 20
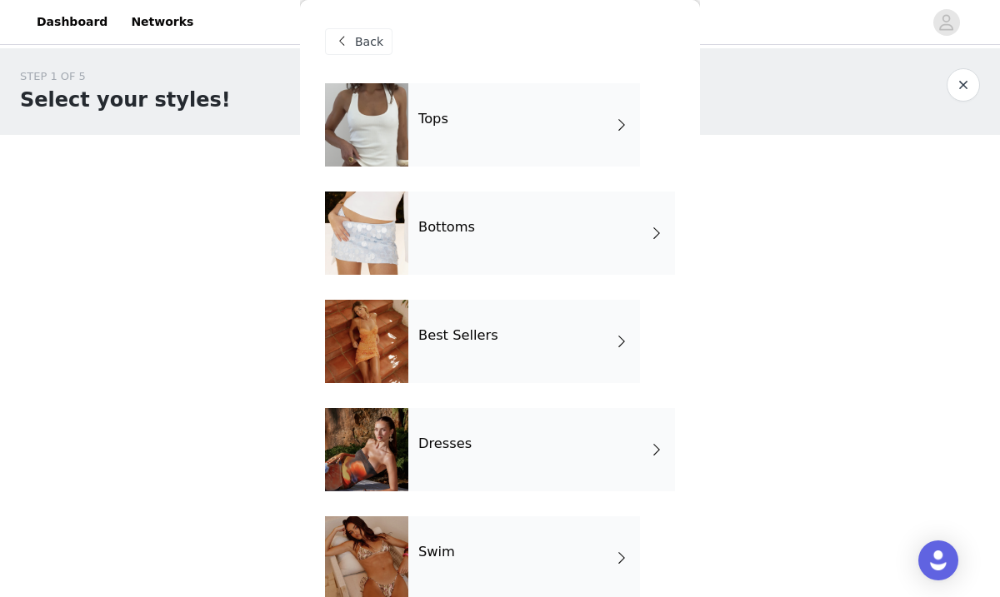
click at [379, 127] on div at bounding box center [366, 124] width 83 height 83
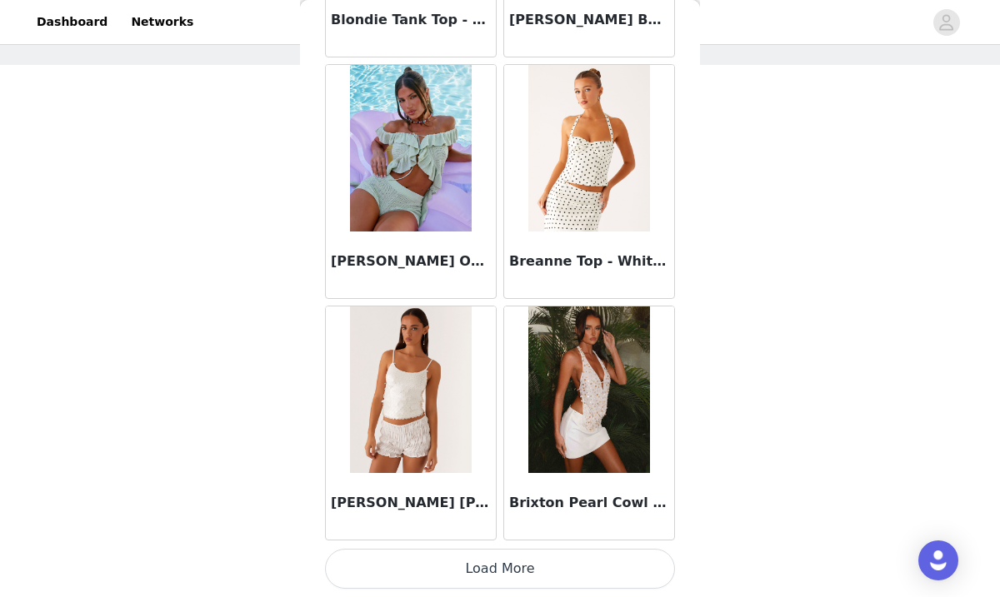
scroll to position [74, 0]
click at [484, 574] on button "Load More" at bounding box center [500, 569] width 350 height 40
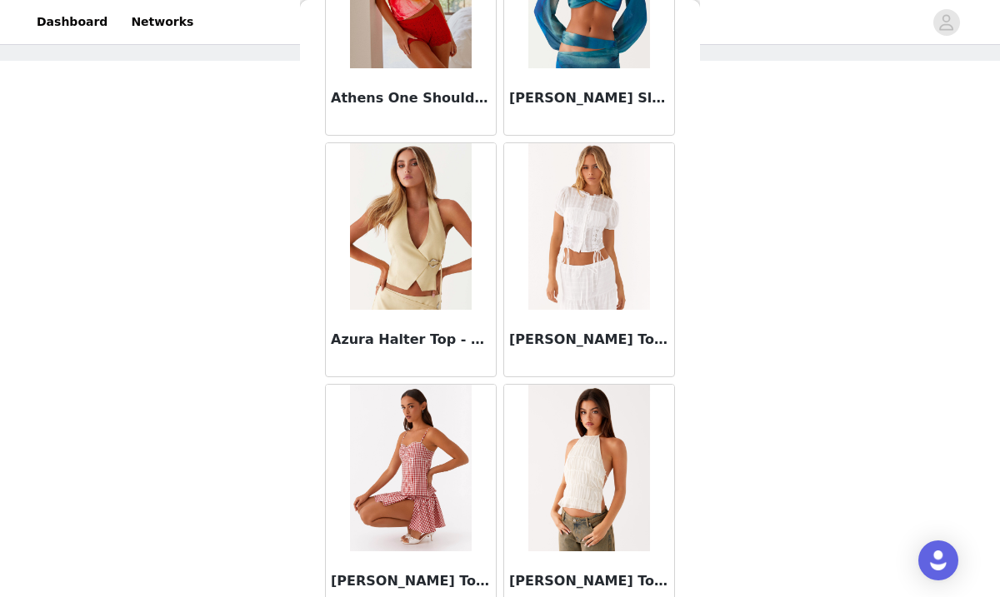
scroll to position [0, 0]
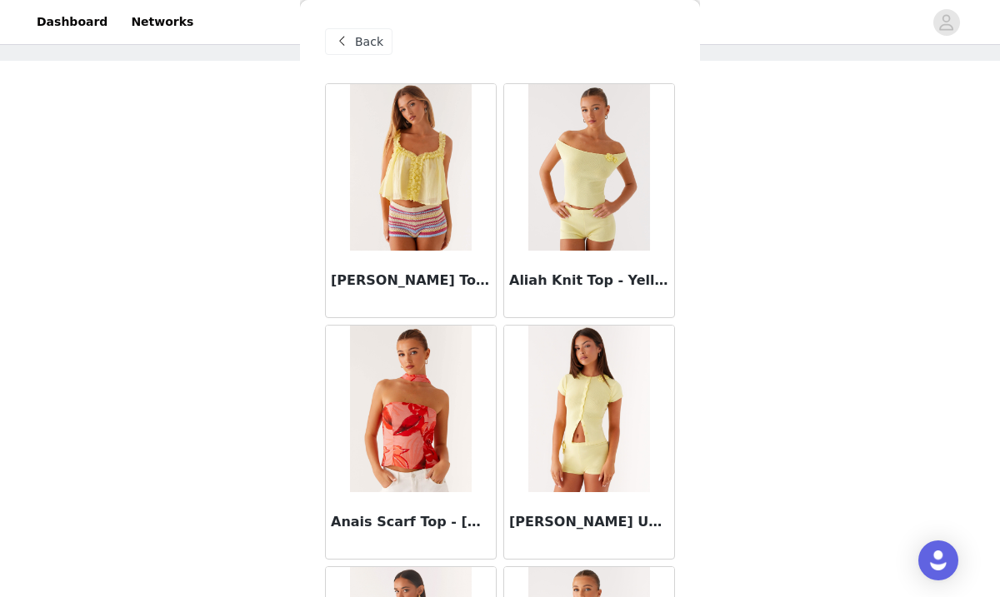
click at [363, 47] on span "Back" at bounding box center [369, 41] width 28 height 17
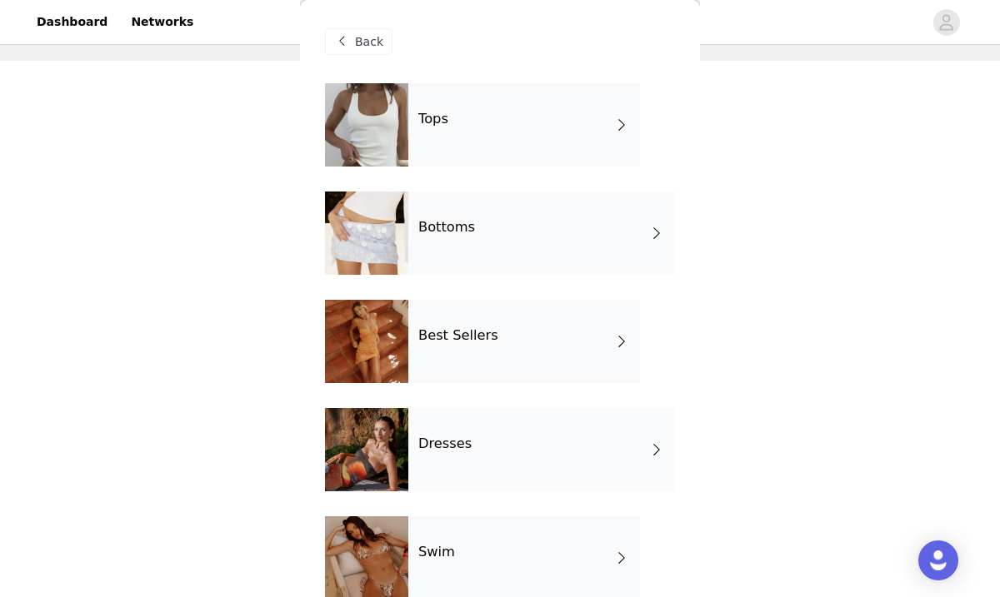
click at [385, 221] on div at bounding box center [366, 233] width 83 height 83
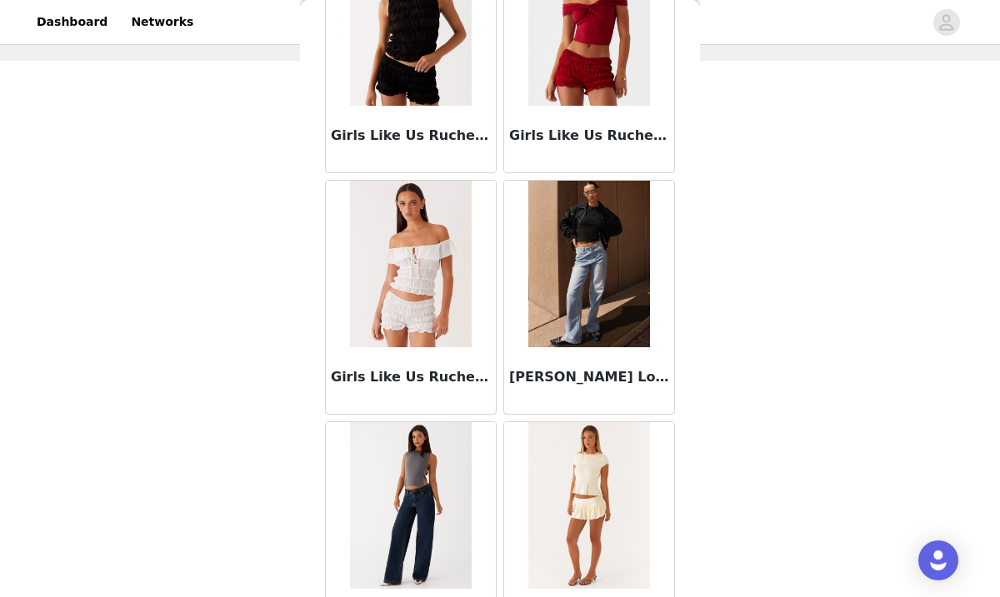
scroll to position [1952, 0]
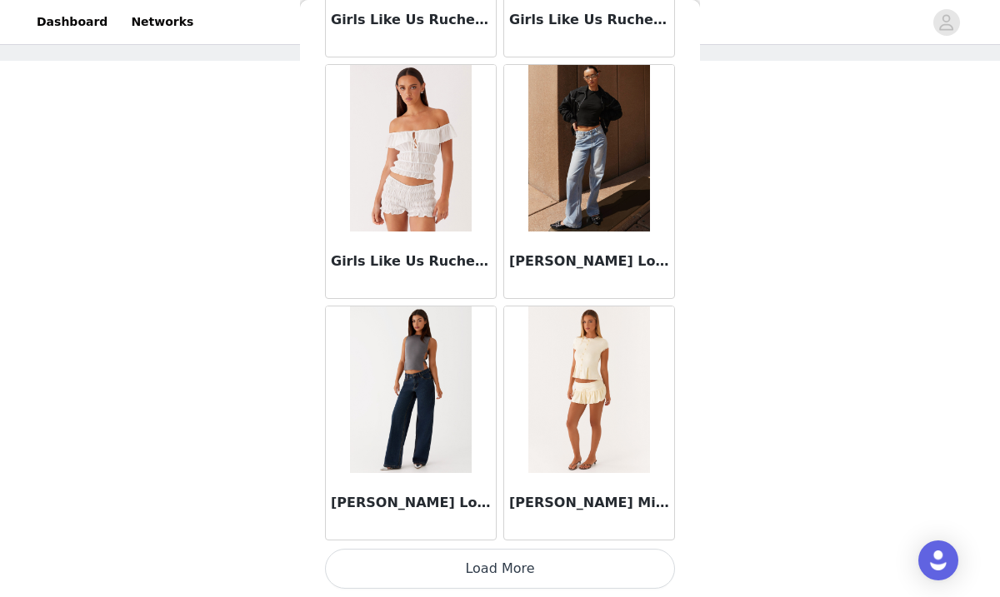
click at [487, 557] on button "Load More" at bounding box center [500, 569] width 350 height 40
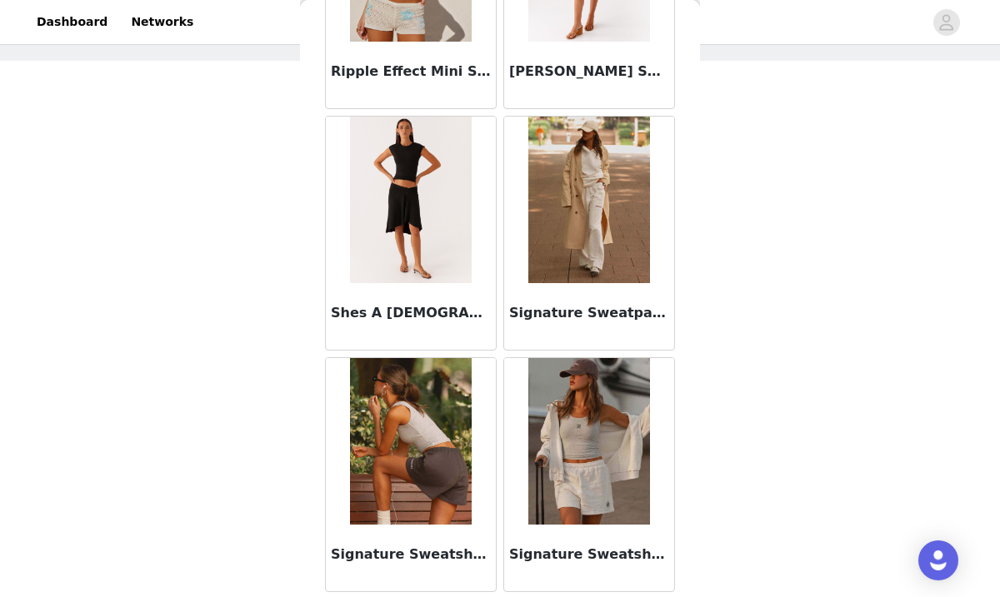
scroll to position [4369, 0]
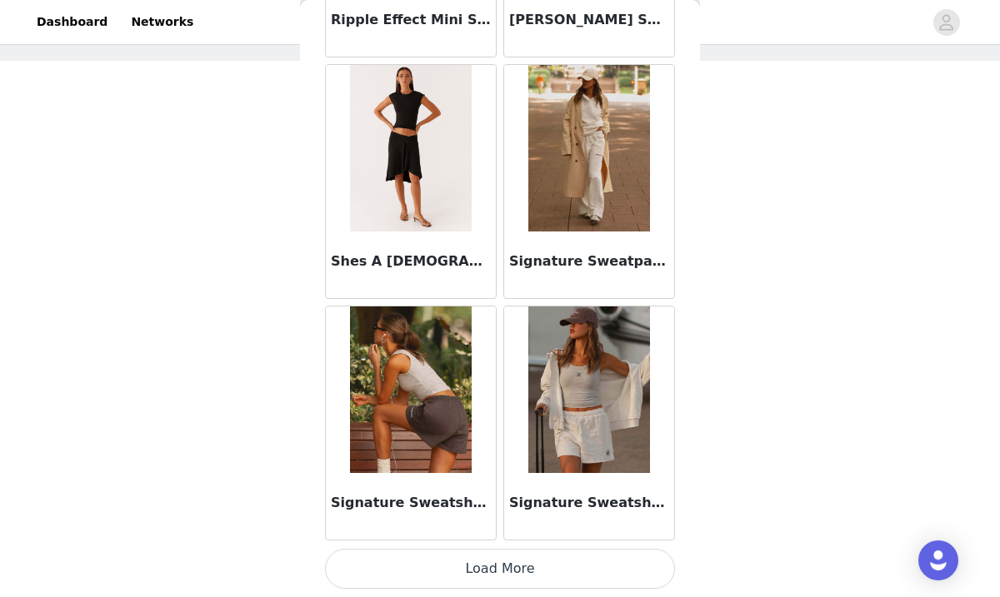
click at [489, 568] on button "Load More" at bounding box center [500, 569] width 350 height 40
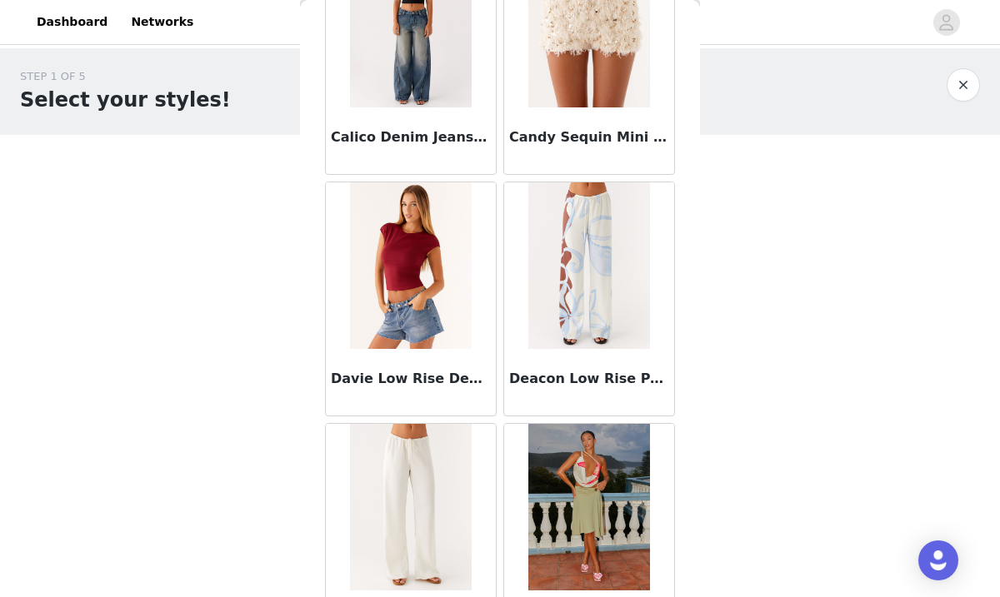
scroll to position [0, 0]
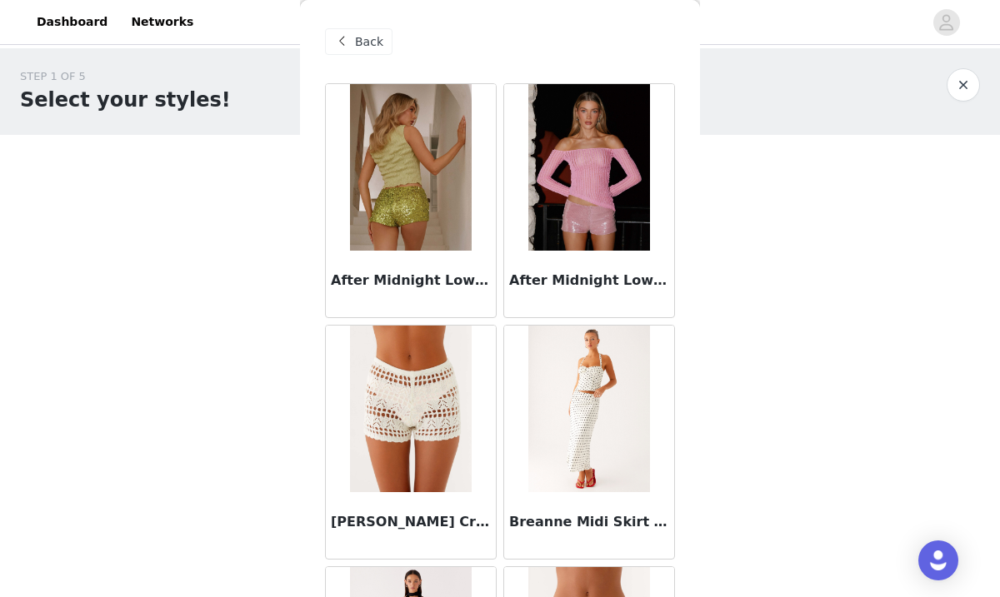
click at [359, 42] on span "Back" at bounding box center [369, 41] width 28 height 17
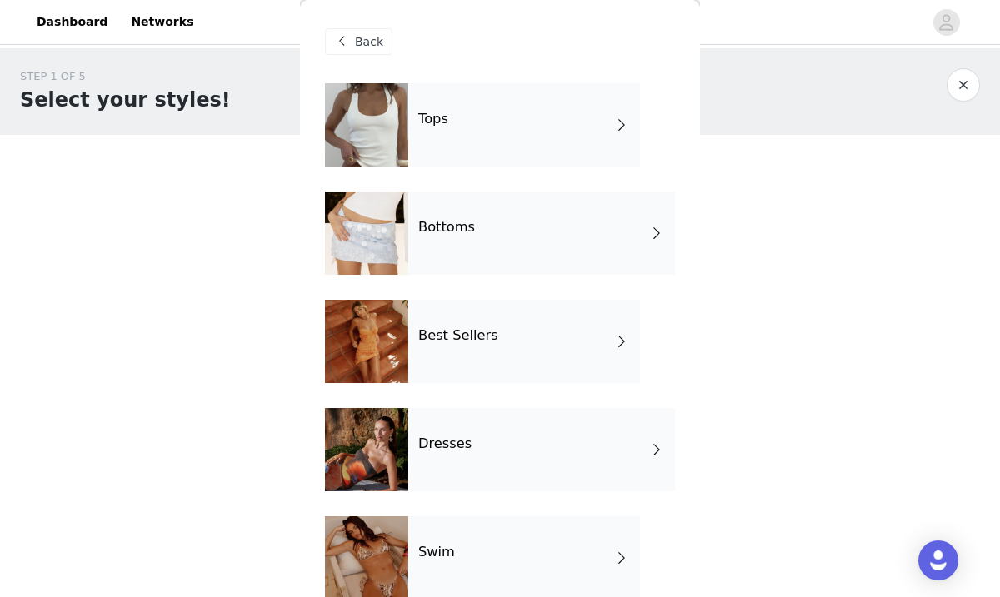
click at [382, 466] on div at bounding box center [366, 449] width 83 height 83
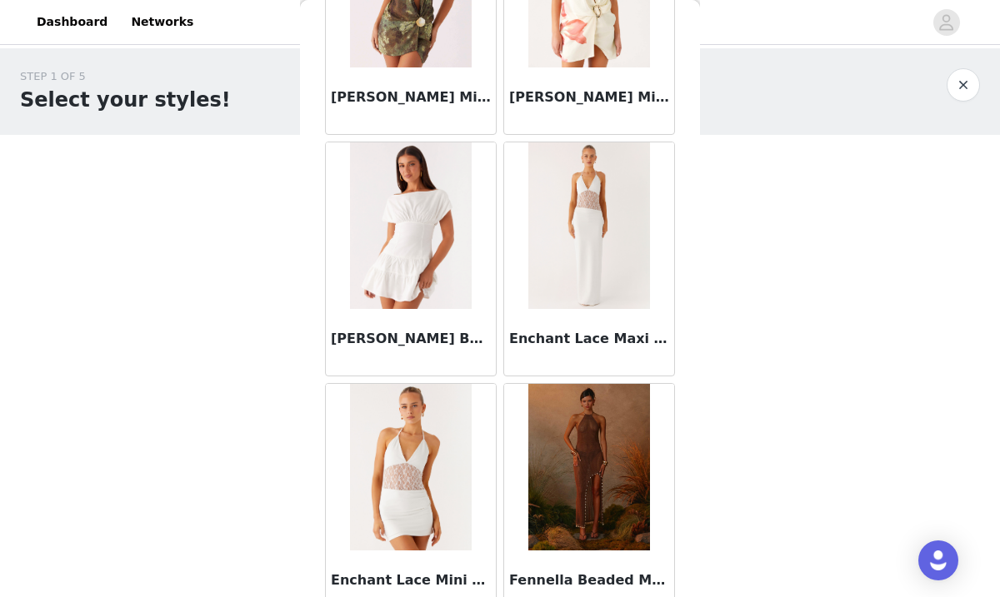
scroll to position [1952, 0]
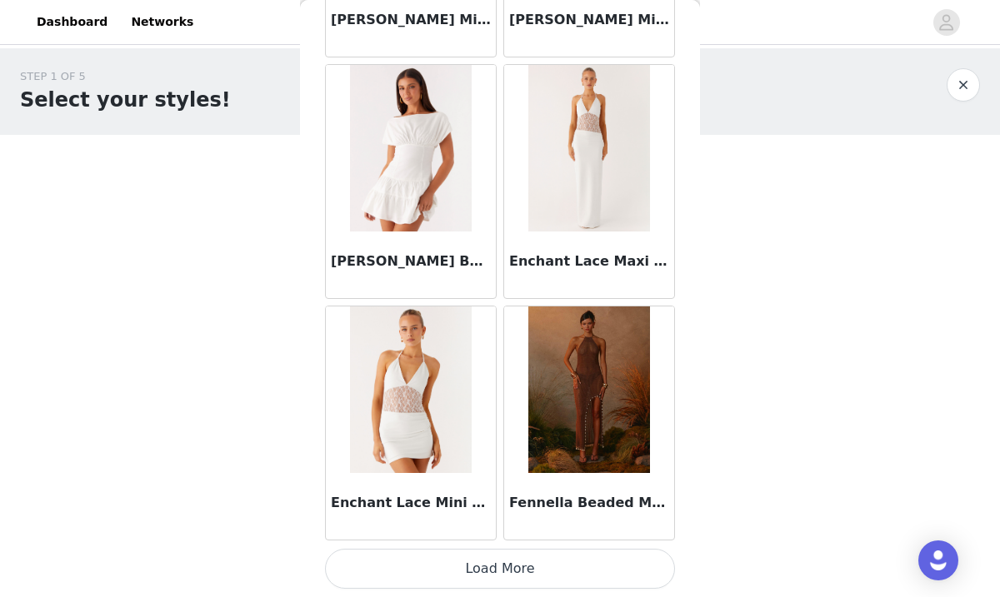
click at [485, 570] on button "Load More" at bounding box center [500, 569] width 350 height 40
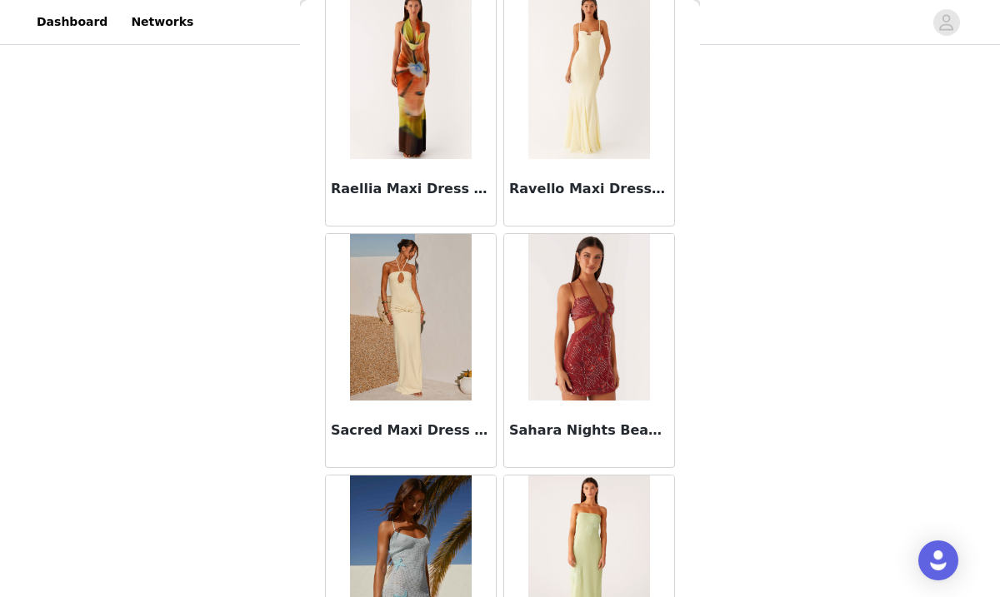
scroll to position [4369, 0]
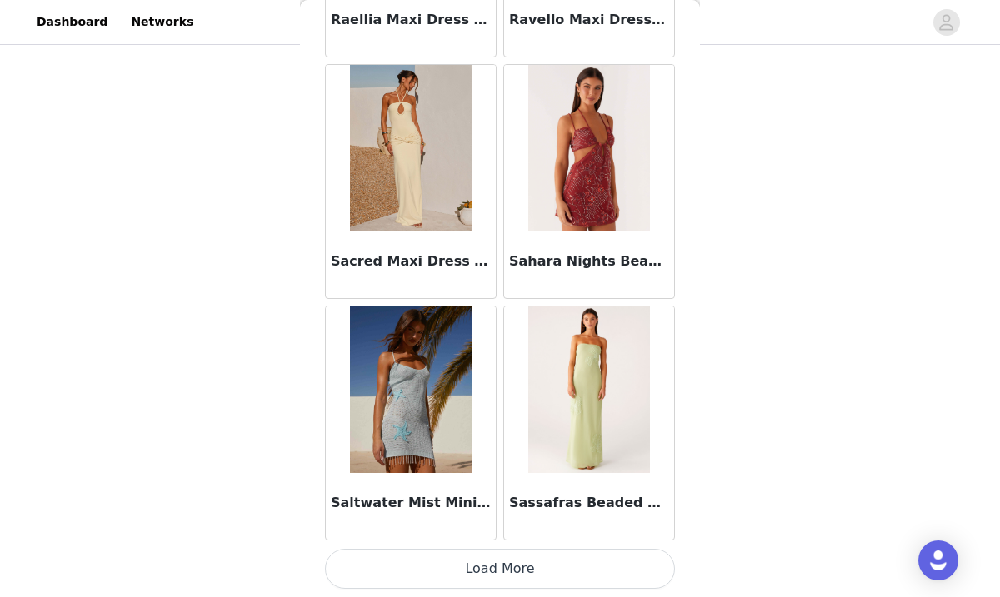
click at [506, 573] on button "Load More" at bounding box center [500, 569] width 350 height 40
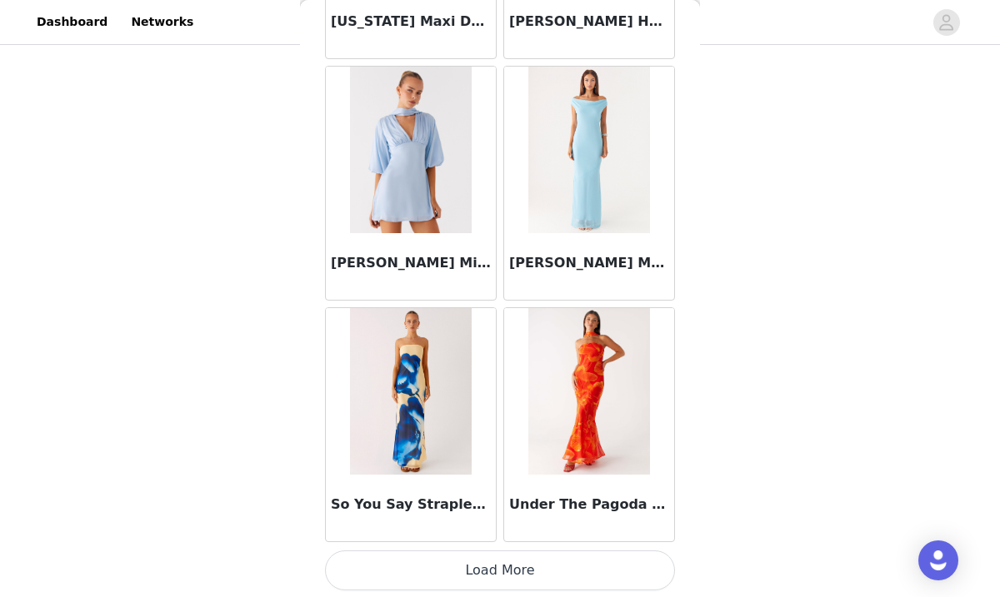
scroll to position [6785, 0]
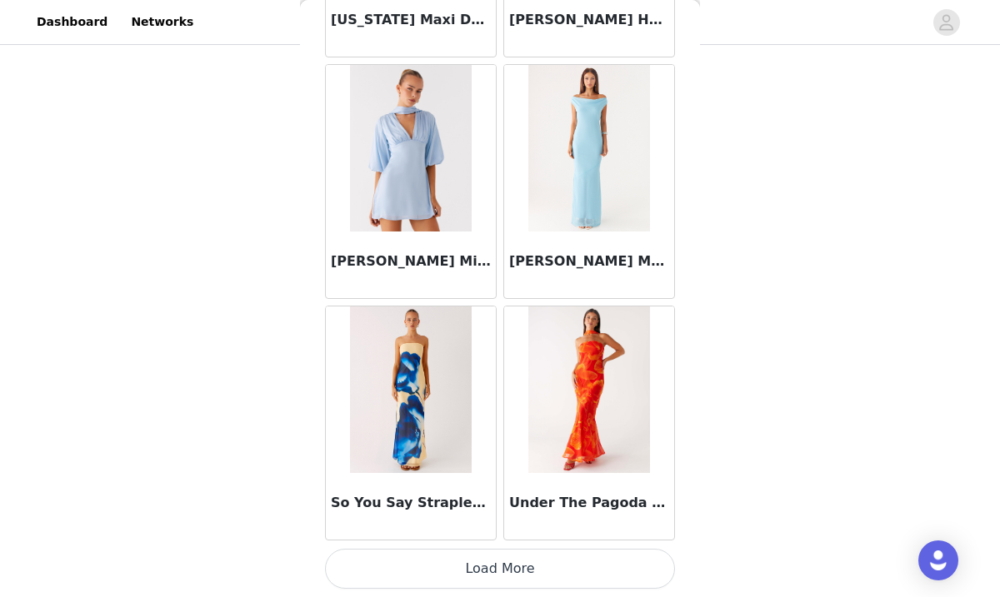
click at [521, 550] on button "Load More" at bounding box center [500, 569] width 350 height 40
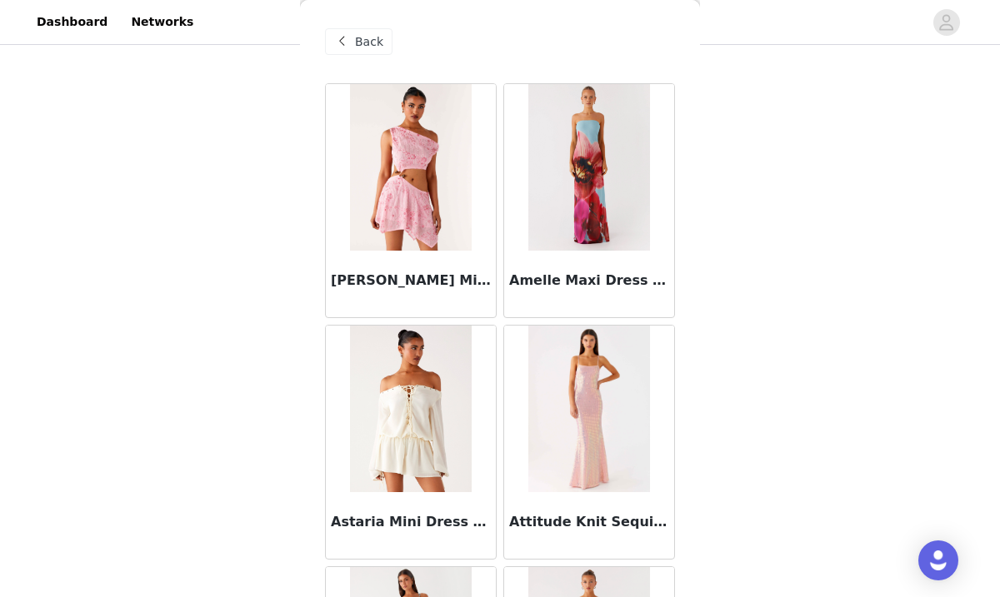
scroll to position [0, 0]
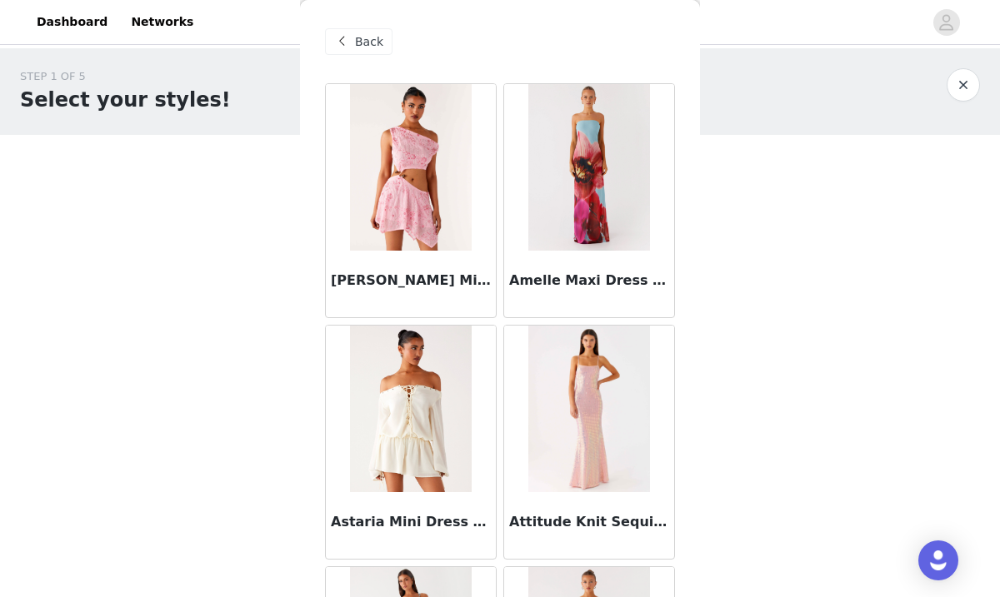
click at [351, 40] on span at bounding box center [342, 42] width 20 height 20
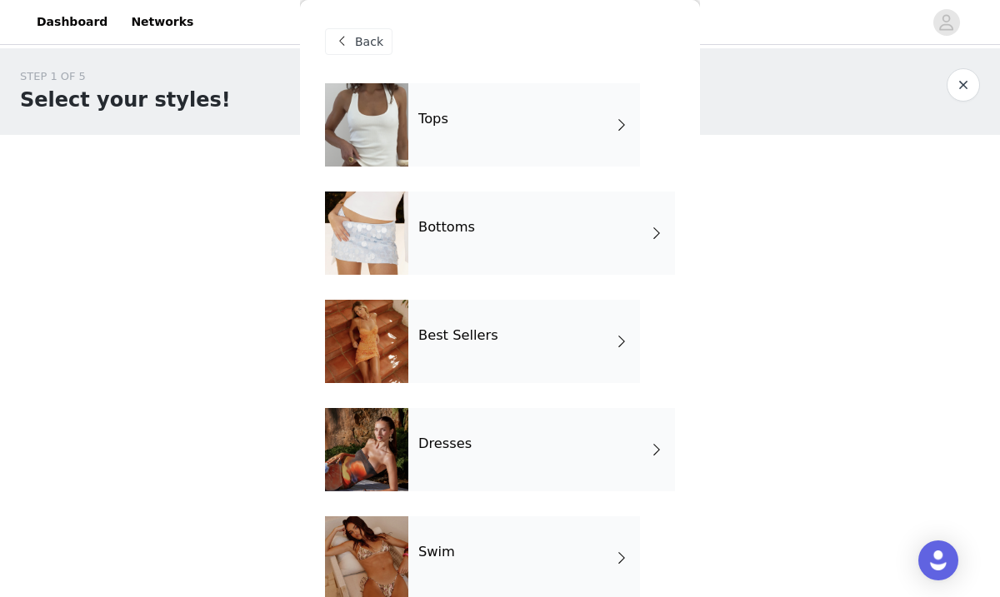
click at [376, 339] on div at bounding box center [366, 341] width 83 height 83
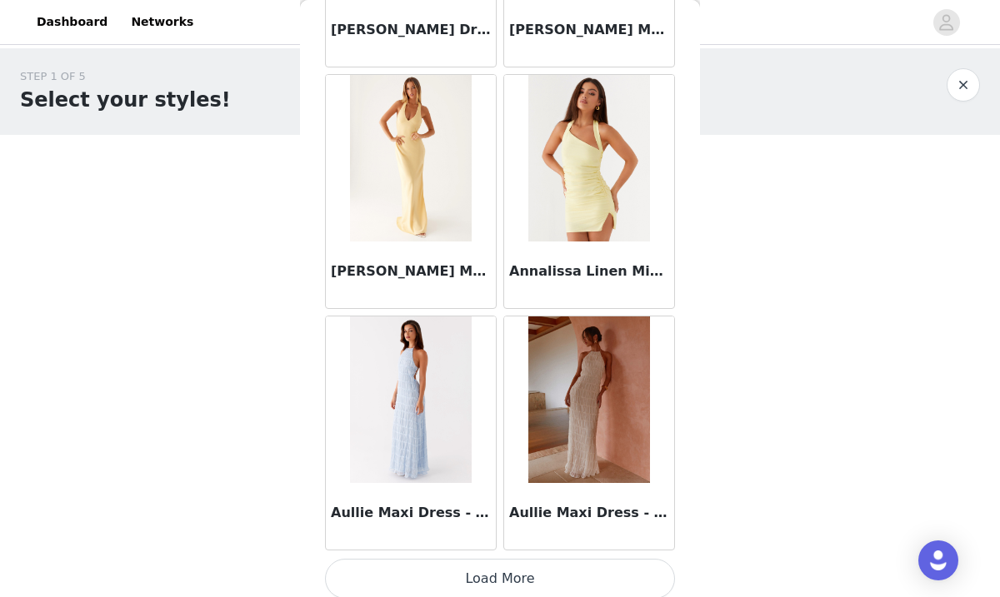
scroll to position [1952, 0]
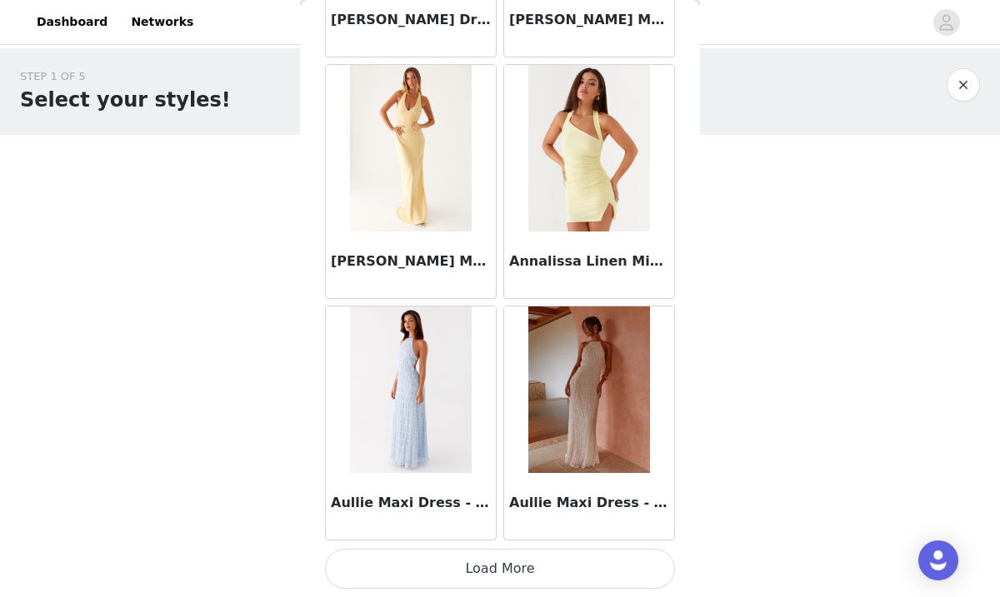
click at [510, 560] on button "Load More" at bounding box center [500, 569] width 350 height 40
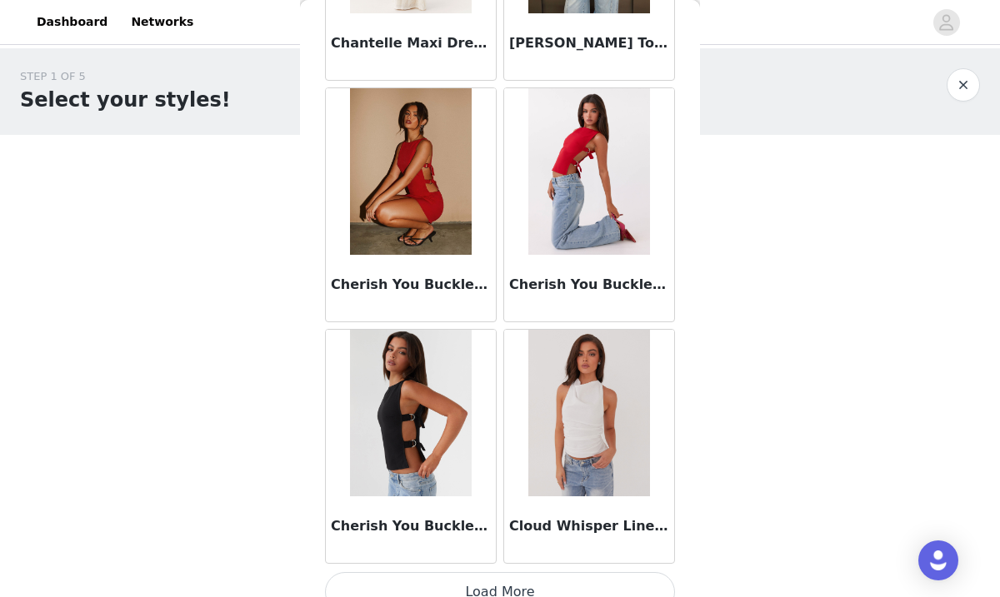
scroll to position [4369, 0]
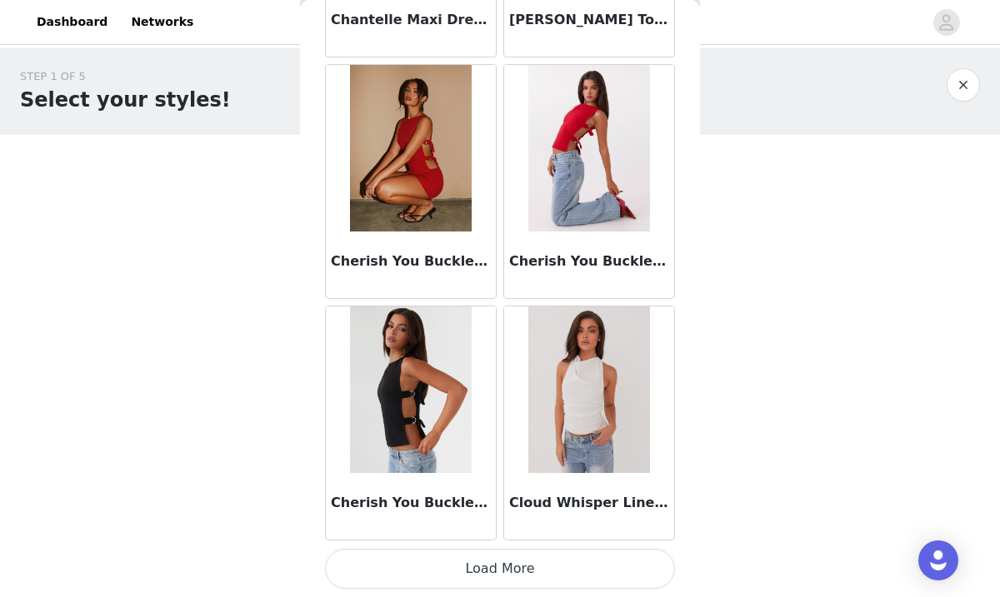
click at [498, 575] on button "Load More" at bounding box center [500, 569] width 350 height 40
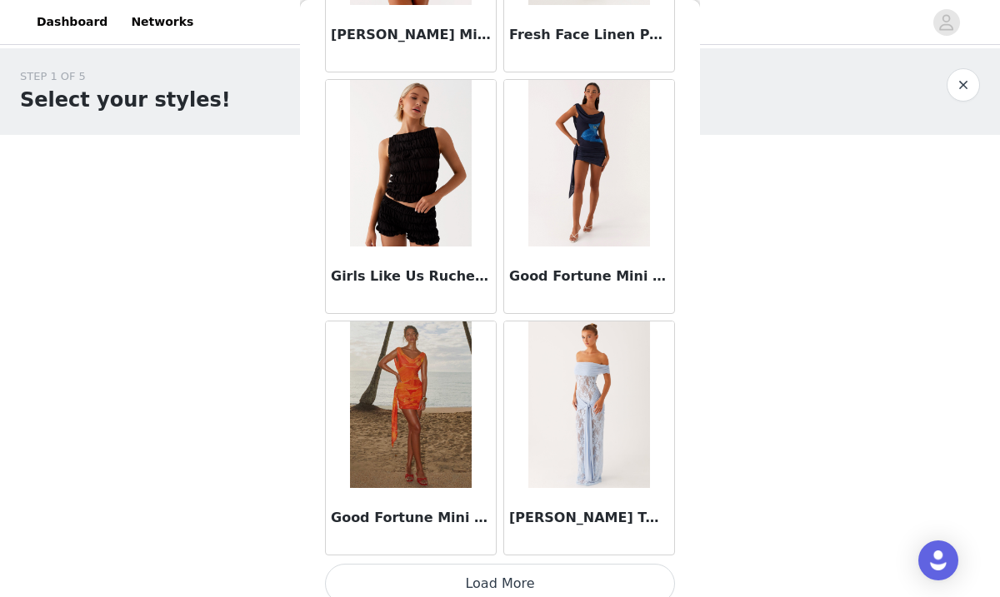
scroll to position [6785, 0]
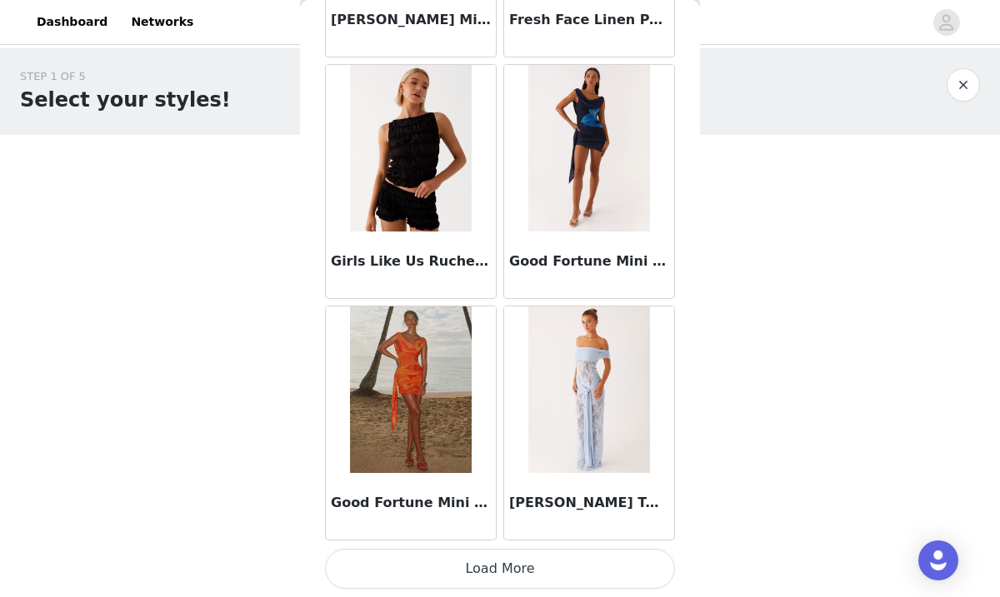
click at [498, 576] on button "Load More" at bounding box center [500, 569] width 350 height 40
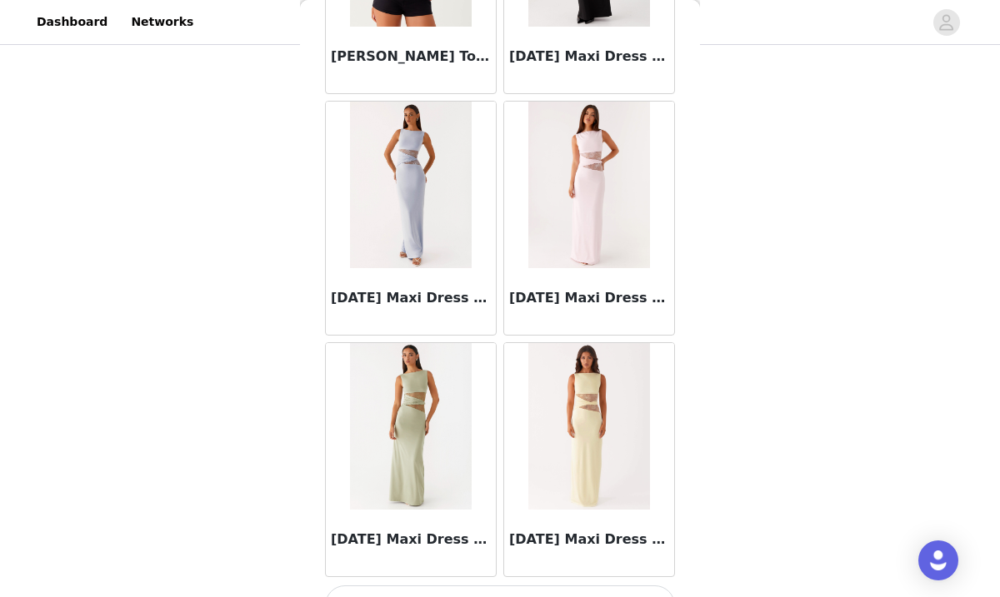
scroll to position [9202, 0]
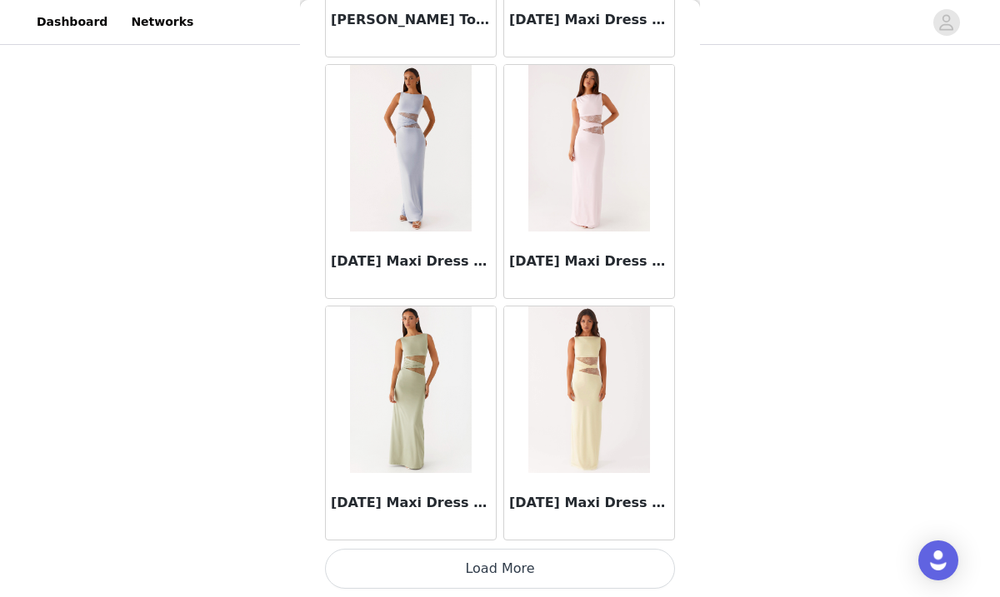
click at [498, 566] on button "Load More" at bounding box center [500, 569] width 350 height 40
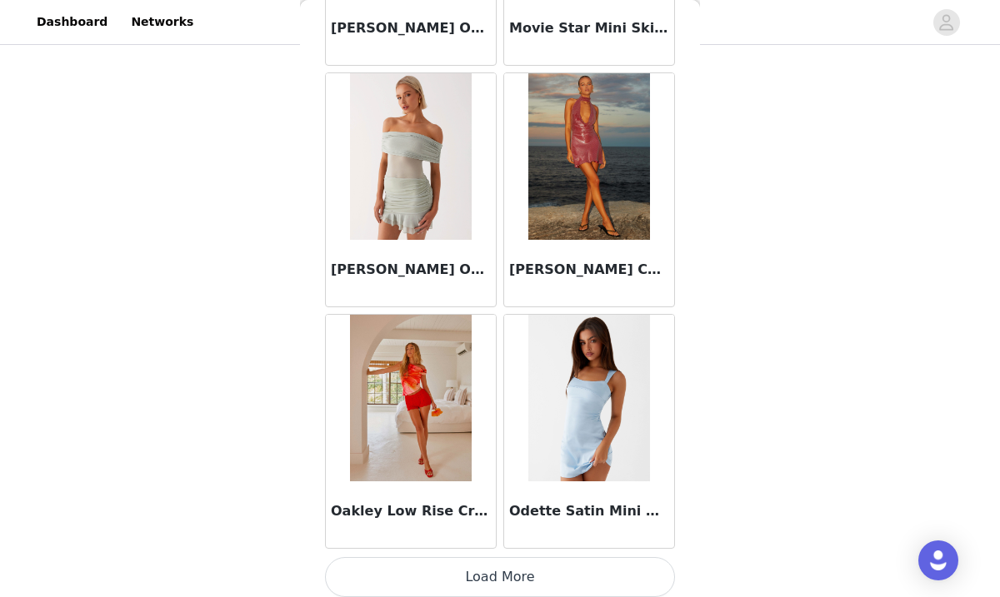
scroll to position [11618, 0]
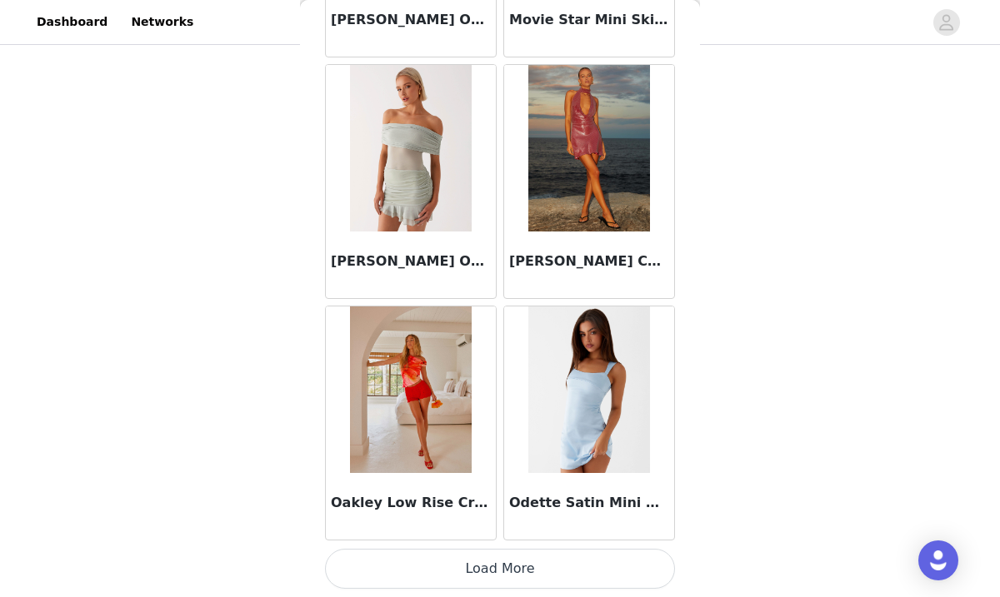
click at [498, 577] on button "Load More" at bounding box center [500, 569] width 350 height 40
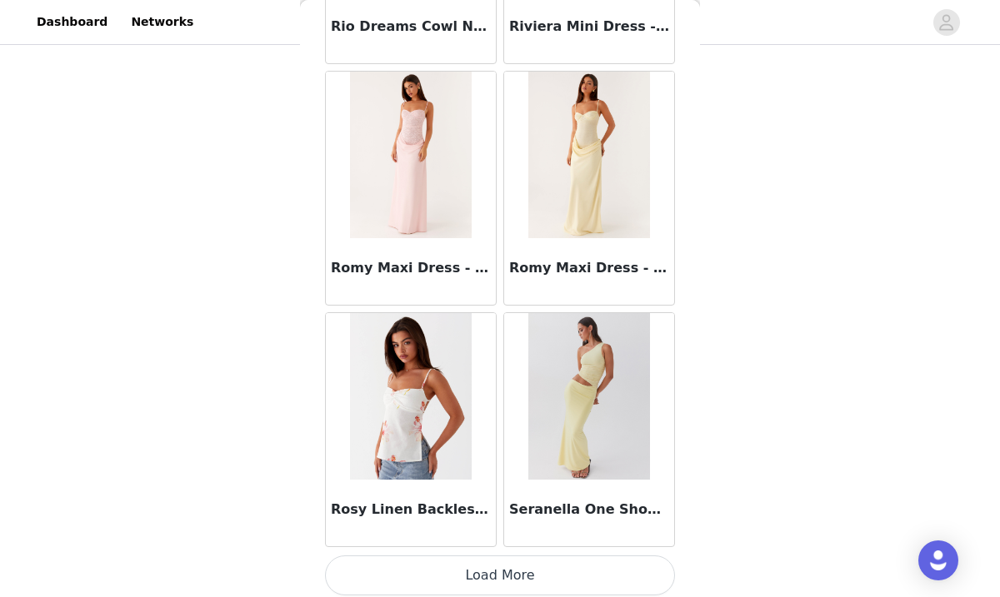
scroll to position [14035, 0]
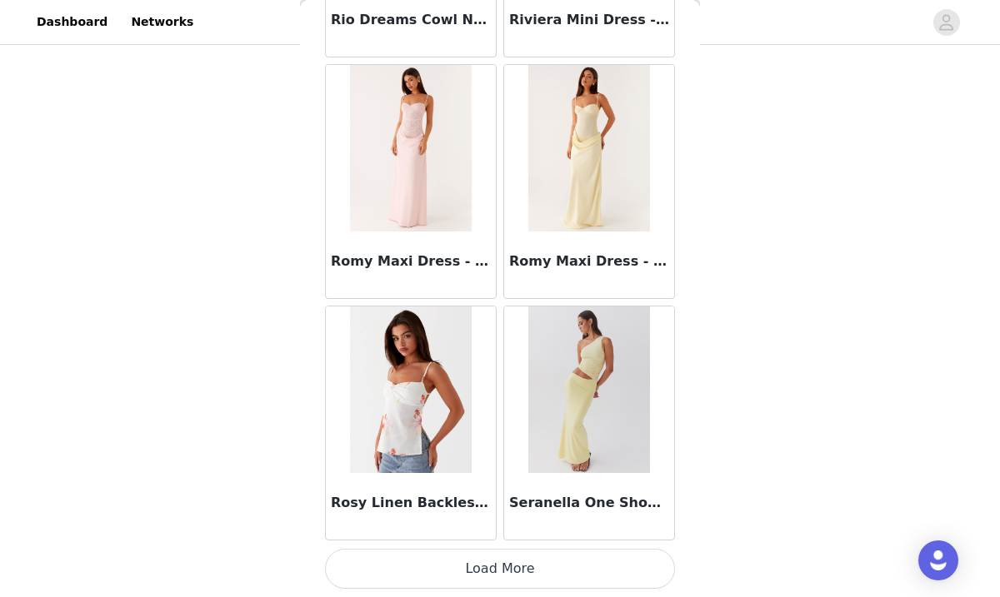
click at [487, 567] on button "Load More" at bounding box center [500, 569] width 350 height 40
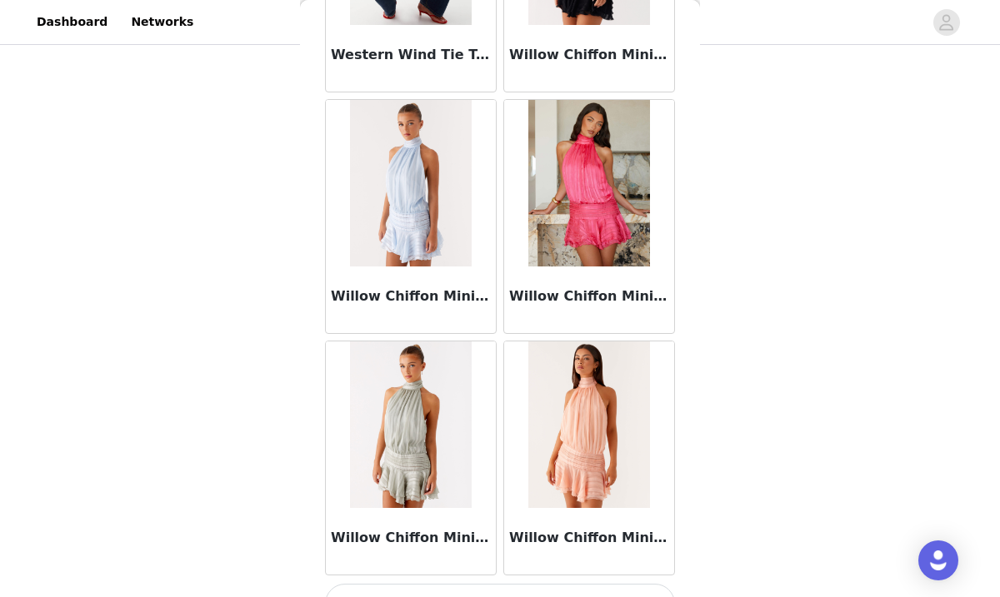
scroll to position [16451, 0]
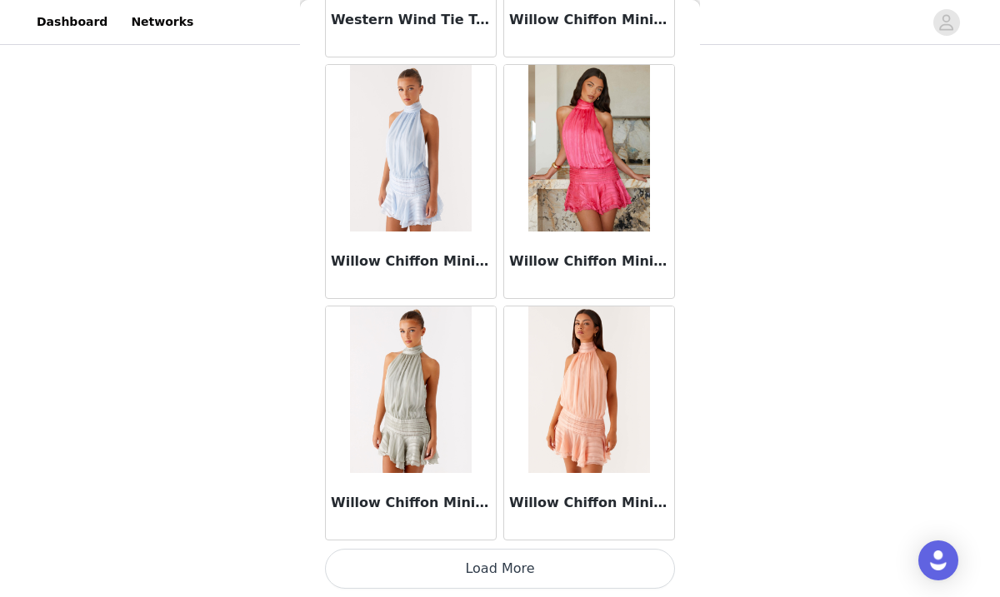
click at [501, 568] on button "Load More" at bounding box center [500, 569] width 350 height 40
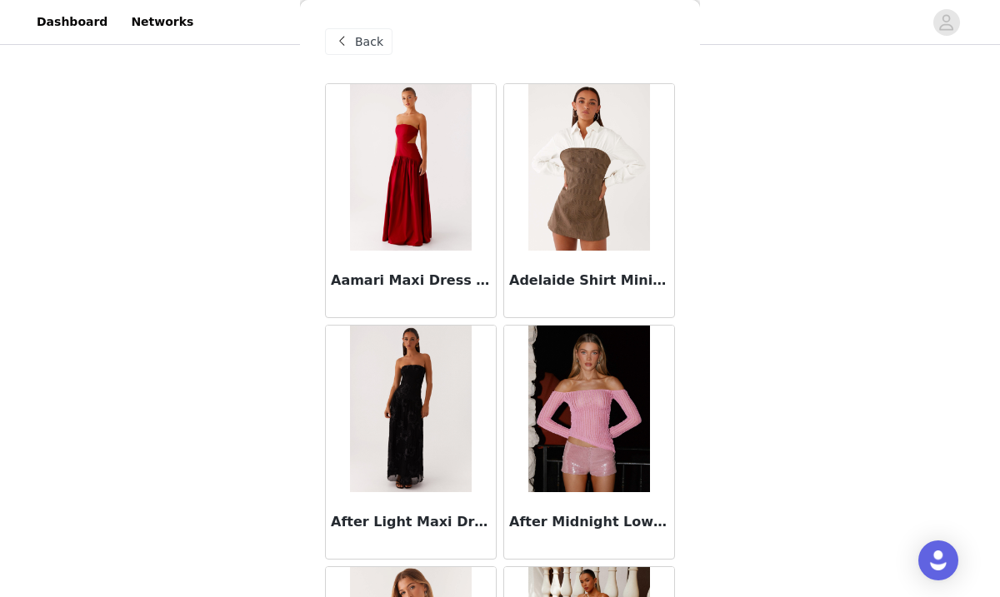
scroll to position [0, 0]
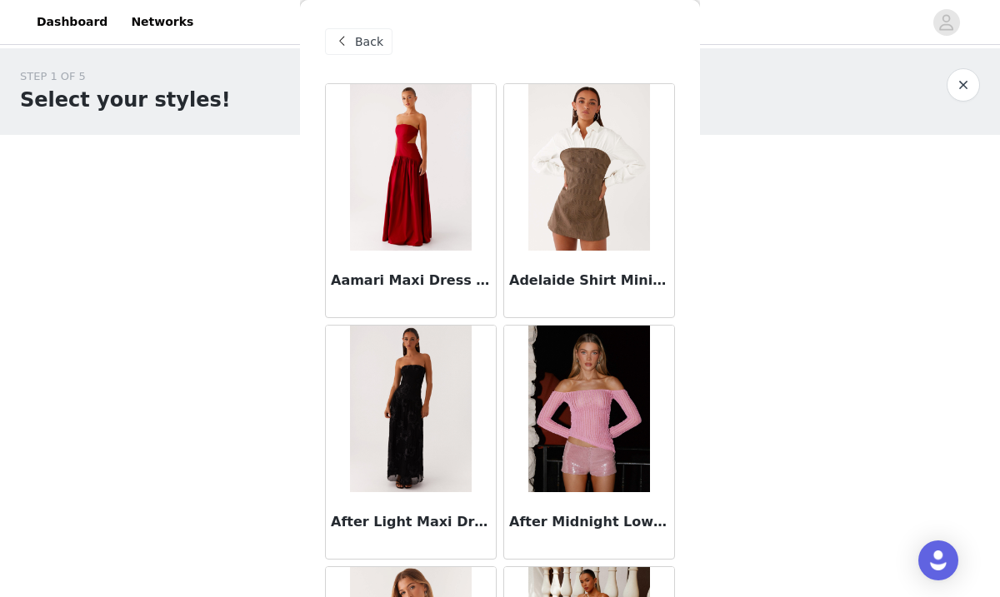
click at [351, 37] on span at bounding box center [342, 42] width 20 height 20
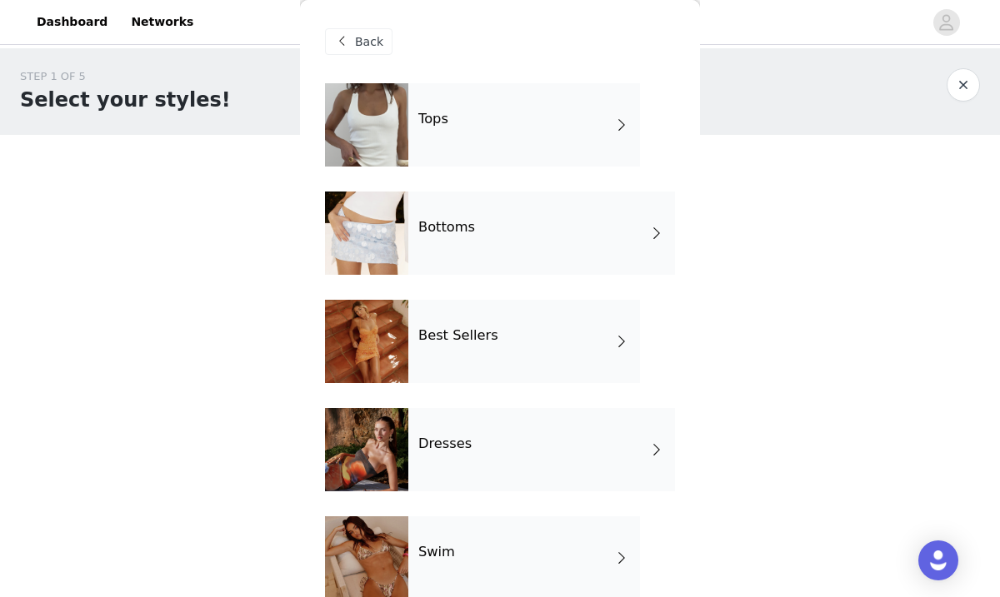
click at [377, 117] on div at bounding box center [366, 124] width 83 height 83
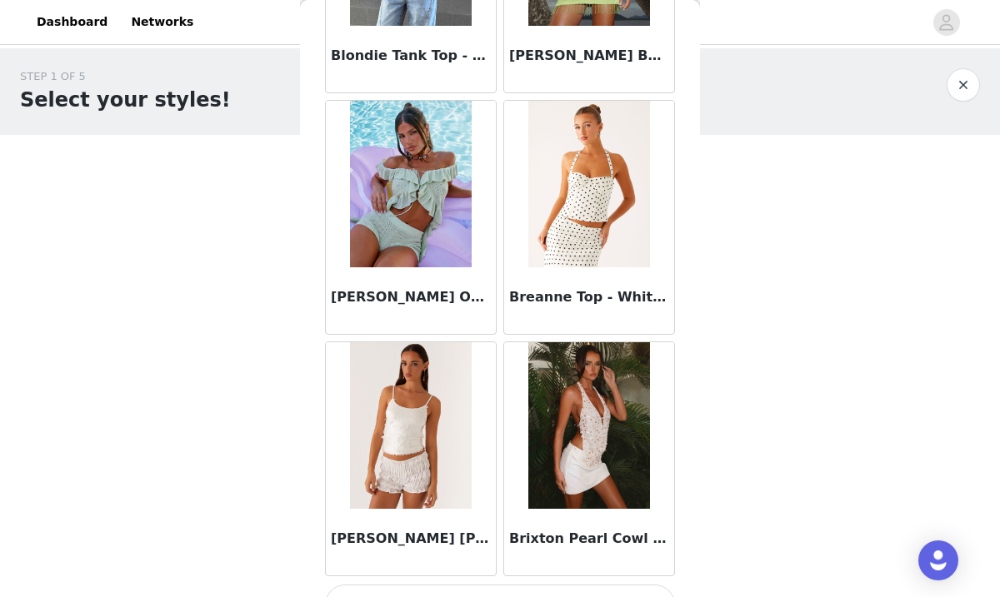
scroll to position [1952, 0]
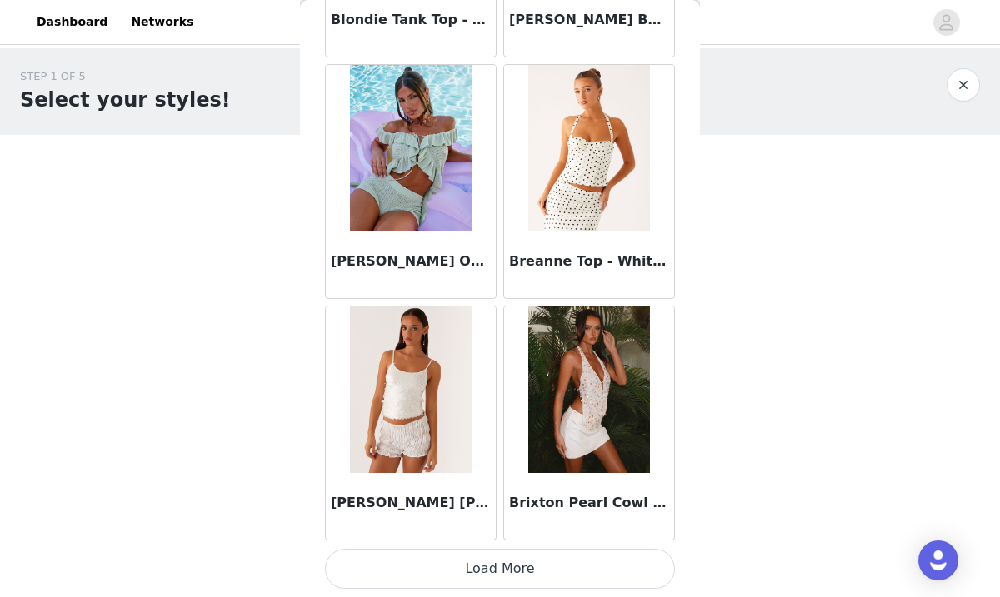
click at [558, 577] on button "Load More" at bounding box center [500, 569] width 350 height 40
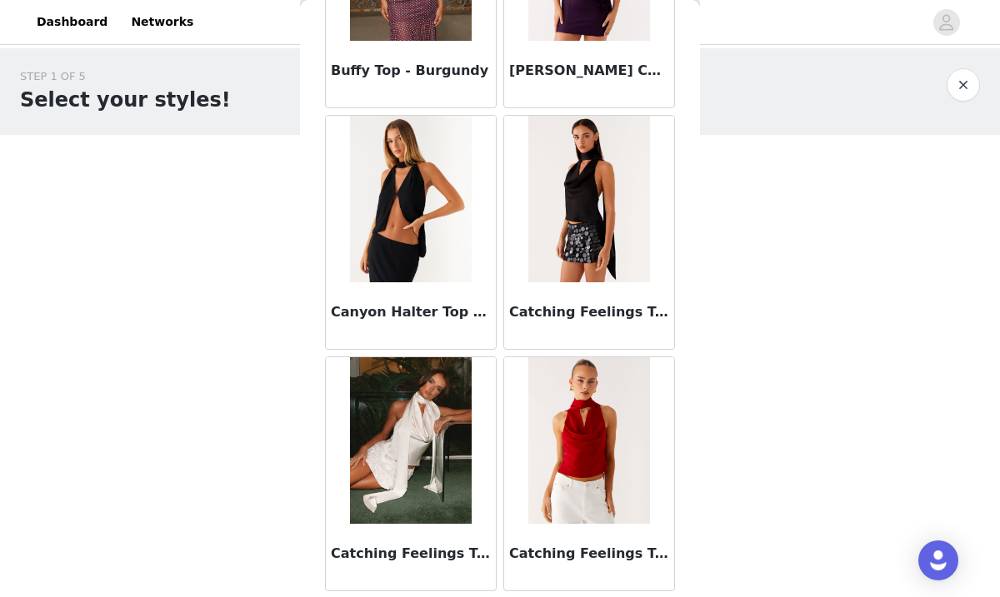
scroll to position [2629, 0]
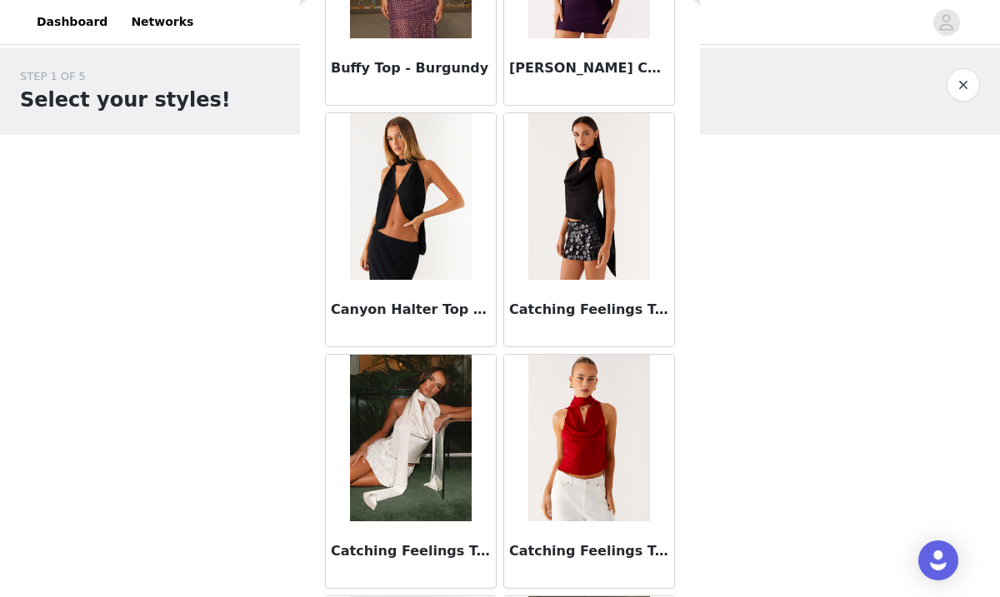
click at [565, 232] on img at bounding box center [588, 196] width 121 height 167
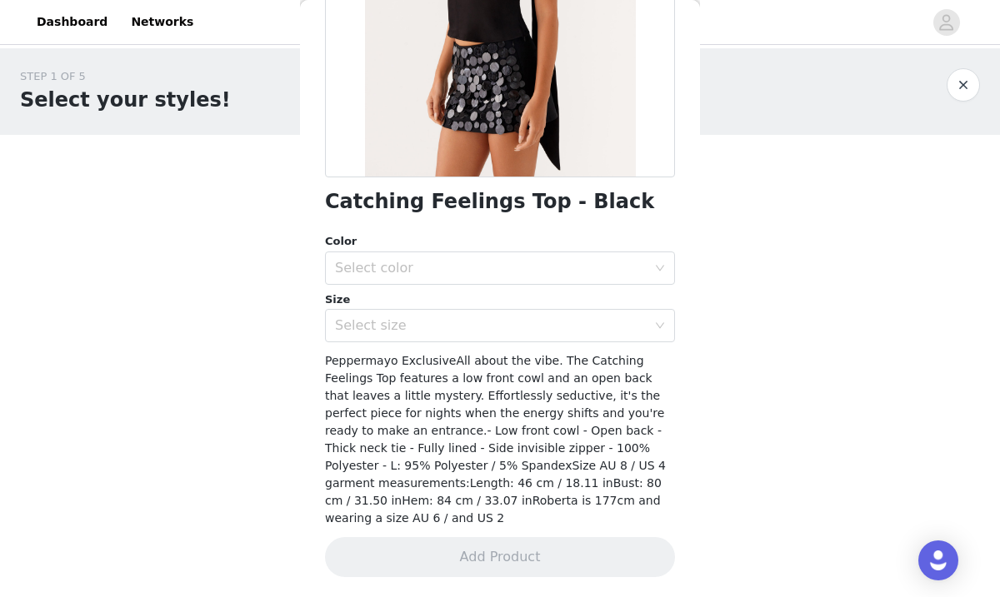
scroll to position [0, 0]
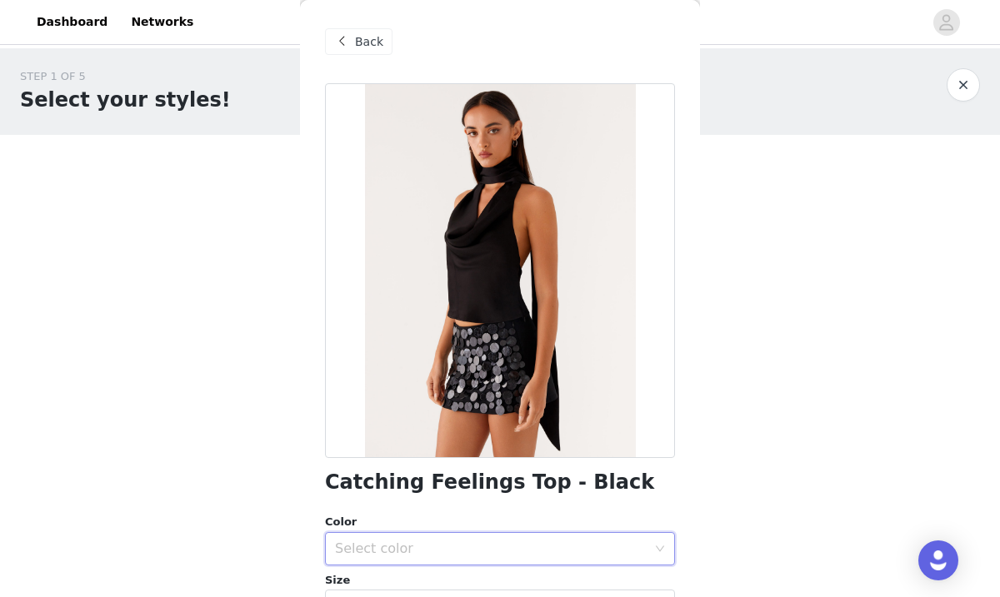
click at [595, 537] on div "Select color" at bounding box center [494, 549] width 319 height 32
click at [597, 584] on li "Black" at bounding box center [500, 585] width 350 height 27
click at [376, 46] on span "Back" at bounding box center [369, 41] width 28 height 17
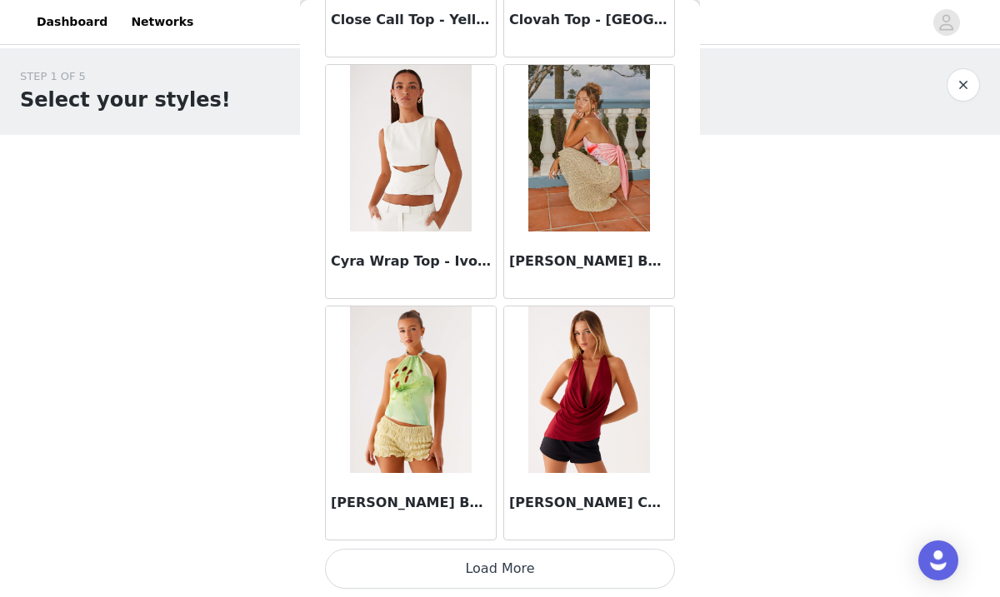
click at [493, 565] on button "Load More" at bounding box center [500, 569] width 350 height 40
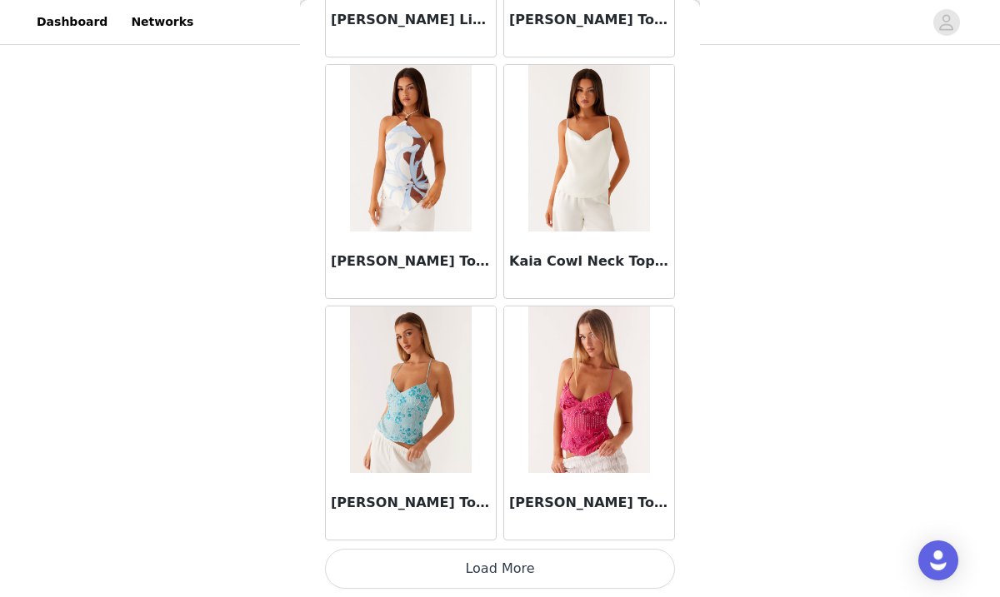
scroll to position [277, 0]
click at [492, 565] on button "Load More" at bounding box center [500, 569] width 350 height 40
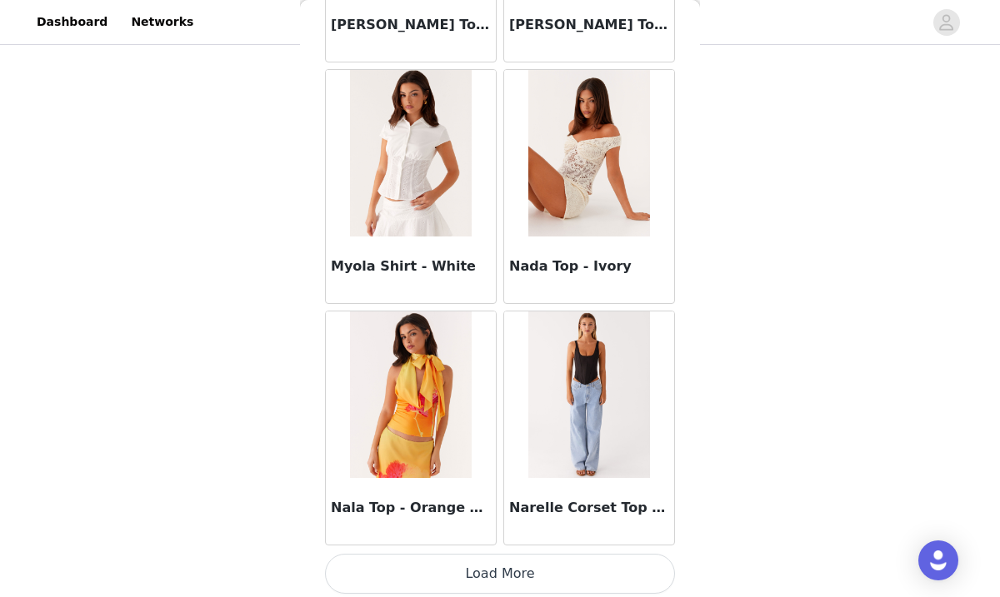
scroll to position [9202, 0]
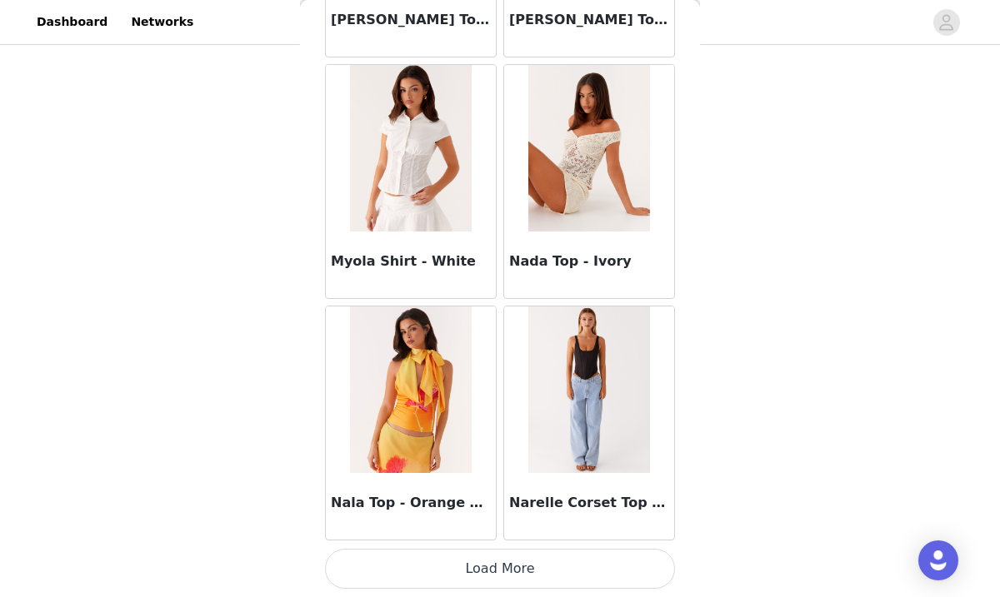
click at [502, 569] on button "Load More" at bounding box center [500, 569] width 350 height 40
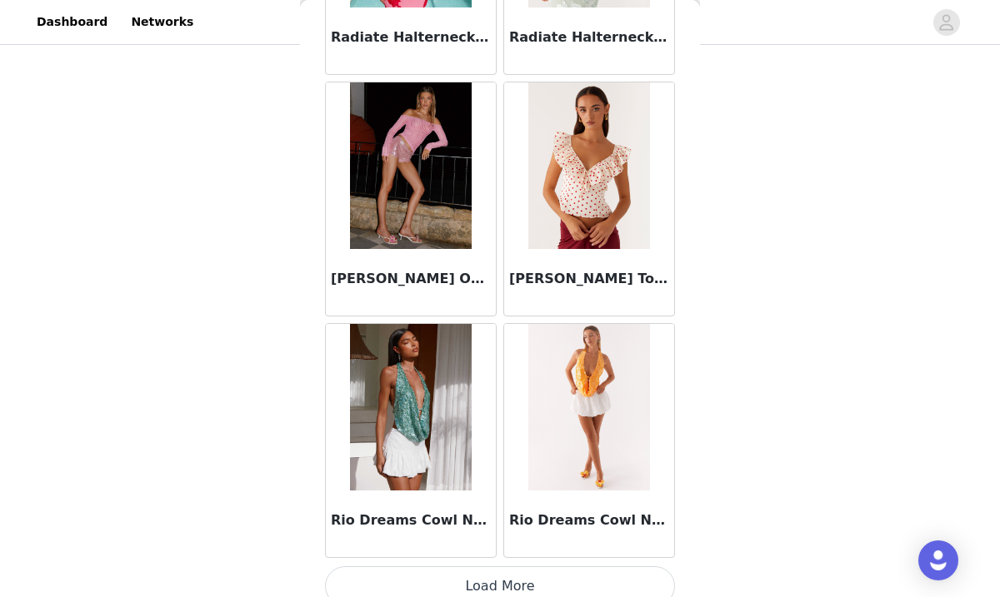
scroll to position [11618, 0]
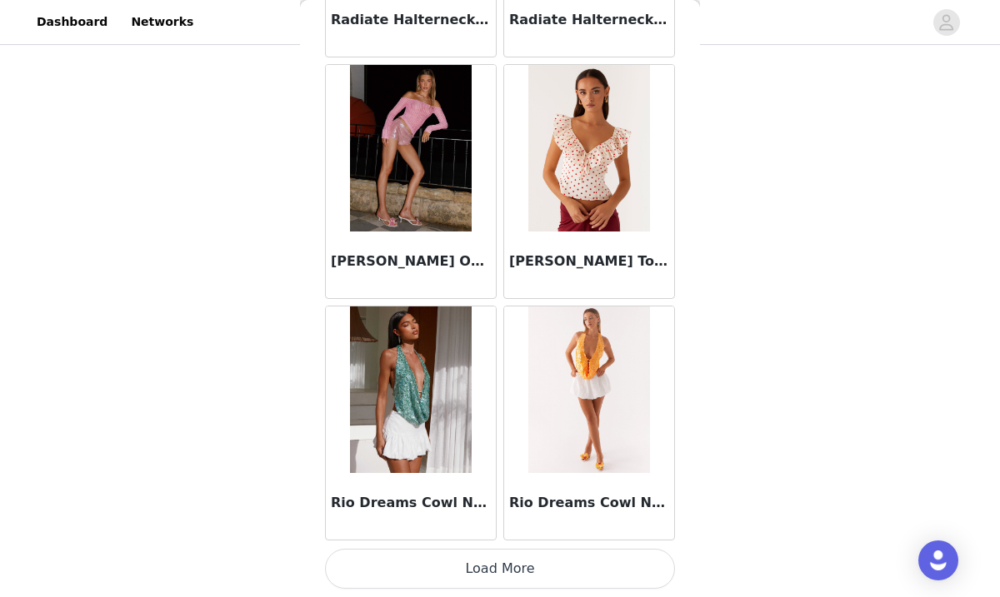
click at [494, 566] on button "Load More" at bounding box center [500, 569] width 350 height 40
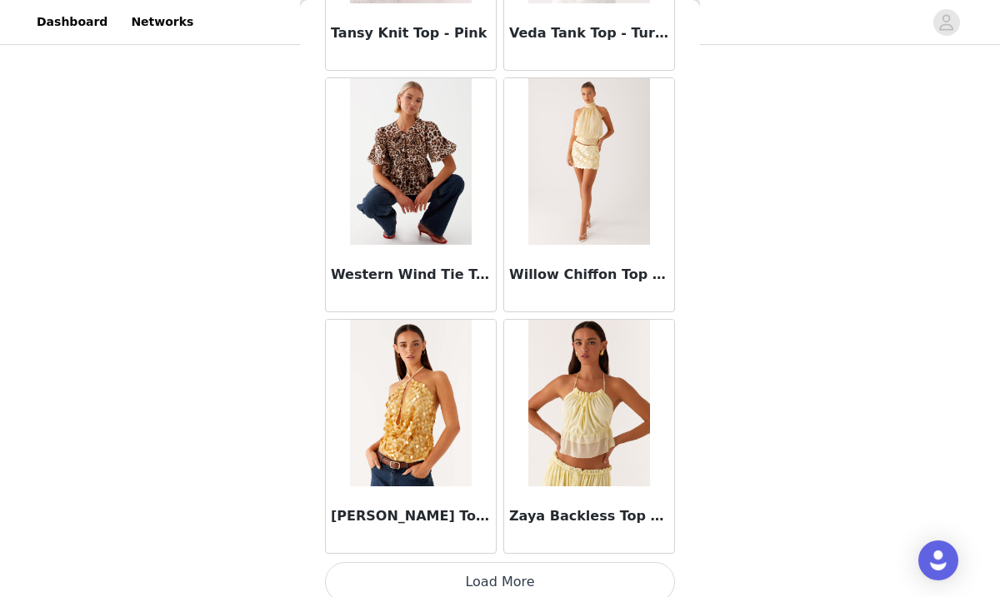
scroll to position [14035, 0]
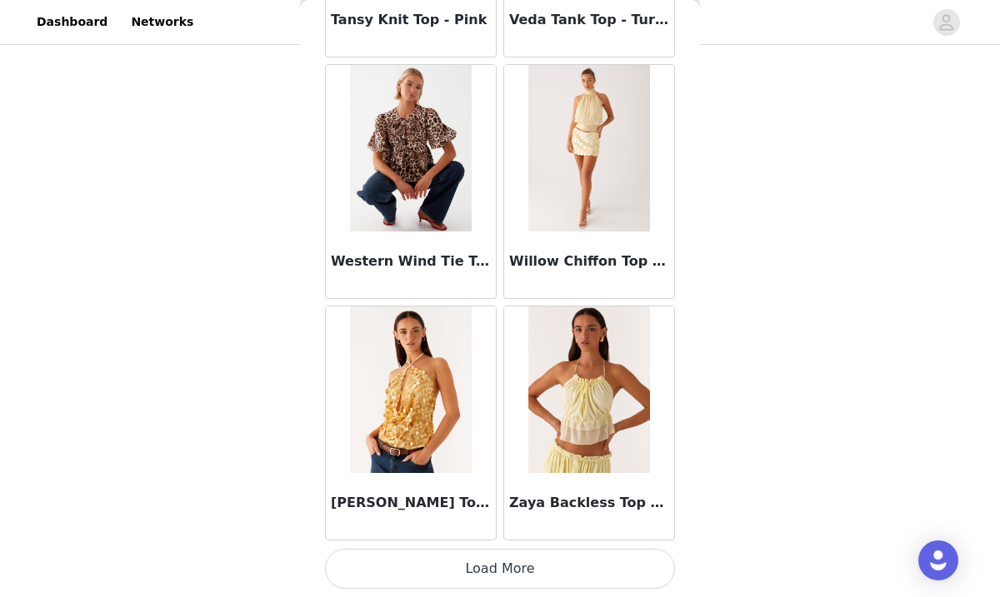
click at [496, 575] on button "Load More" at bounding box center [500, 569] width 350 height 40
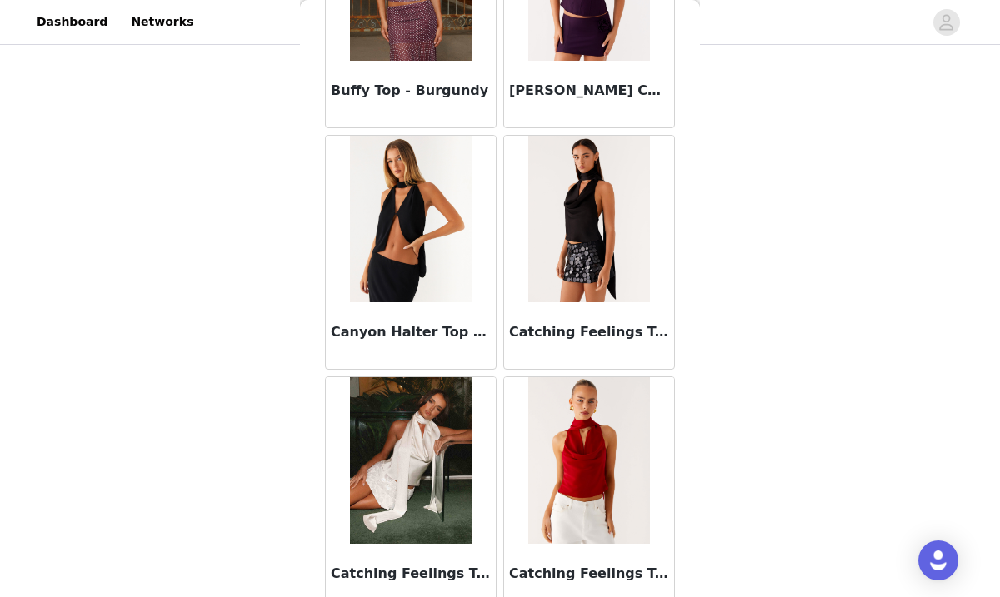
scroll to position [2610, 0]
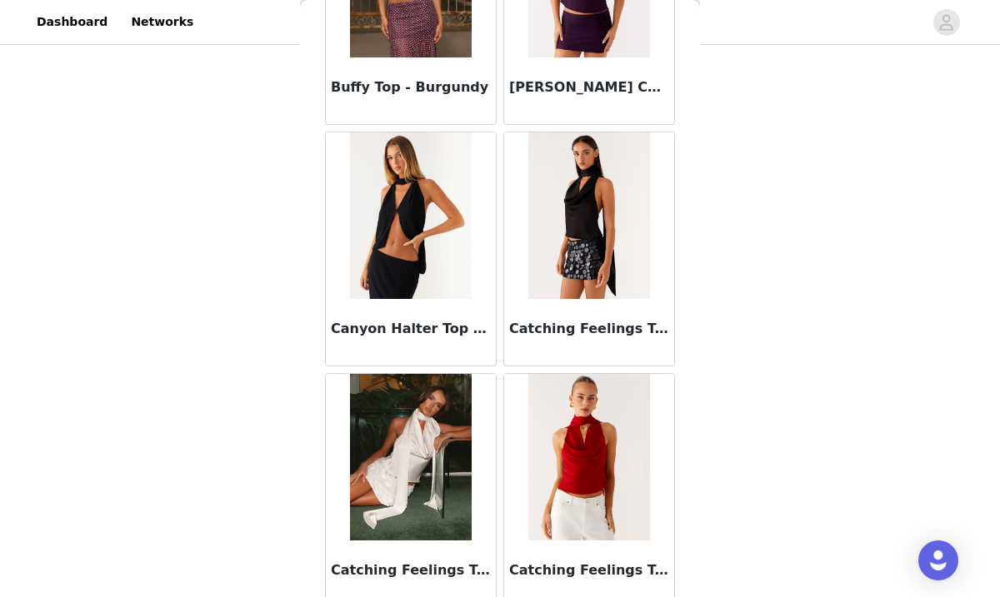
click at [575, 267] on img at bounding box center [588, 215] width 121 height 167
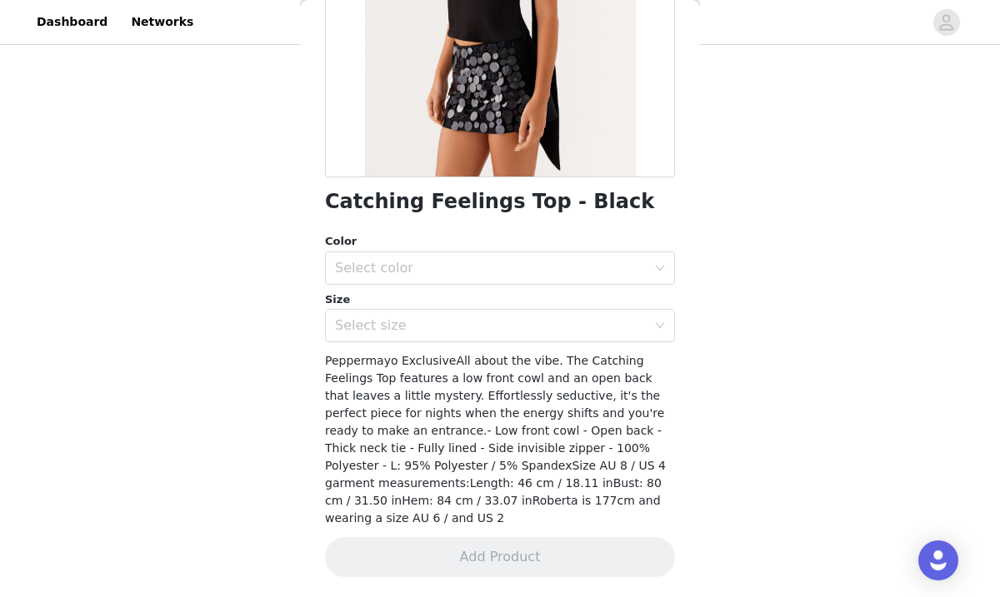
scroll to position [263, 0]
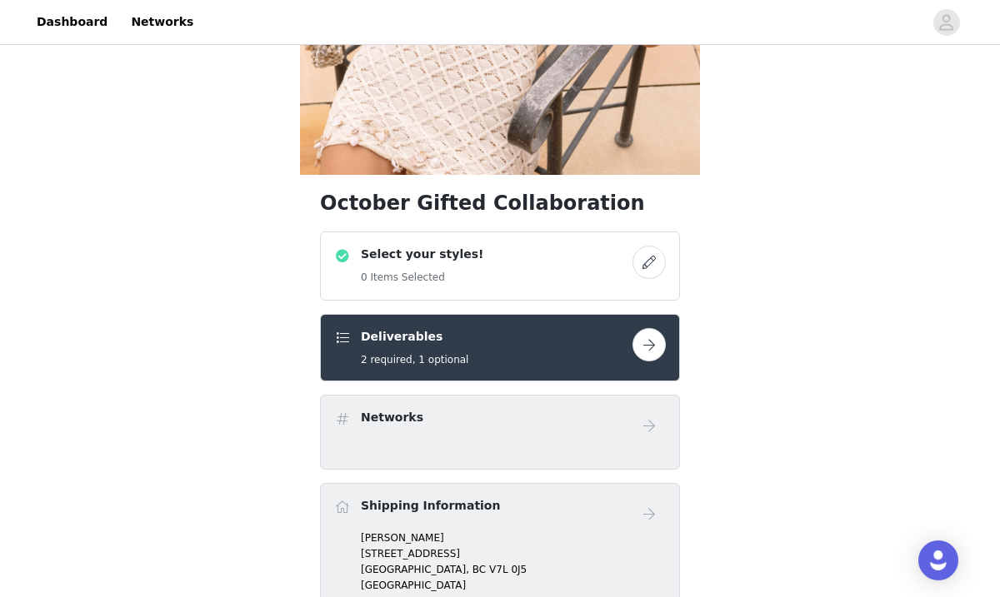
scroll to position [315, 0]
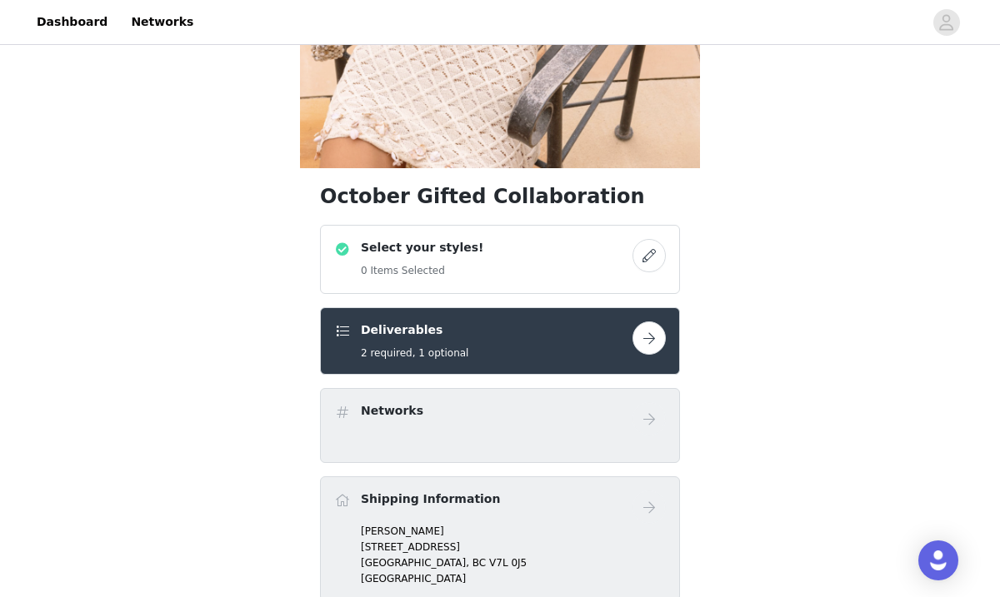
click at [652, 337] on button "button" at bounding box center [648, 338] width 33 height 33
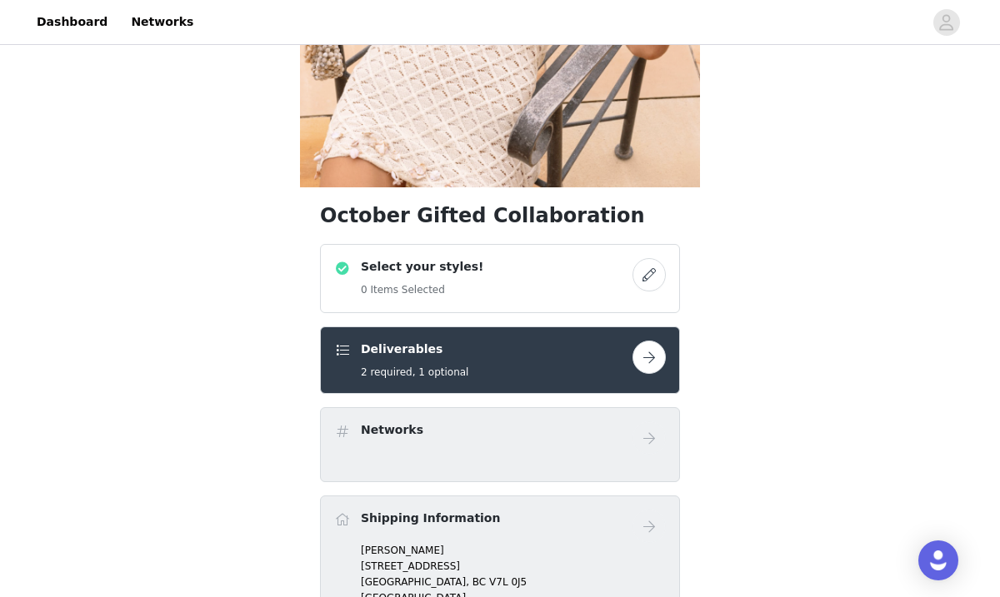
scroll to position [298, 0]
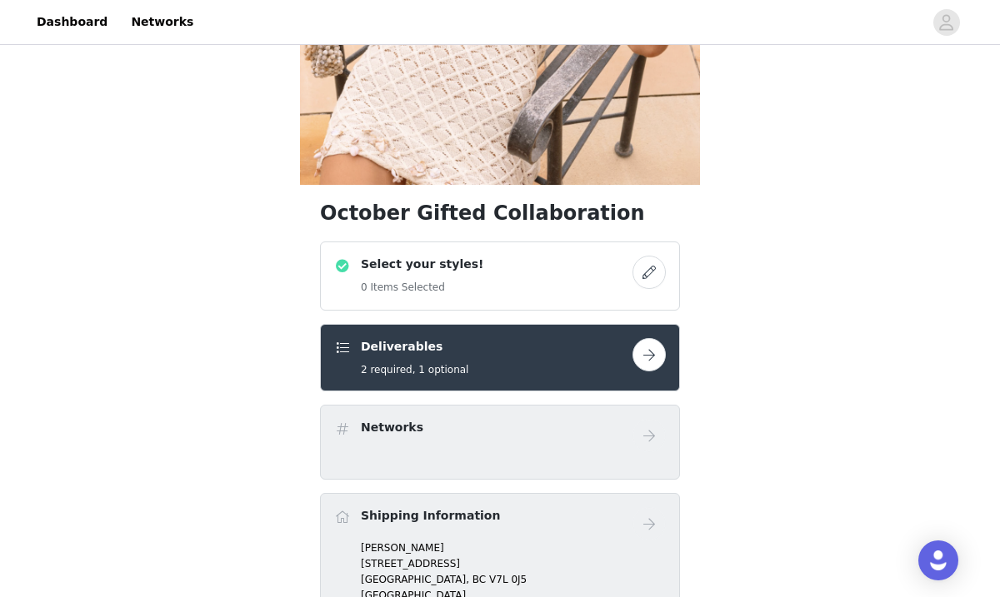
click at [646, 270] on button "button" at bounding box center [648, 272] width 33 height 33
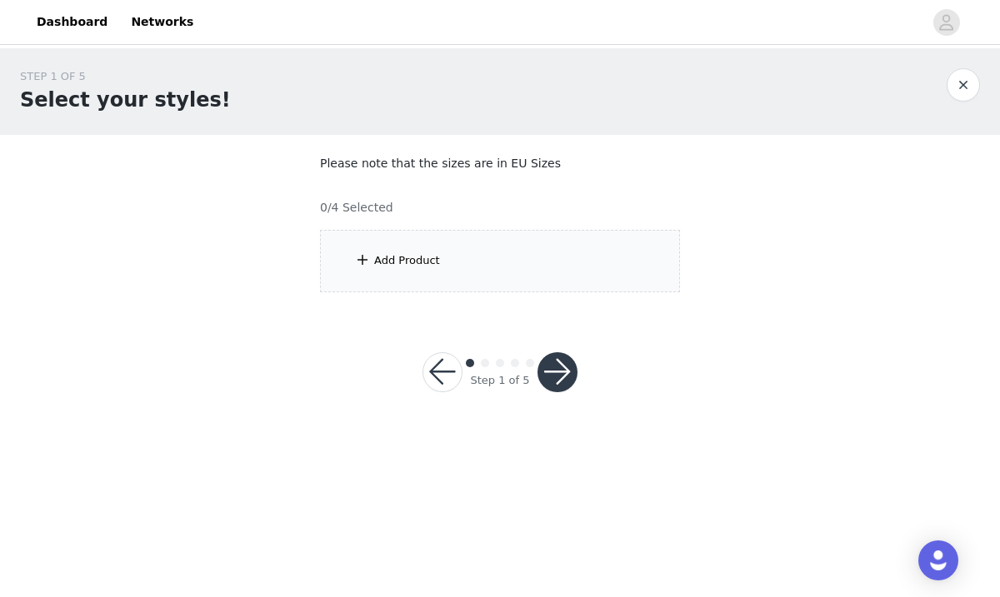
click at [485, 267] on div "Add Product" at bounding box center [500, 261] width 360 height 62
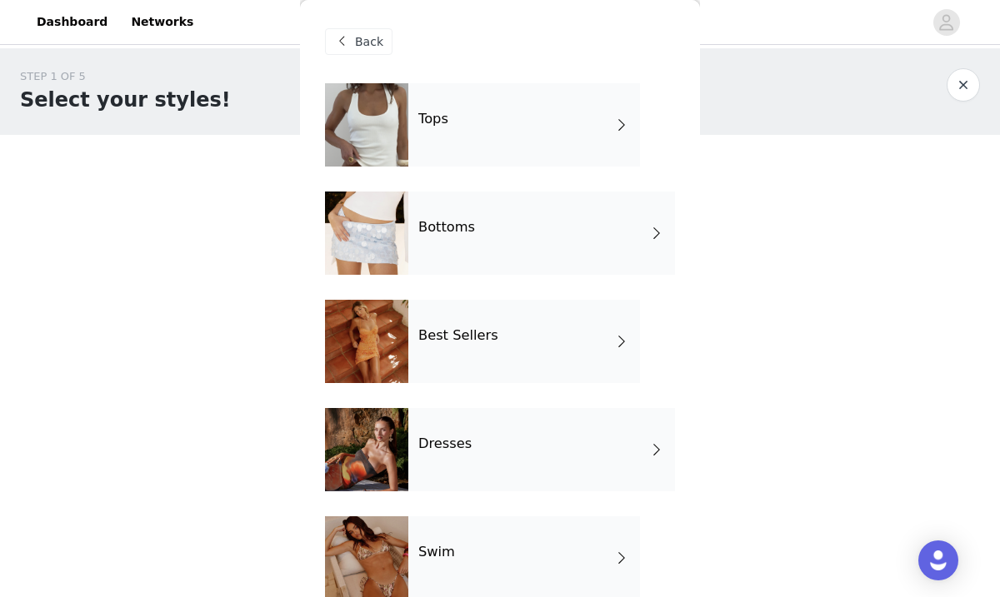
click at [509, 138] on div "Tops" at bounding box center [524, 124] width 232 height 83
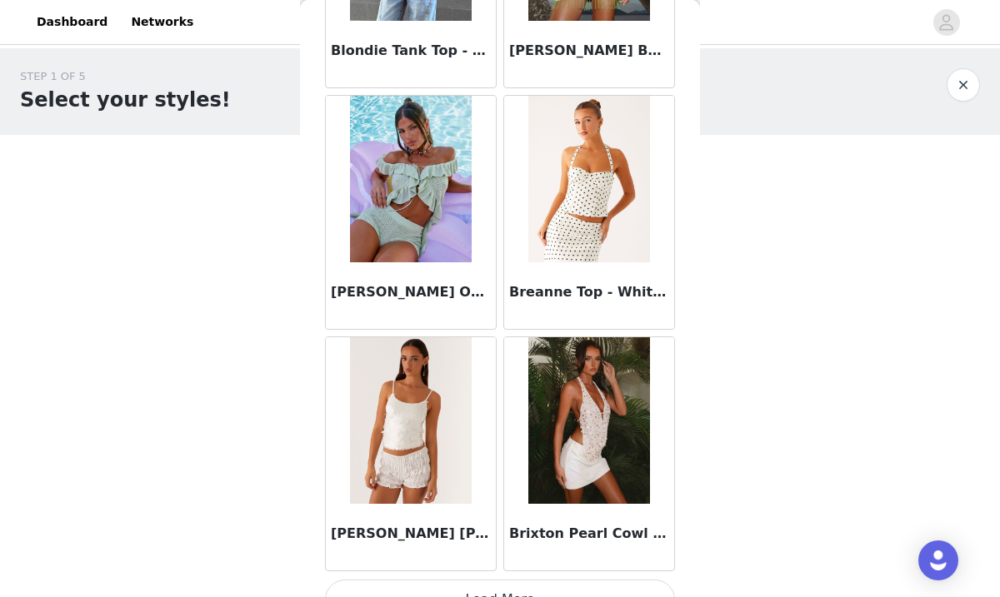
scroll to position [1952, 0]
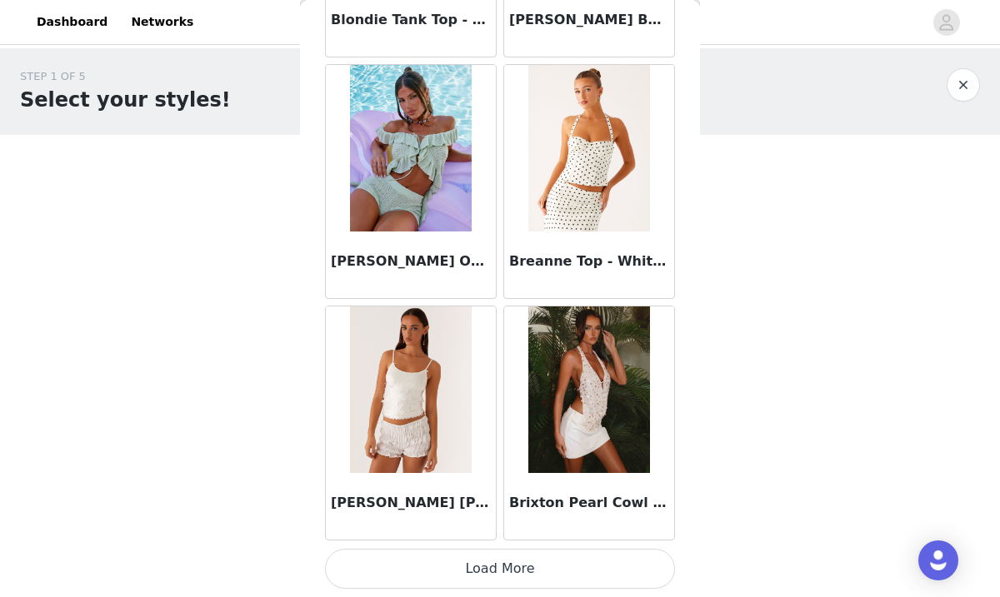
click at [502, 569] on button "Load More" at bounding box center [500, 569] width 350 height 40
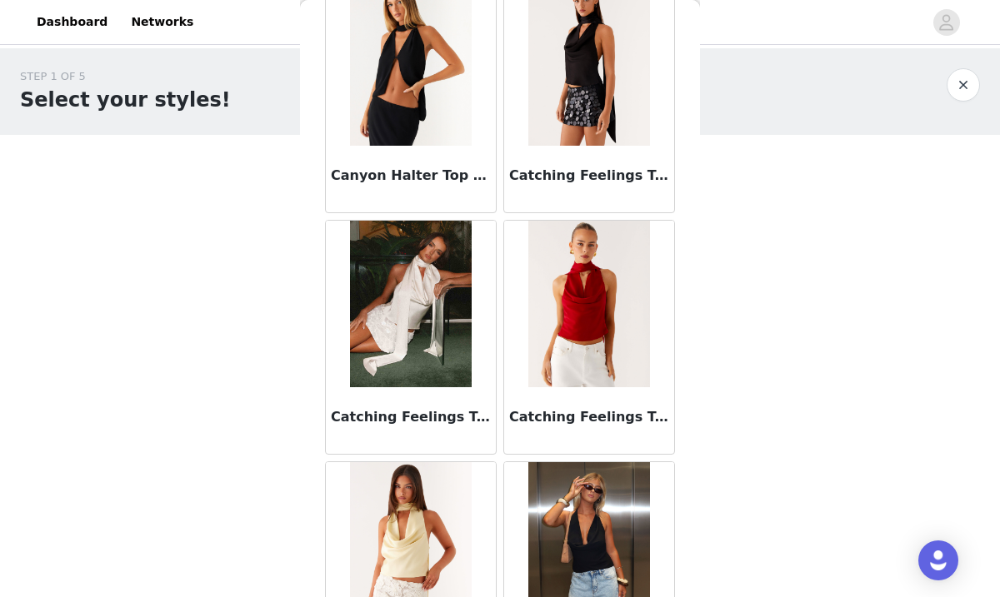
scroll to position [2769, 0]
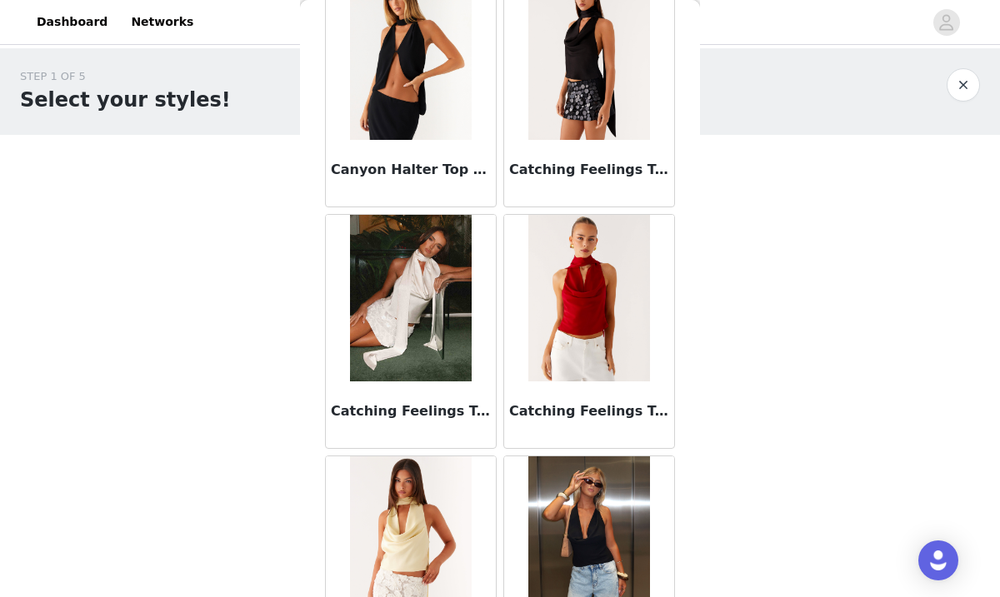
click at [414, 340] on img at bounding box center [410, 298] width 121 height 167
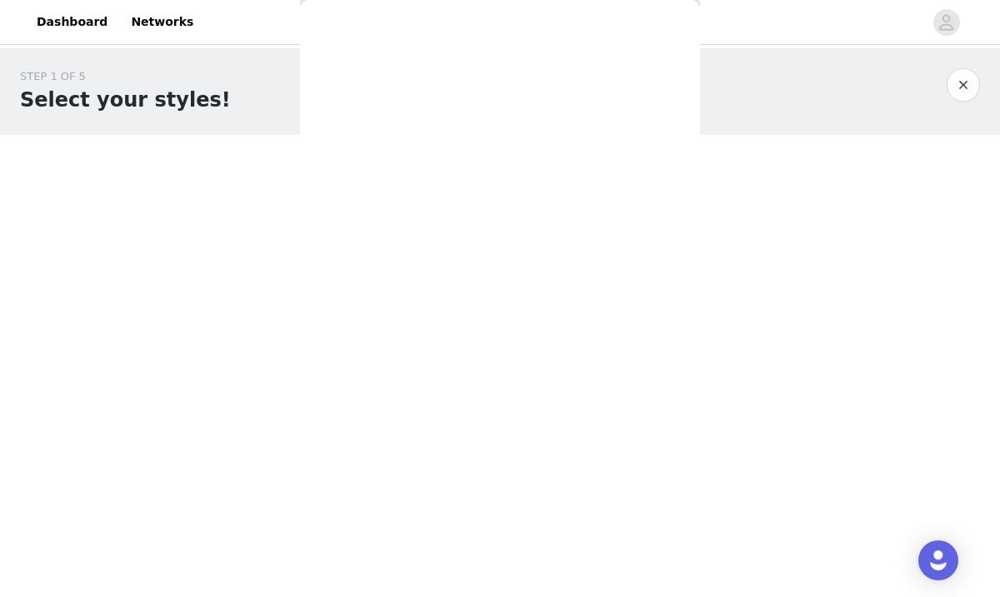
scroll to position [263, 0]
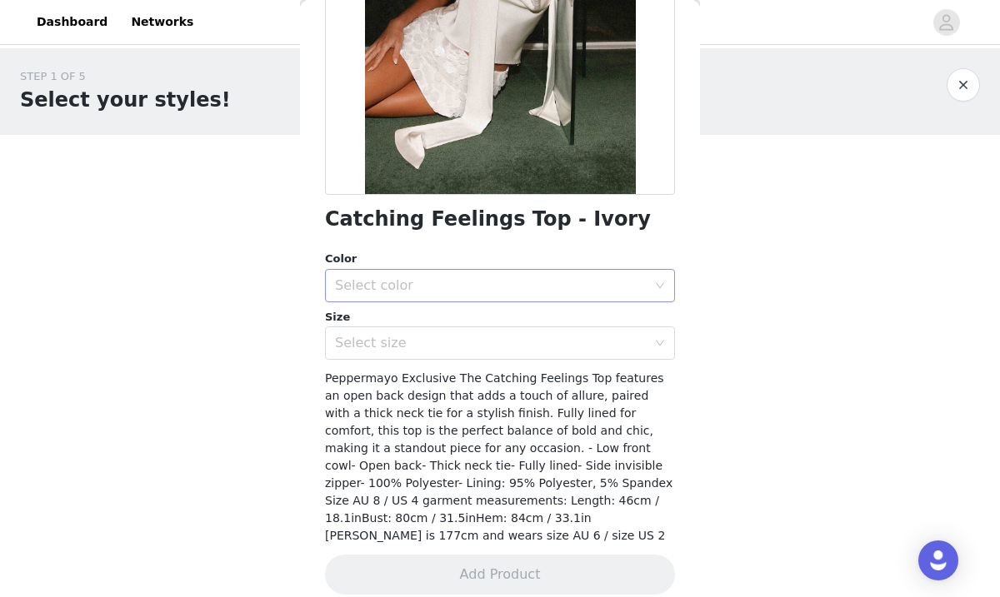
click at [516, 282] on div "Select color" at bounding box center [491, 285] width 312 height 17
click at [491, 320] on li "Ivory" at bounding box center [500, 322] width 350 height 27
click at [483, 346] on div "Select size" at bounding box center [491, 343] width 312 height 17
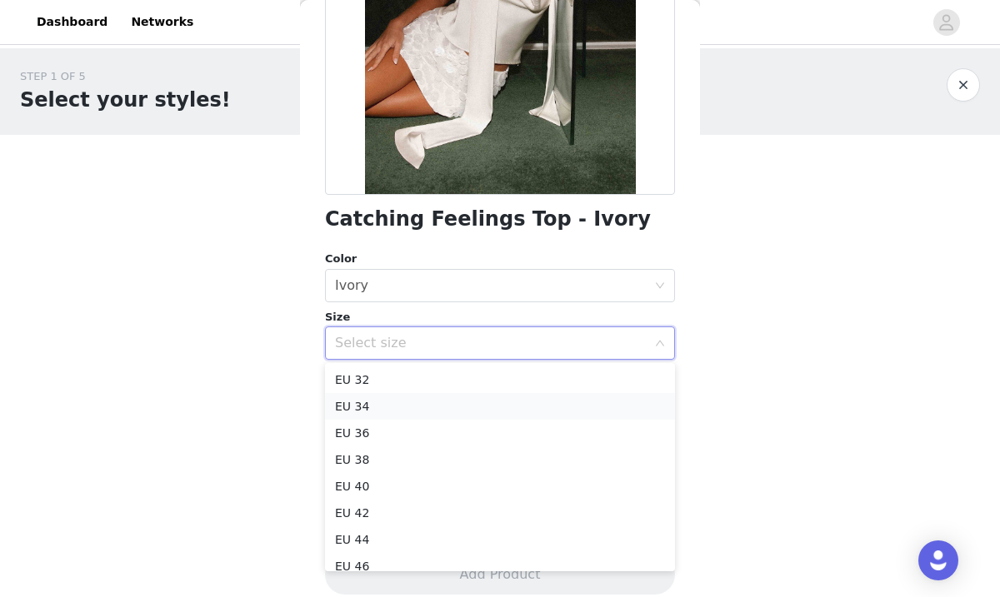
click at [456, 402] on li "EU 34" at bounding box center [500, 406] width 350 height 27
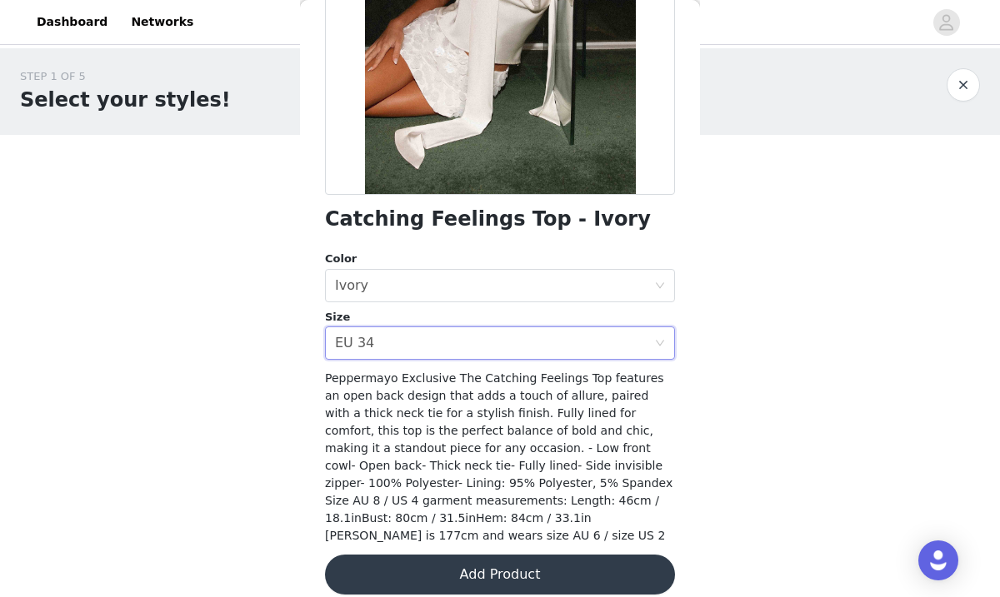
click at [517, 556] on button "Add Product" at bounding box center [500, 575] width 350 height 40
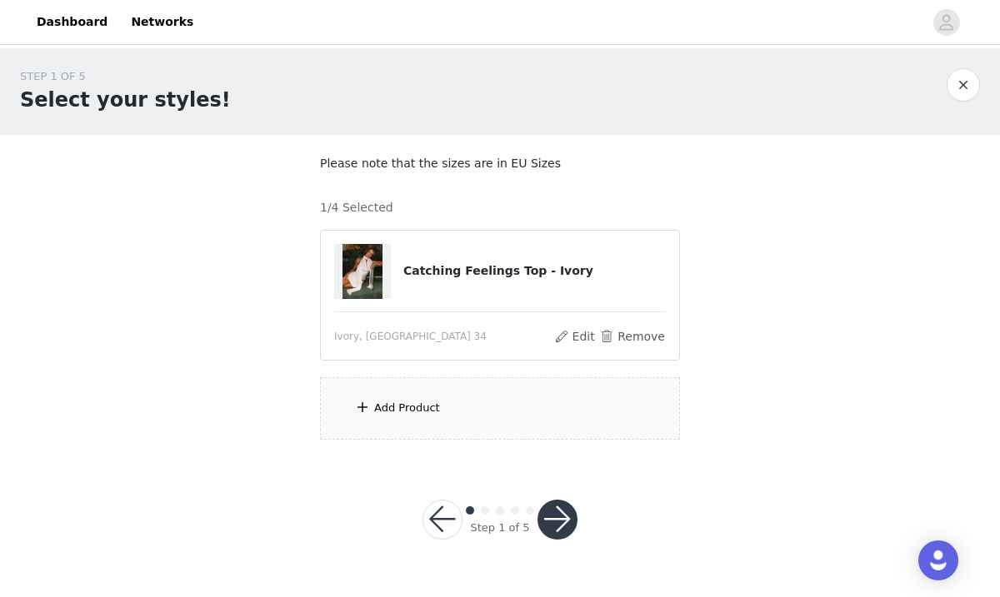
click at [361, 407] on span at bounding box center [362, 407] width 17 height 20
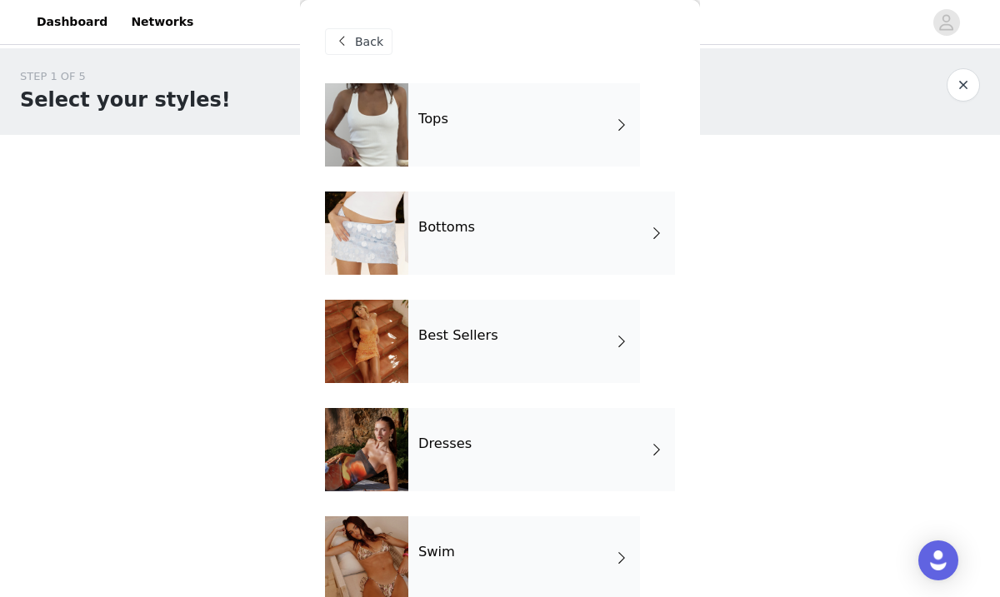
click at [455, 252] on div "Bottoms" at bounding box center [541, 233] width 267 height 83
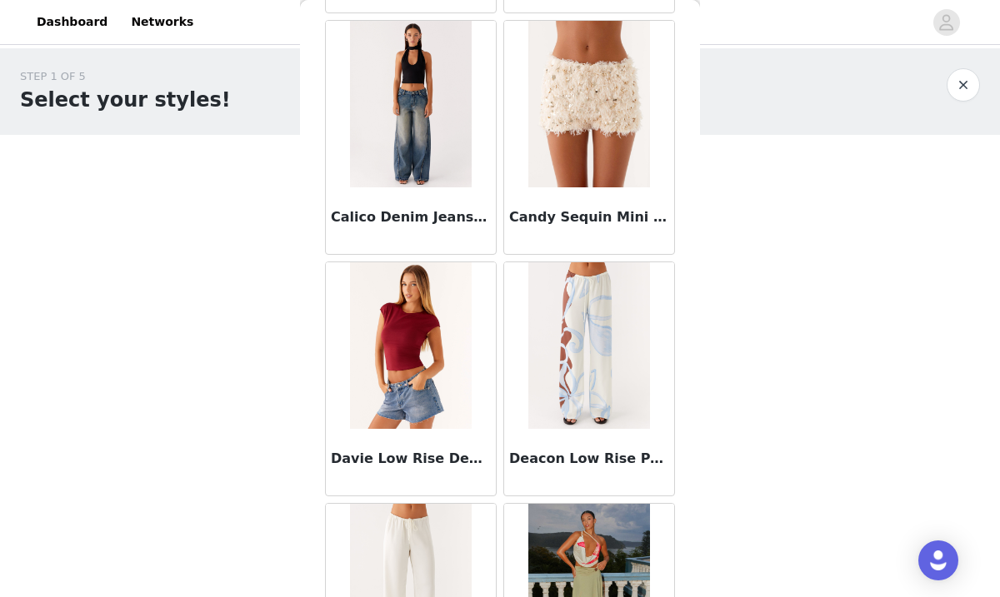
scroll to position [548, 0]
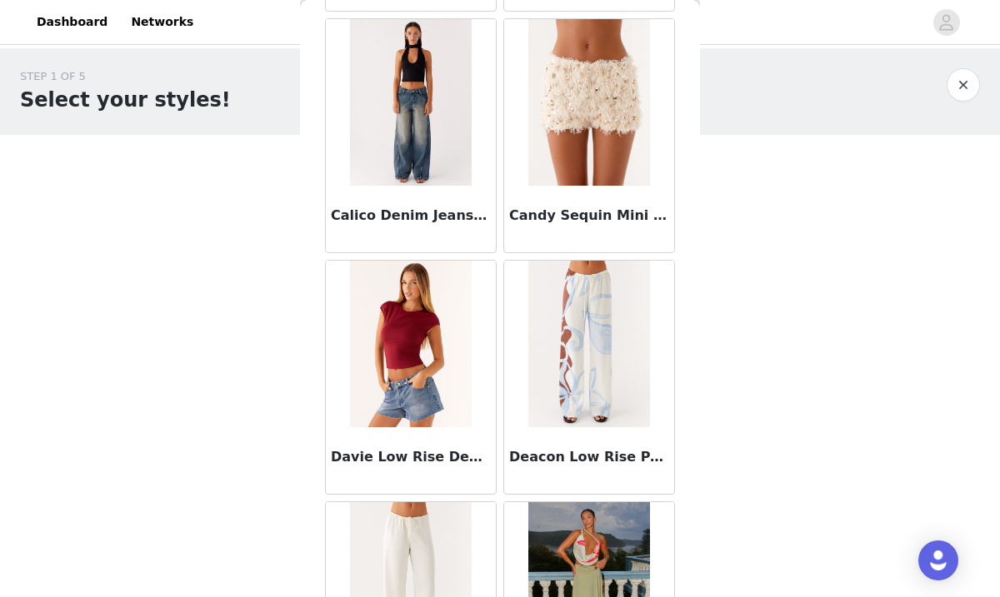
click at [558, 129] on img at bounding box center [588, 102] width 121 height 167
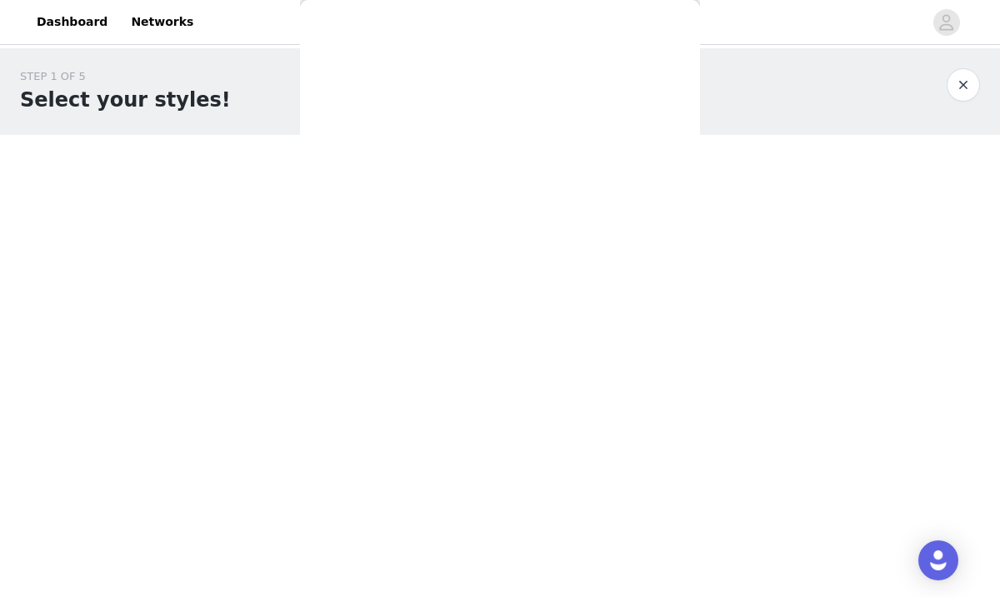
scroll to position [281, 0]
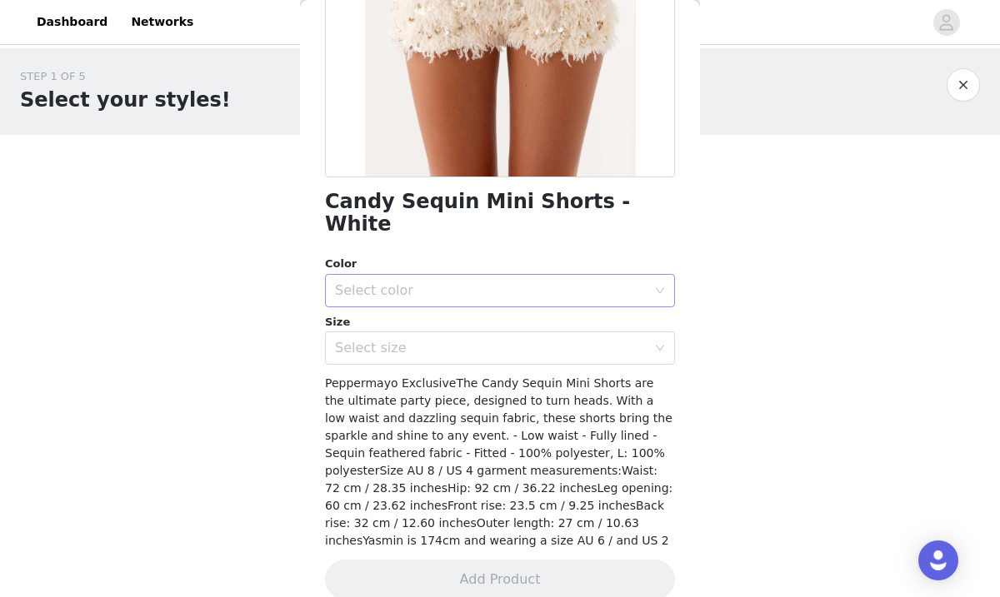
click at [531, 275] on div "Select color" at bounding box center [494, 291] width 319 height 32
click at [517, 305] on li "White" at bounding box center [500, 305] width 350 height 27
click at [518, 340] on div "Select size" at bounding box center [491, 348] width 312 height 17
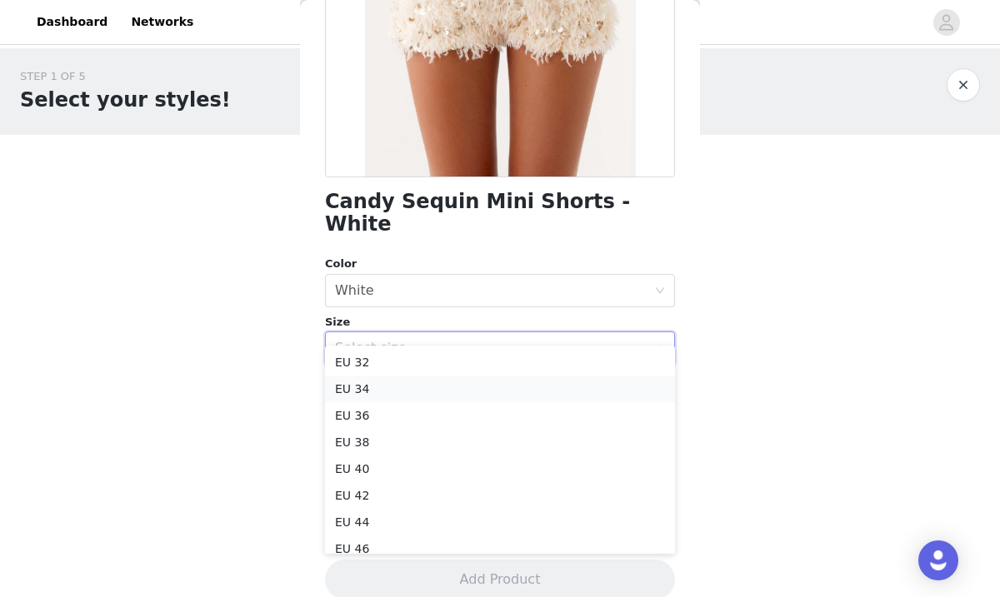
click at [510, 387] on li "EU 34" at bounding box center [500, 389] width 350 height 27
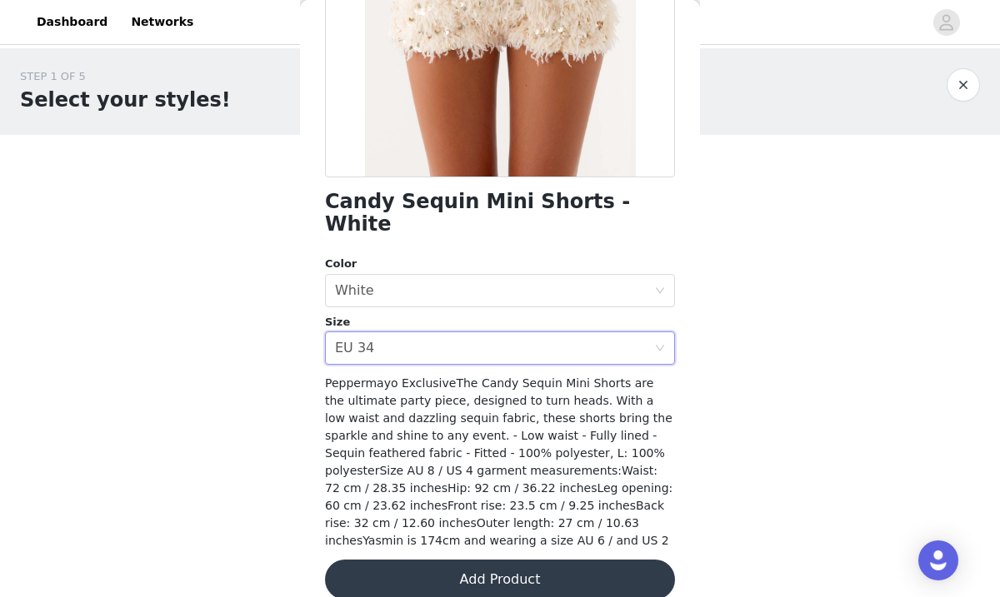
click at [533, 560] on button "Add Product" at bounding box center [500, 580] width 350 height 40
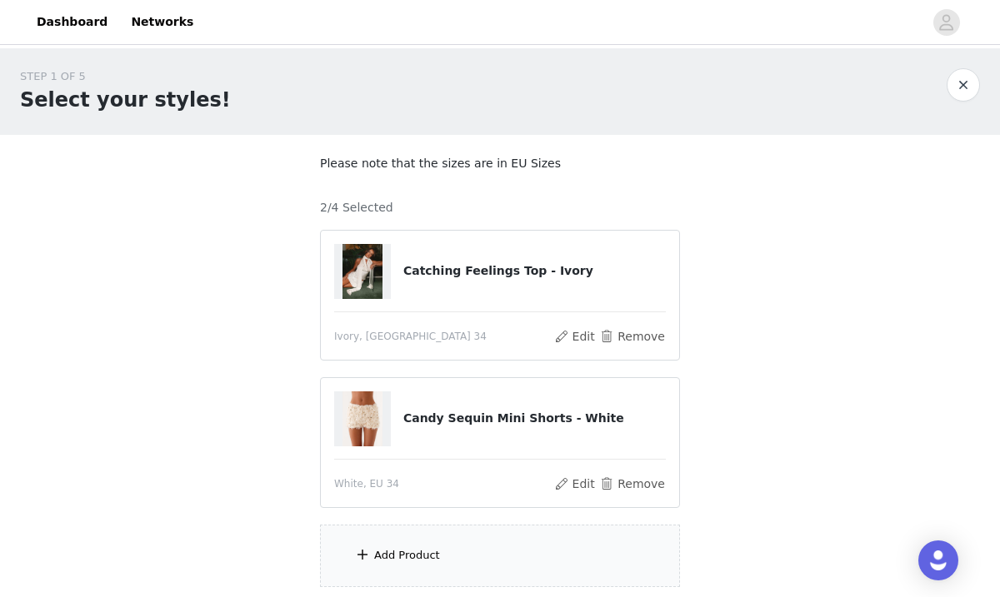
click at [446, 562] on div "Add Product" at bounding box center [500, 556] width 360 height 62
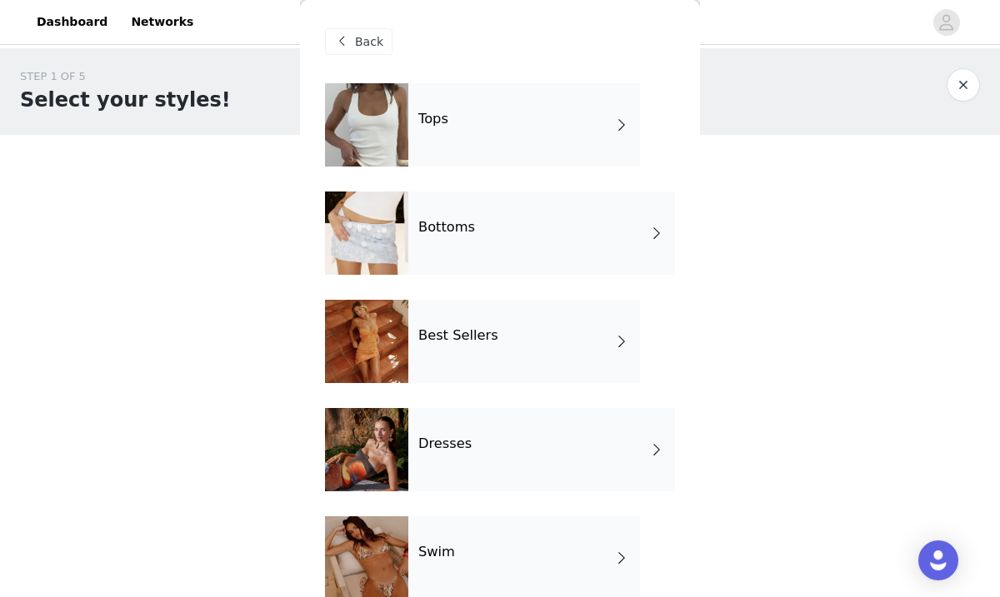
click at [547, 240] on div "Bottoms" at bounding box center [541, 233] width 267 height 83
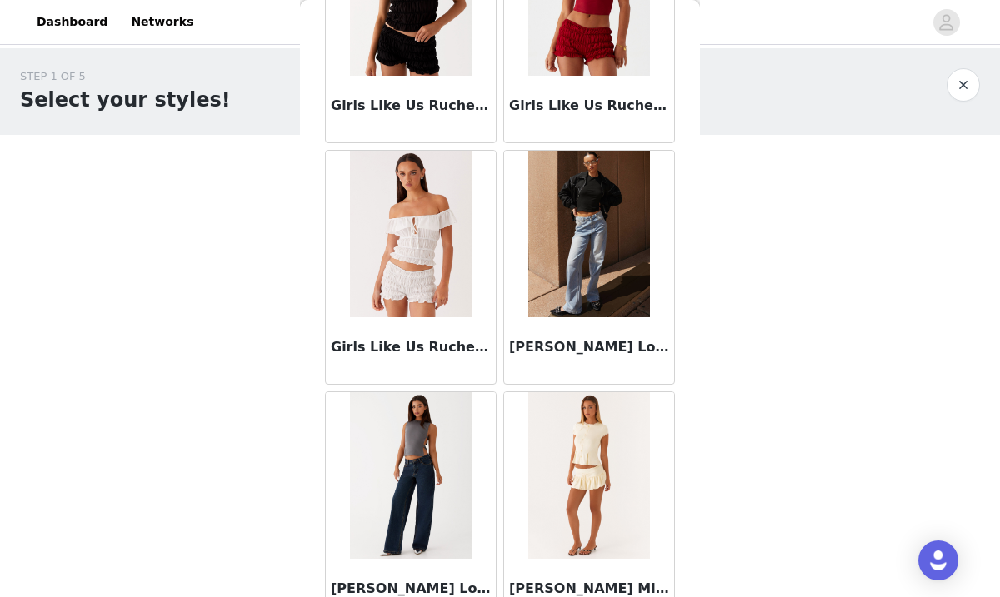
scroll to position [1952, 0]
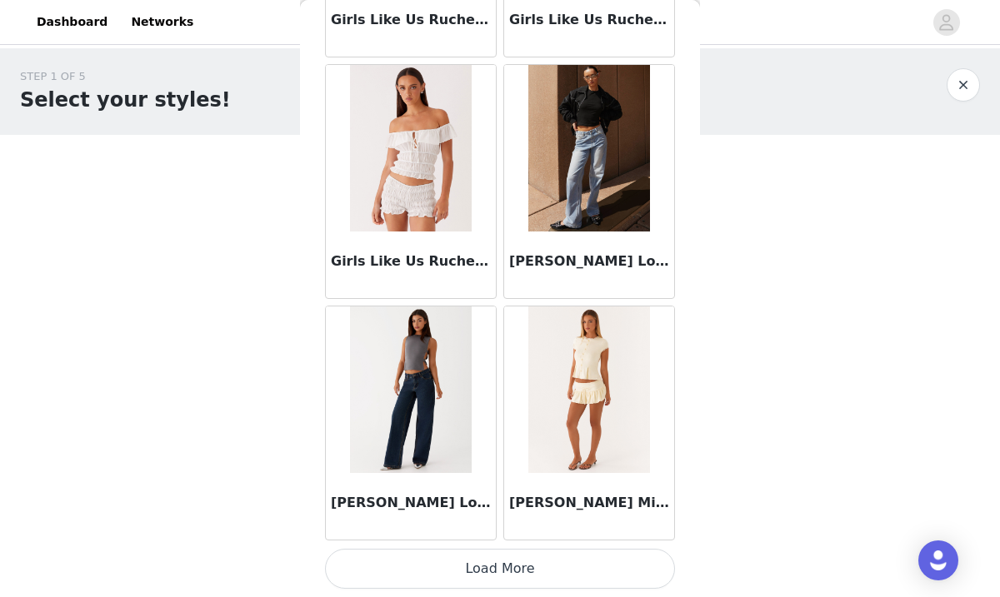
click at [510, 566] on button "Load More" at bounding box center [500, 569] width 350 height 40
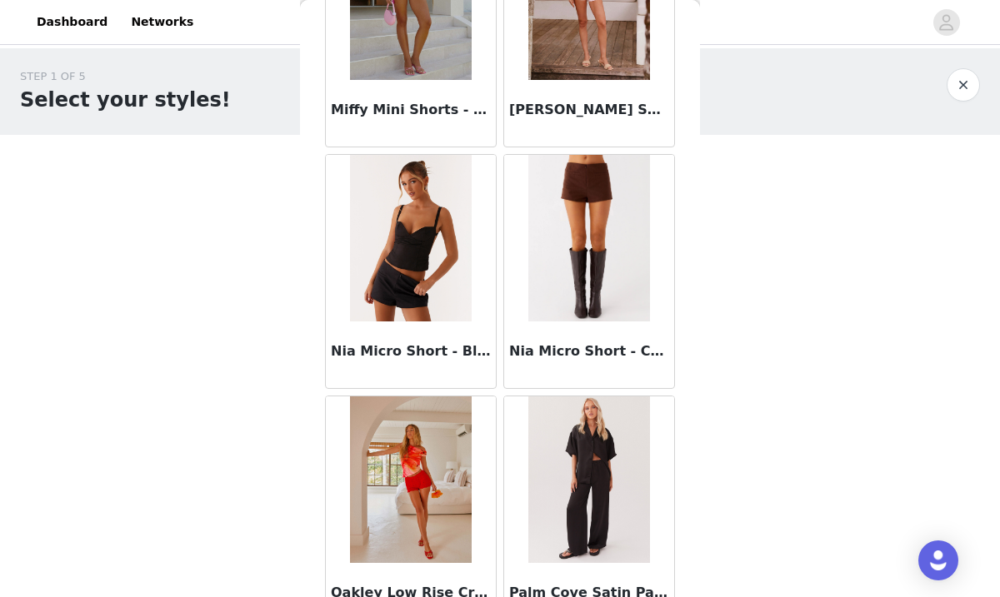
scroll to position [3605, 0]
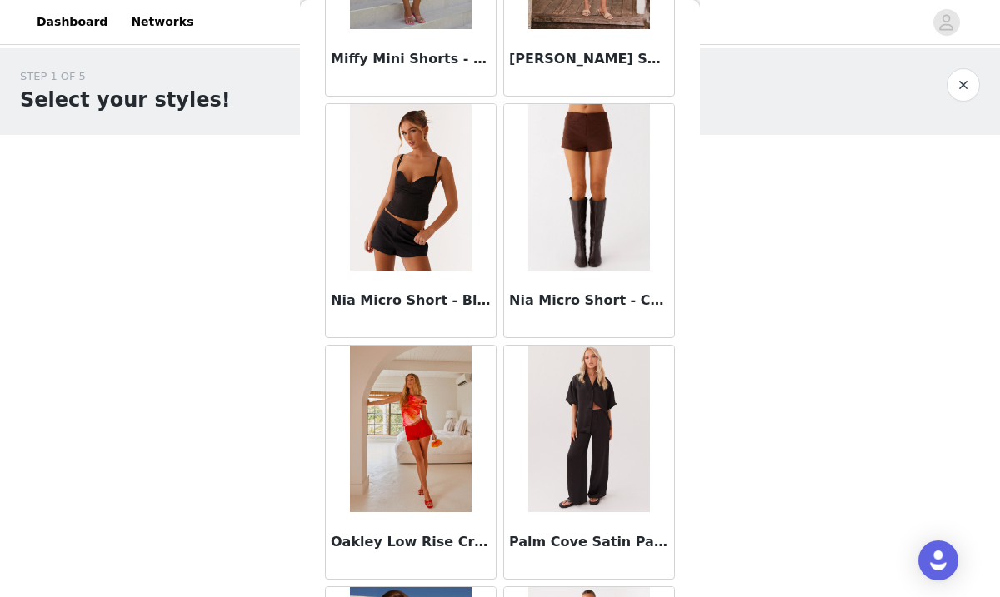
click at [569, 259] on img at bounding box center [588, 187] width 121 height 167
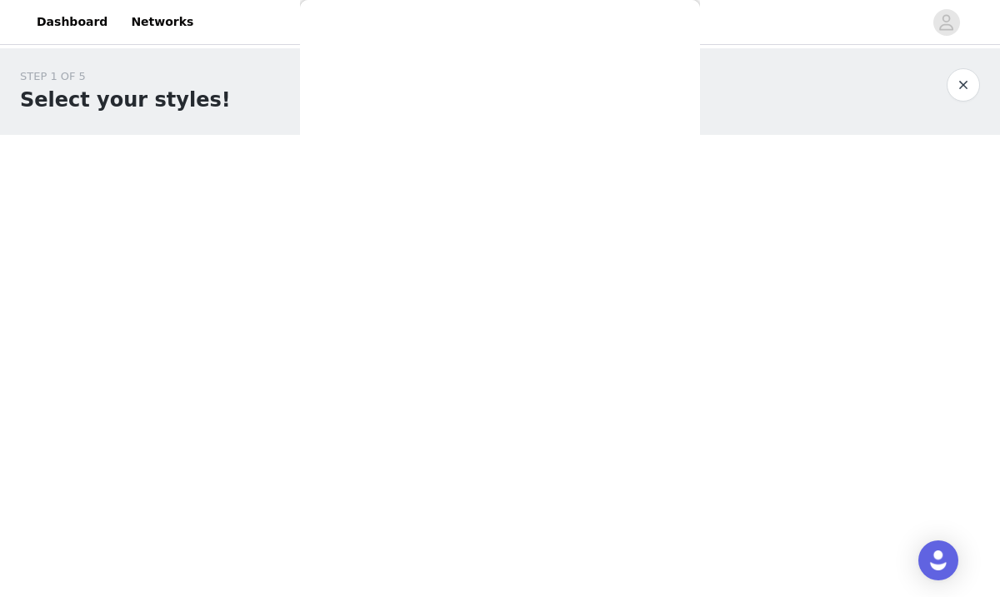
scroll to position [263, 0]
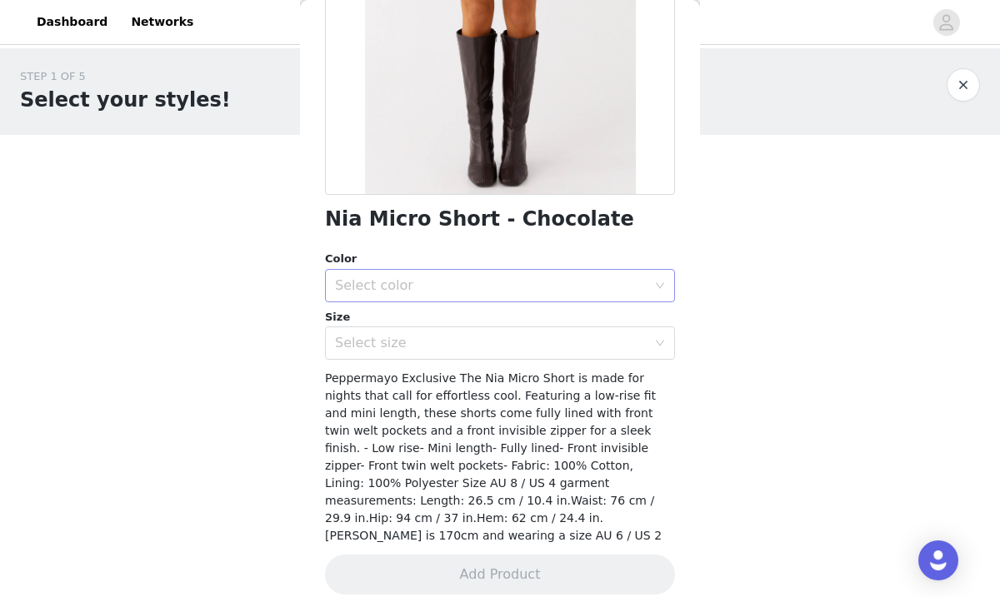
click at [511, 285] on div "Select color" at bounding box center [491, 285] width 312 height 17
click at [497, 324] on li "Chocolate" at bounding box center [500, 322] width 350 height 27
click at [492, 347] on div "Select size" at bounding box center [491, 343] width 312 height 17
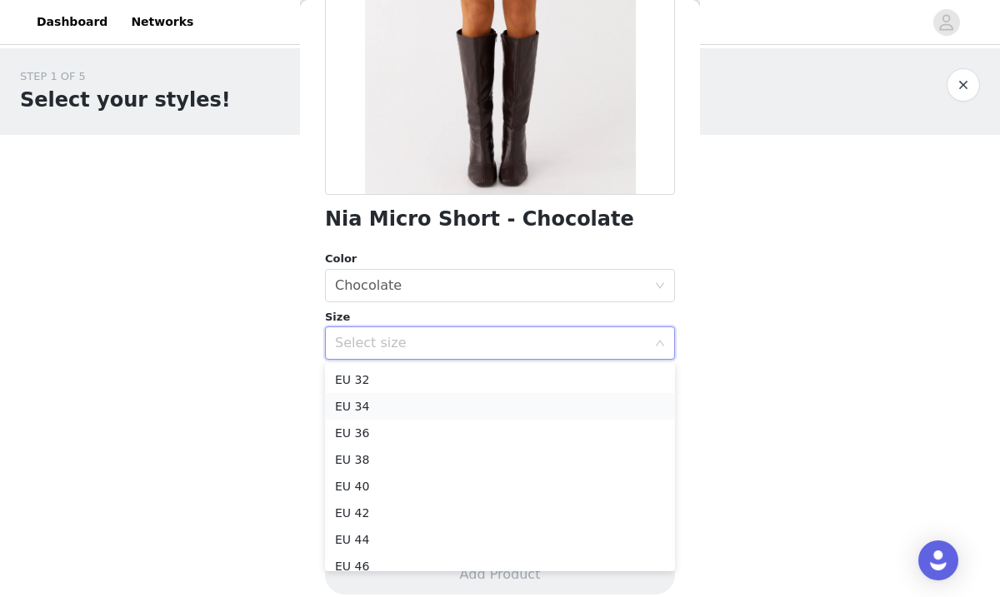
click at [472, 402] on li "EU 34" at bounding box center [500, 406] width 350 height 27
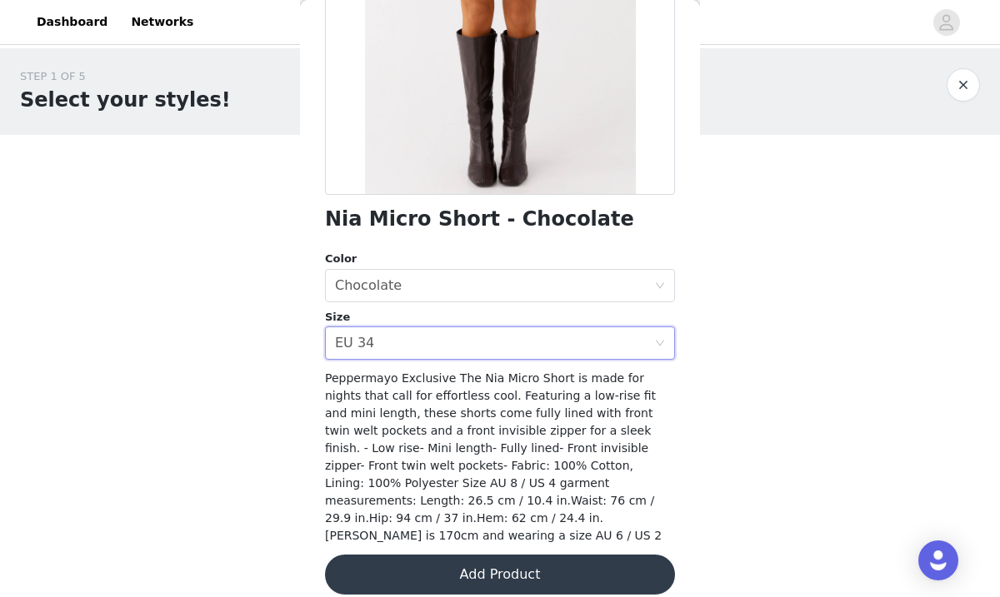
click at [465, 566] on button "Add Product" at bounding box center [500, 575] width 350 height 40
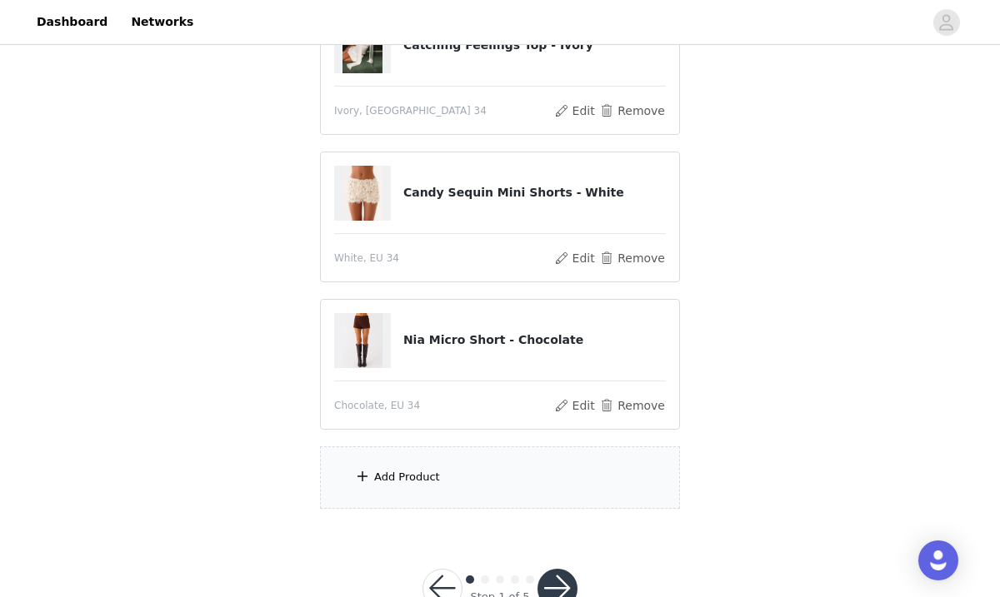
scroll to position [258, 0]
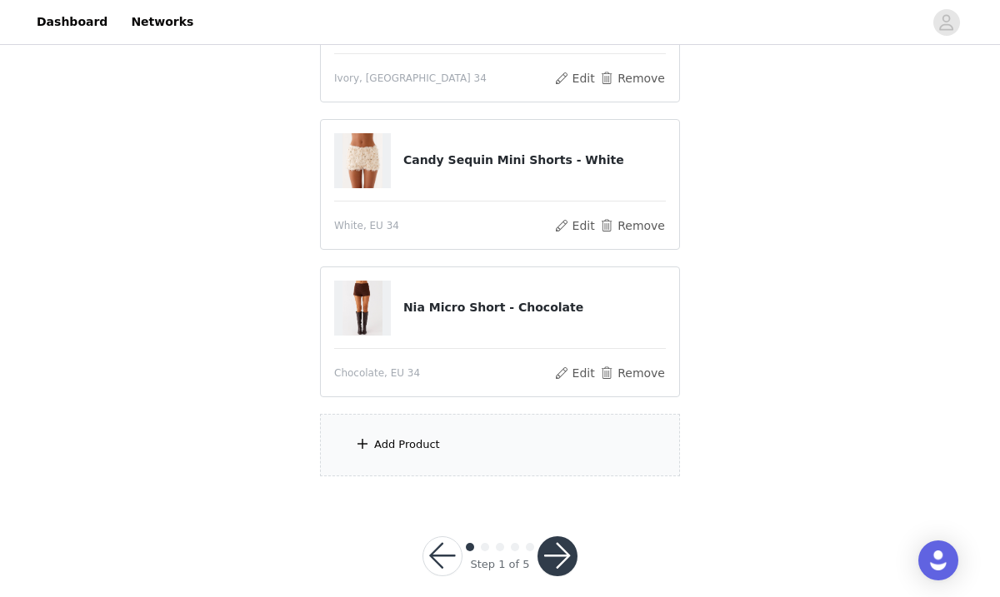
click at [452, 452] on div "Add Product" at bounding box center [500, 445] width 360 height 62
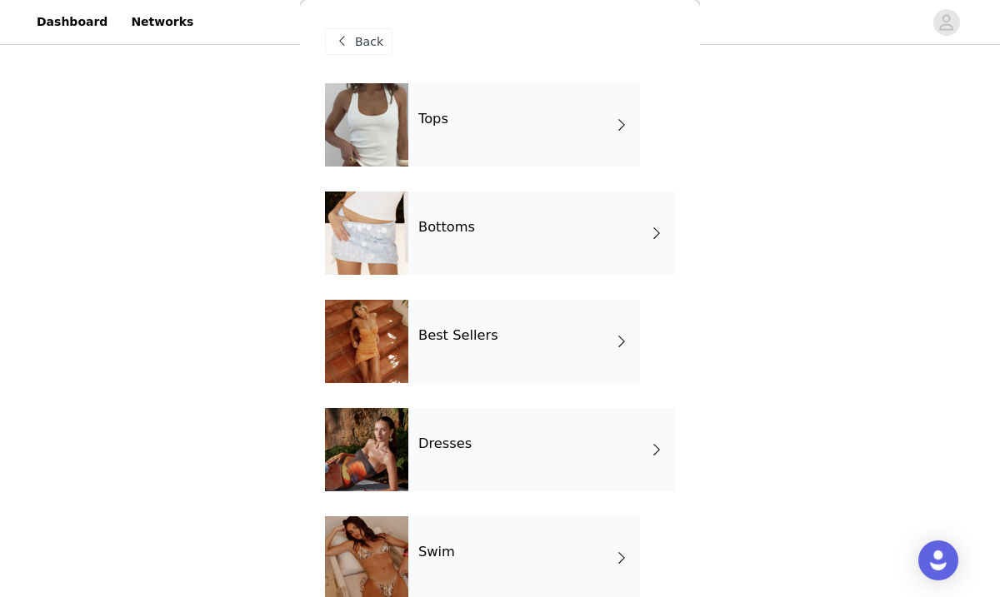
click at [593, 109] on div "Tops" at bounding box center [524, 124] width 232 height 83
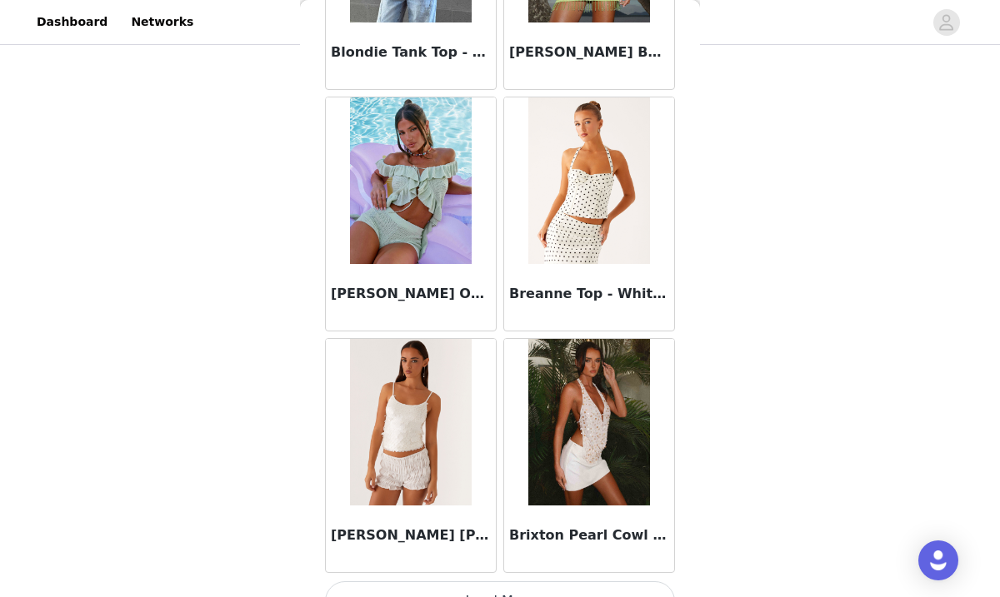
scroll to position [1952, 0]
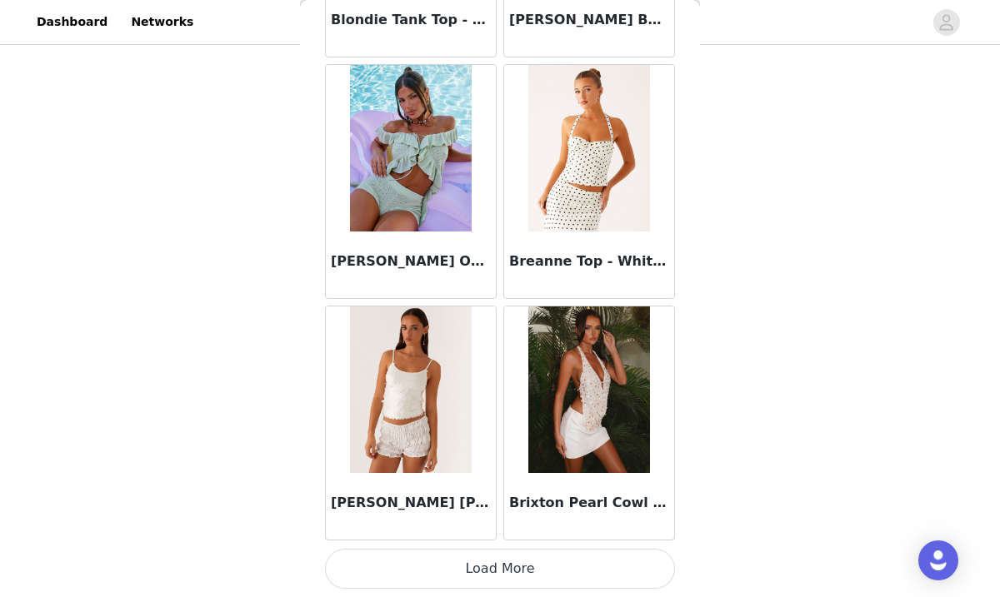
click at [602, 167] on img at bounding box center [588, 148] width 121 height 167
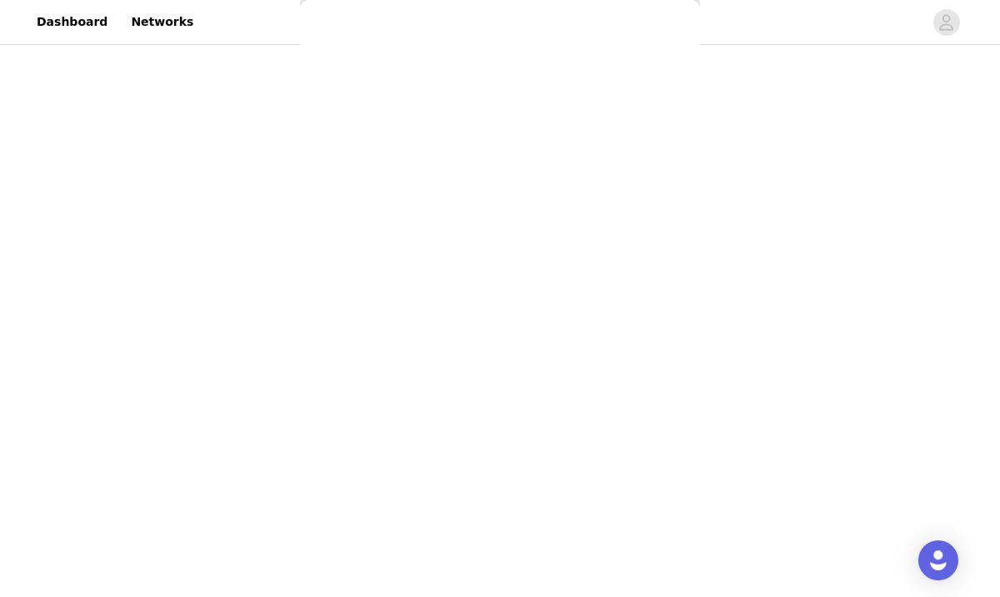
scroll to position [0, 0]
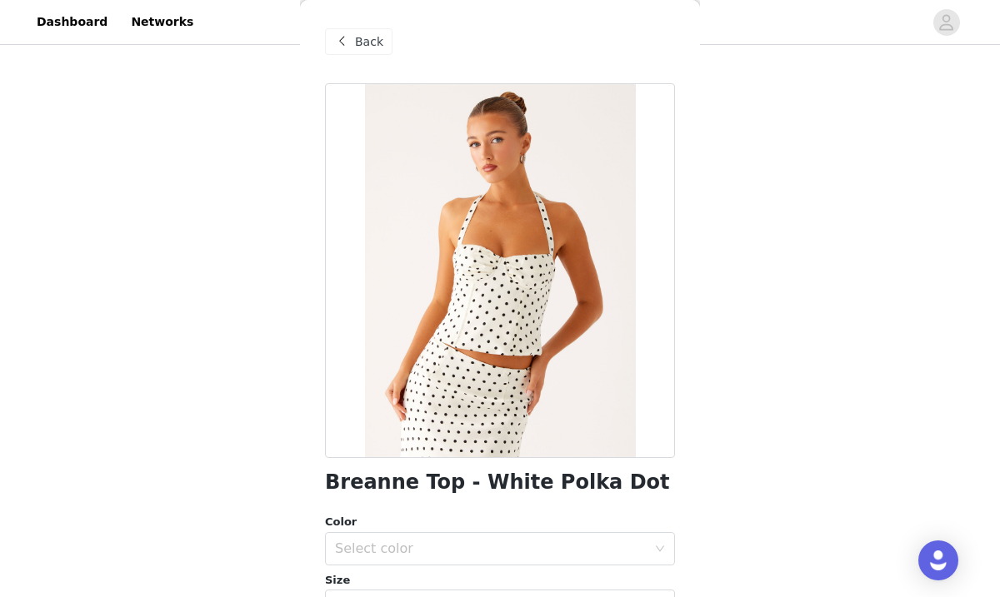
click at [343, 38] on span at bounding box center [342, 42] width 20 height 20
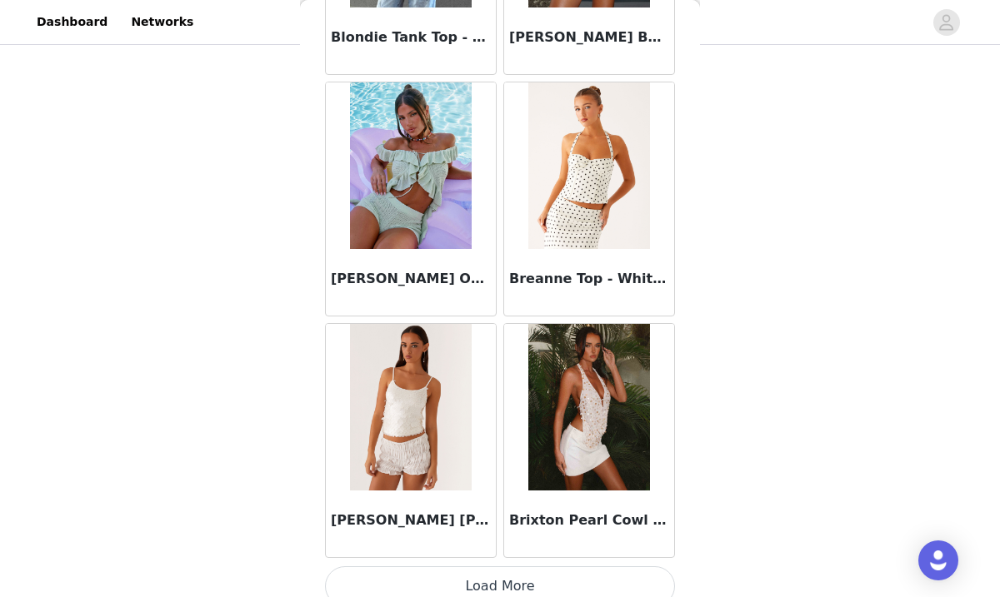
scroll to position [1952, 0]
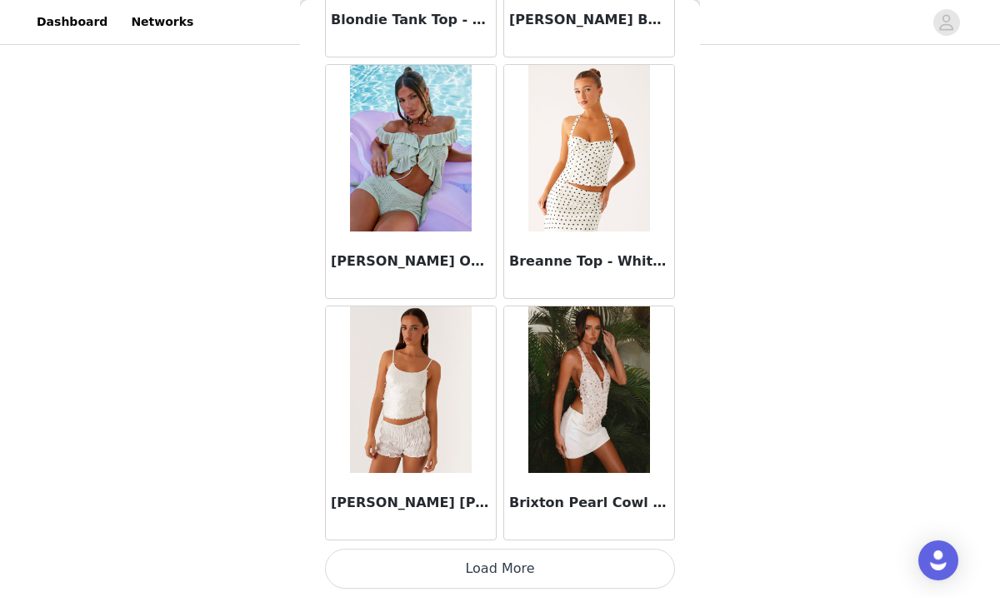
click at [501, 562] on button "Load More" at bounding box center [500, 569] width 350 height 40
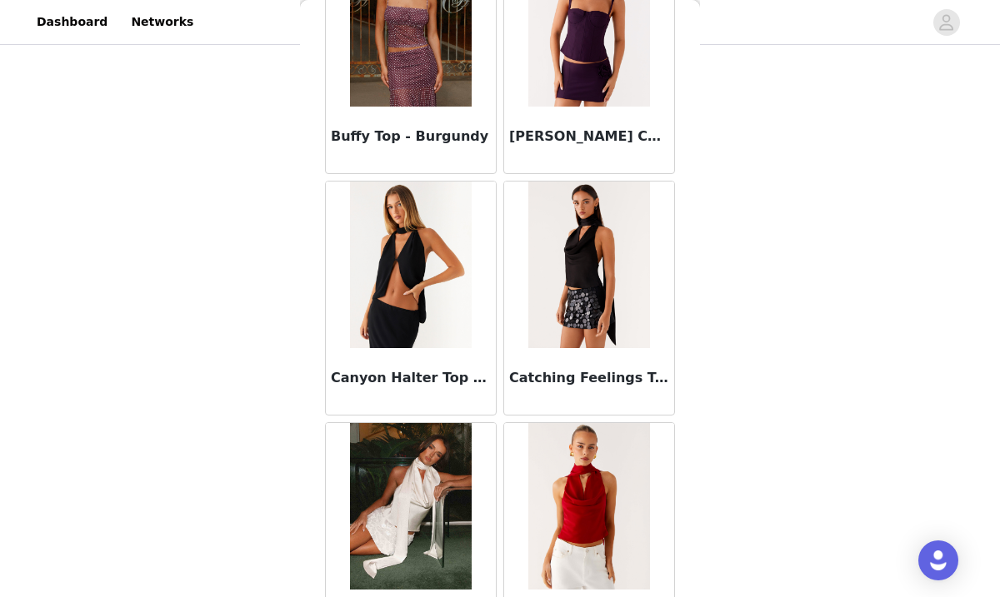
scroll to position [2591, 0]
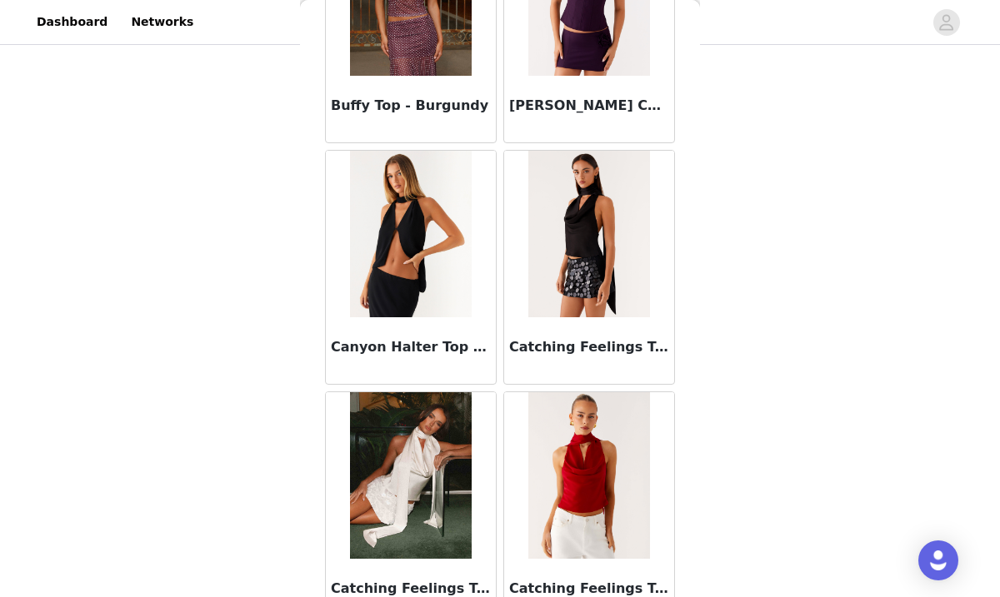
click at [558, 275] on img at bounding box center [588, 234] width 121 height 167
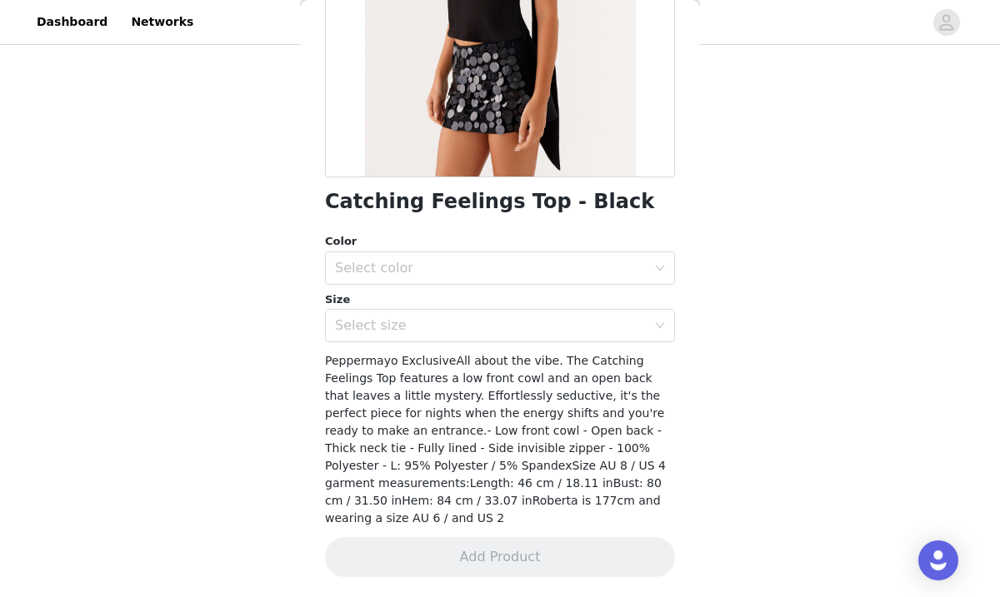
scroll to position [263, 0]
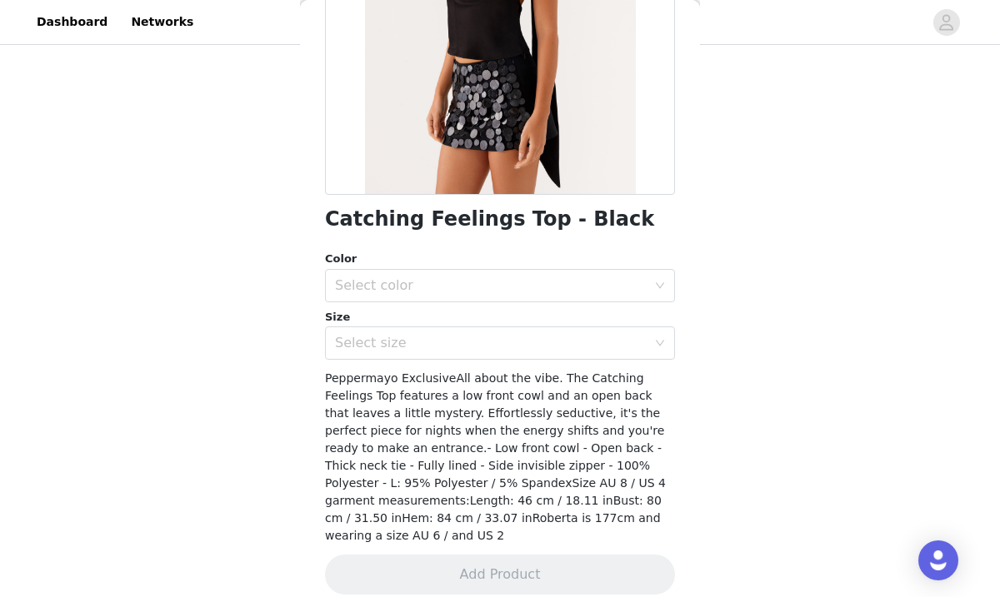
click at [558, 275] on div "Select color" at bounding box center [494, 286] width 319 height 32
click at [547, 321] on li "Black" at bounding box center [500, 322] width 350 height 27
click at [546, 346] on div "Select size" at bounding box center [491, 343] width 312 height 17
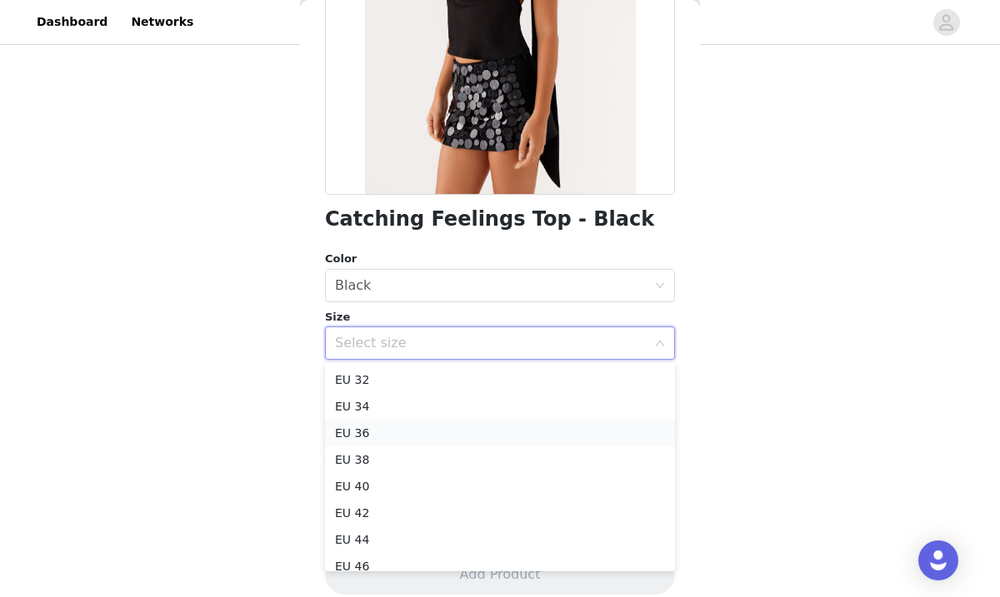
click at [502, 434] on li "EU 36" at bounding box center [500, 433] width 350 height 27
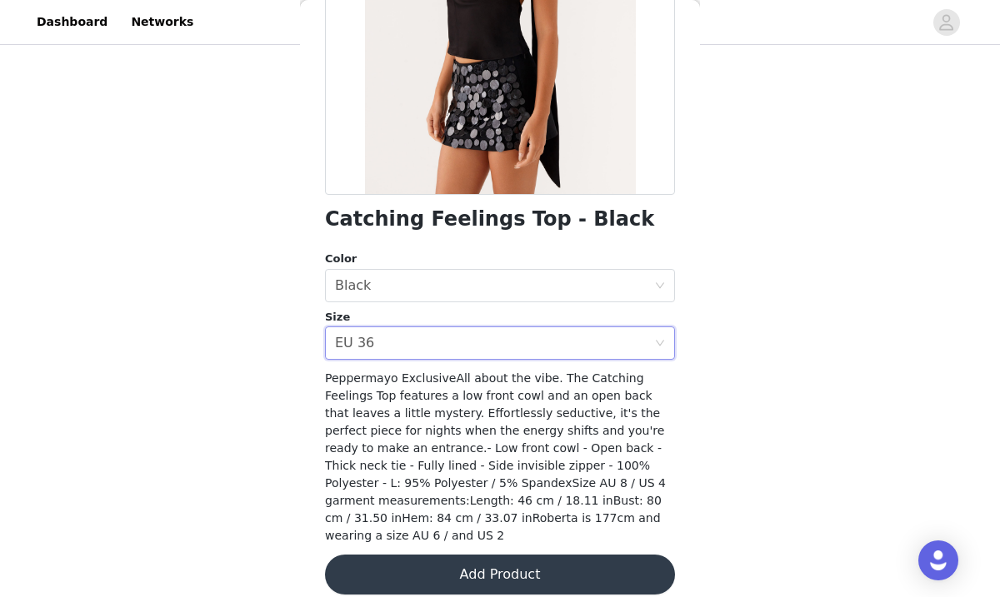
click at [529, 563] on button "Add Product" at bounding box center [500, 575] width 350 height 40
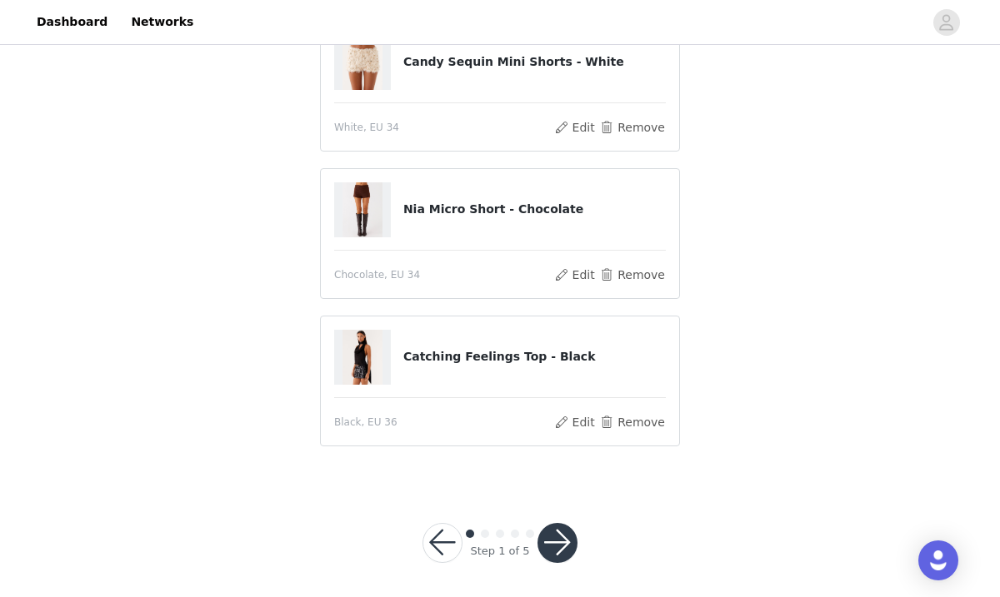
scroll to position [442, 0]
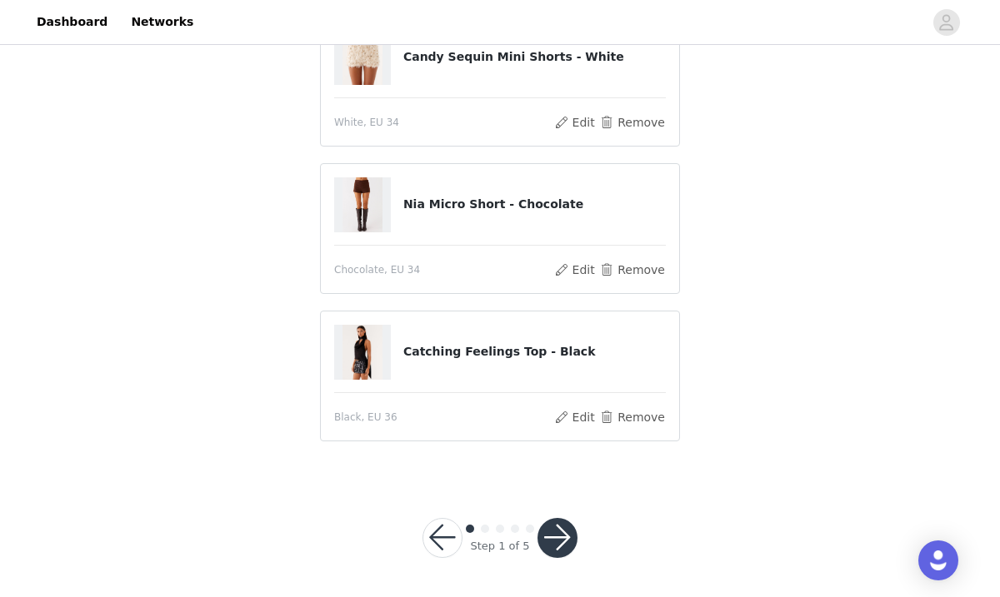
click at [566, 536] on button "button" at bounding box center [557, 538] width 40 height 40
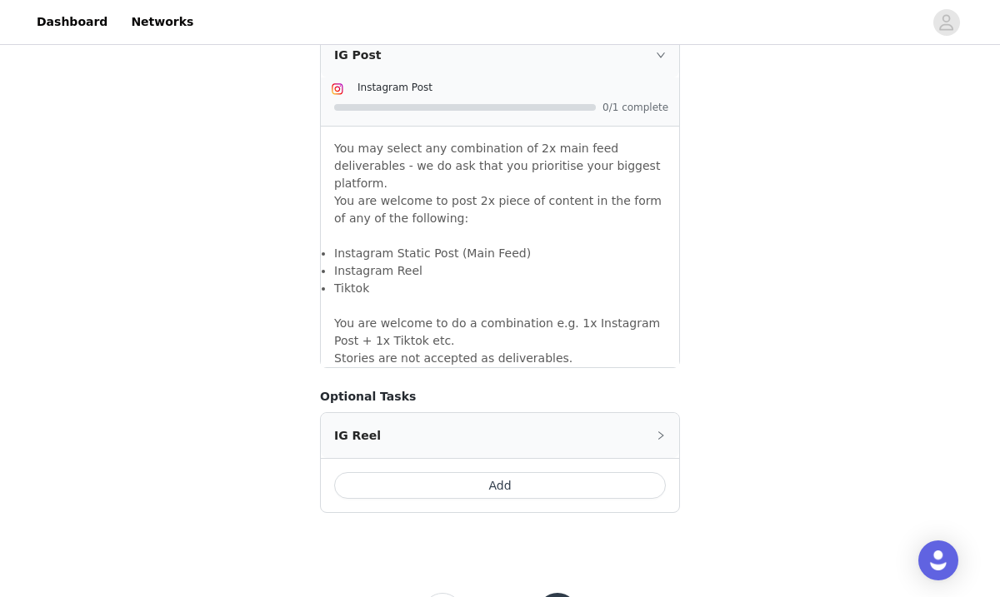
scroll to position [1501, 0]
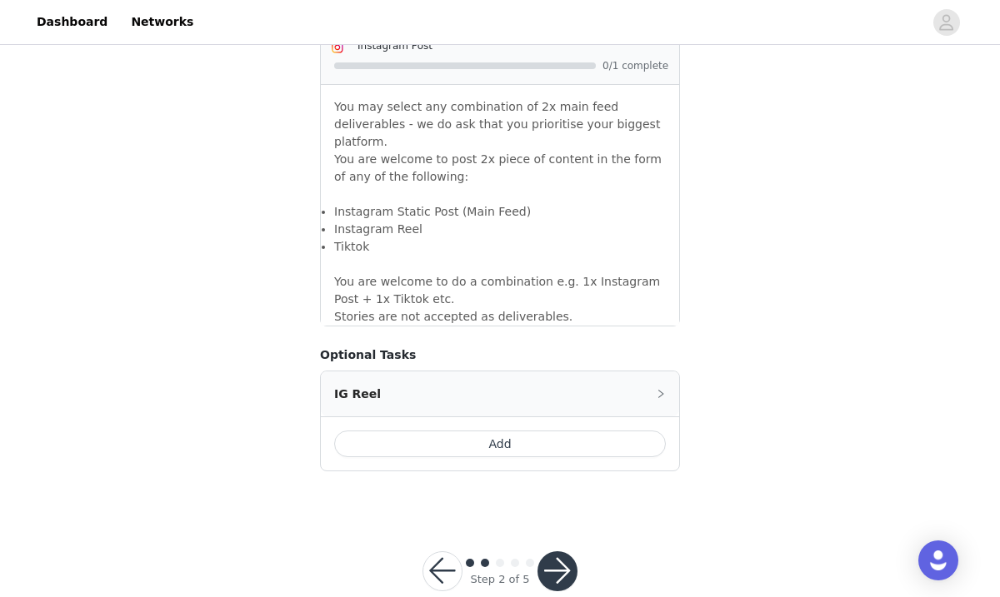
click at [560, 552] on button "button" at bounding box center [557, 572] width 40 height 40
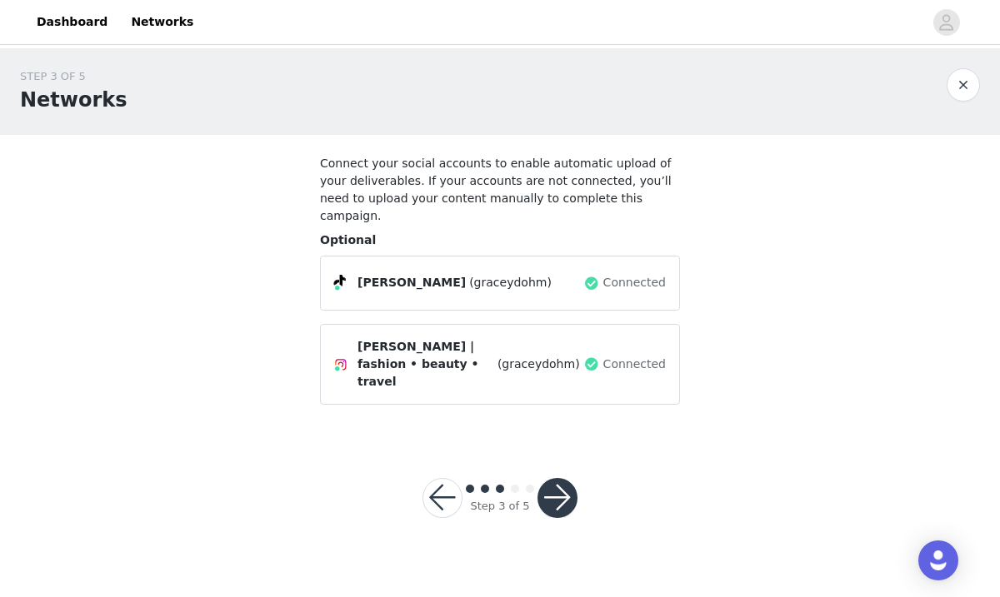
click at [562, 478] on button "button" at bounding box center [557, 498] width 40 height 40
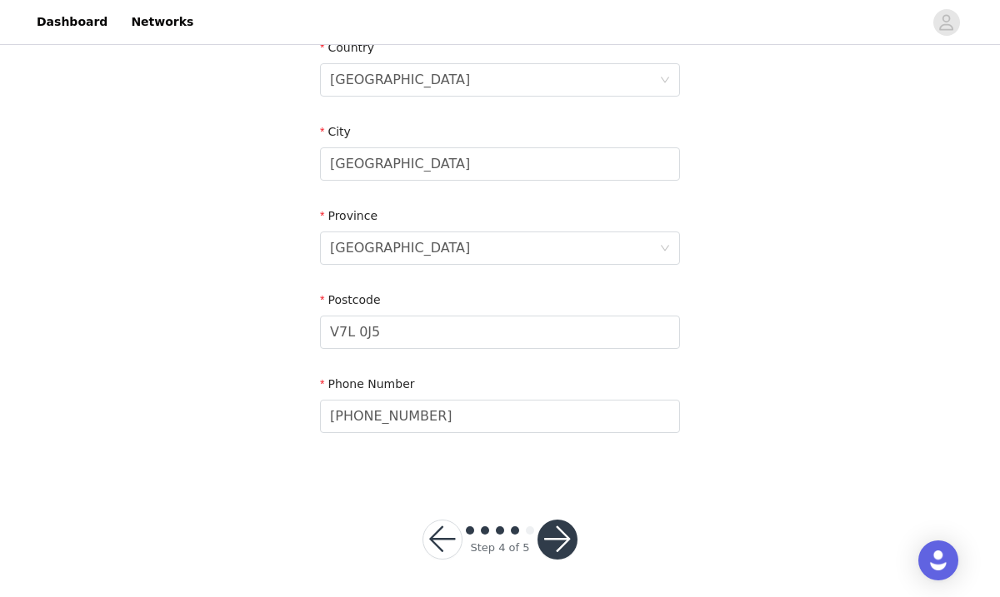
scroll to position [573, 0]
click at [562, 544] on button "button" at bounding box center [557, 538] width 40 height 40
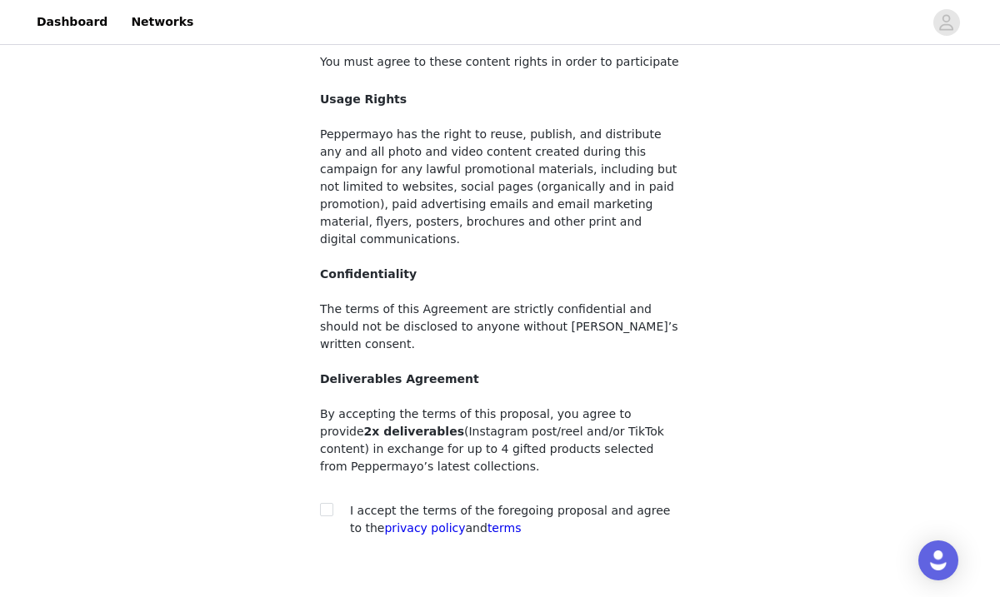
scroll to position [172, 0]
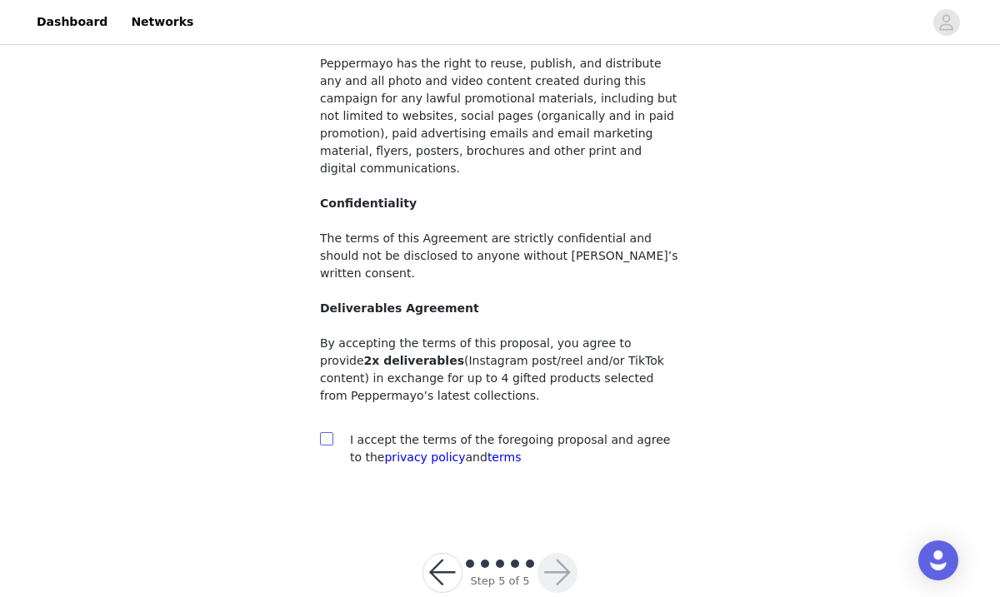
click at [328, 432] on input "checkbox" at bounding box center [326, 438] width 12 height 12
checkbox input "true"
click at [562, 553] on button "button" at bounding box center [557, 573] width 40 height 40
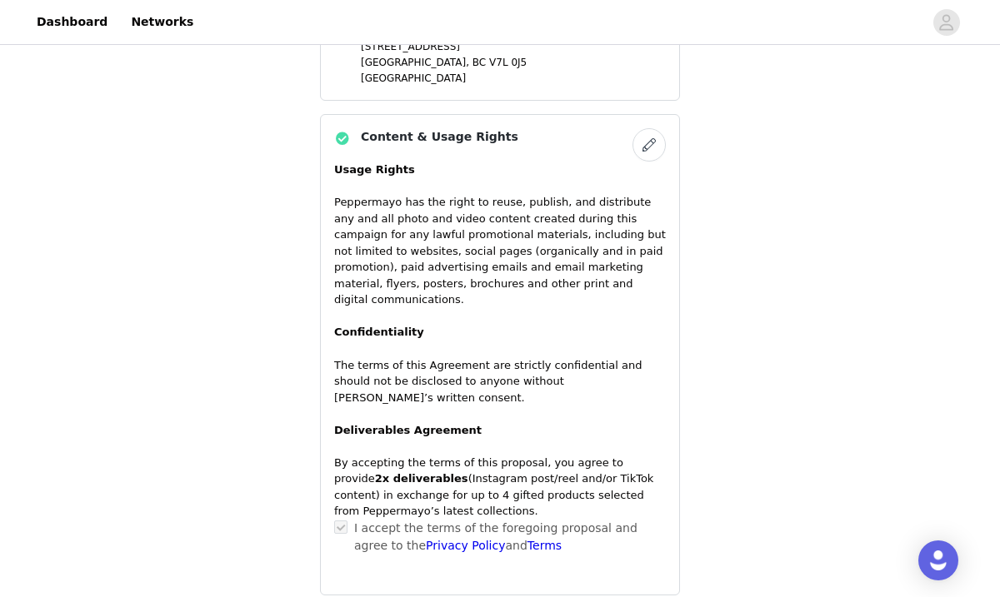
scroll to position [1324, 0]
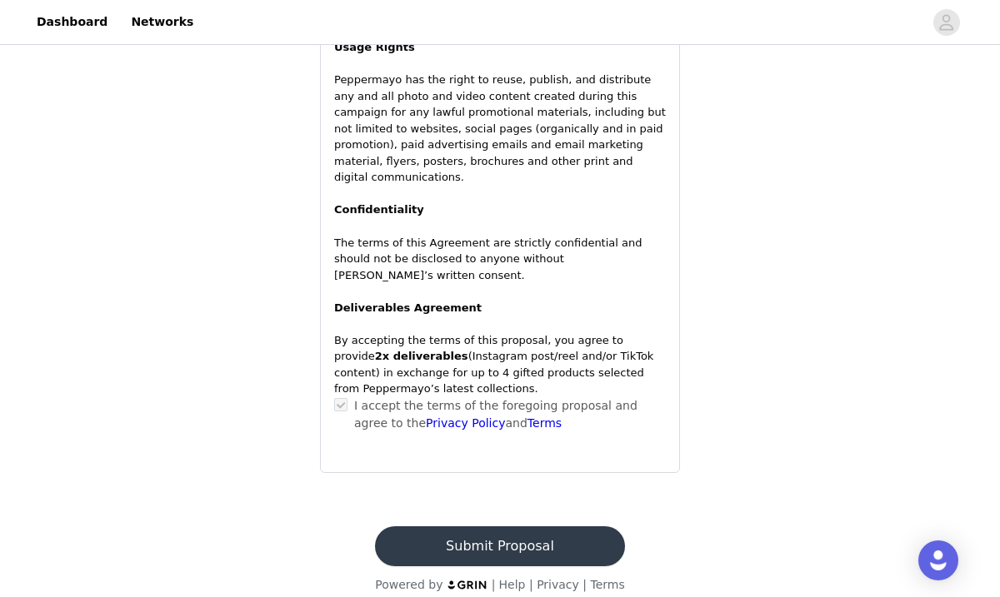
click at [522, 532] on button "Submit Proposal" at bounding box center [499, 547] width 249 height 40
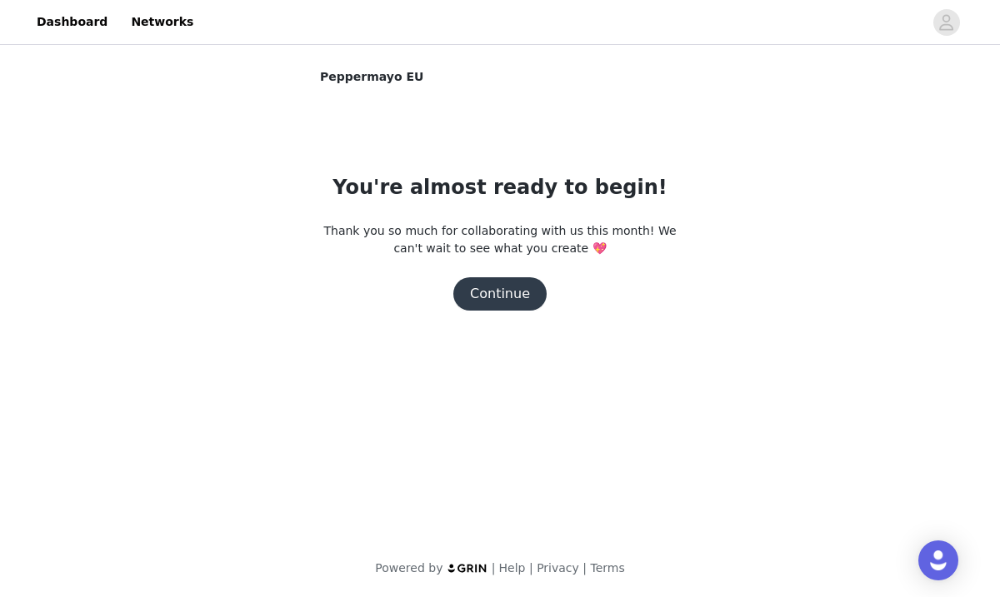
click at [502, 297] on button "Continue" at bounding box center [499, 293] width 93 height 33
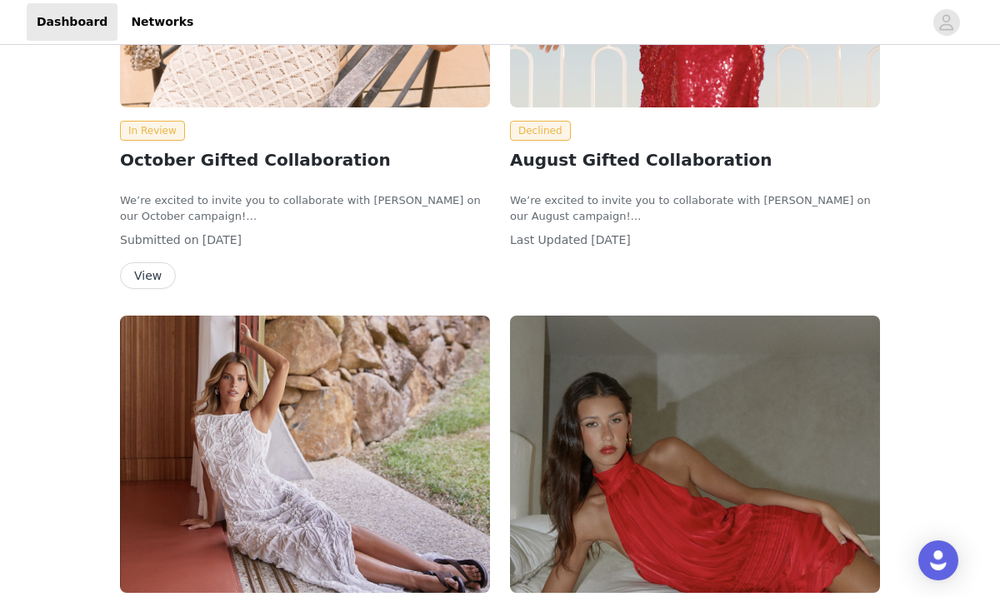
scroll to position [320, 0]
